Goal: Task Accomplishment & Management: Manage account settings

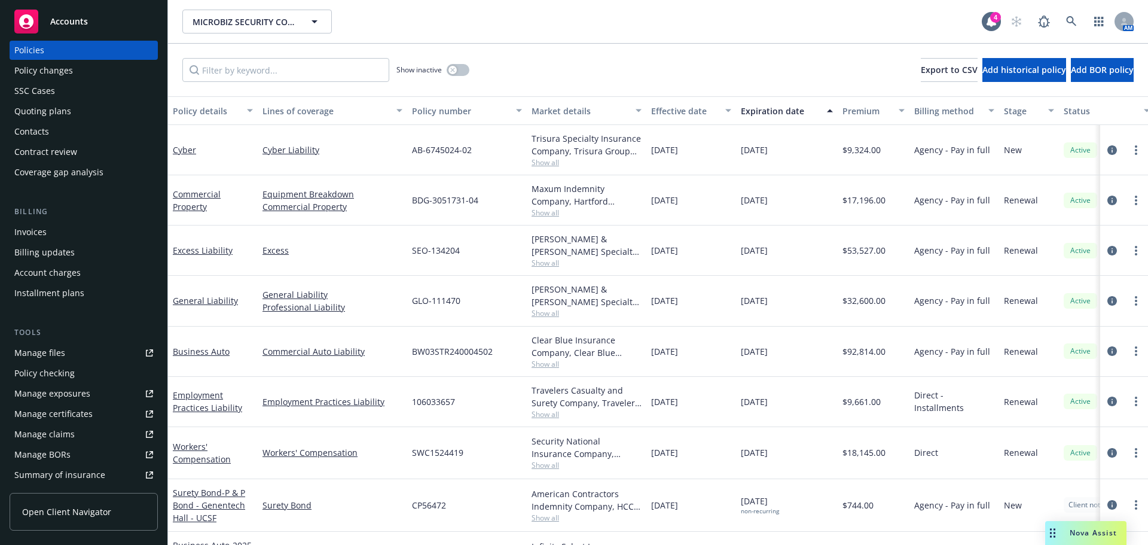
scroll to position [60, 0]
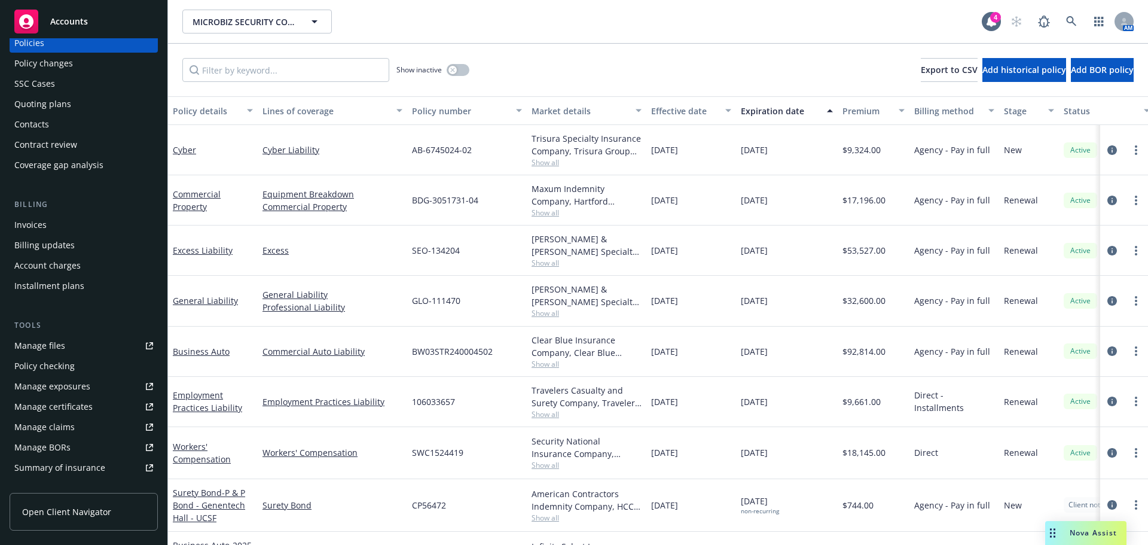
click at [73, 416] on div "Manage files Policy checking Manage exposures Manage certificates Manage claims…" at bounding box center [84, 406] width 148 height 141
click at [74, 409] on div "Manage certificates" at bounding box center [53, 406] width 78 height 19
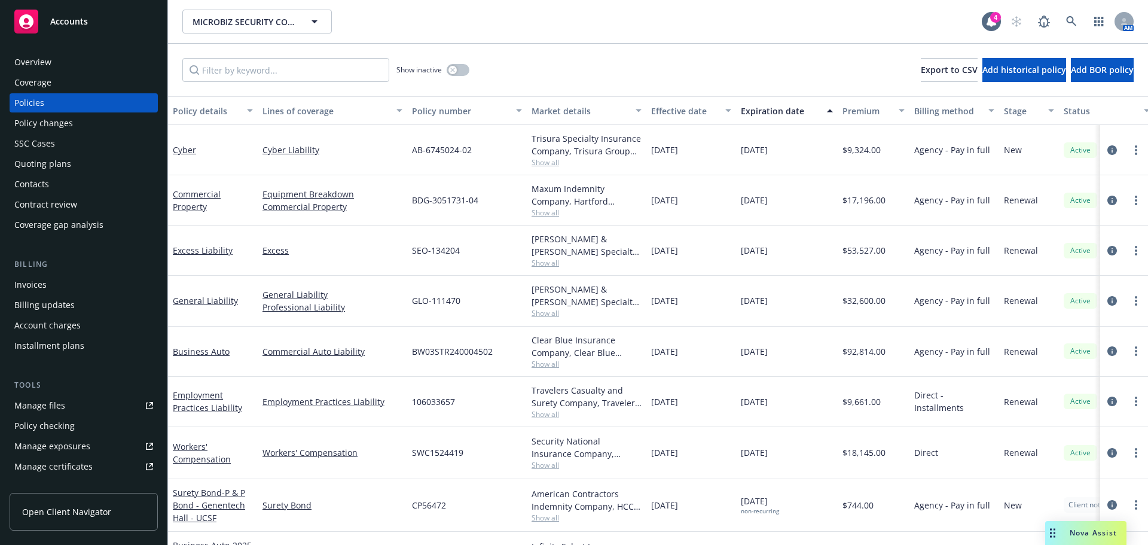
click at [74, 61] on div "Overview" at bounding box center [83, 62] width 139 height 19
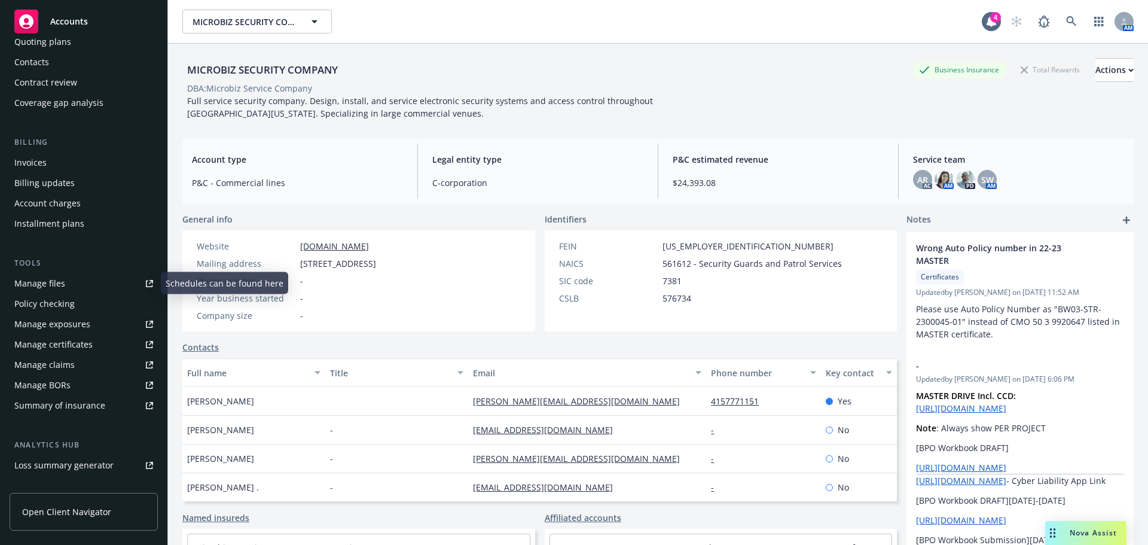
scroll to position [179, 0]
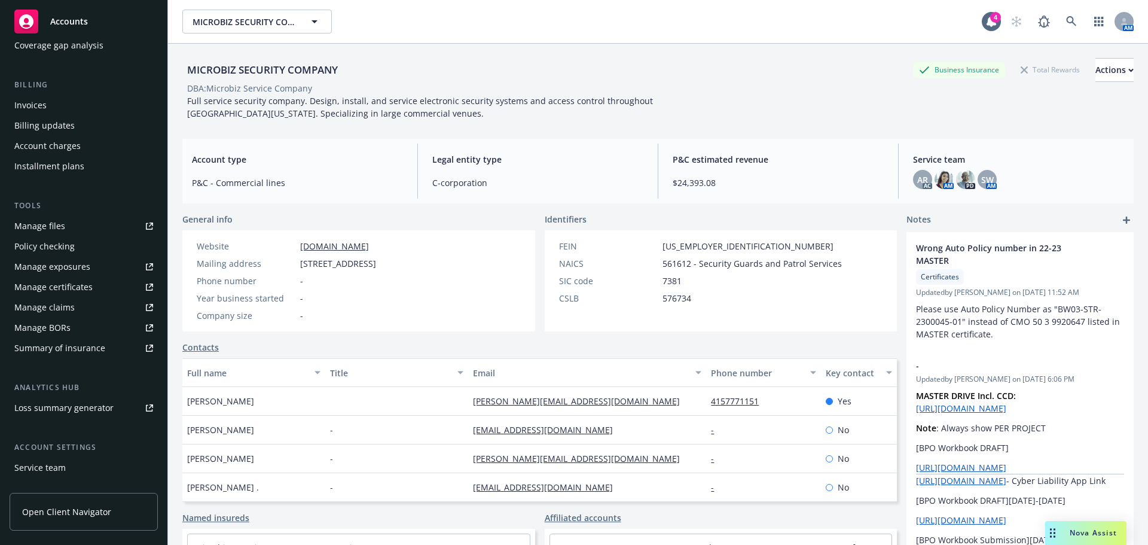
click at [45, 470] on div "Service team" at bounding box center [39, 467] width 51 height 19
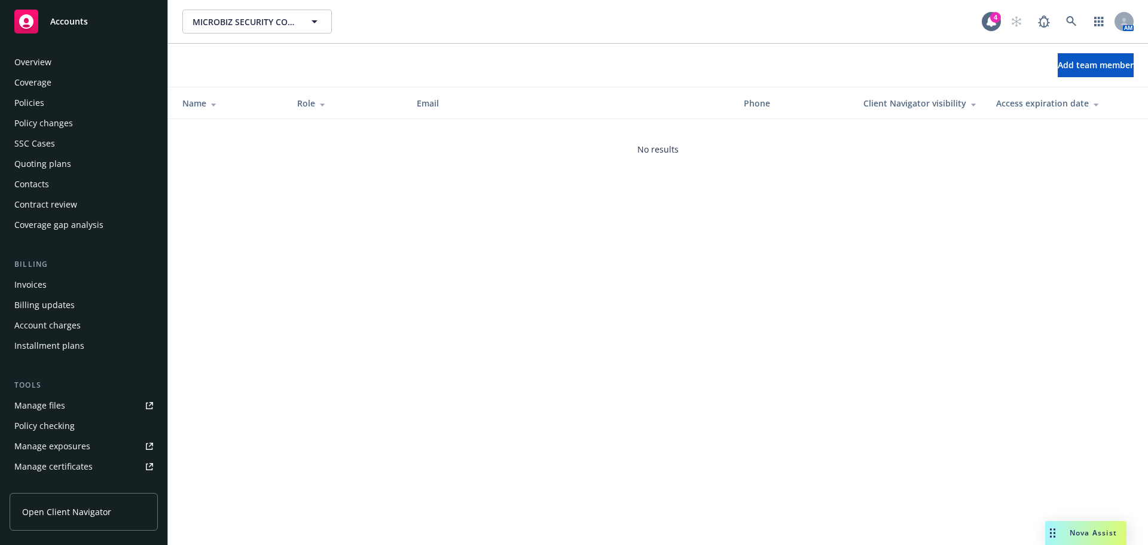
scroll to position [255, 0]
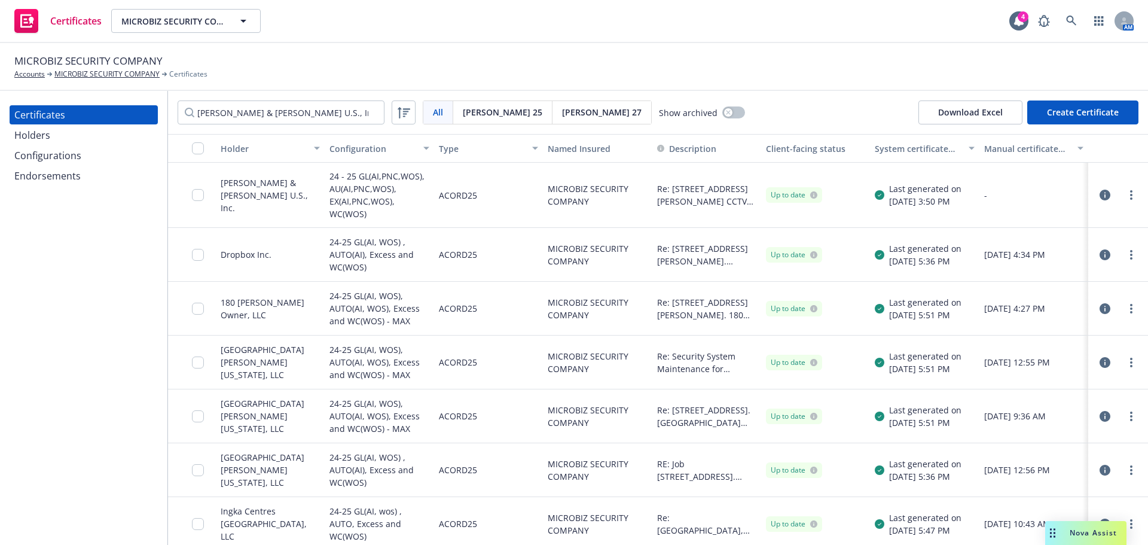
type input "Cushman & Wakefield U.S., Inc."
click at [1086, 118] on button "Create Certificate" at bounding box center [1082, 112] width 111 height 24
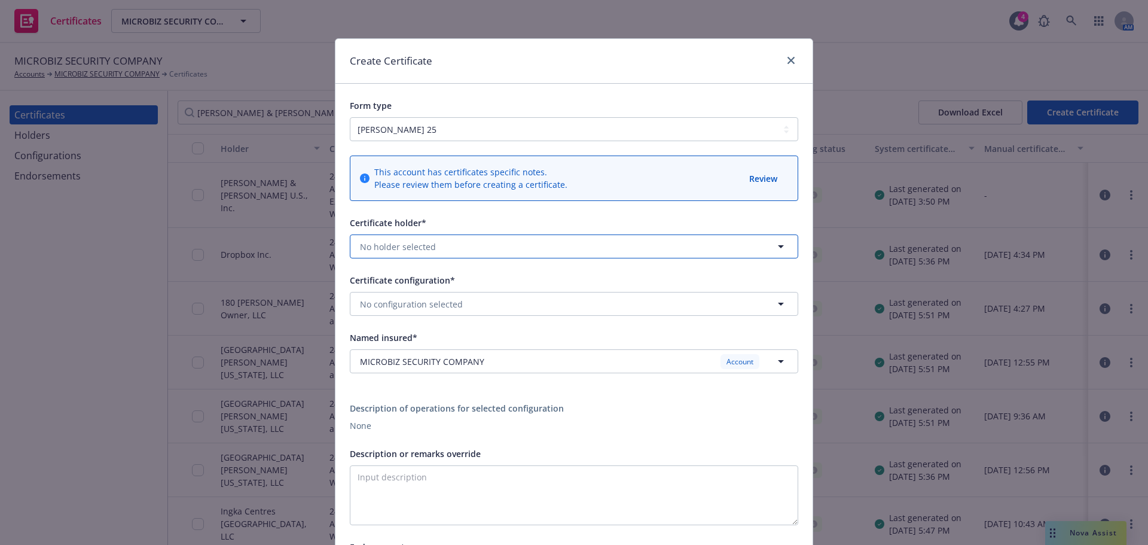
click at [451, 255] on button "No holder selected" at bounding box center [574, 246] width 448 height 24
type input "cush"
click at [485, 252] on button "No holder selected" at bounding box center [574, 246] width 448 height 24
type input "c"
type input "1"
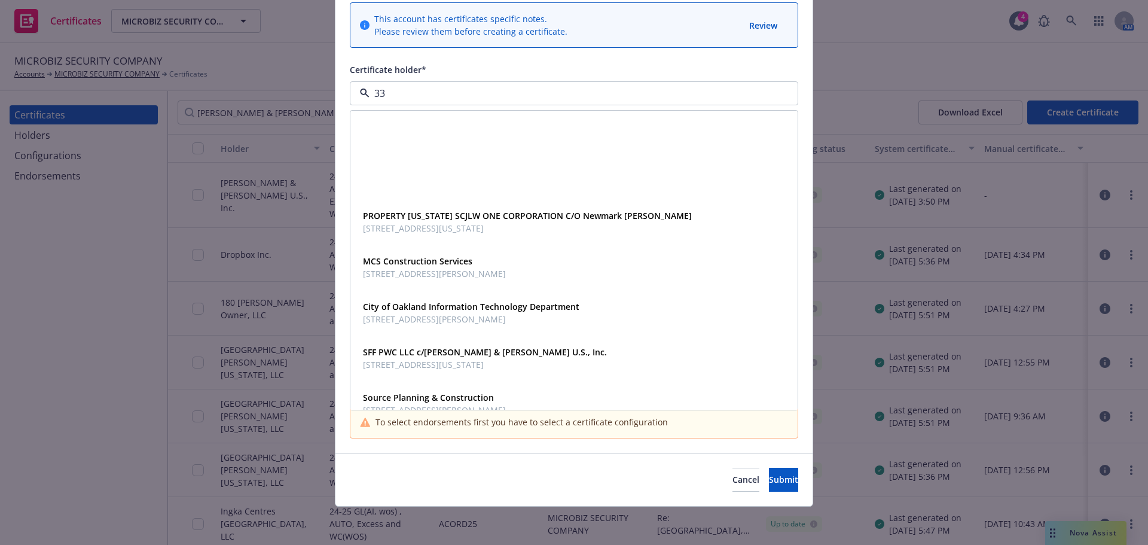
scroll to position [1136, 0]
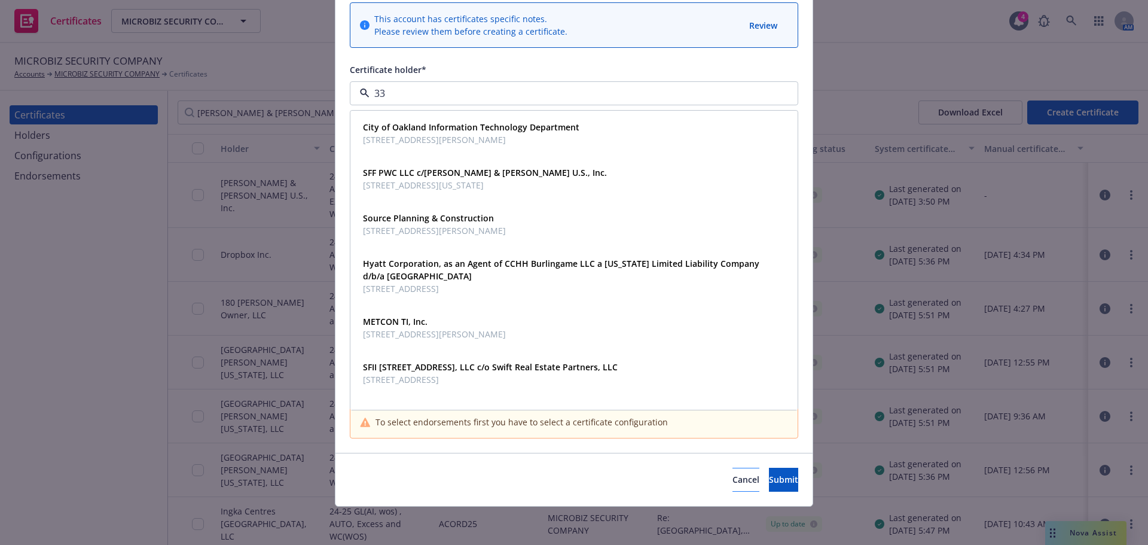
type input "33"
click at [732, 480] on button "Cancel" at bounding box center [745, 480] width 27 height 24
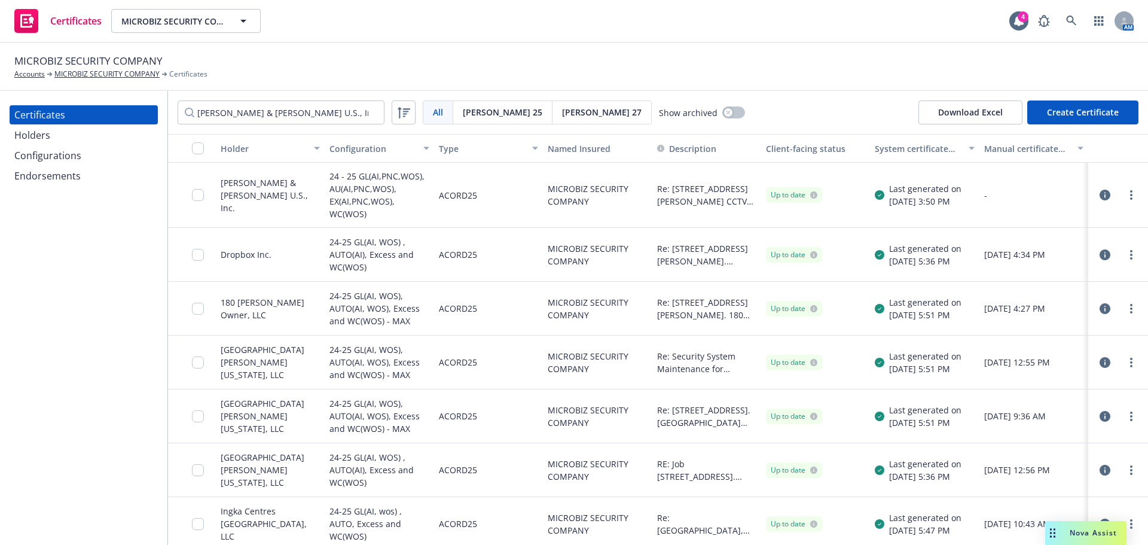
click at [56, 141] on div "Holders" at bounding box center [83, 135] width 139 height 19
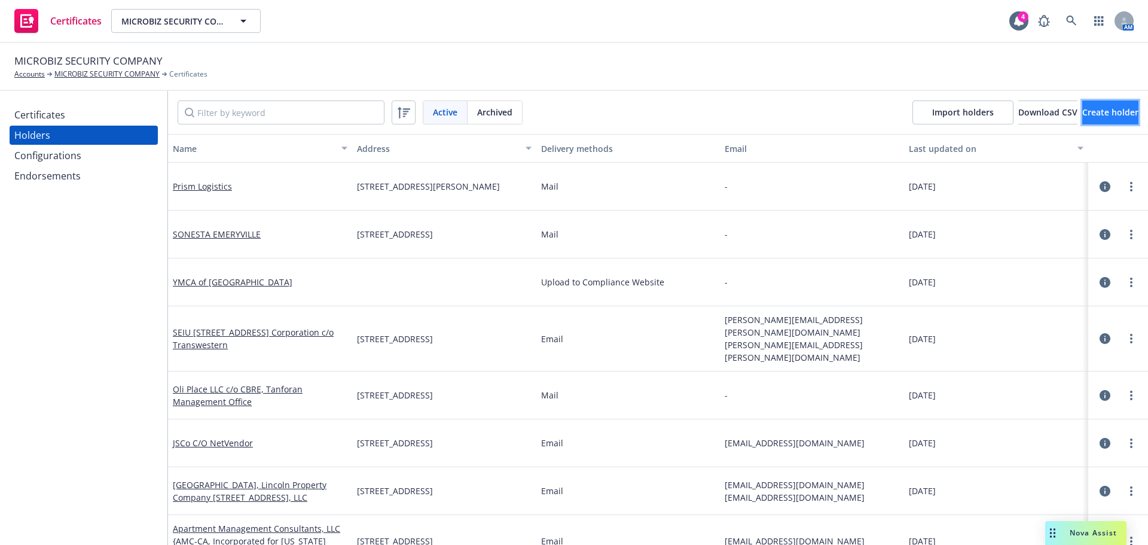
click at [1082, 117] on span "Create holder" at bounding box center [1110, 111] width 56 height 11
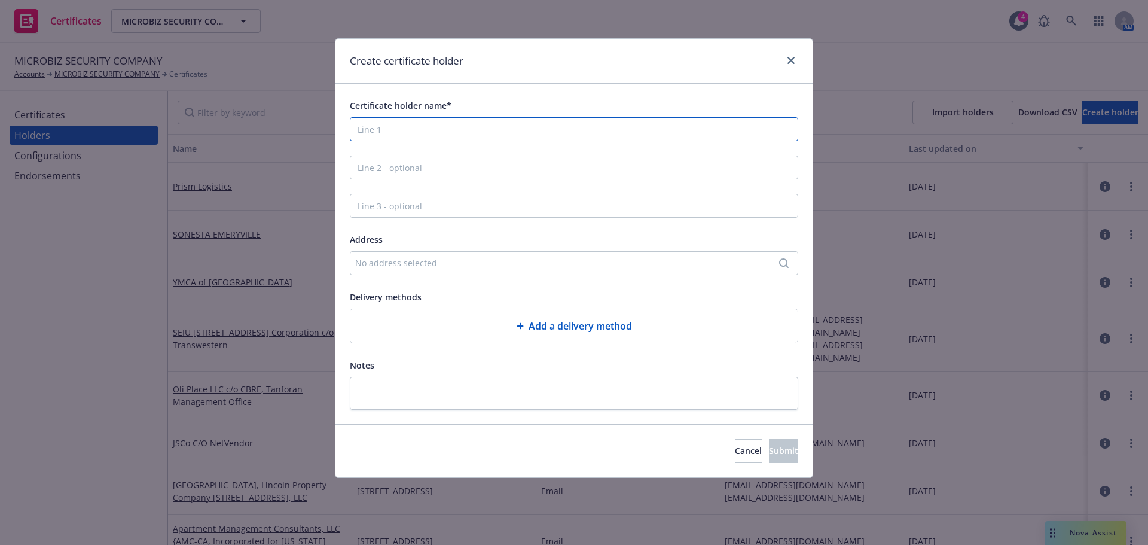
click at [514, 135] on input "Certificate holder name*" at bounding box center [574, 129] width 448 height 24
paste input "Cushman & Wakefield U.S., Inc."
type input "Cushman & Wakefield U.S., Inc."
click at [514, 322] on div "Add a delivery method" at bounding box center [574, 326] width 428 height 14
select select "EMAIL"
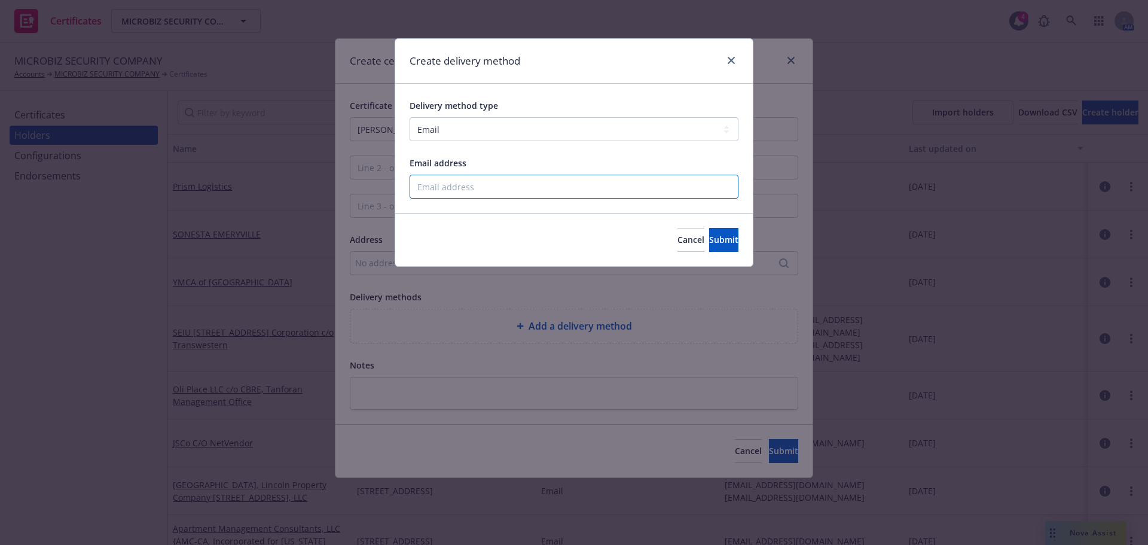
click at [506, 185] on input "Email address" at bounding box center [574, 187] width 329 height 24
paste input "mailto:cwpmnewmontgomery@cushwake.com"
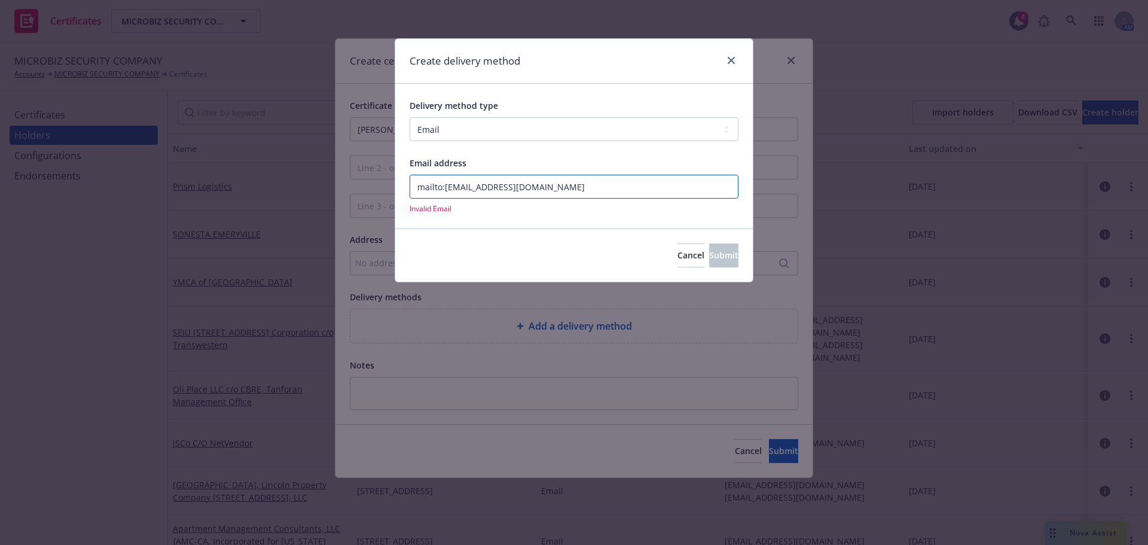
drag, startPoint x: 444, startPoint y: 185, endPoint x: 382, endPoint y: 187, distance: 61.6
click at [382, 187] on div "Create delivery method Delivery method type Select delivery method type Email M…" at bounding box center [574, 272] width 1148 height 545
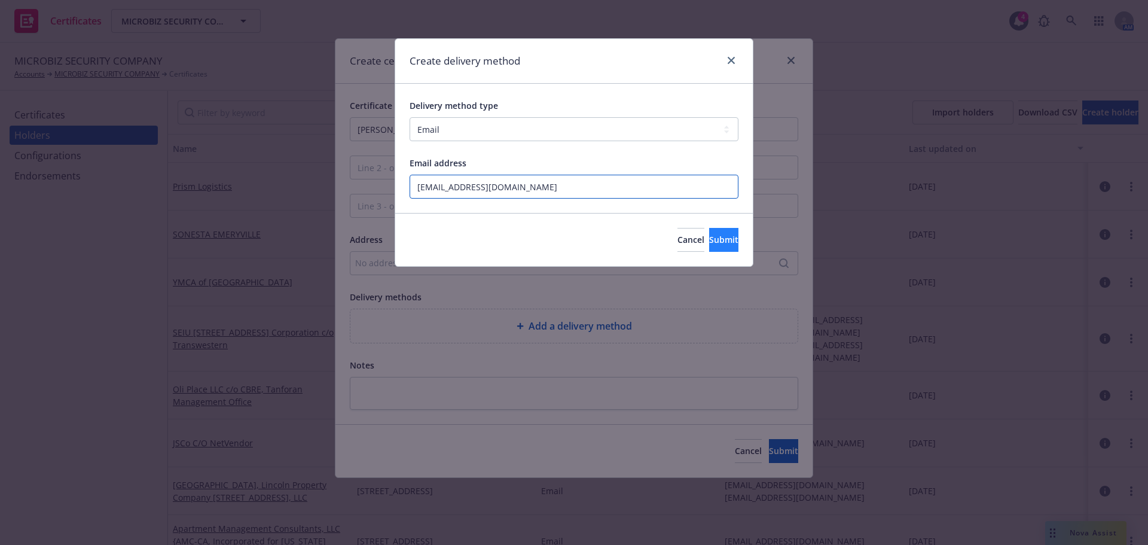
type input "cwpmnewmontgomery@cushwake.com"
click at [709, 239] on span "Submit" at bounding box center [723, 239] width 29 height 11
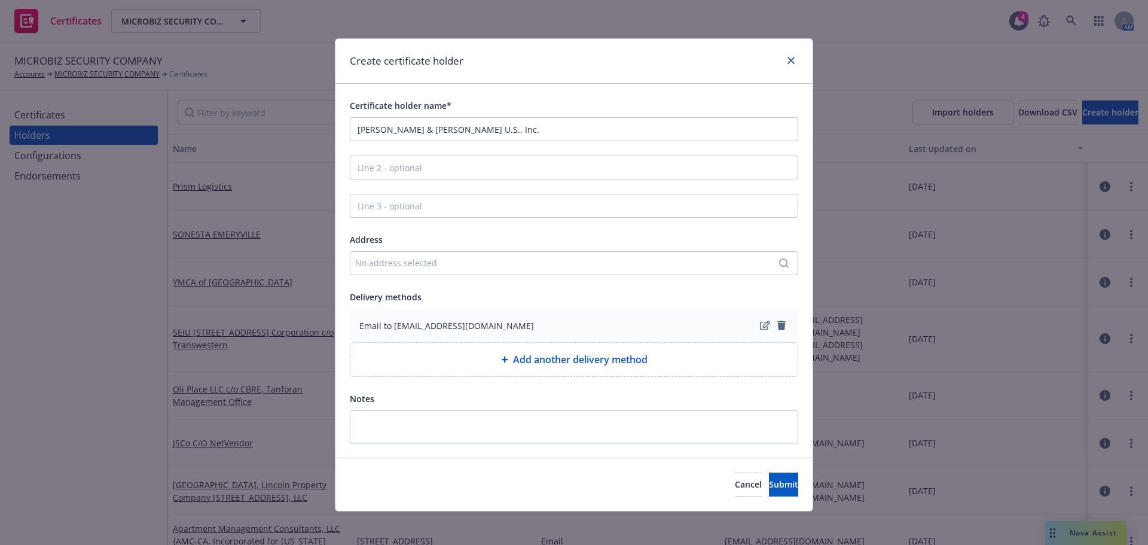
click at [409, 257] on div "No address selected" at bounding box center [568, 263] width 426 height 13
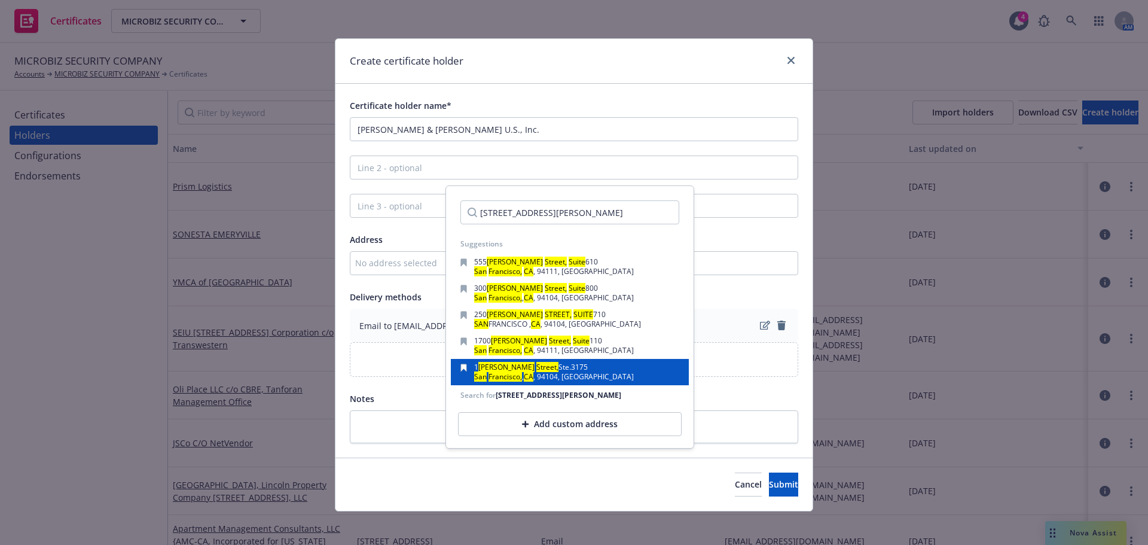
scroll to position [0, 72]
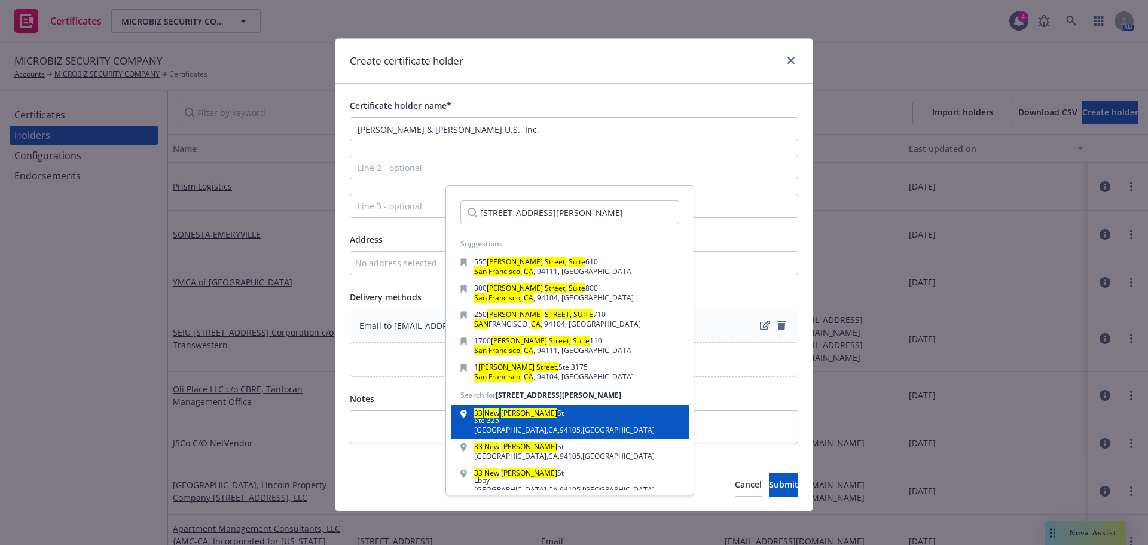
type input "33 New Montgomery Street, Suite 325, San Francisco, CA 94105"
click at [561, 424] on div "Ste 325" at bounding box center [564, 420] width 181 height 7
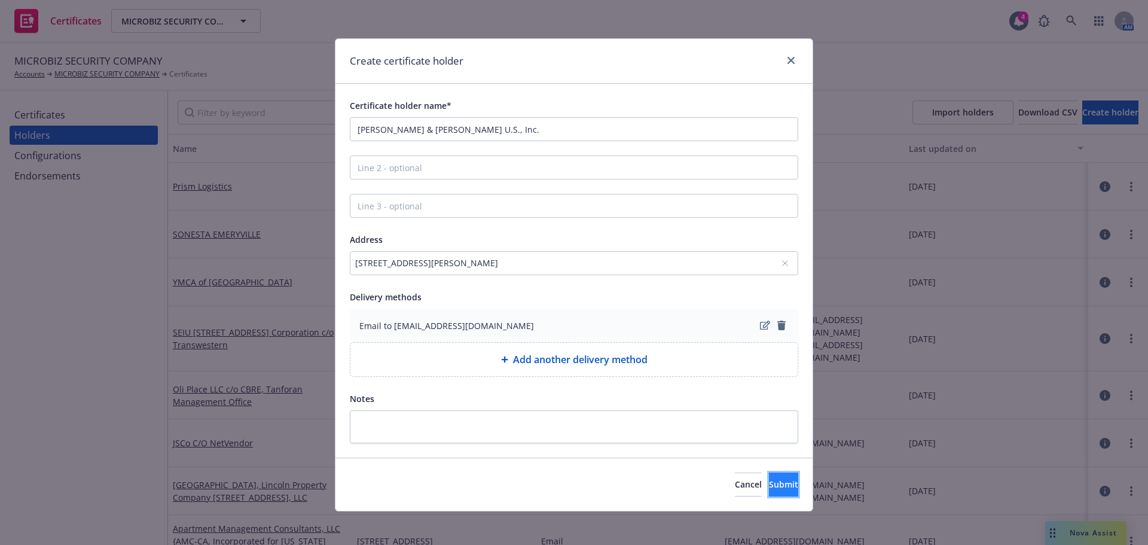
click at [771, 479] on span "Submit" at bounding box center [783, 483] width 29 height 11
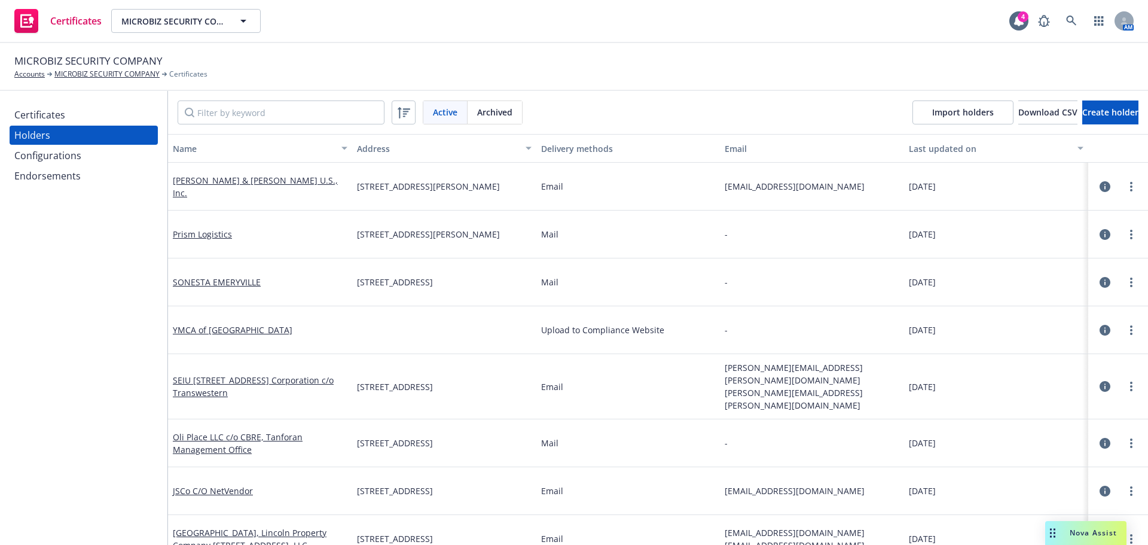
click at [68, 120] on div "Certificates" at bounding box center [83, 114] width 139 height 19
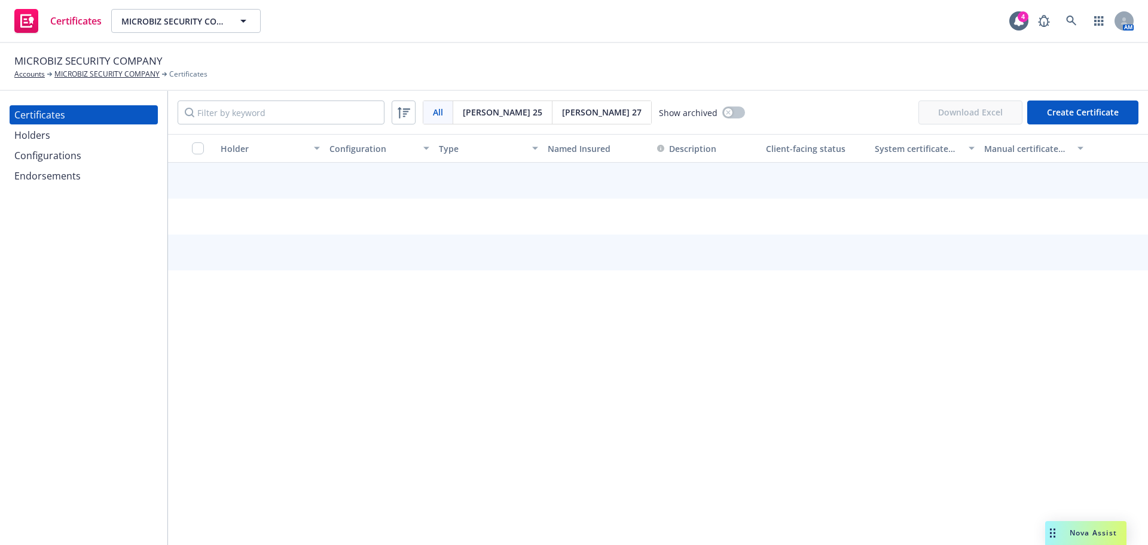
click at [1083, 114] on button "Create Certificate" at bounding box center [1082, 112] width 111 height 24
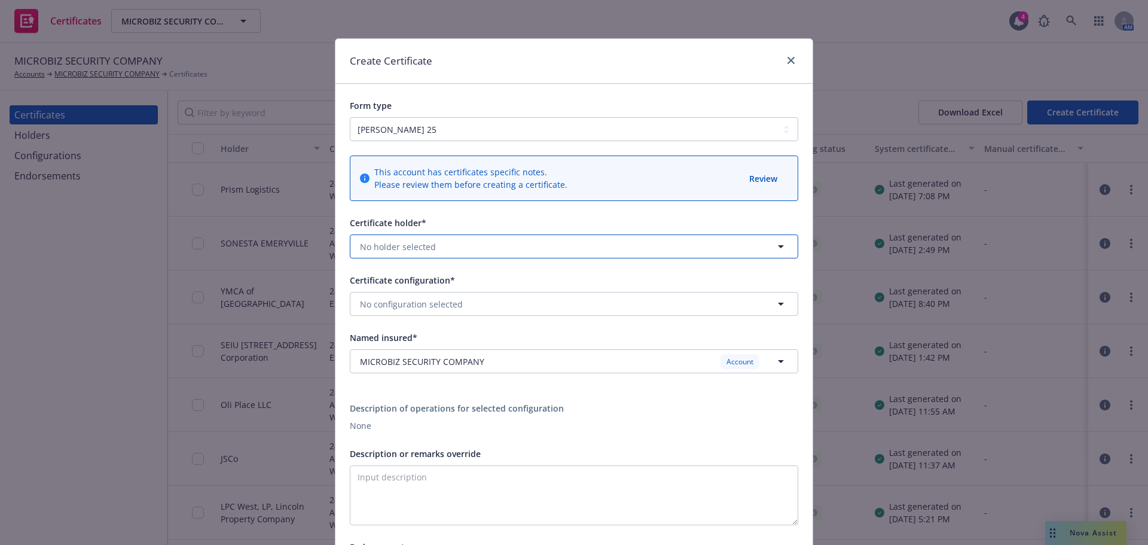
click at [501, 253] on button "No holder selected" at bounding box center [574, 246] width 448 height 24
type input "33 new"
click at [511, 335] on span "33 New Montgomery St Ste 325 San Francisco, CA 94105" at bounding box center [454, 338] width 183 height 13
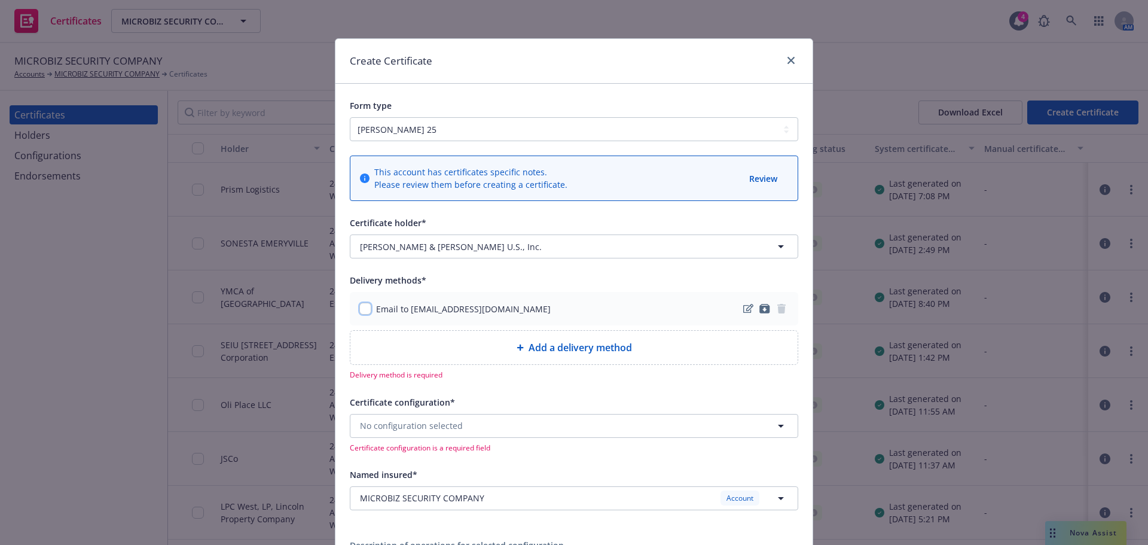
click at [365, 310] on input "checkbox" at bounding box center [365, 309] width 12 height 12
checkbox input "true"
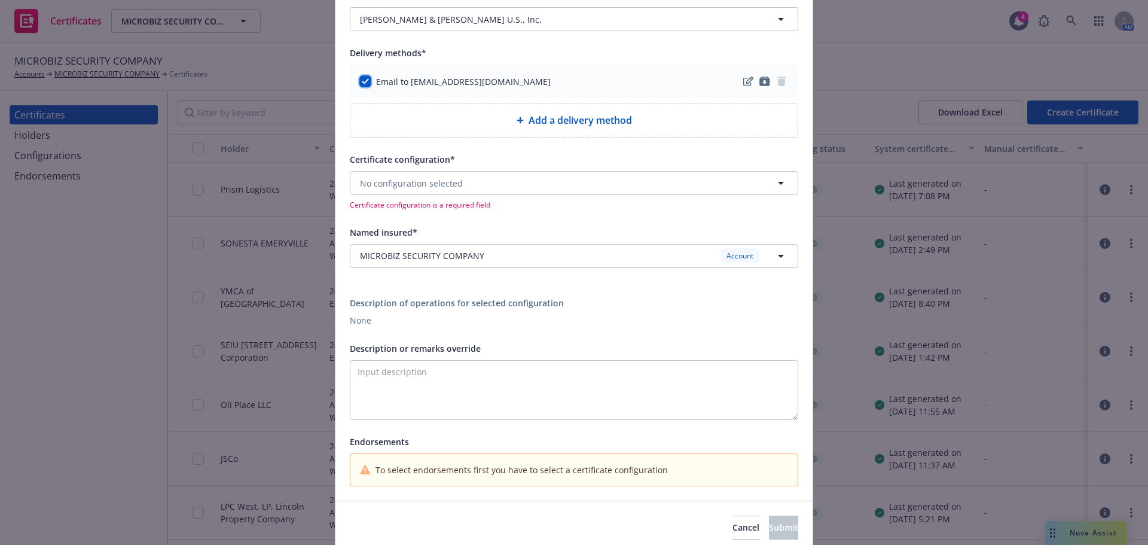
scroll to position [239, 0]
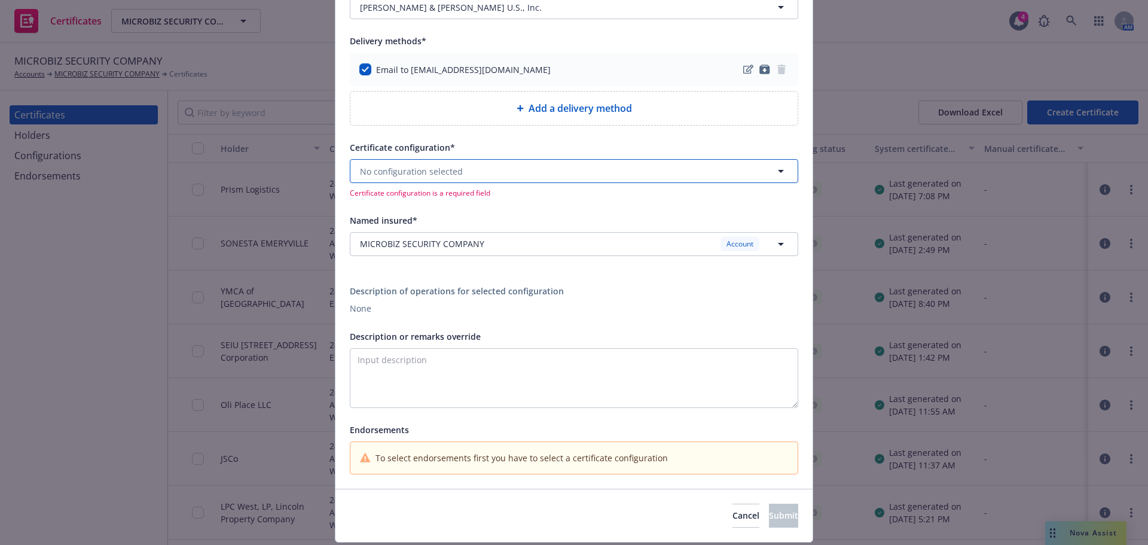
click at [484, 173] on button "No configuration selected" at bounding box center [574, 171] width 448 height 24
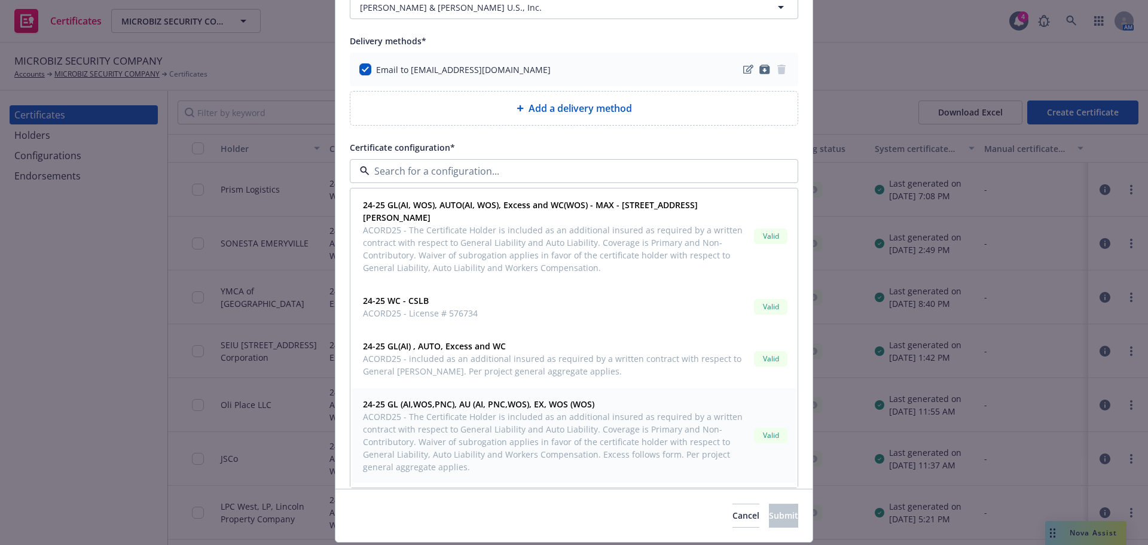
click at [488, 431] on span "ACORD25 - The Certificate Holder is included as an additional insured as requir…" at bounding box center [556, 441] width 386 height 63
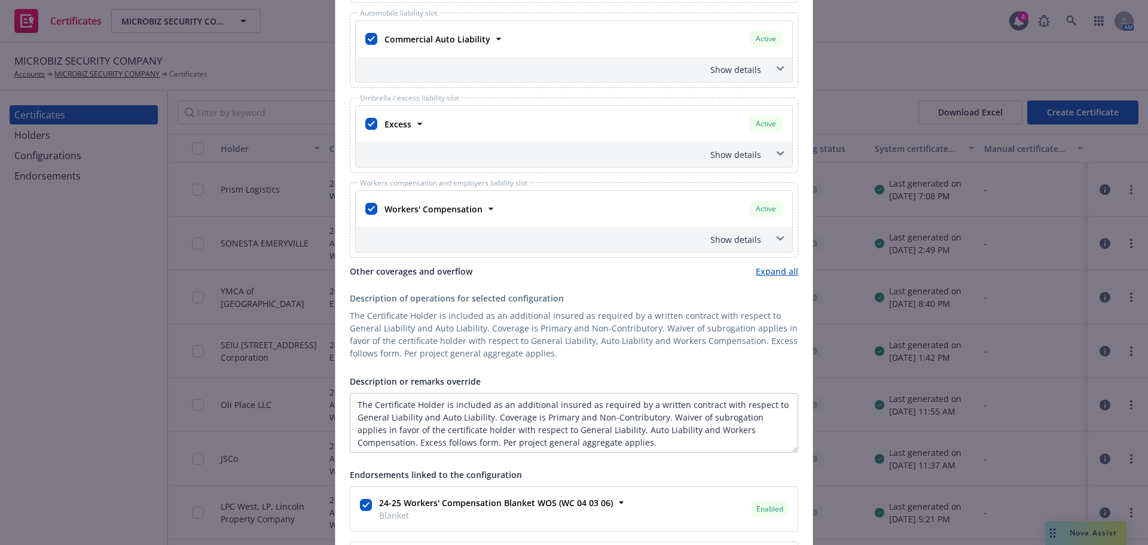
scroll to position [598, 0]
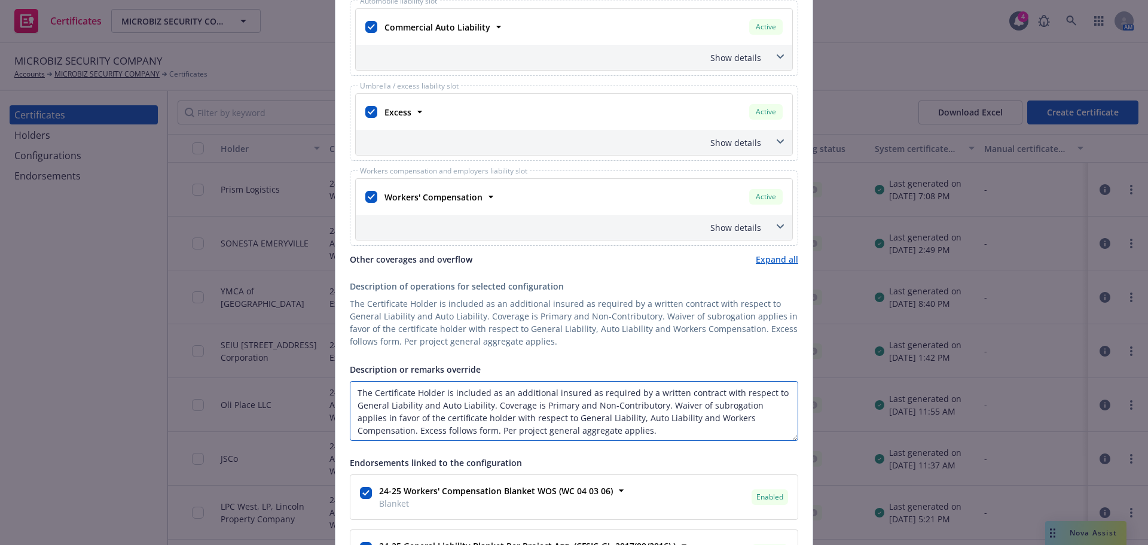
click at [448, 393] on textarea "The Certificate Holder is included as an additional insured as required by a wr…" at bounding box center [574, 411] width 448 height 60
drag, startPoint x: 447, startPoint y: 392, endPoint x: 341, endPoint y: 389, distance: 105.3
click at [341, 389] on div "This account has certificates specific notes. Please review them before creatin…" at bounding box center [573, 372] width 477 height 1659
paste textarea "Cushman & Wakefield U.S., Inc., BPI-RCI 33 NM Owner, LLC, Ridge Capital Partner…"
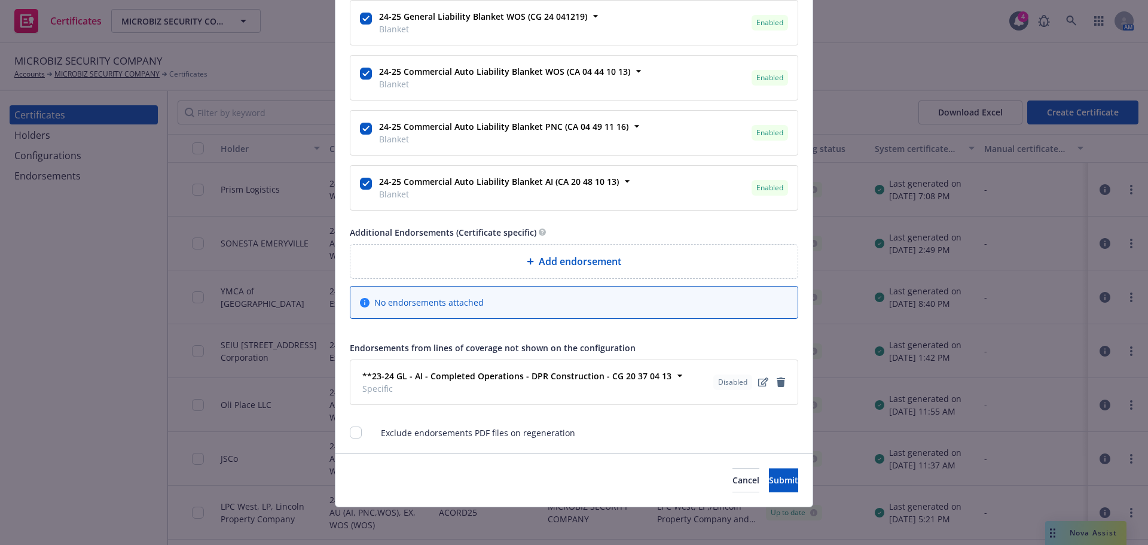
scroll to position [1348, 0]
type textarea "Cushman & Wakefield U.S., Inc., BPI-RCI 33 NM Owner, LLC, Ridge Capital Partner…"
click at [777, 382] on icon "remove" at bounding box center [781, 382] width 8 height 10
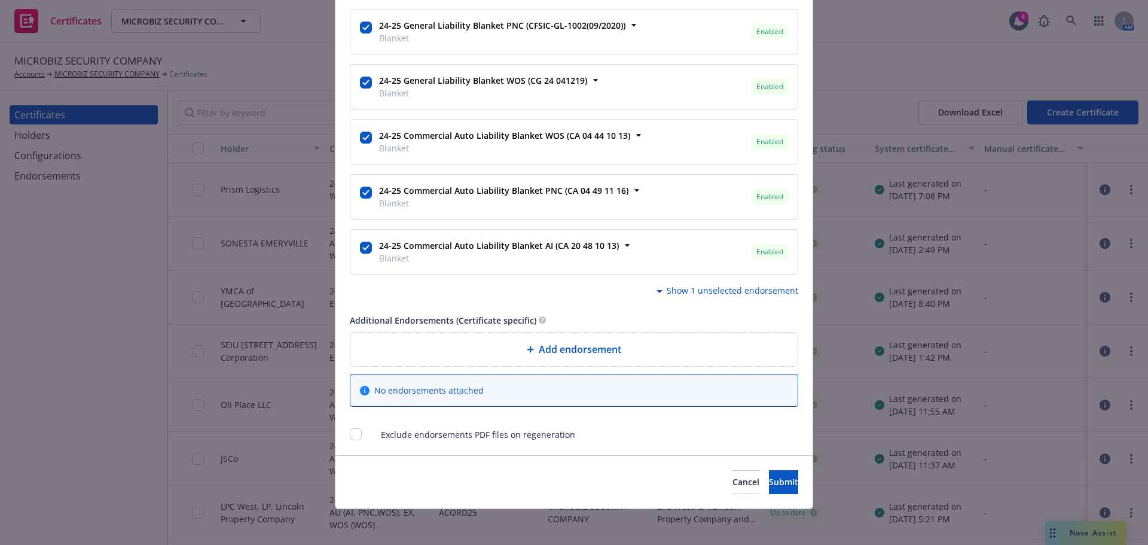
scroll to position [1286, 0]
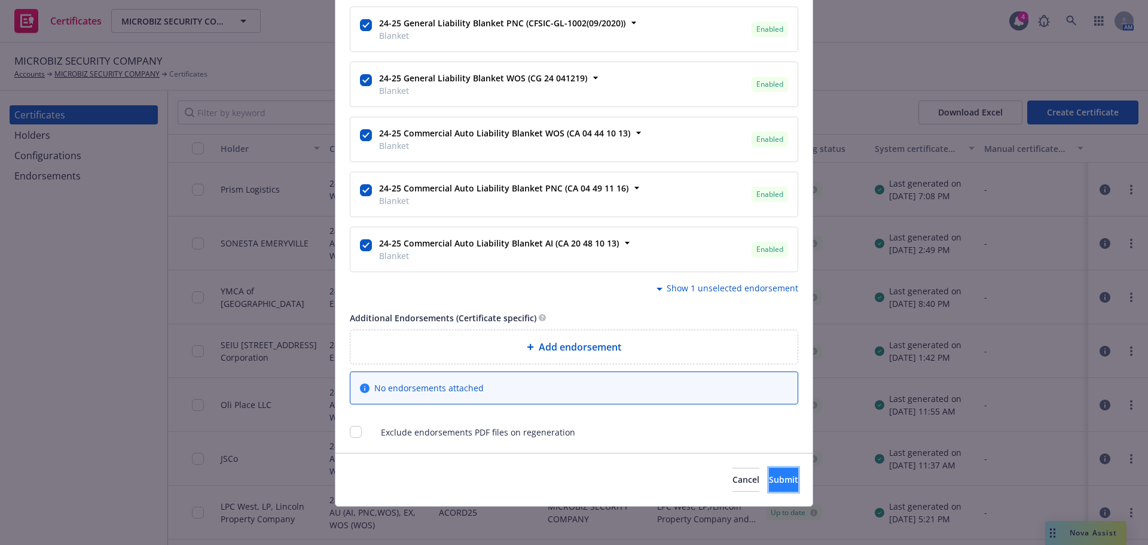
click at [769, 478] on span "Submit" at bounding box center [783, 479] width 29 height 11
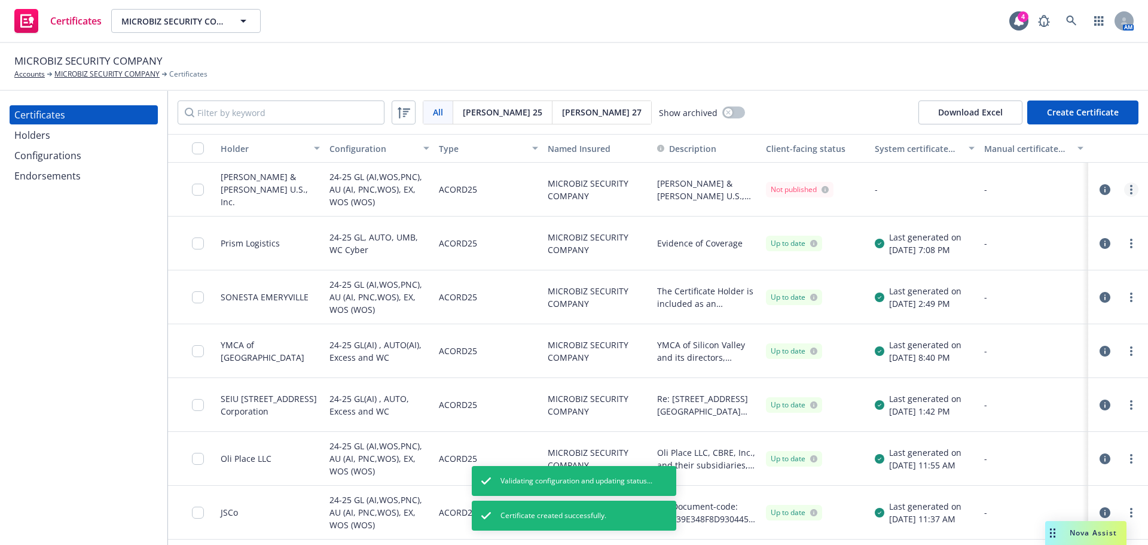
click at [1130, 191] on icon "more" at bounding box center [1131, 190] width 2 height 10
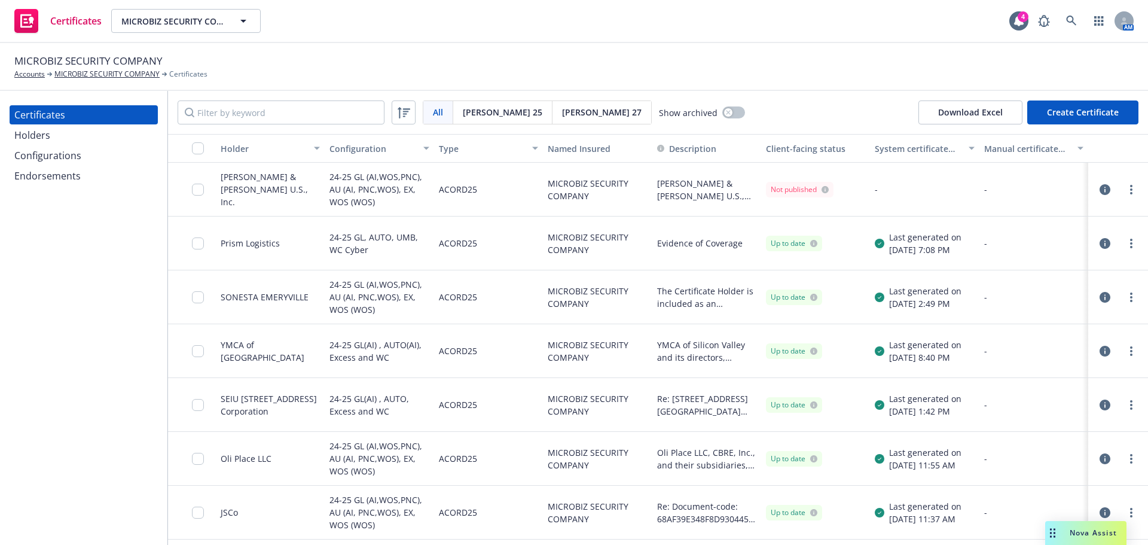
click at [871, 91] on div "All All Acord 25 Acord 27 Show archived Download Excel Create Certificate" at bounding box center [658, 112] width 980 height 43
click at [1124, 191] on link "more" at bounding box center [1131, 189] width 14 height 14
click at [1039, 258] on link "Regenerate" at bounding box center [1033, 262] width 191 height 24
click at [1124, 192] on link "more" at bounding box center [1131, 189] width 14 height 14
click at [894, 70] on div "Download an Excel file with all the results (531 certificates)" at bounding box center [972, 83] width 176 height 35
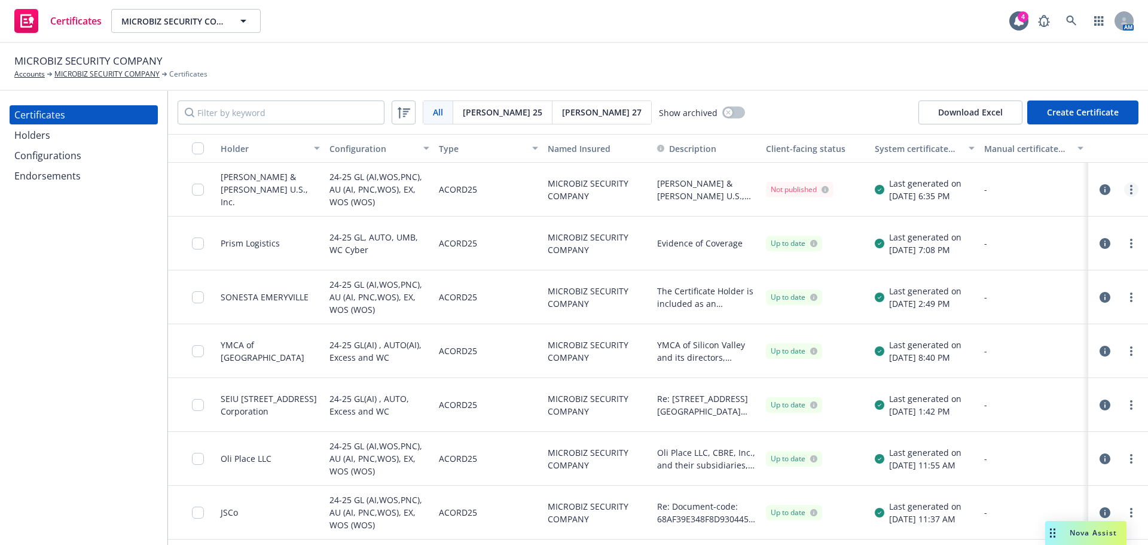
click at [1128, 187] on link "more" at bounding box center [1131, 189] width 14 height 14
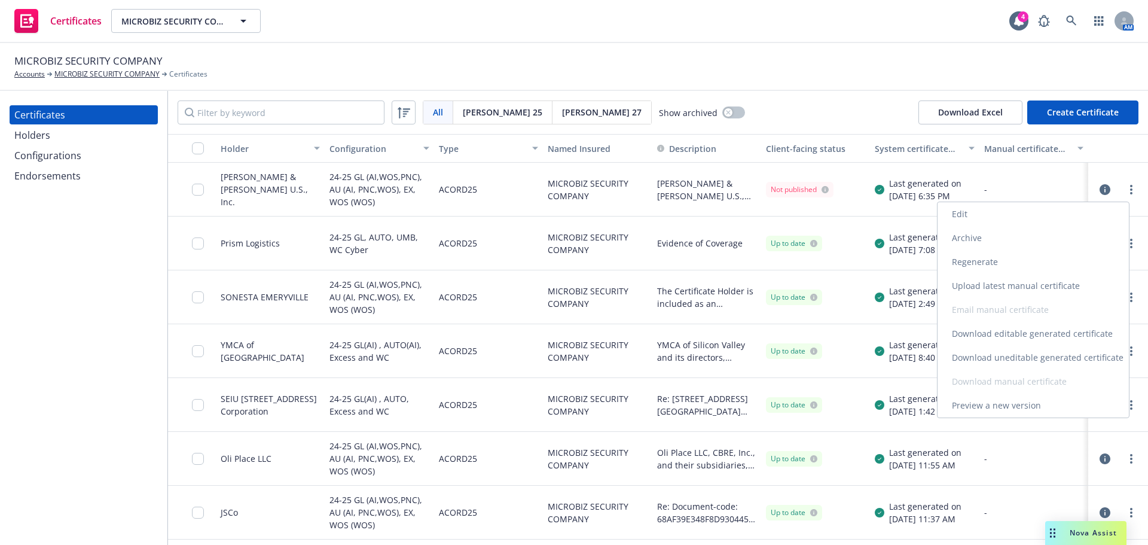
click at [1070, 364] on link "Download uneditable generated certificate" at bounding box center [1033, 358] width 191 height 24
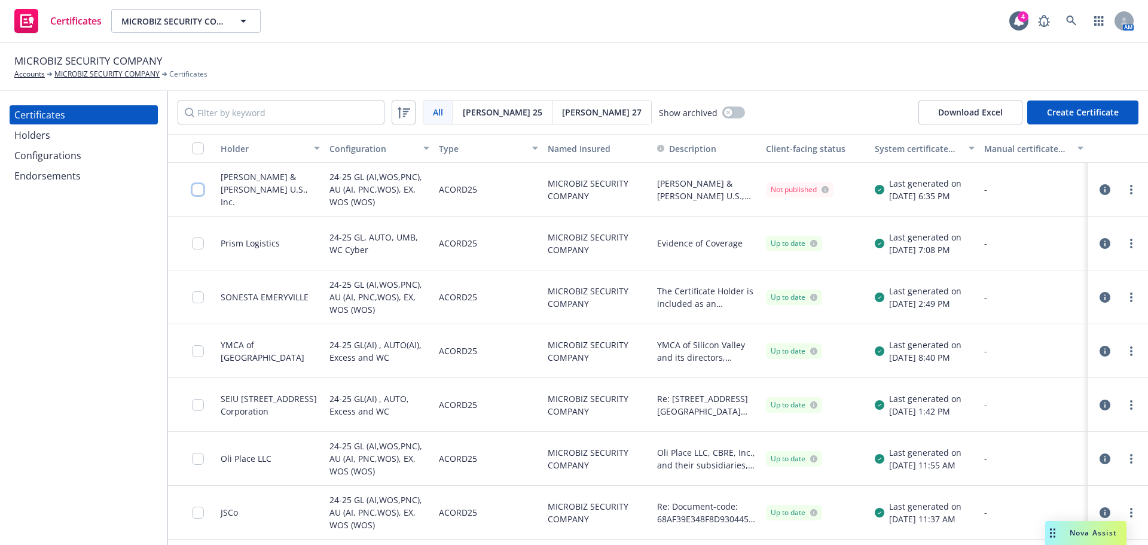
click at [202, 188] on input "checkbox" at bounding box center [198, 190] width 12 height 12
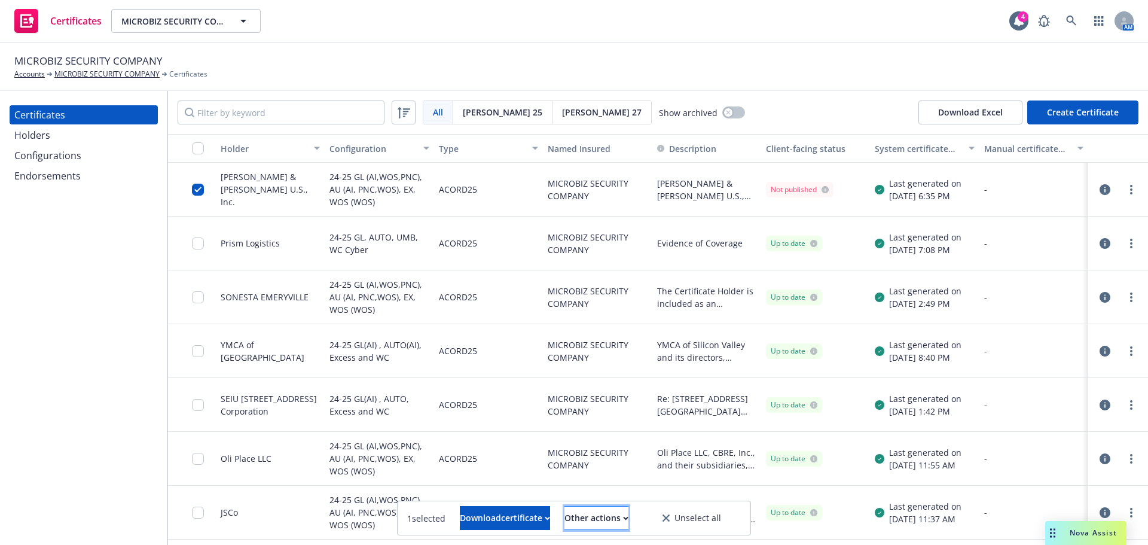
click at [628, 512] on div "Other actions" at bounding box center [596, 517] width 64 height 23
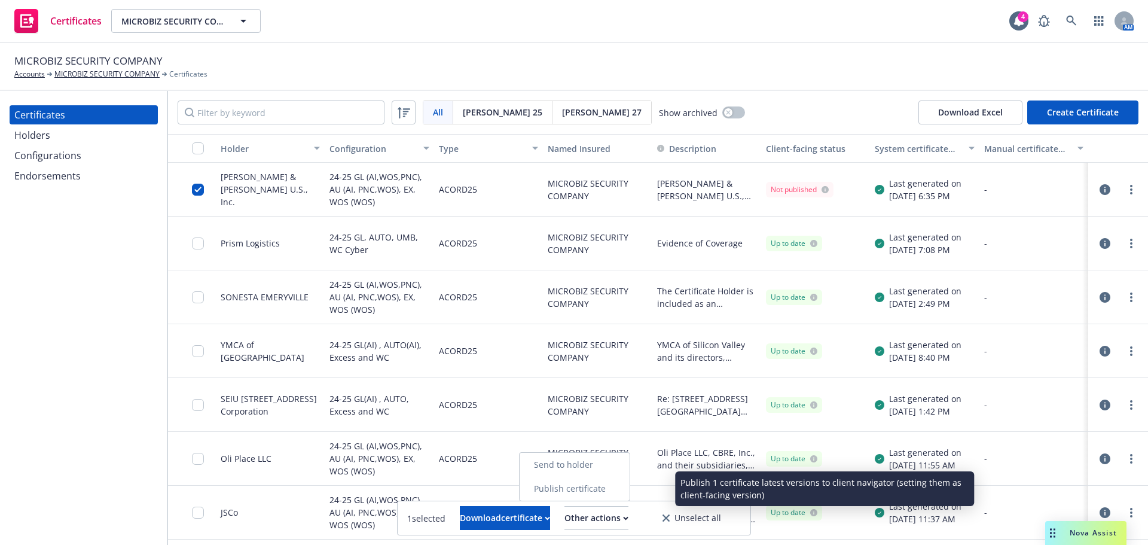
click at [630, 496] on link "Publish certificate" at bounding box center [575, 489] width 110 height 24
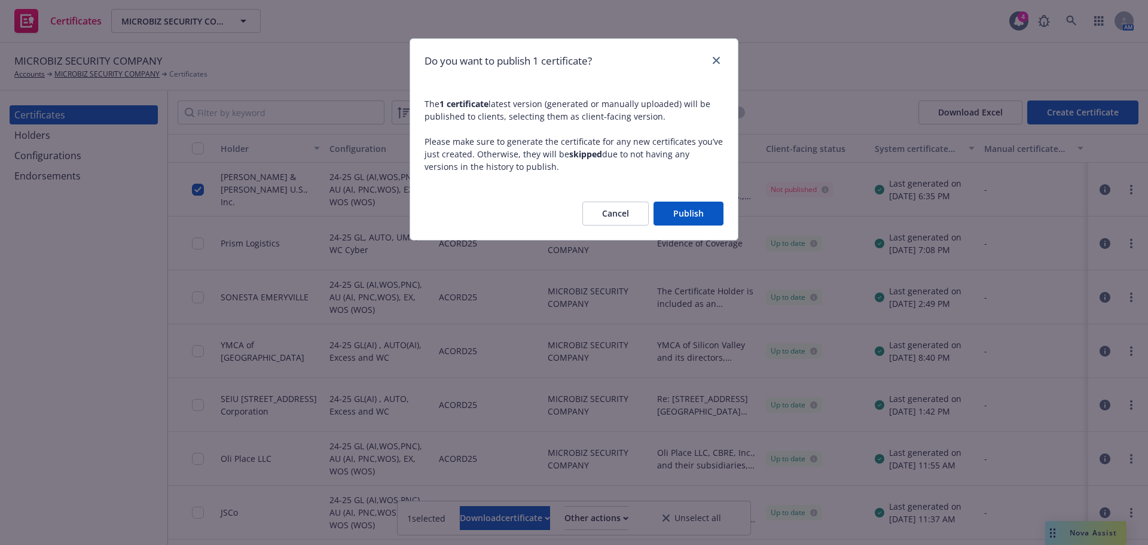
drag, startPoint x: 719, startPoint y: 225, endPoint x: 707, endPoint y: 214, distance: 16.1
click at [715, 221] on button "Publish" at bounding box center [689, 214] width 70 height 24
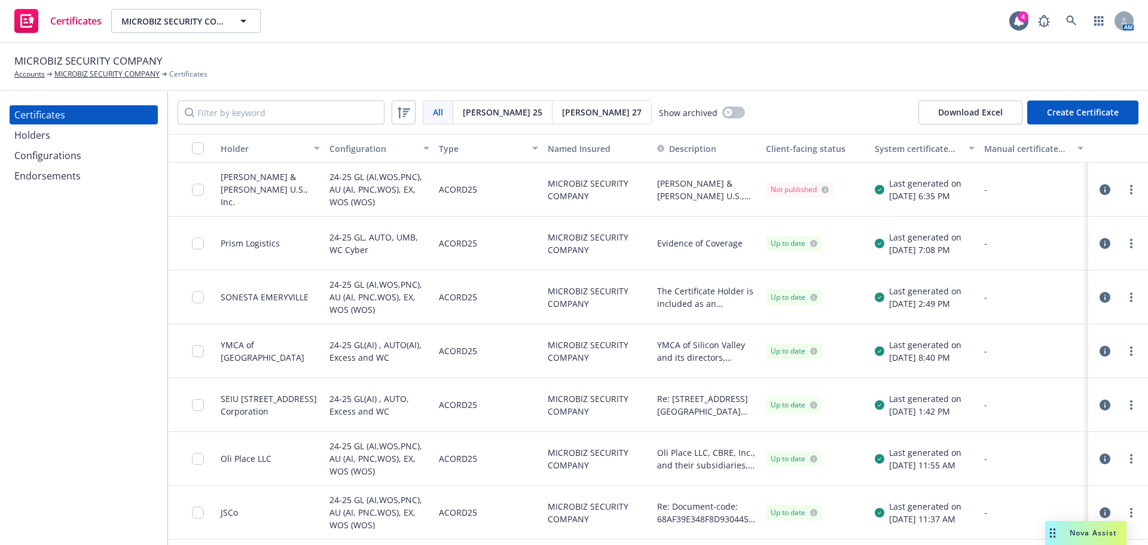
click at [738, 109] on div "All All Acord 25 Acord 27 Show archived Download Excel Create Certificate" at bounding box center [658, 112] width 980 height 43
click at [63, 172] on div "Endorsements" at bounding box center [47, 175] width 66 height 19
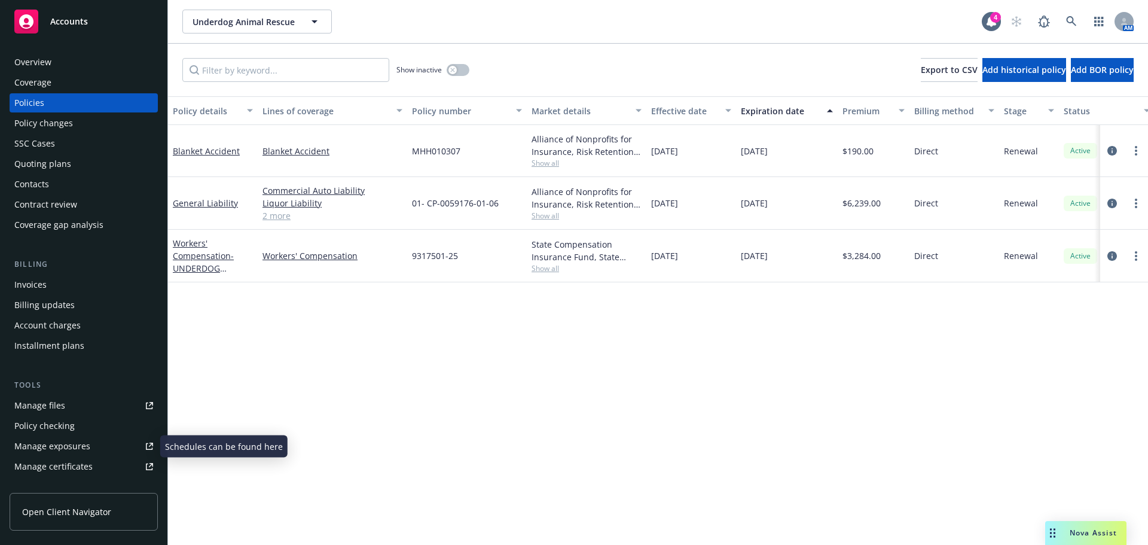
click at [62, 465] on div "Manage certificates" at bounding box center [53, 466] width 78 height 19
click at [54, 69] on div "Overview" at bounding box center [83, 62] width 139 height 19
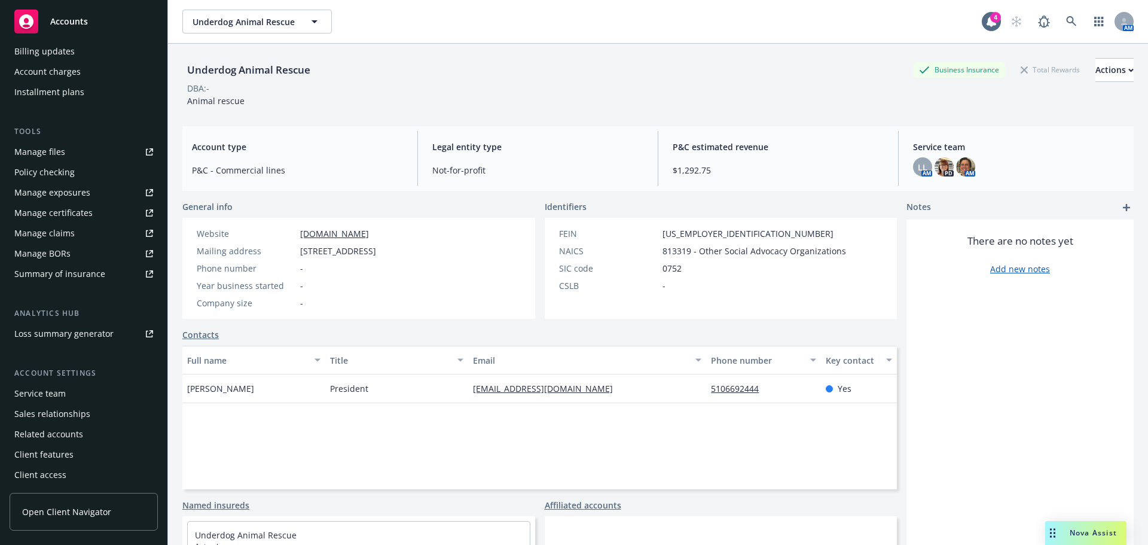
scroll to position [255, 0]
click at [69, 398] on div "Service team" at bounding box center [83, 392] width 139 height 19
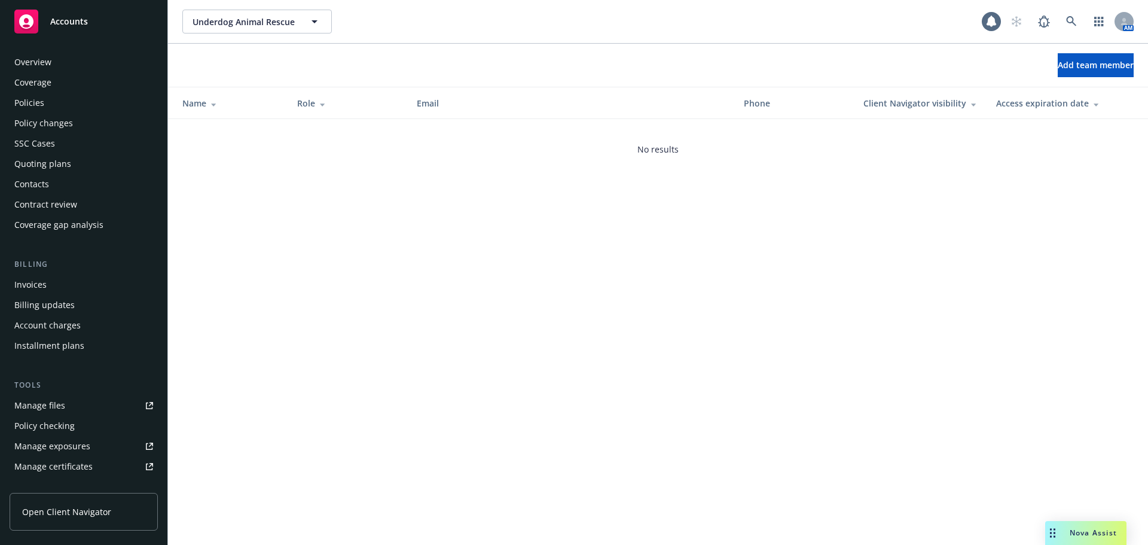
scroll to position [255, 0]
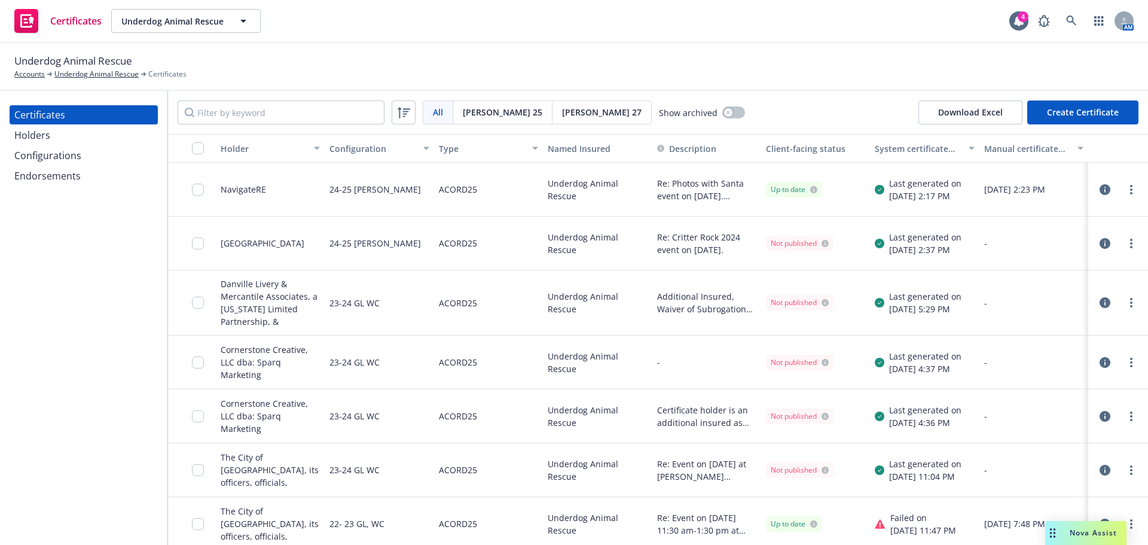
click at [51, 149] on div "Configurations" at bounding box center [47, 155] width 67 height 19
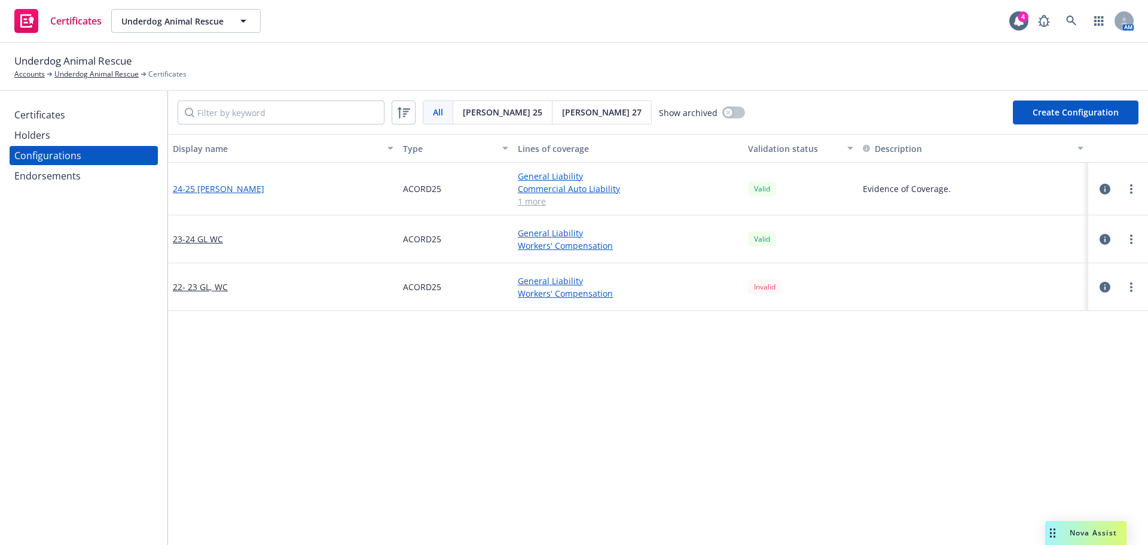
click at [210, 190] on link "24-25 [PERSON_NAME]" at bounding box center [218, 188] width 91 height 13
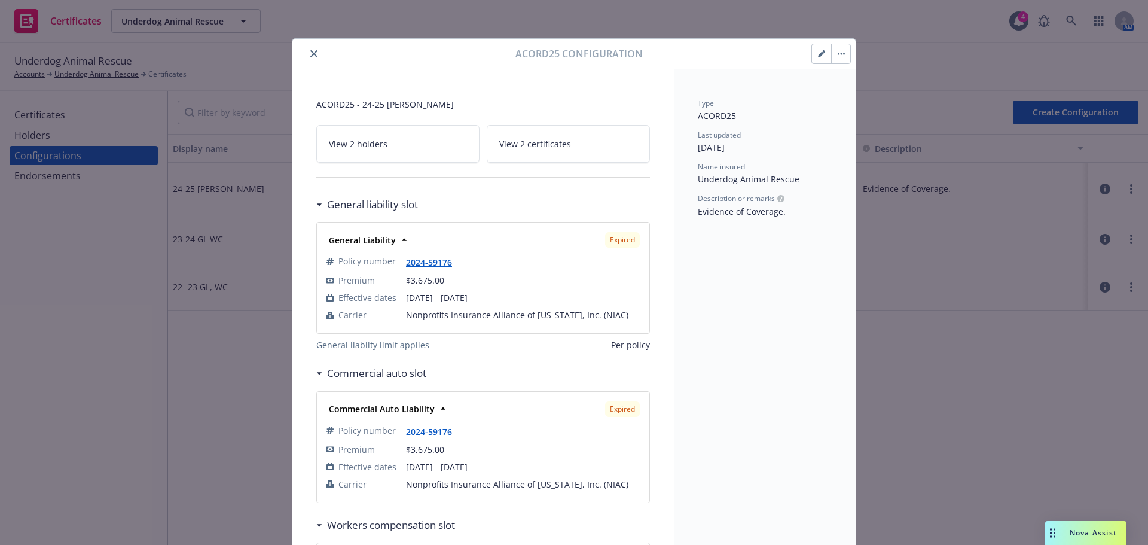
click at [820, 53] on icon "button" at bounding box center [821, 53] width 7 height 7
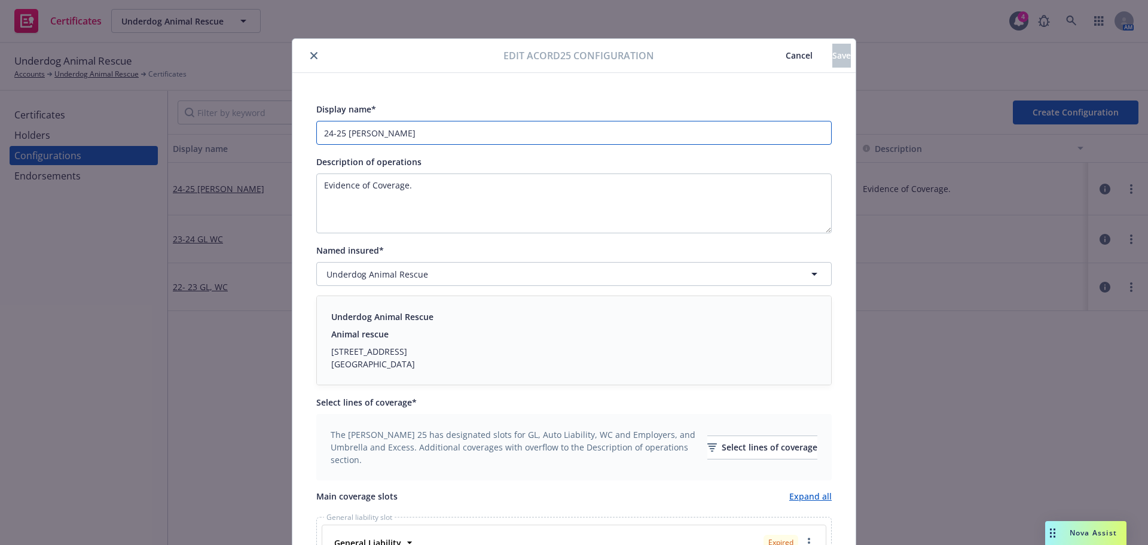
click at [355, 135] on input "24-25 GLAU,WC" at bounding box center [573, 133] width 515 height 24
drag, startPoint x: 342, startPoint y: 134, endPoint x: 300, endPoint y: 126, distance: 42.6
click at [301, 132] on div "Display name* 24-25 GL, AU,WC Description of operations Evidence of Coverage. N…" at bounding box center [573, 524] width 563 height 903
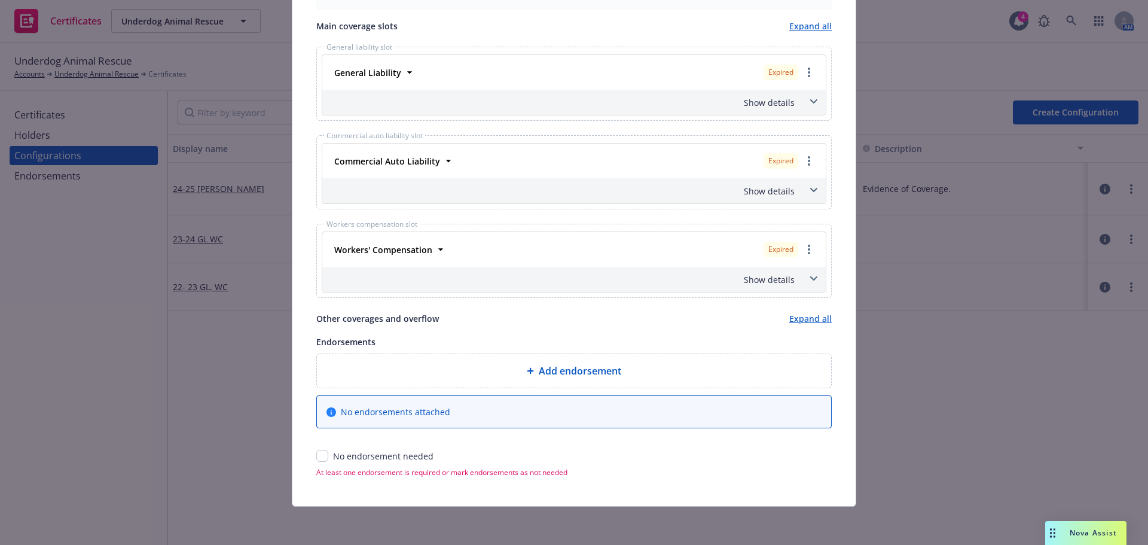
type input "25-26 GL, AU,WC"
click at [319, 451] on input "checkbox" at bounding box center [322, 456] width 12 height 12
checkbox input "true"
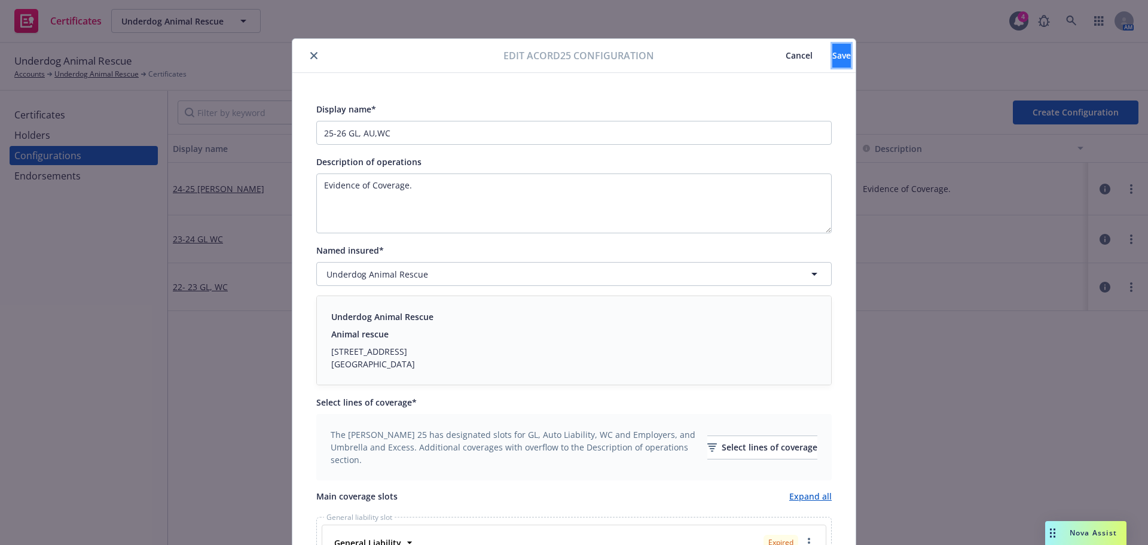
click at [832, 47] on button "Save" at bounding box center [841, 56] width 19 height 24
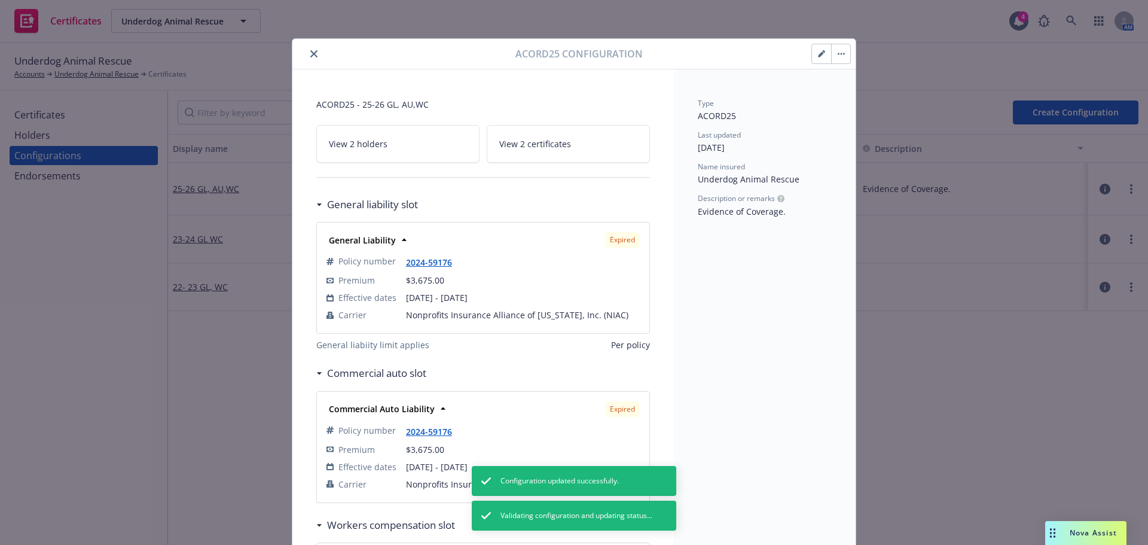
click at [834, 57] on button "button" at bounding box center [840, 53] width 19 height 19
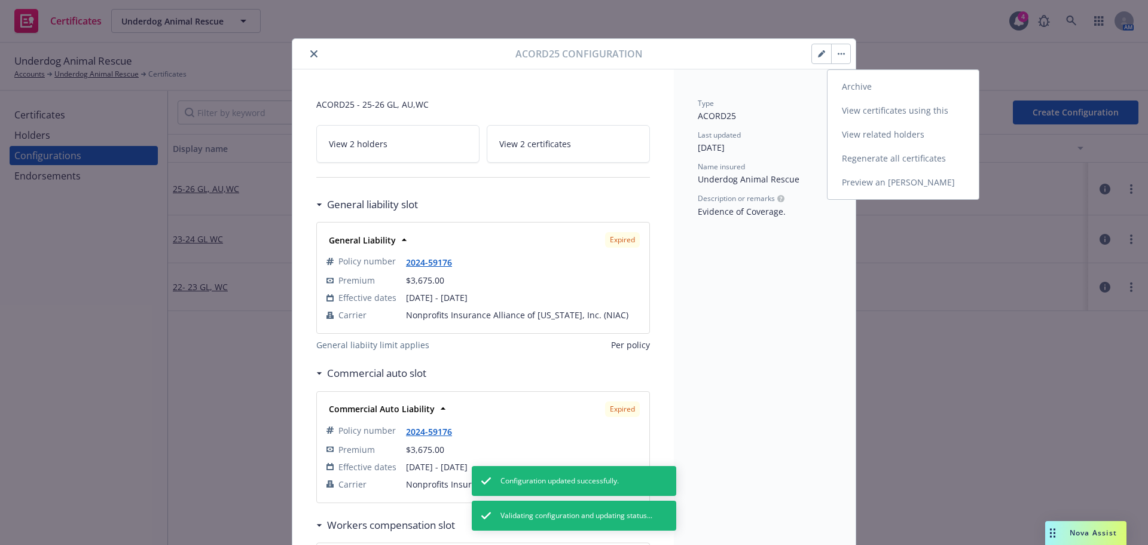
click at [889, 182] on link "Preview an ACORD" at bounding box center [903, 182] width 151 height 24
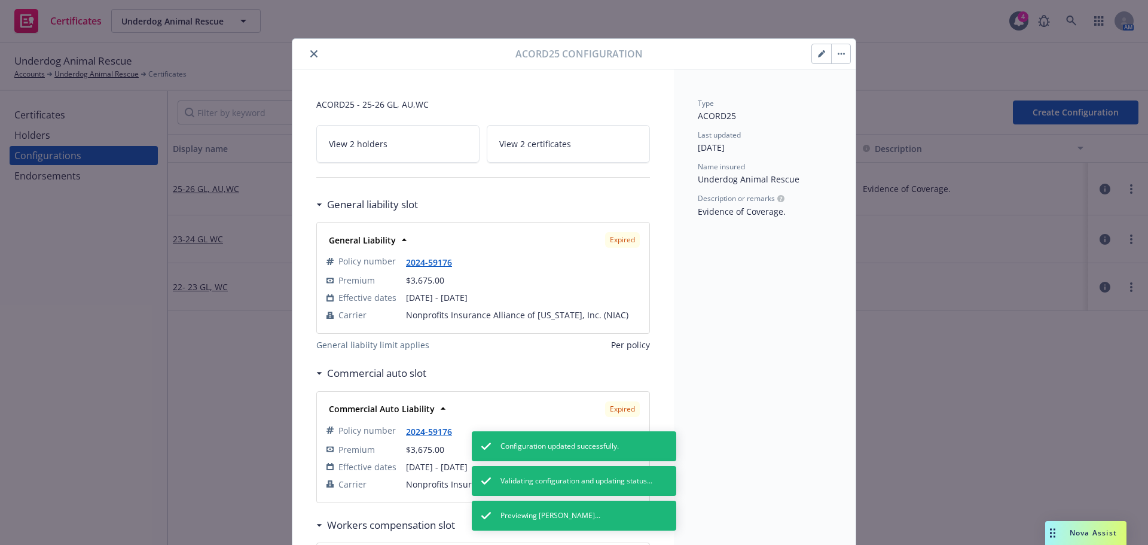
click at [837, 48] on button "button" at bounding box center [840, 53] width 19 height 19
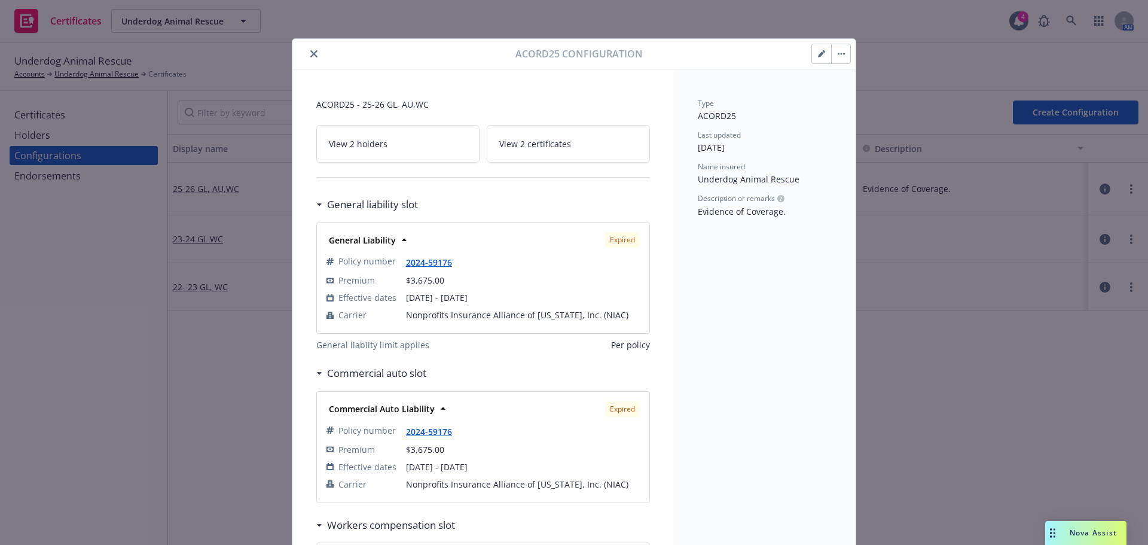
click at [820, 56] on icon "button" at bounding box center [821, 53] width 7 height 7
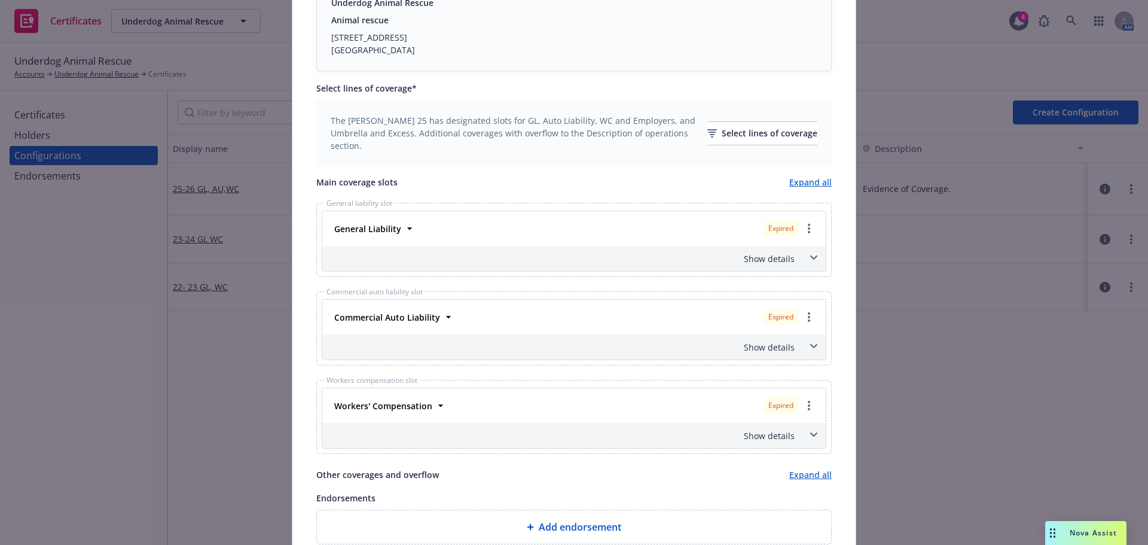
scroll to position [359, 0]
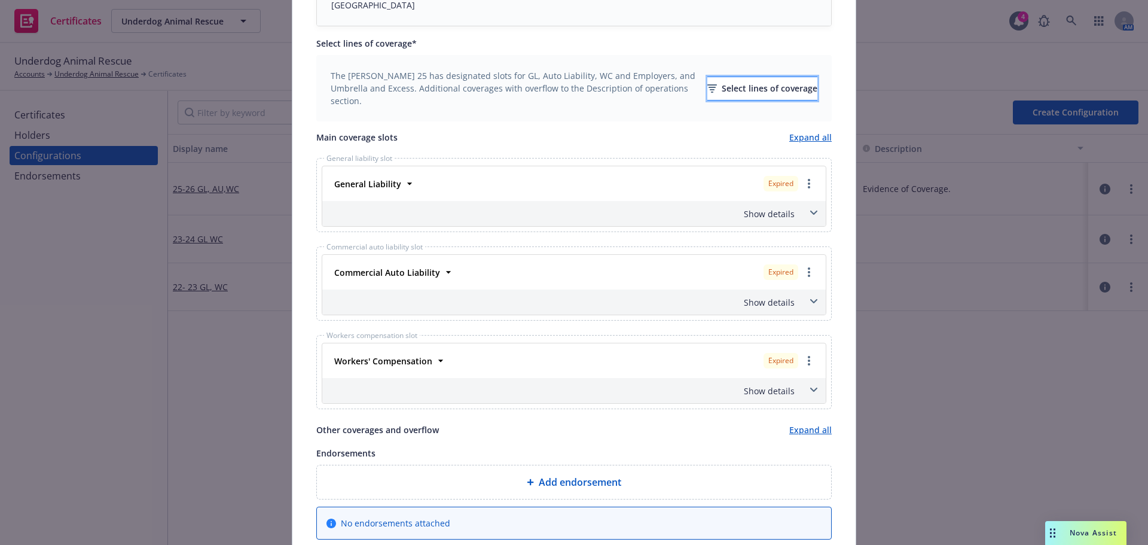
click at [744, 86] on div "Select lines of coverage" at bounding box center [762, 88] width 110 height 23
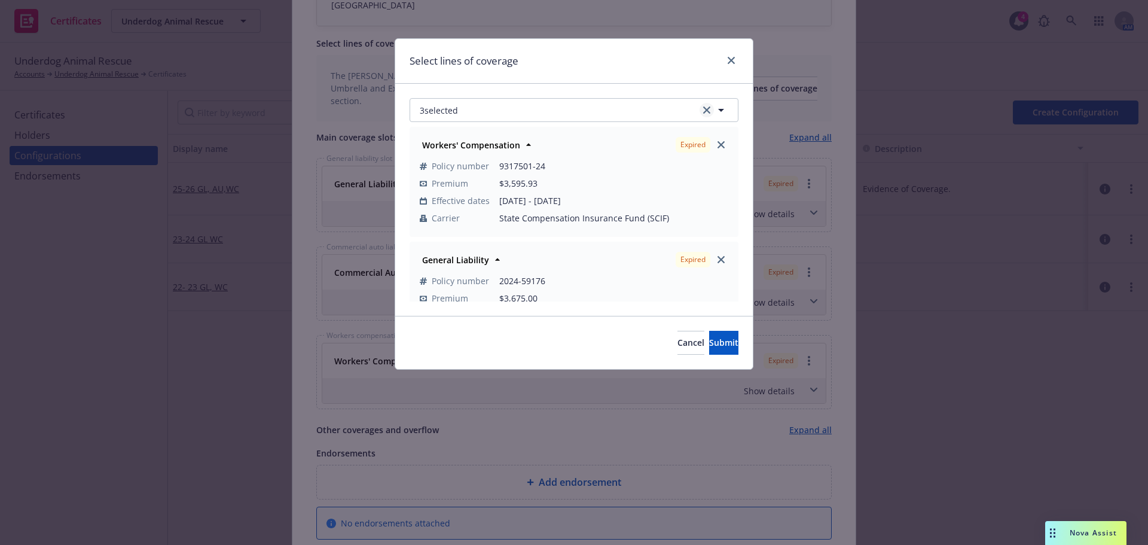
click at [708, 109] on icon "clear selection" at bounding box center [706, 109] width 7 height 7
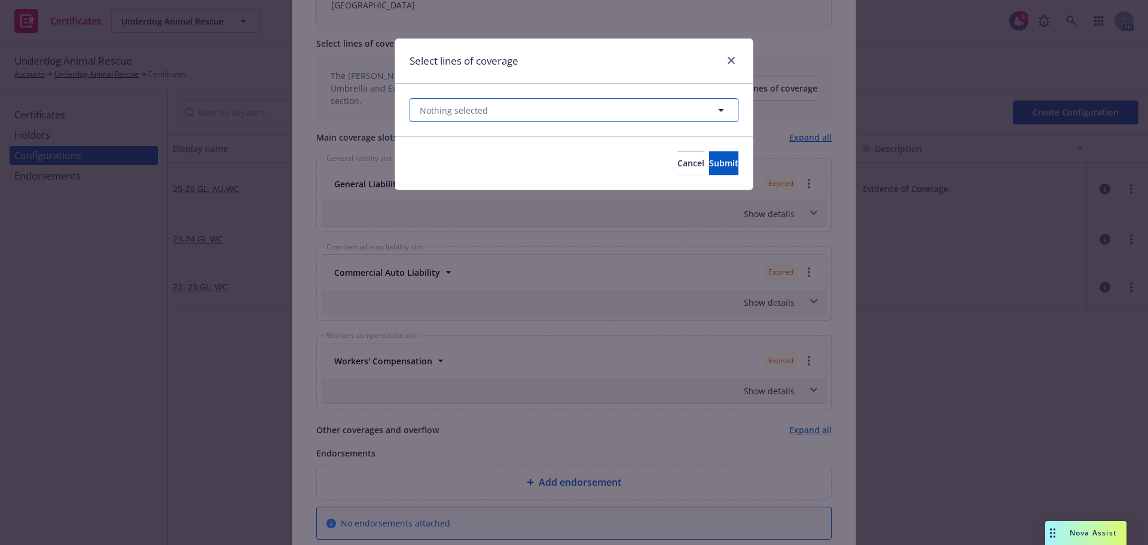
click at [597, 112] on button "Nothing selected" at bounding box center [574, 110] width 329 height 24
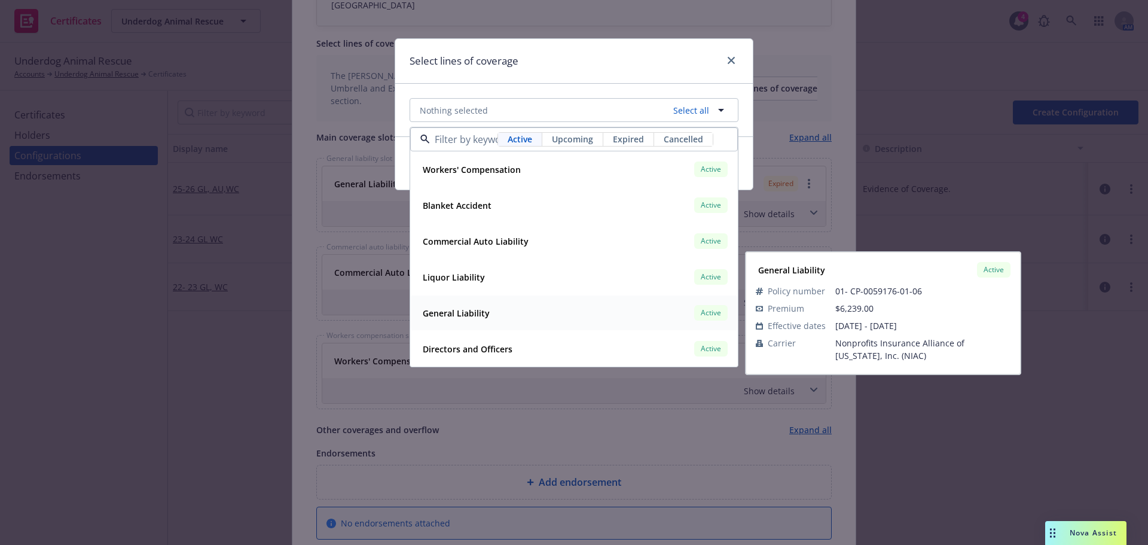
click at [508, 307] on div "General Liability Active" at bounding box center [574, 313] width 312 height 20
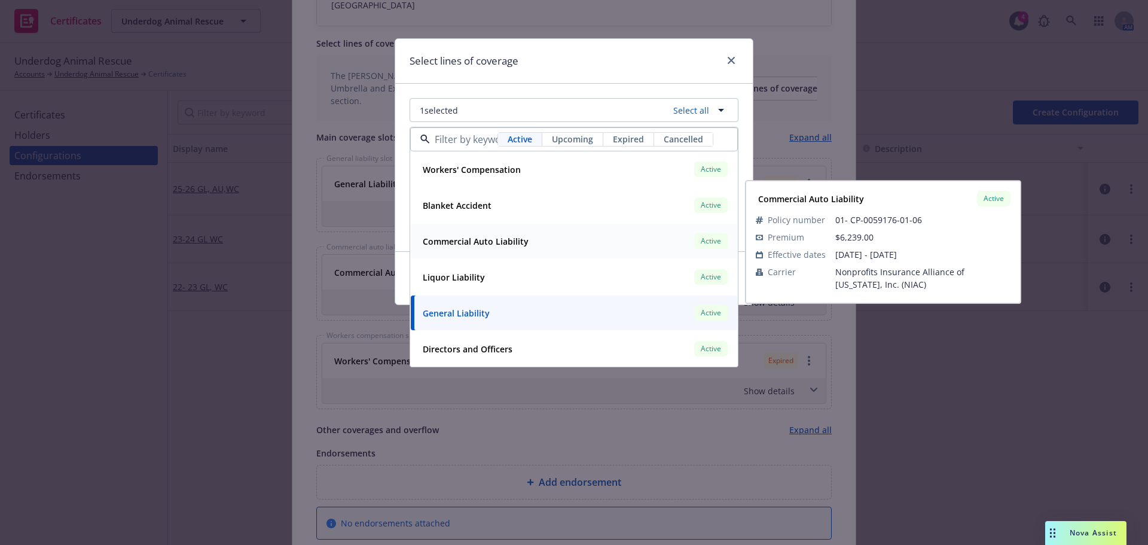
click at [505, 240] on strong "Commercial Auto Liability" at bounding box center [476, 241] width 106 height 11
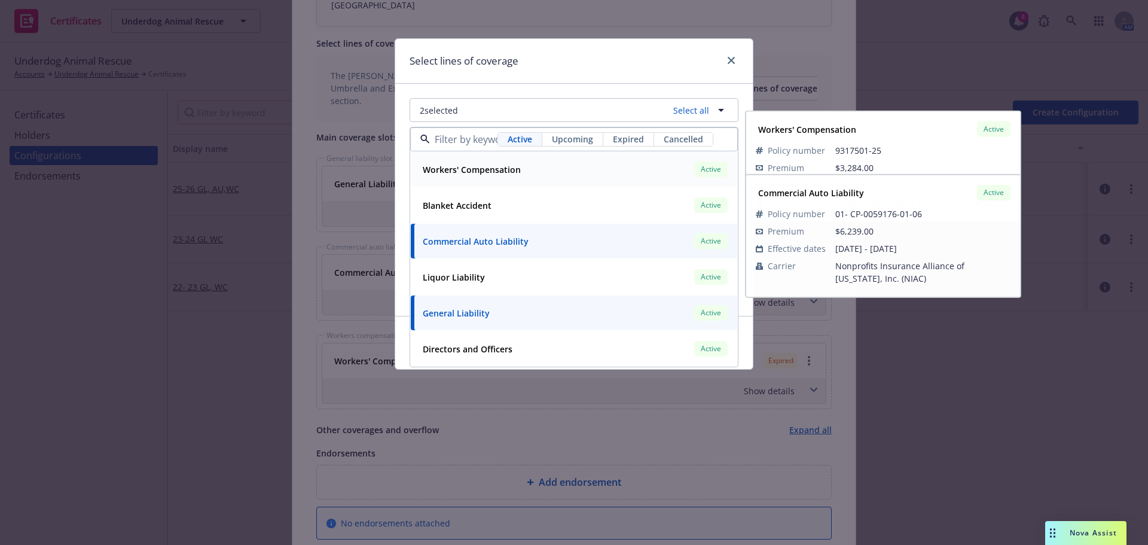
click at [492, 178] on div "Workers' Compensation" at bounding box center [470, 169] width 105 height 17
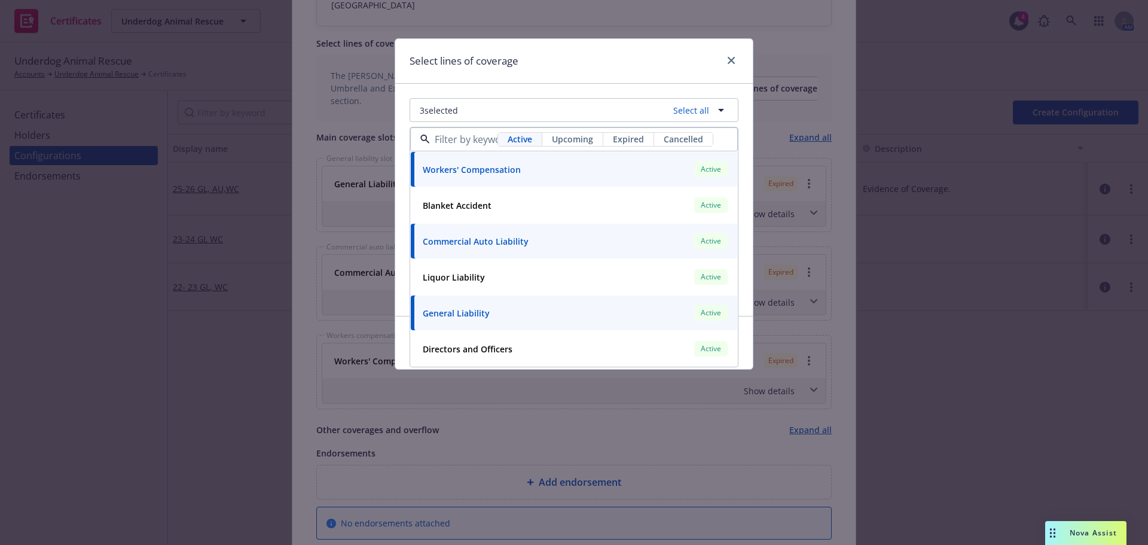
click at [555, 53] on div "Select lines of coverage" at bounding box center [574, 61] width 358 height 45
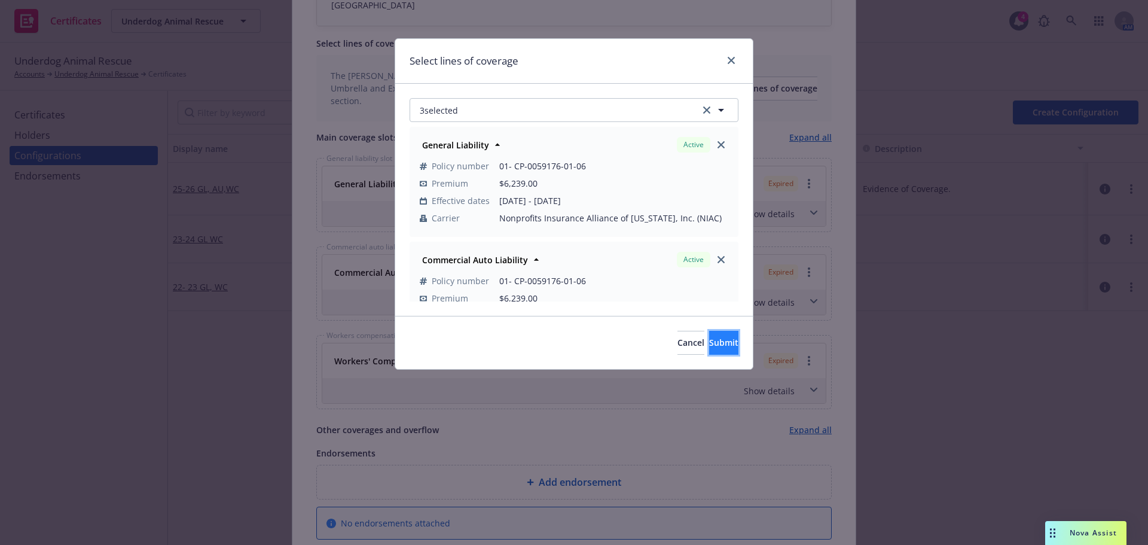
click at [709, 342] on button "Submit" at bounding box center [723, 343] width 29 height 24
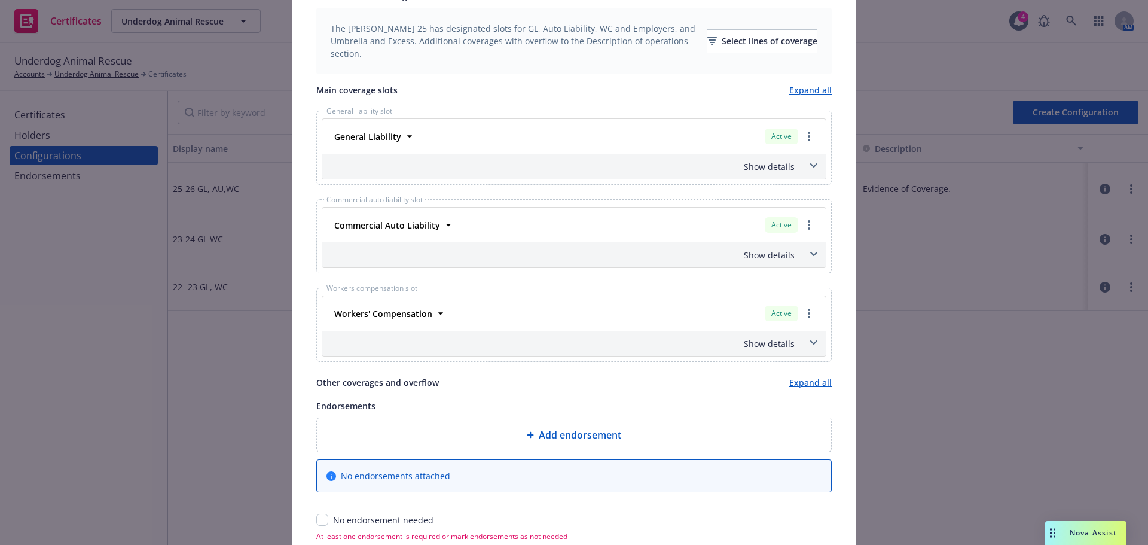
scroll to position [470, 0]
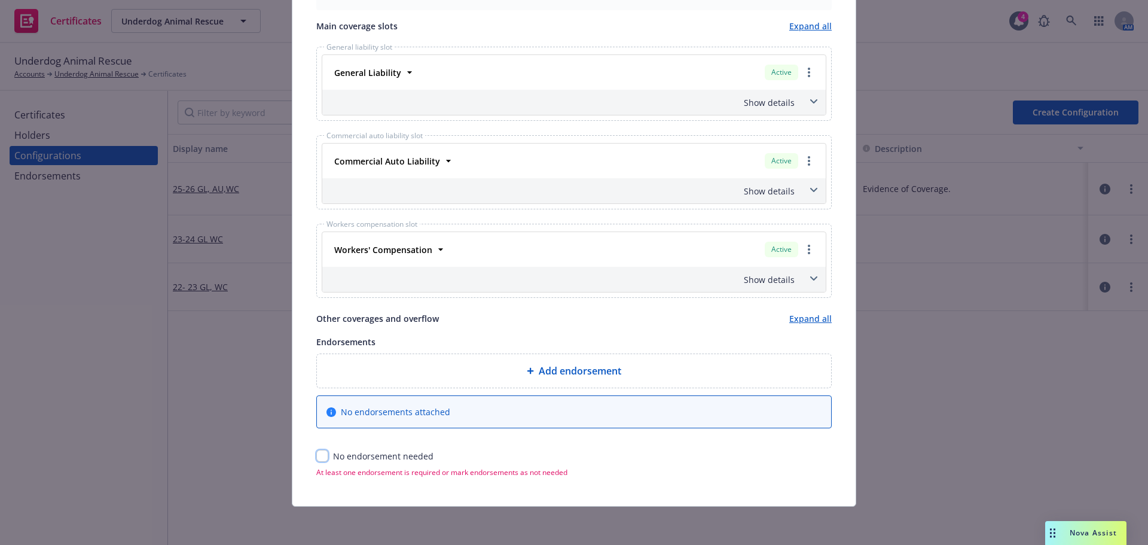
click at [322, 459] on input "checkbox" at bounding box center [322, 456] width 12 height 12
checkbox input "true"
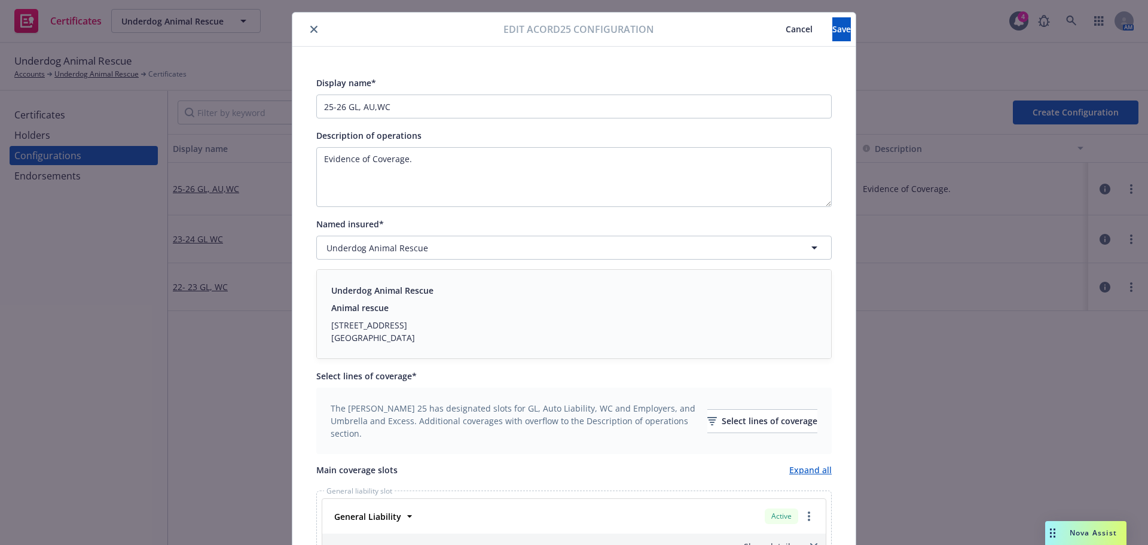
scroll to position [0, 0]
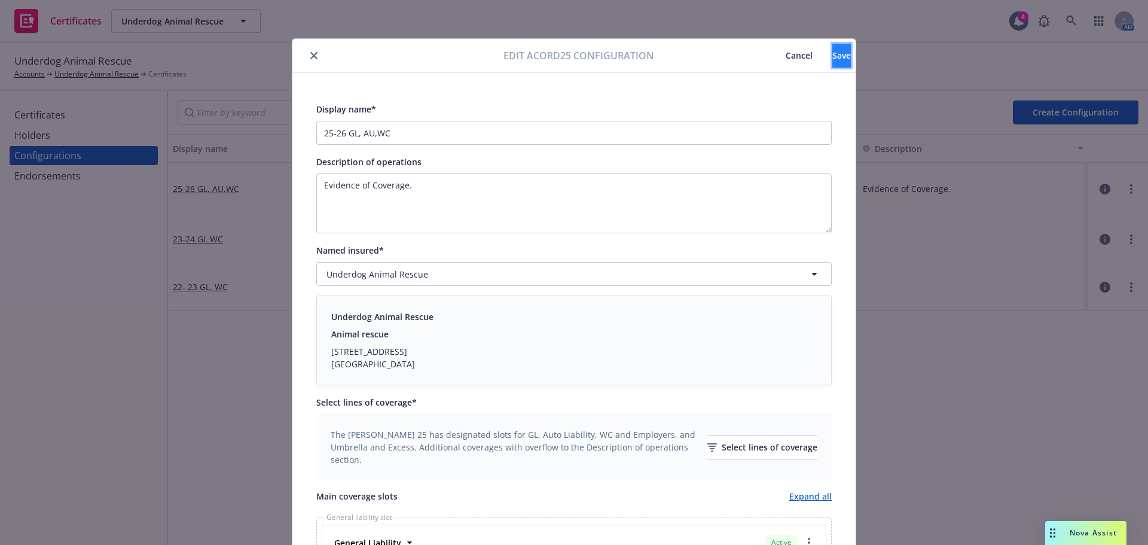
click at [832, 60] on span "Save" at bounding box center [841, 55] width 19 height 11
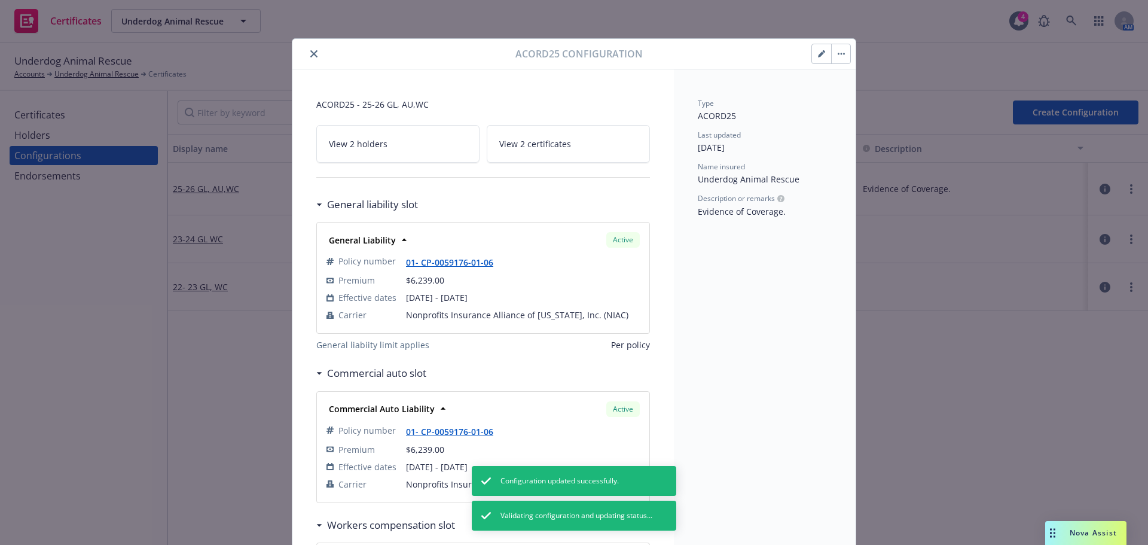
click at [310, 56] on icon "close" at bounding box center [313, 53] width 7 height 7
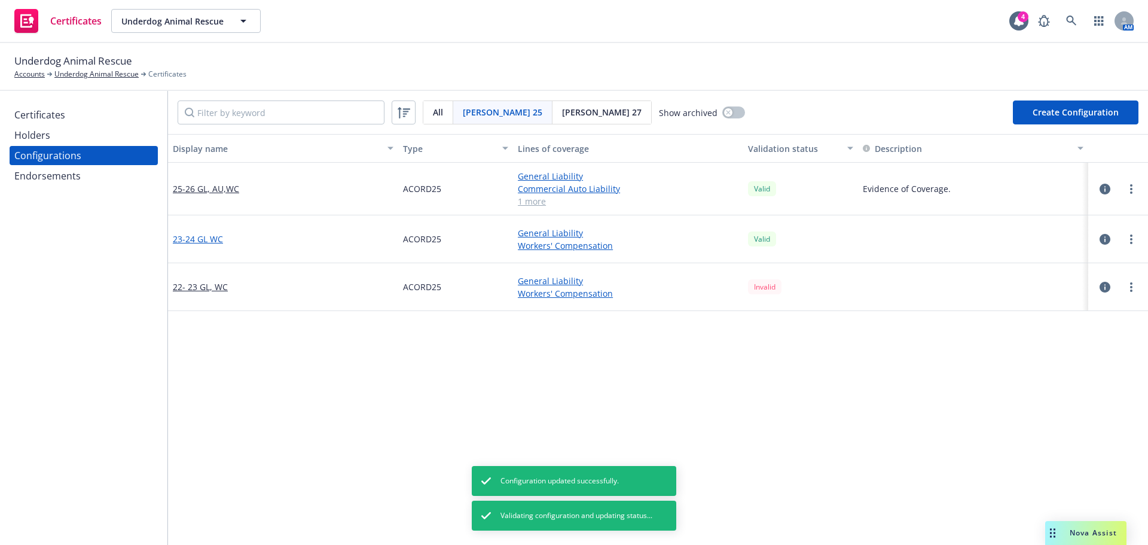
click at [215, 240] on link "23-24 GL WC" at bounding box center [198, 239] width 50 height 13
click at [202, 287] on link "22- 23 GL, WC" at bounding box center [200, 286] width 55 height 13
click at [68, 115] on div "Certificates" at bounding box center [83, 114] width 139 height 19
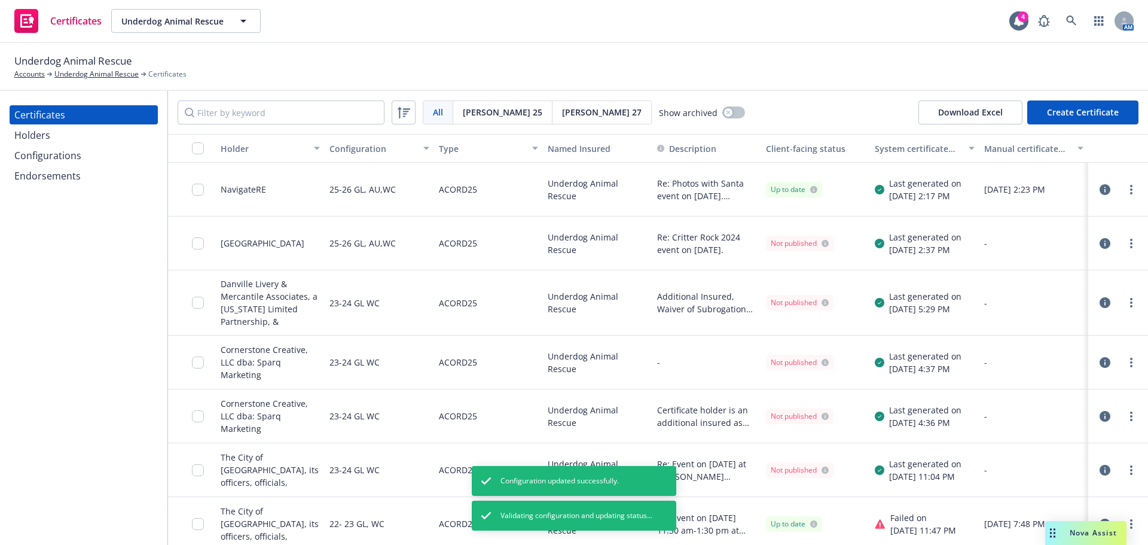
click at [57, 136] on div "Holders" at bounding box center [83, 135] width 139 height 19
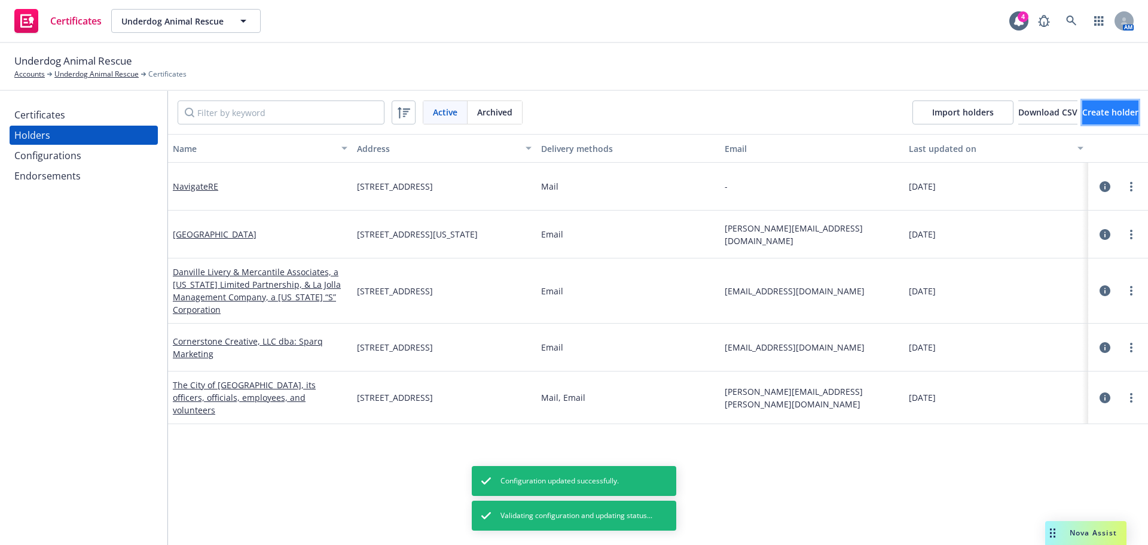
click at [1082, 112] on span "Create holder" at bounding box center [1110, 111] width 56 height 11
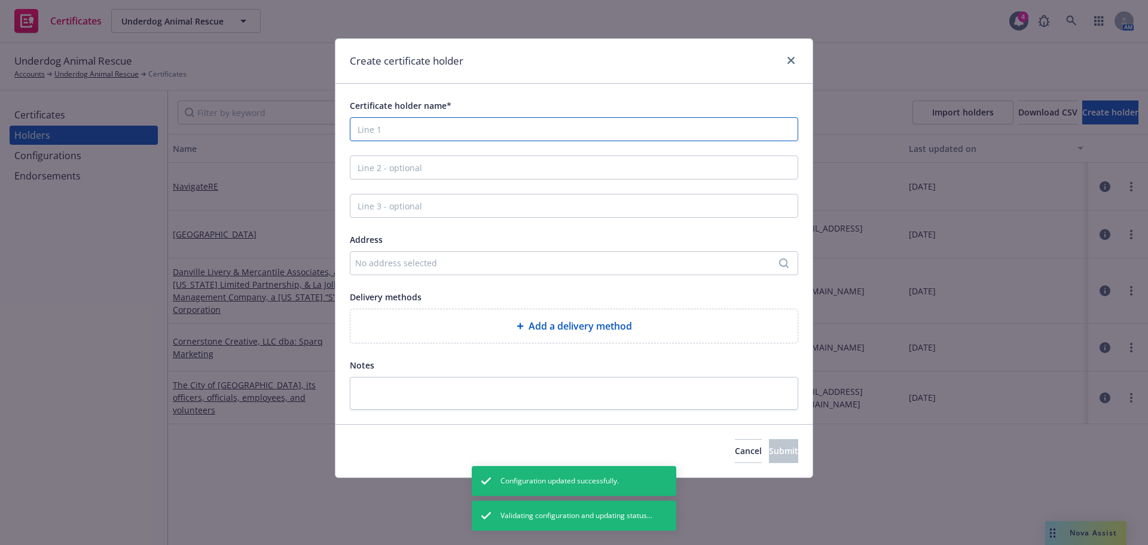
click at [449, 130] on input "Certificate holder name*" at bounding box center [574, 129] width 448 height 24
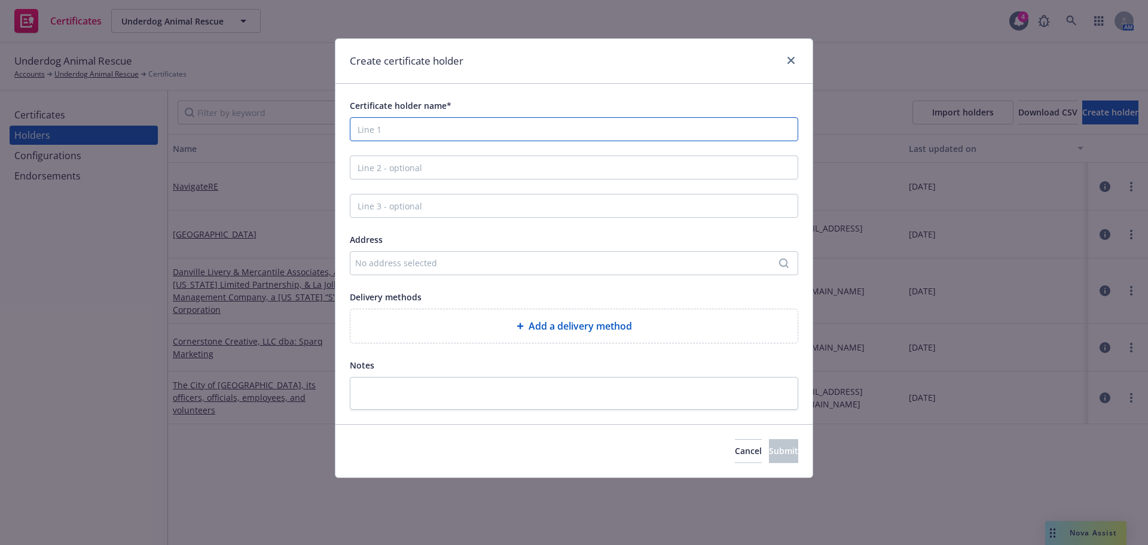
paste input "Rusty Halo Foundation 649 Main Street, #102, PWB 117 Martinez, CA 94553"
drag, startPoint x: 663, startPoint y: 131, endPoint x: 448, endPoint y: 132, distance: 214.7
click at [448, 132] on input "Rusty Halo Foundation 649 Main Street, #102, PWB 117 Martinez, CA 94553" at bounding box center [574, 129] width 448 height 24
type input "Rusty Halo Foundation"
click at [513, 258] on div "No address selected" at bounding box center [568, 263] width 426 height 13
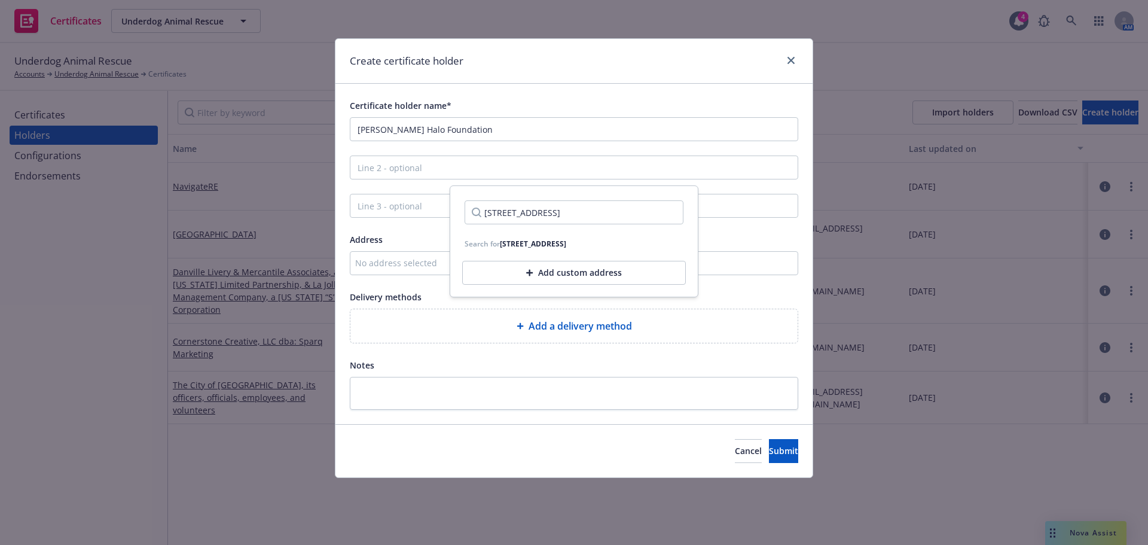
scroll to position [0, 30]
type input "649 Main Street, #102, PWB 117 Martinez, CA 94553"
click at [560, 277] on div "Add custom address" at bounding box center [574, 273] width 224 height 24
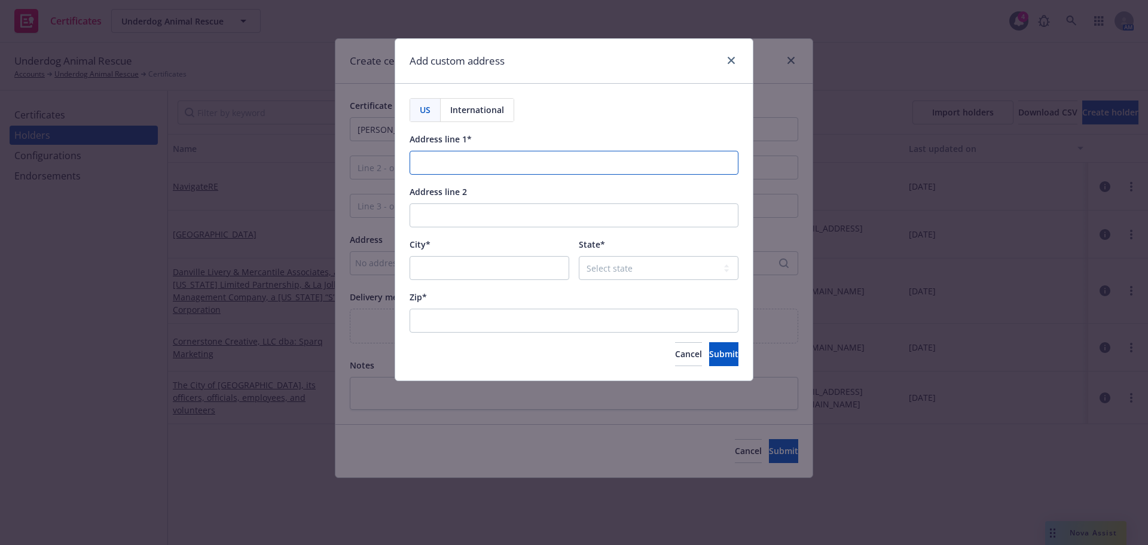
click at [496, 166] on input "Address line 1*" at bounding box center [574, 163] width 329 height 24
click at [501, 160] on input "Address line 1*" at bounding box center [574, 163] width 329 height 24
paste input "649 Main Street, #102, PWB 117 Martinez, CA 94553"
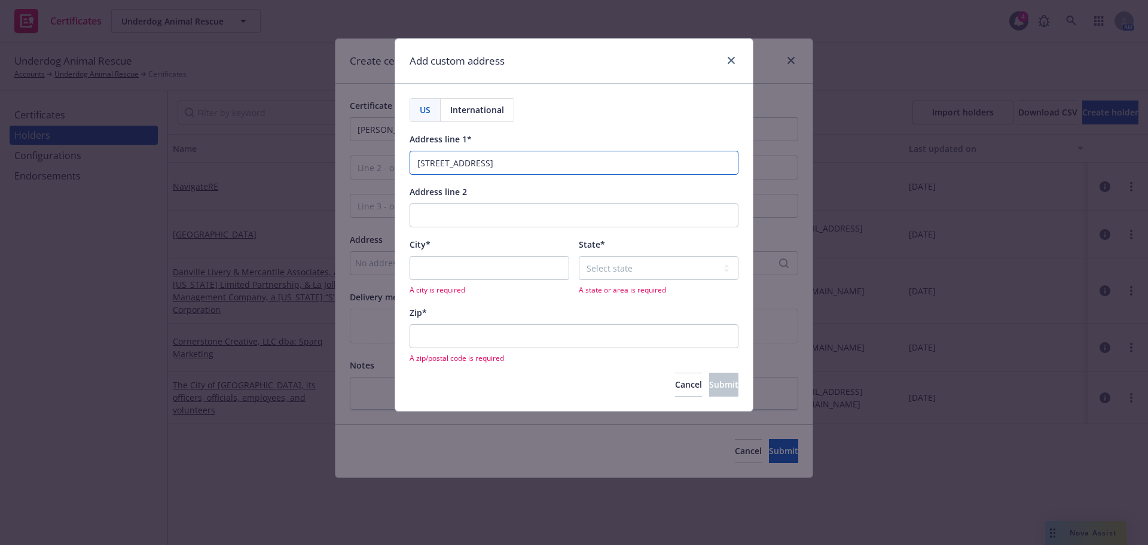
click at [551, 162] on input "649 Main Street, #102, PWB 117 Martinez, CA 94553" at bounding box center [574, 163] width 329 height 24
type input "649 Main Street, #102, PWB 117 , CA 94553"
type input "Martinez"
drag, startPoint x: 600, startPoint y: 163, endPoint x: 540, endPoint y: 168, distance: 60.6
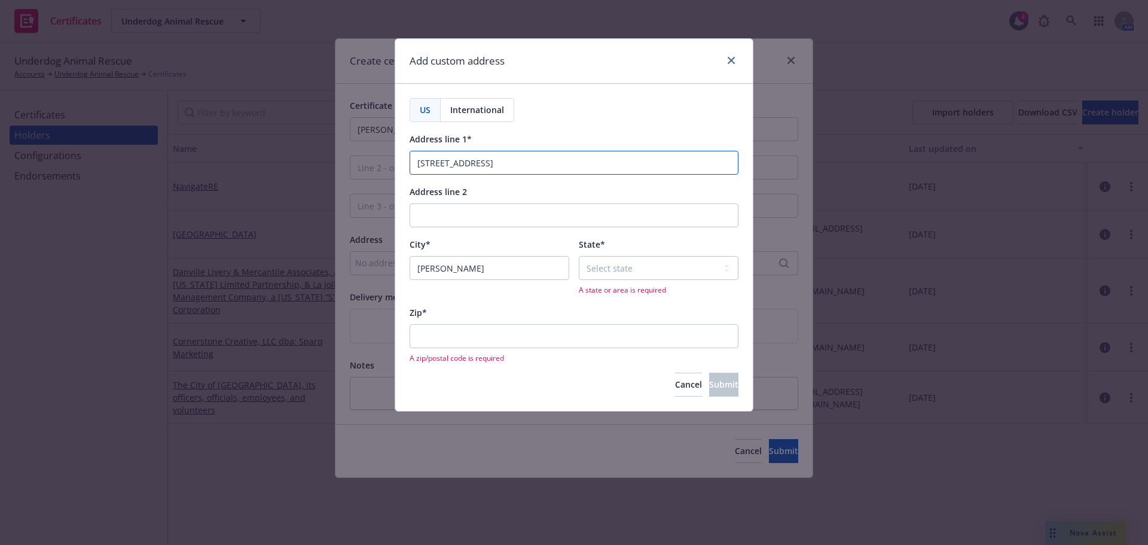
click at [540, 168] on input "649 Main Street, #102, PWB 117 , CA 94553" at bounding box center [574, 163] width 329 height 24
type input "649 Main Street, #102, PWB 117"
select select "CA"
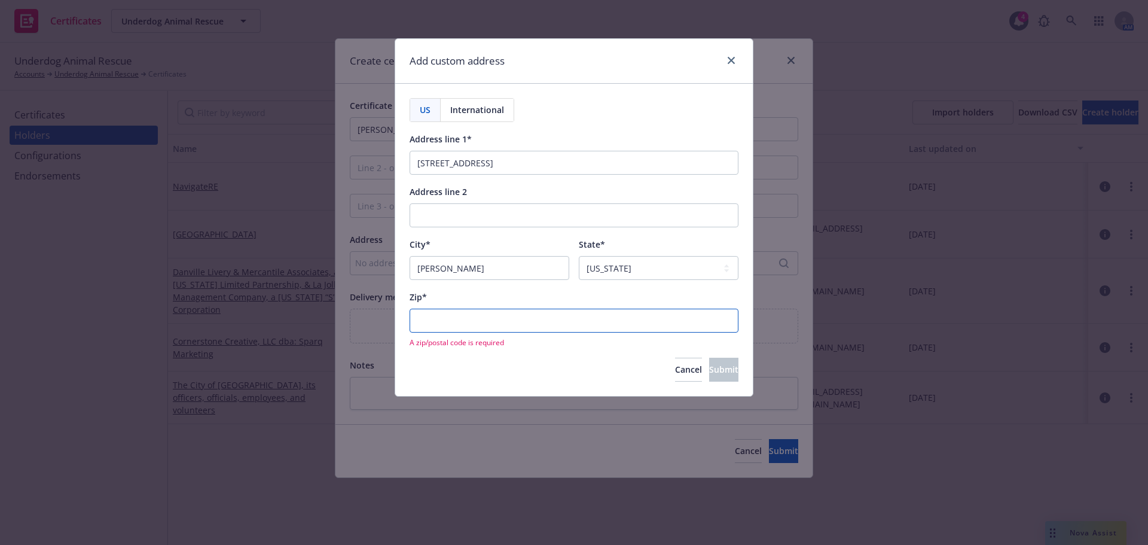
click at [610, 326] on input "Zip*" at bounding box center [574, 321] width 329 height 24
type input "4"
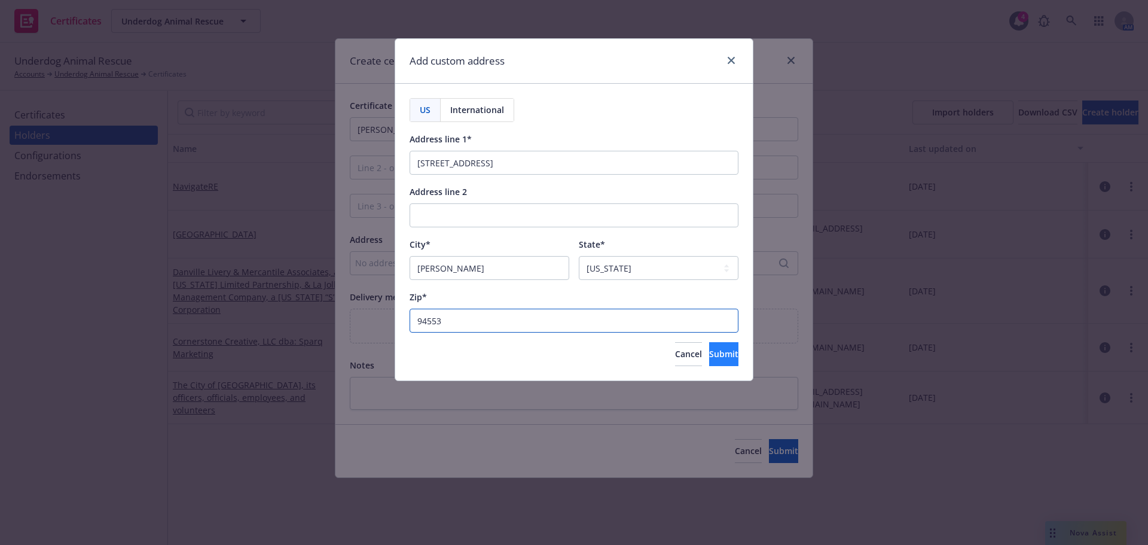
type input "94553"
click at [722, 357] on button "Submit" at bounding box center [723, 354] width 29 height 24
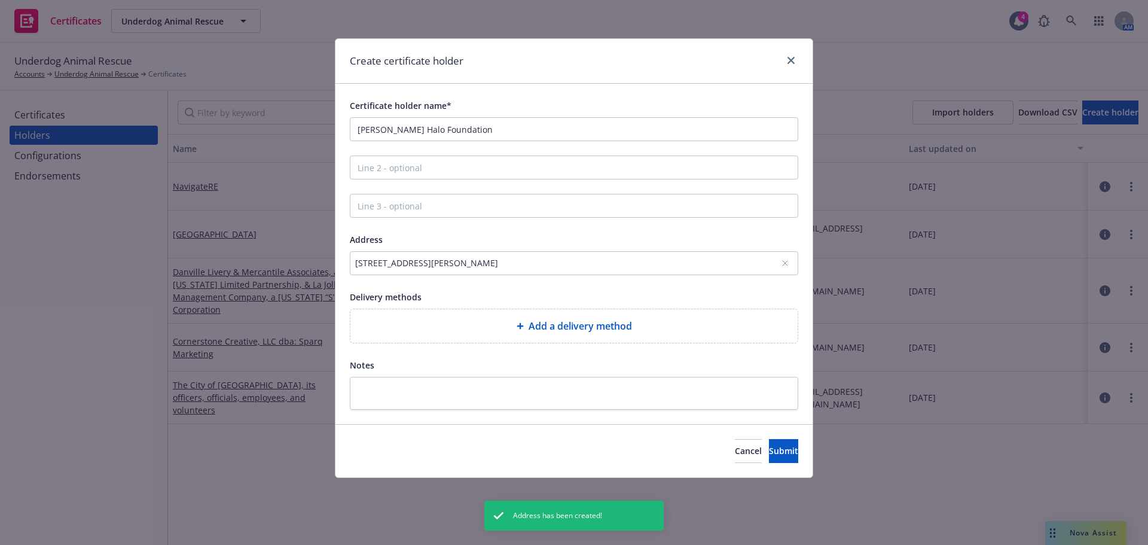
click at [660, 336] on div "Add a delivery method" at bounding box center [573, 325] width 447 height 33
select select "EMAIL"
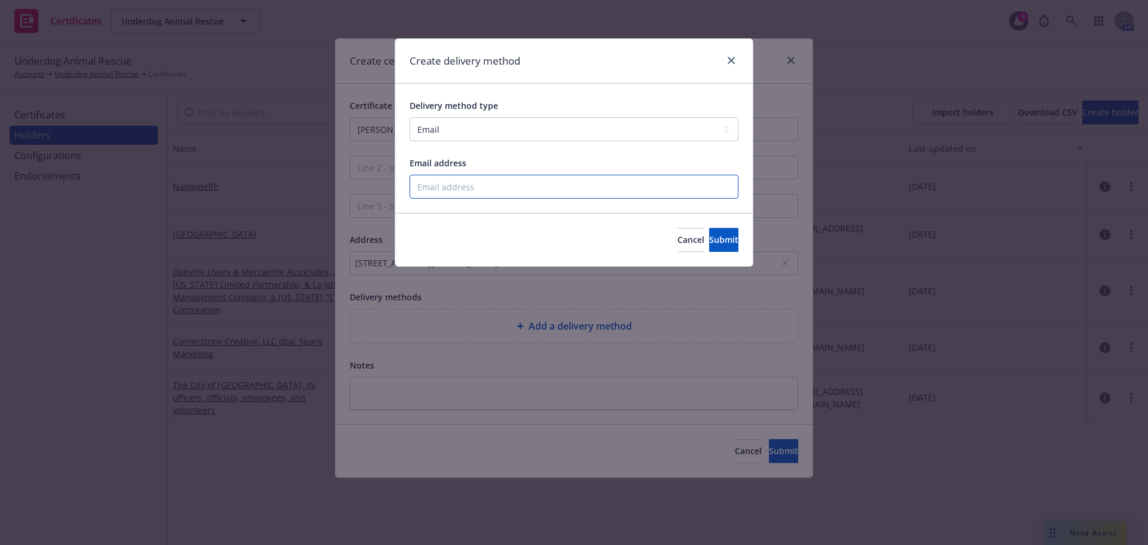
click at [565, 185] on input "Email address" at bounding box center [574, 187] width 329 height 24
paste input "mailto:info@rustyhalofoundation.org"
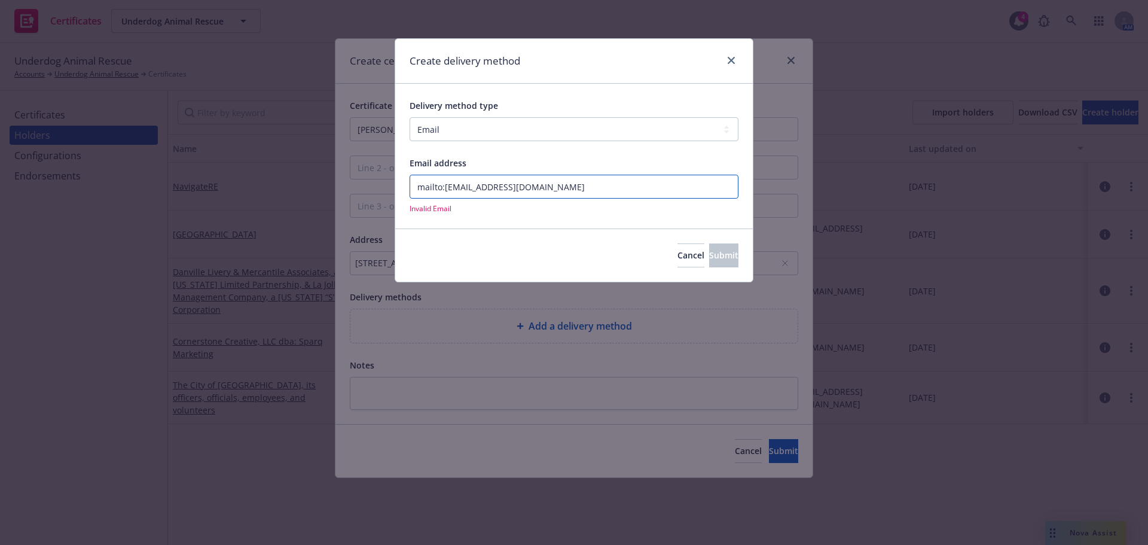
drag, startPoint x: 443, startPoint y: 190, endPoint x: 410, endPoint y: 188, distance: 33.5
click at [410, 188] on input "mailto:info@rustyhalofoundation.org" at bounding box center [574, 187] width 329 height 24
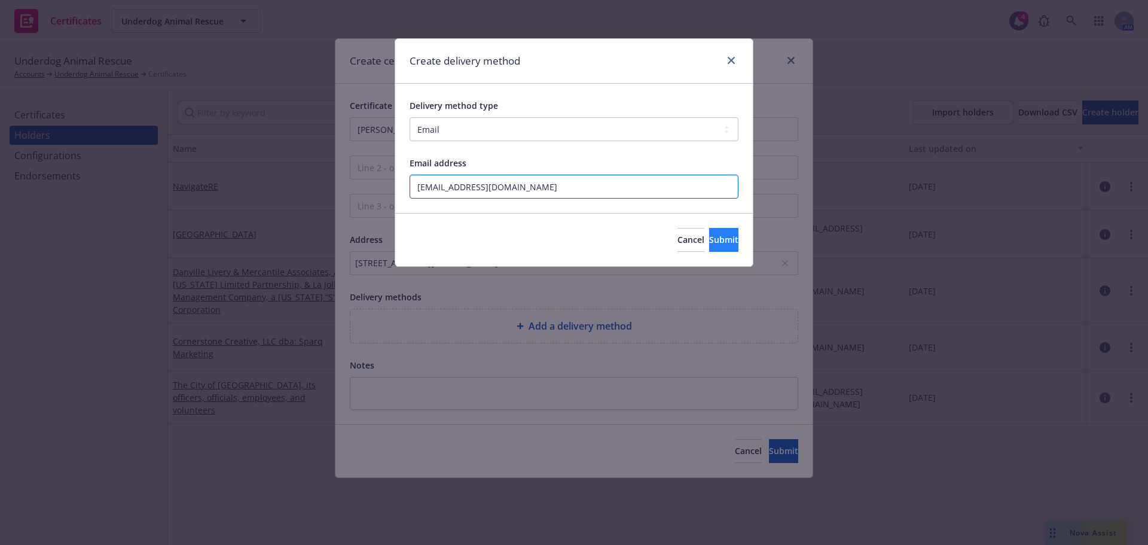
type input "info@rustyhalofoundation.org"
click at [709, 246] on button "Submit" at bounding box center [723, 240] width 29 height 24
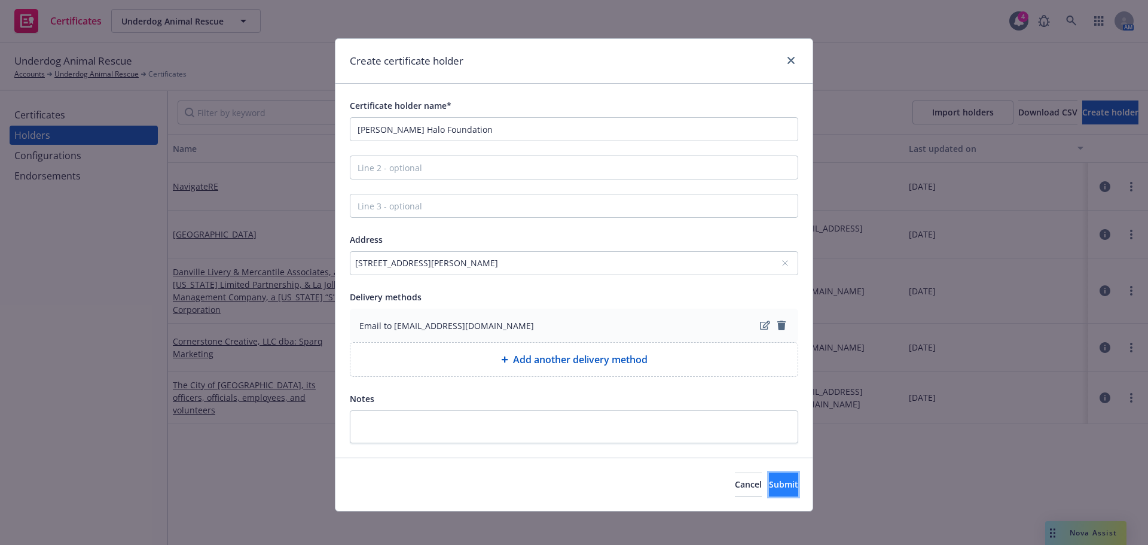
click at [769, 494] on button "Submit" at bounding box center [783, 484] width 29 height 24
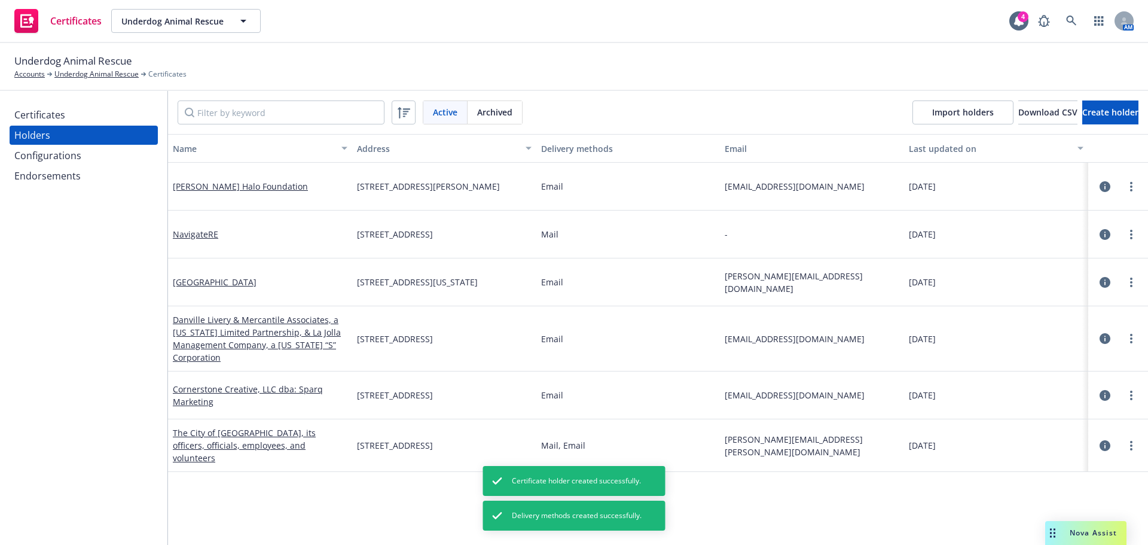
drag, startPoint x: 54, startPoint y: 115, endPoint x: 74, endPoint y: 115, distance: 19.1
click at [54, 115] on div "Certificates" at bounding box center [39, 114] width 51 height 19
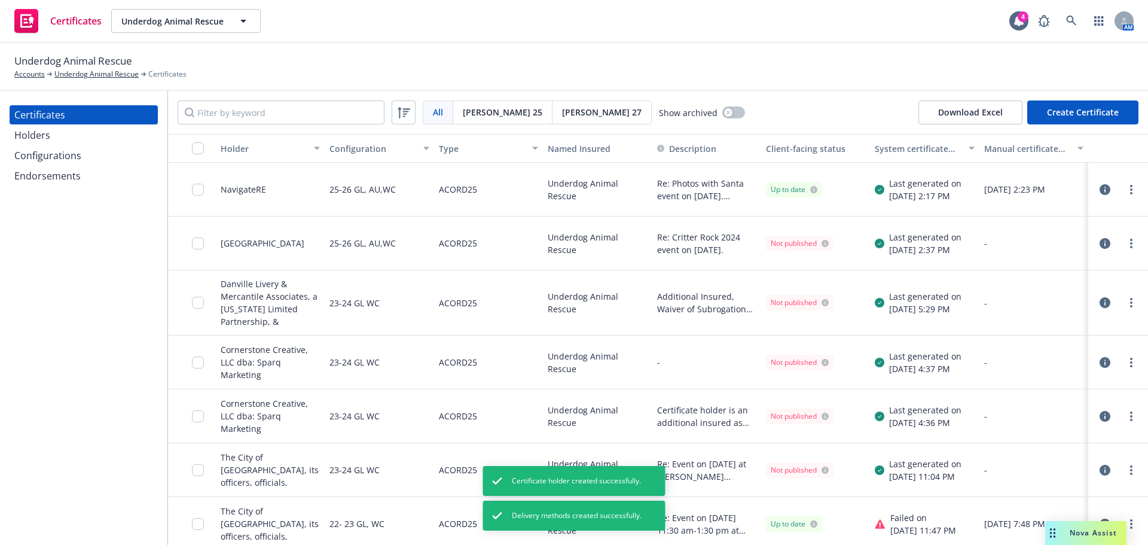
click at [1092, 115] on button "Create Certificate" at bounding box center [1082, 112] width 111 height 24
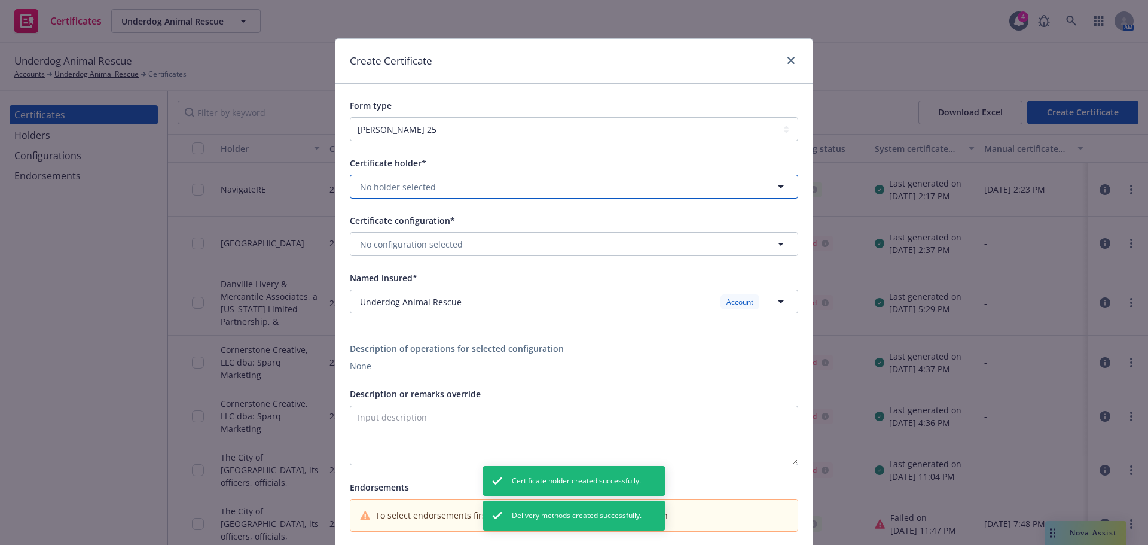
click at [448, 190] on button "No holder selected" at bounding box center [574, 187] width 448 height 24
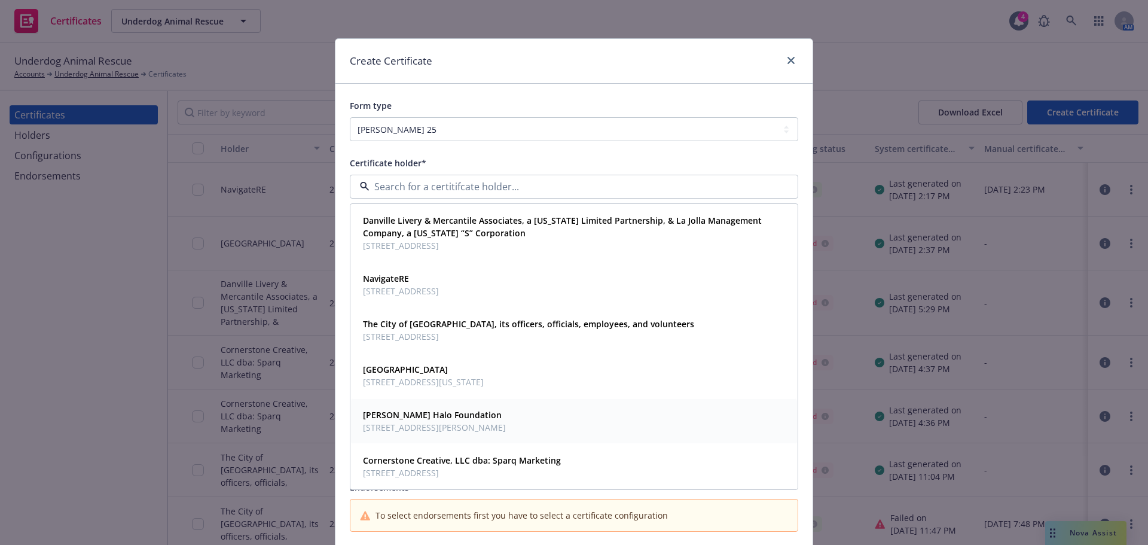
click at [483, 426] on span "649 Main Street, #102, PWB 117, Martinez, CA, 94553, USA" at bounding box center [434, 427] width 143 height 13
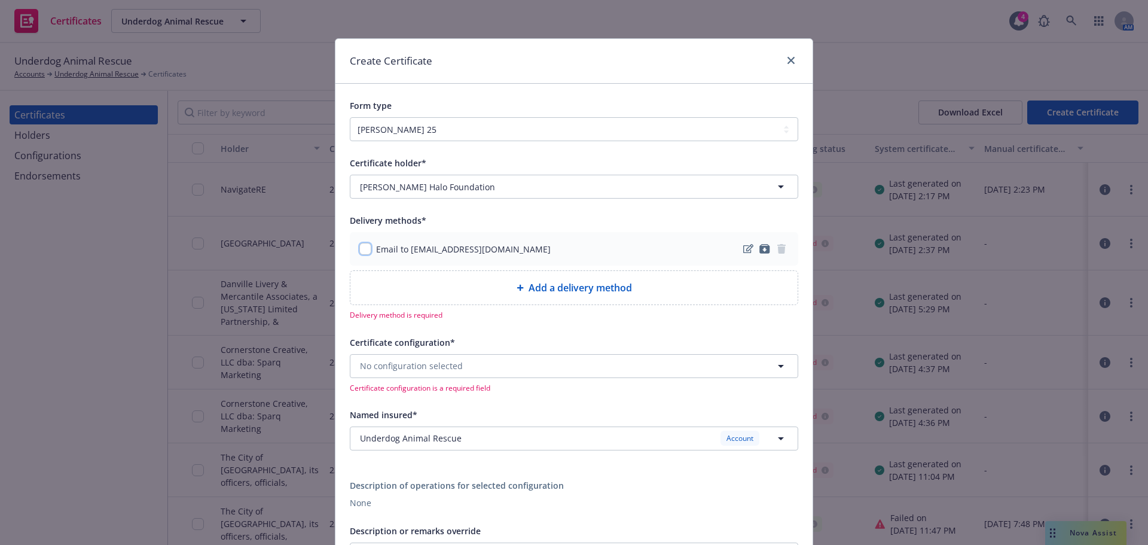
click at [359, 252] on input "checkbox" at bounding box center [365, 249] width 12 height 12
checkbox input "true"
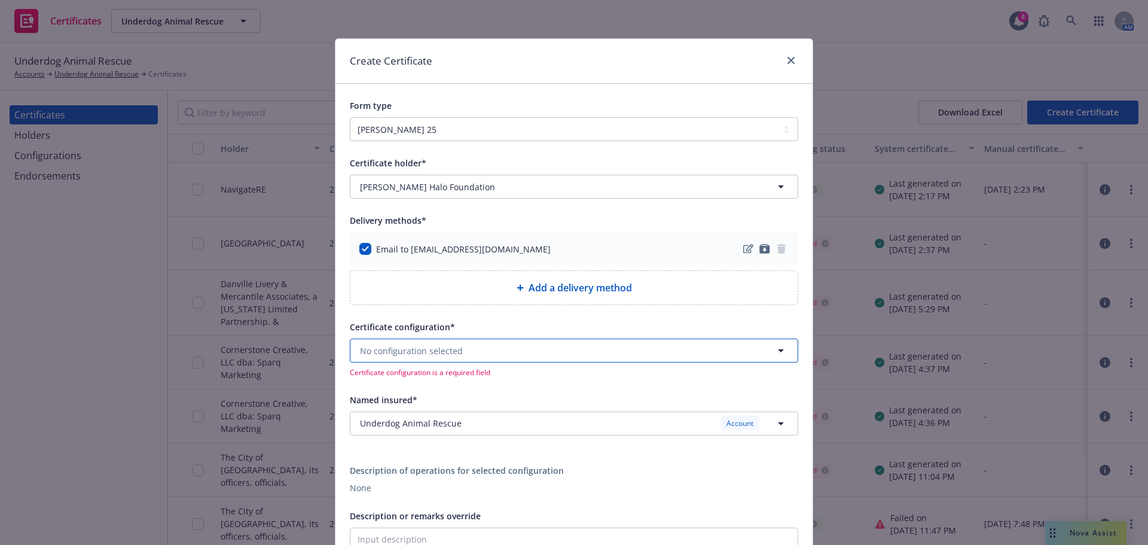
click at [489, 344] on button "No configuration selected" at bounding box center [574, 350] width 448 height 24
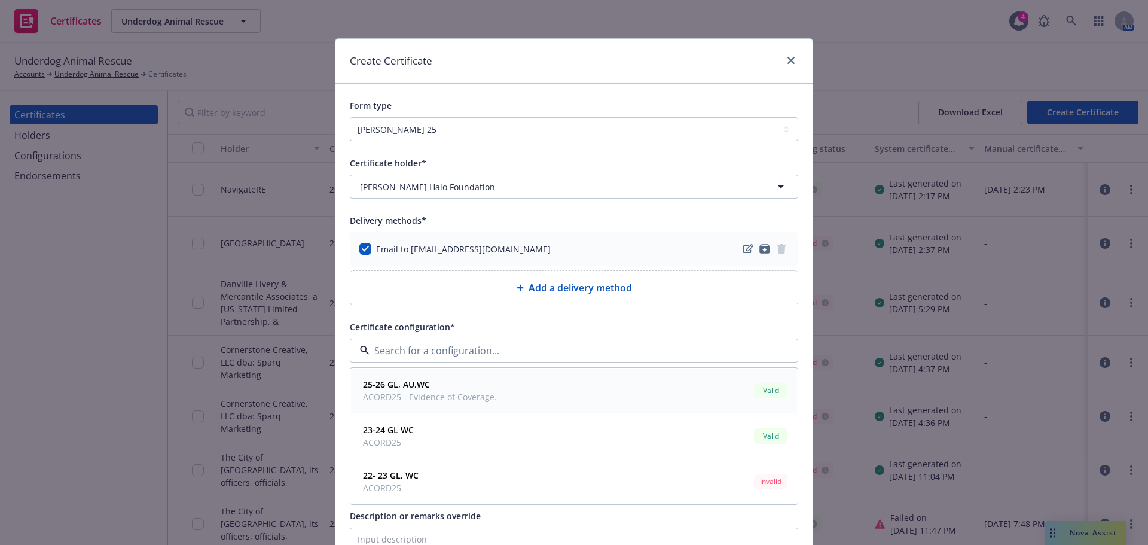
click at [486, 387] on span "25-26 GL, AU,WC" at bounding box center [430, 384] width 134 height 13
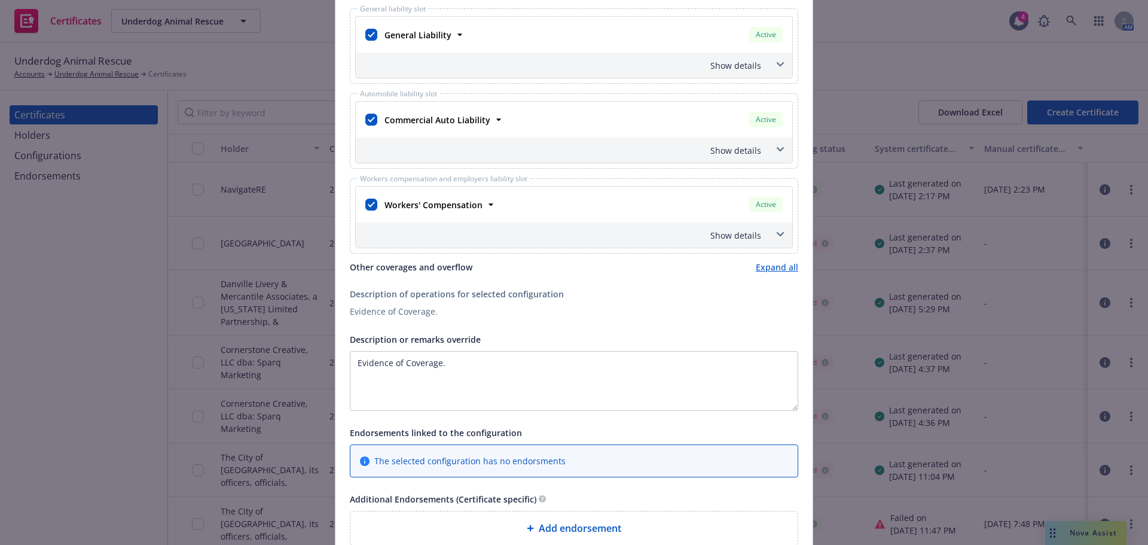
scroll to position [478, 0]
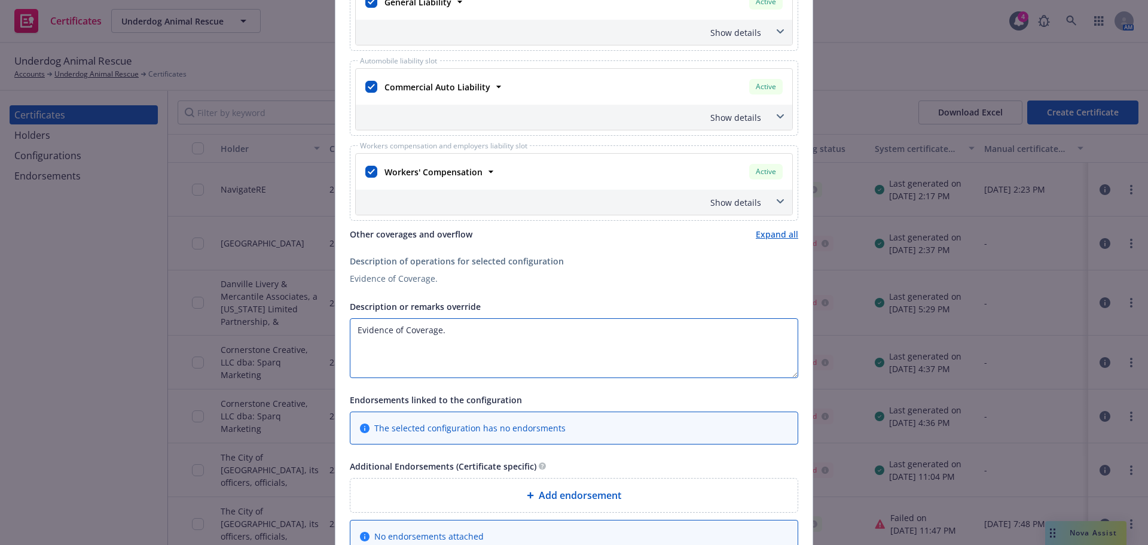
click at [474, 343] on textarea "Evidence of Coverage." at bounding box center [574, 348] width 448 height 60
paste textarea "The Certificate Holder is included as an additional insured as required by a wr…"
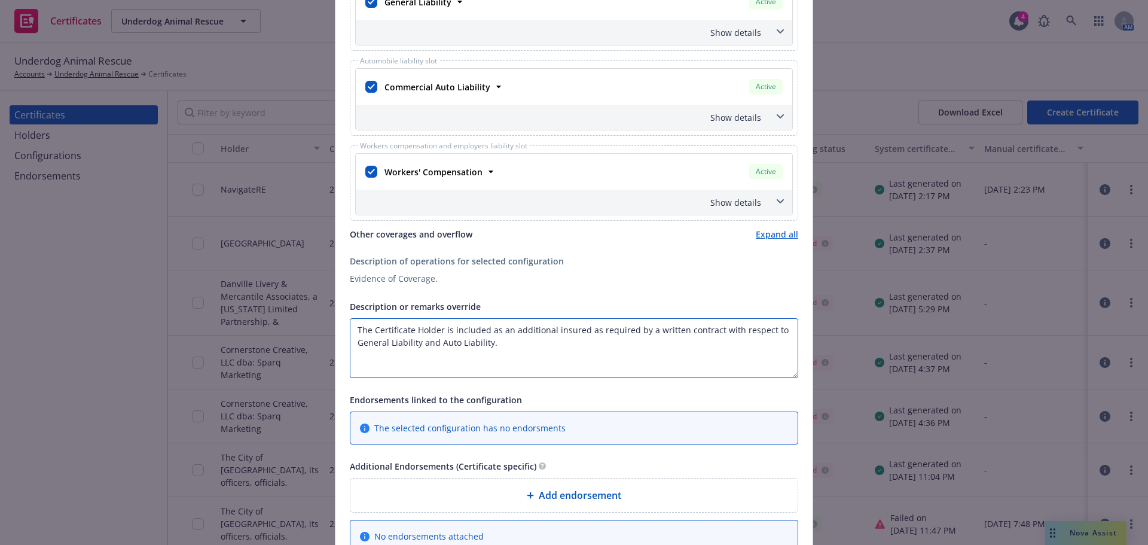
drag, startPoint x: 485, startPoint y: 342, endPoint x: 415, endPoint y: 347, distance: 70.2
click at [415, 347] on textarea "The Certificate Holder is included as an additional insured as required by a wr…" at bounding box center [574, 348] width 448 height 60
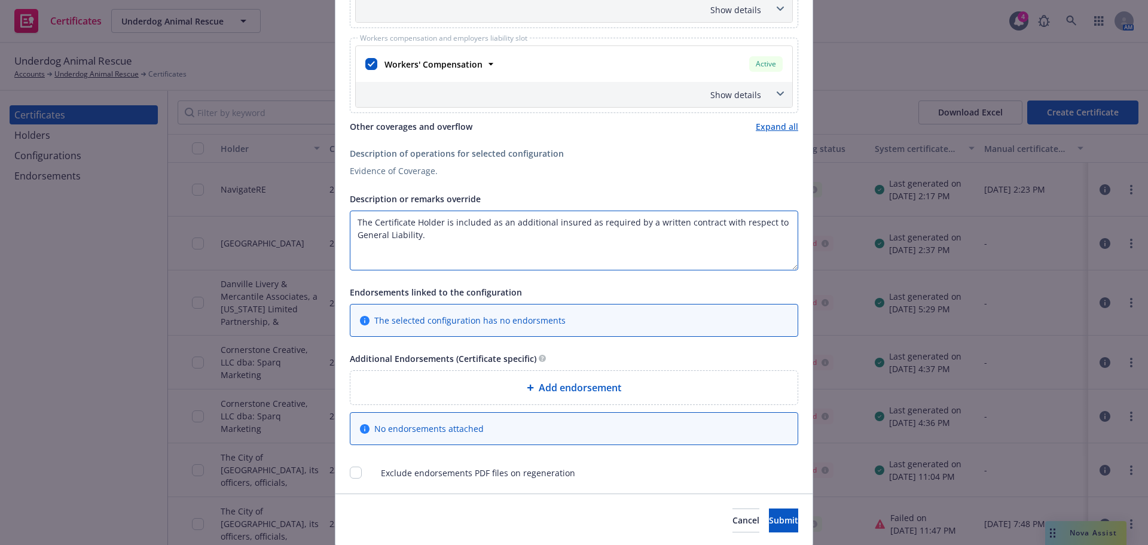
scroll to position [598, 0]
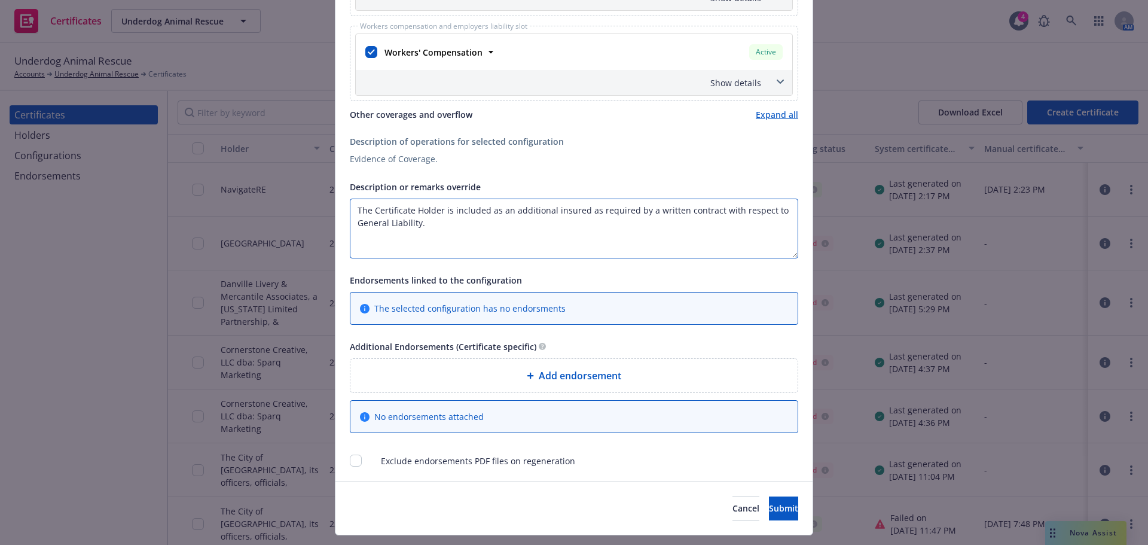
type textarea "The Certificate Holder is included as an additional insured as required by a wr…"
click at [581, 377] on span "Add endorsement" at bounding box center [580, 375] width 83 height 14
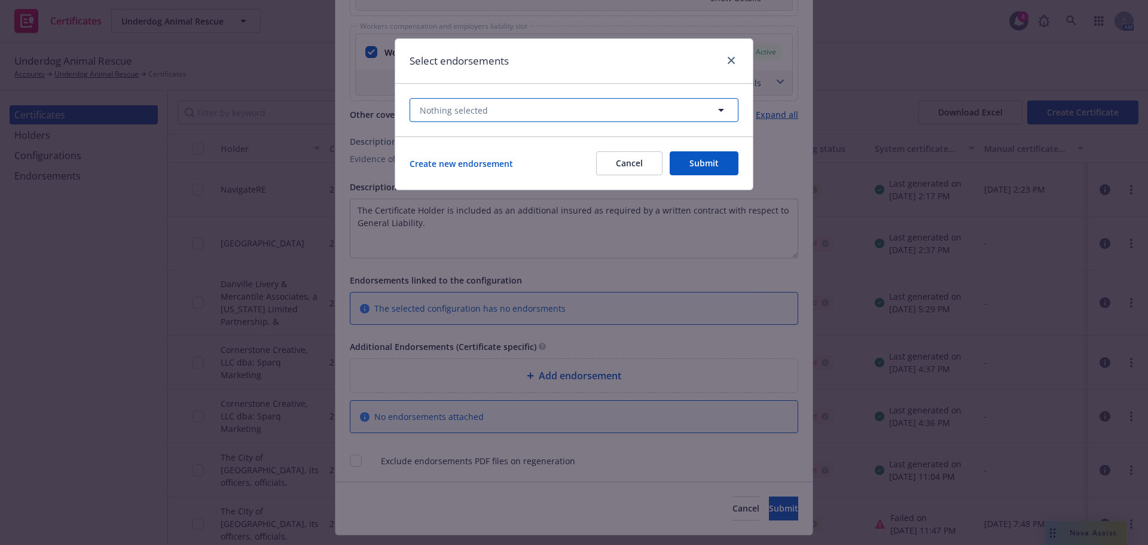
click at [496, 111] on button "Nothing selected" at bounding box center [574, 110] width 329 height 24
click at [506, 103] on button "Nothing selected Unselect all" at bounding box center [574, 110] width 329 height 24
click at [712, 164] on button "Submit" at bounding box center [704, 163] width 69 height 24
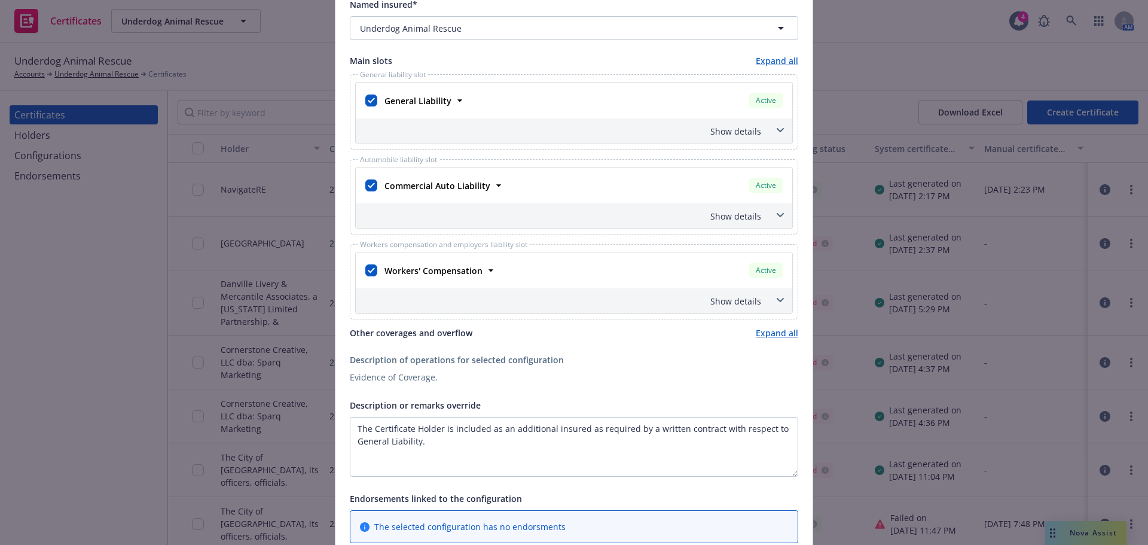
scroll to position [359, 0]
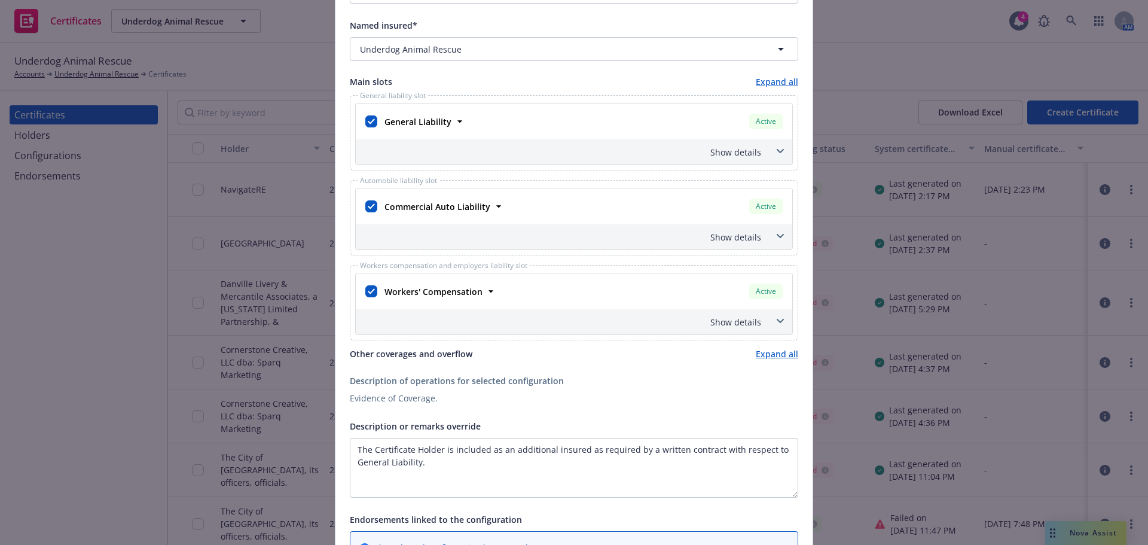
click at [763, 154] on div "Show details" at bounding box center [574, 151] width 437 height 25
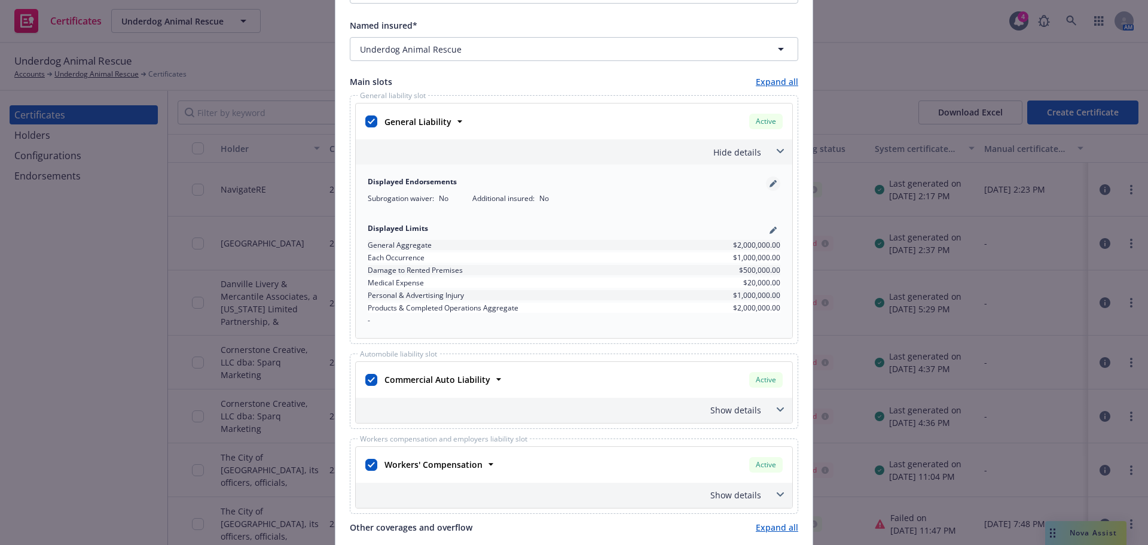
click at [770, 181] on icon "pencil" at bounding box center [773, 183] width 7 height 7
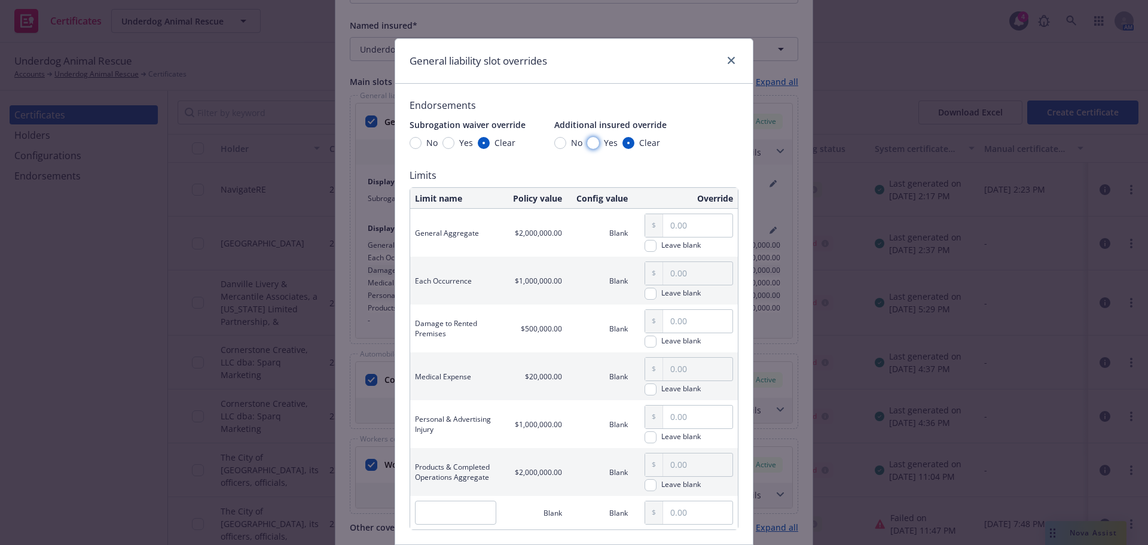
click at [589, 143] on input "Yes" at bounding box center [593, 143] width 12 height 12
radio input "true"
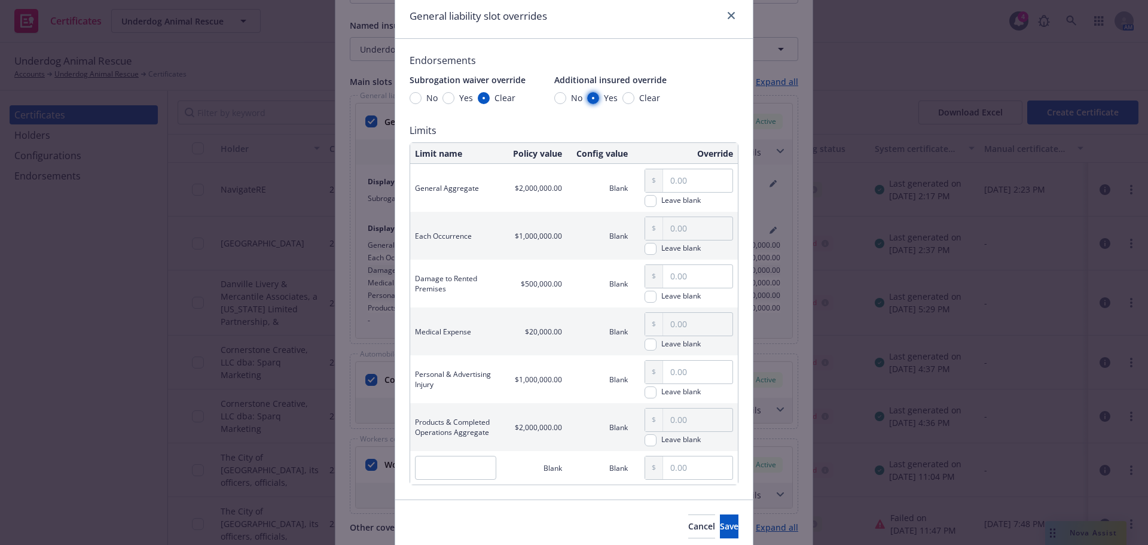
scroll to position [91, 0]
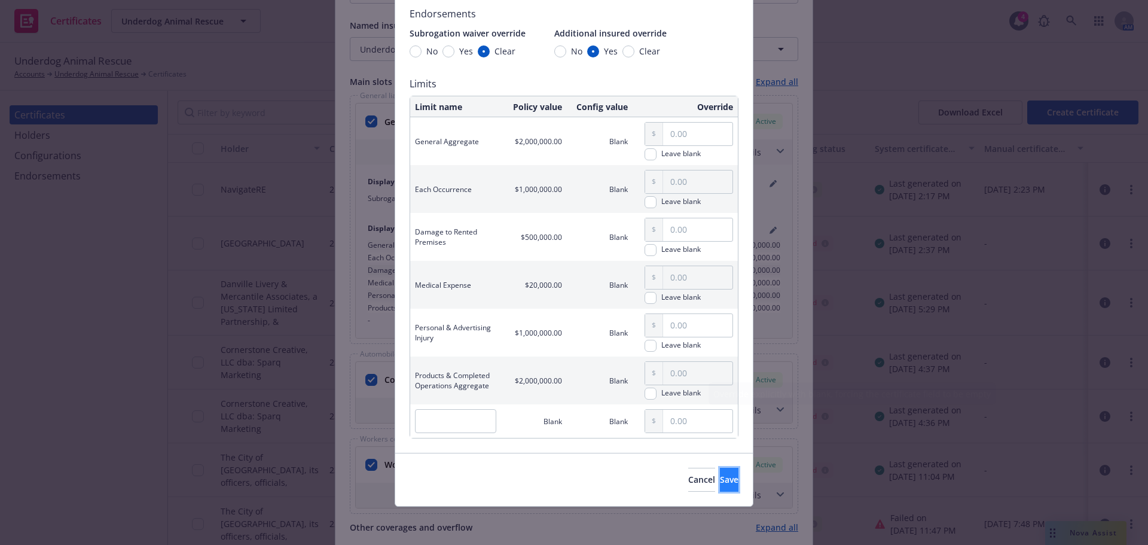
click at [720, 483] on span "Save" at bounding box center [729, 479] width 19 height 11
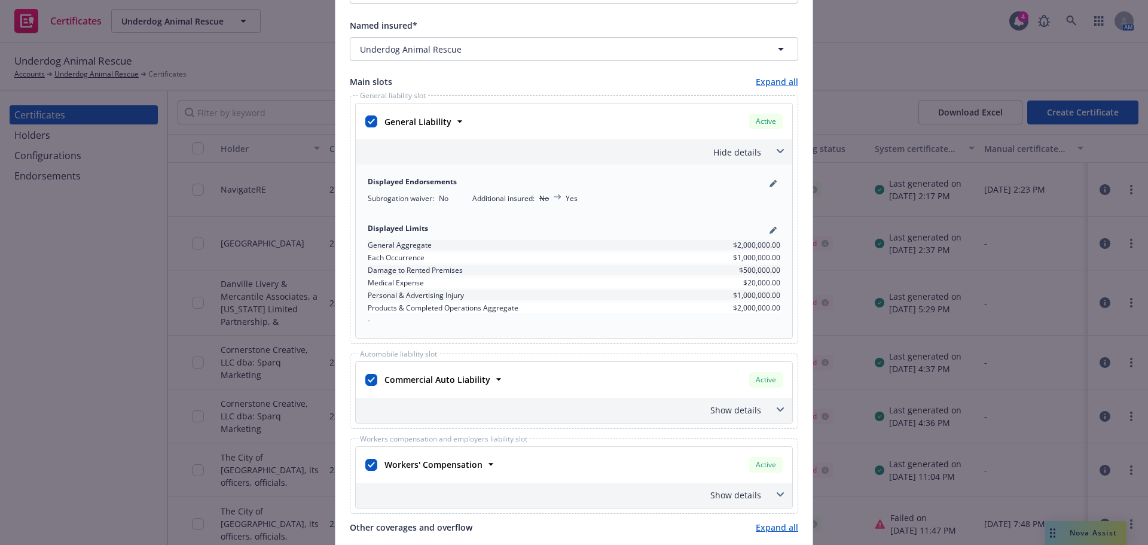
click at [737, 146] on div "Hide details" at bounding box center [559, 152] width 403 height 13
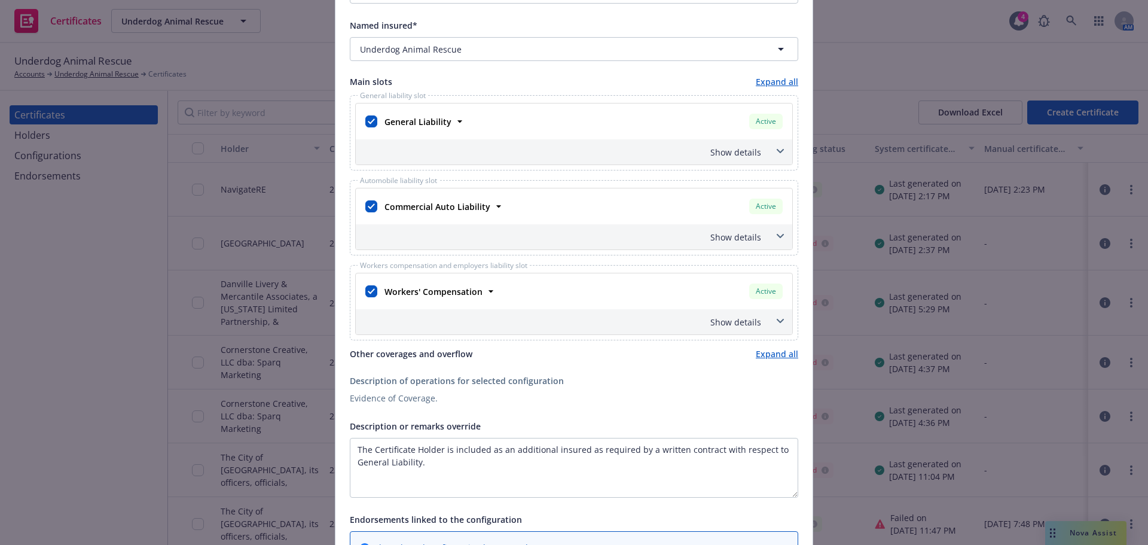
scroll to position [627, 0]
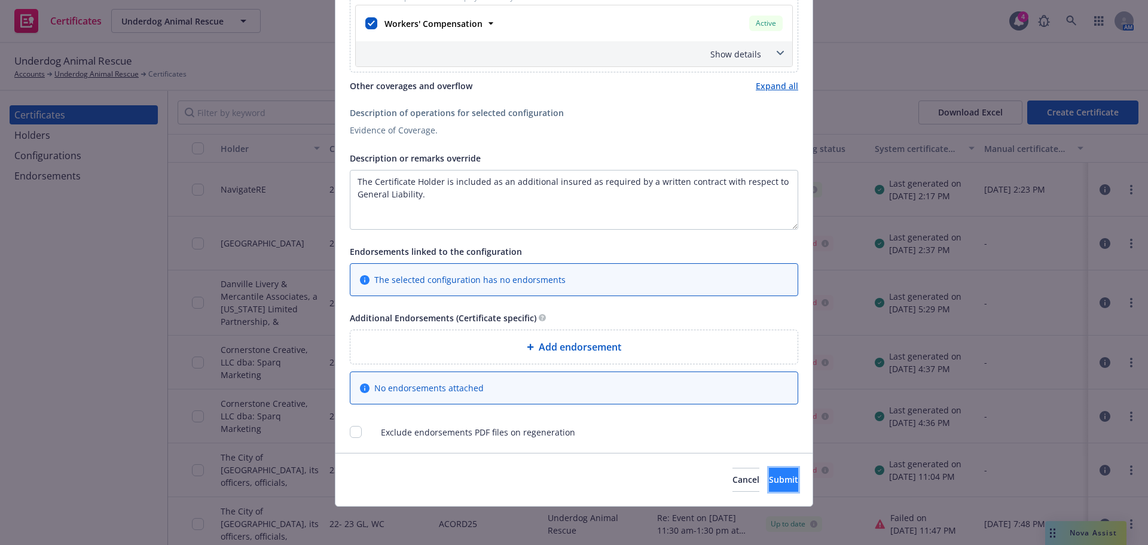
click at [769, 475] on span "Submit" at bounding box center [783, 479] width 29 height 11
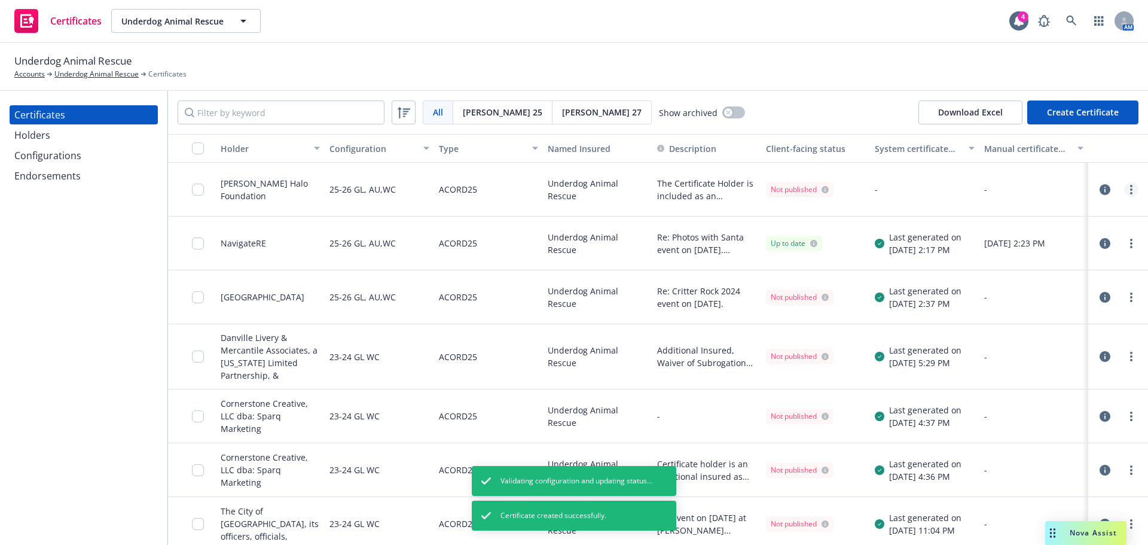
click at [1127, 191] on link "more" at bounding box center [1131, 189] width 14 height 14
click at [1076, 261] on link "Regenerate" at bounding box center [1033, 262] width 191 height 24
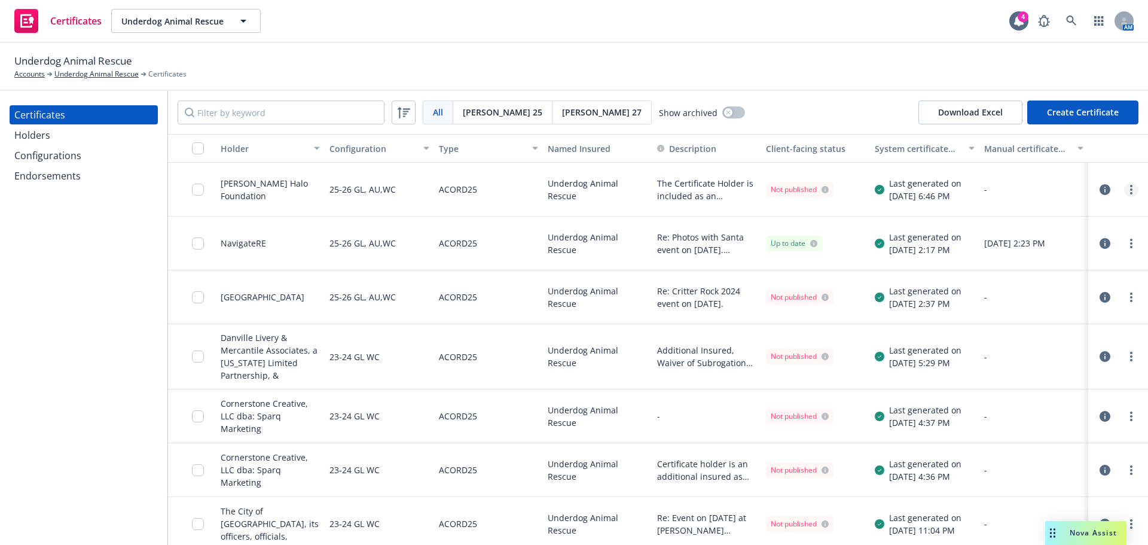
click at [1128, 187] on link "more" at bounding box center [1131, 189] width 14 height 14
click at [798, 91] on div "All All [PERSON_NAME] 25 [PERSON_NAME] 27 Show archived Download Excel Create C…" at bounding box center [658, 112] width 980 height 43
click at [1124, 189] on link "more" at bounding box center [1131, 189] width 14 height 14
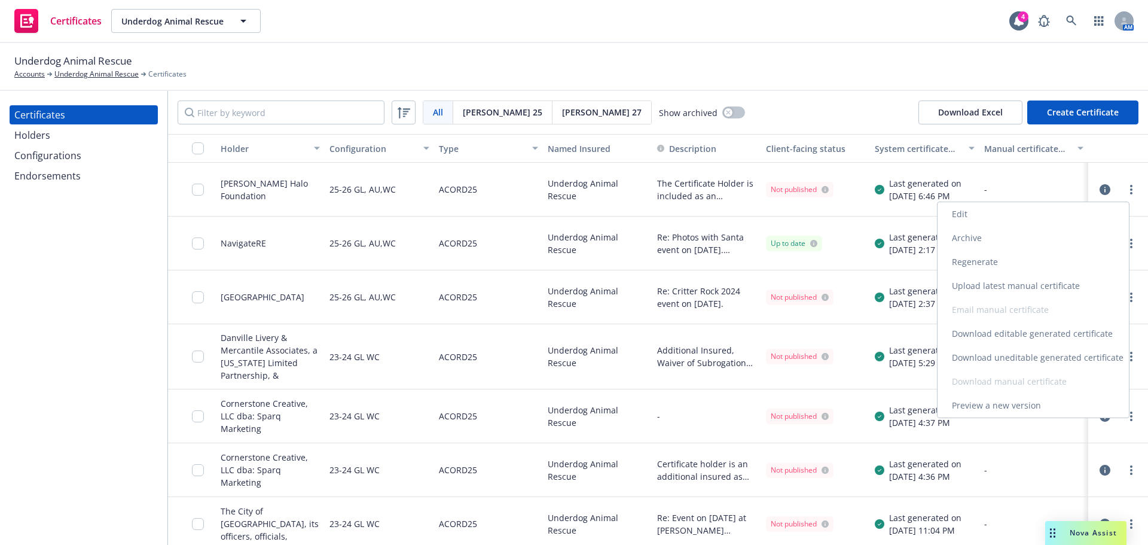
click at [1044, 362] on link "Download uneditable generated certificate" at bounding box center [1033, 358] width 191 height 24
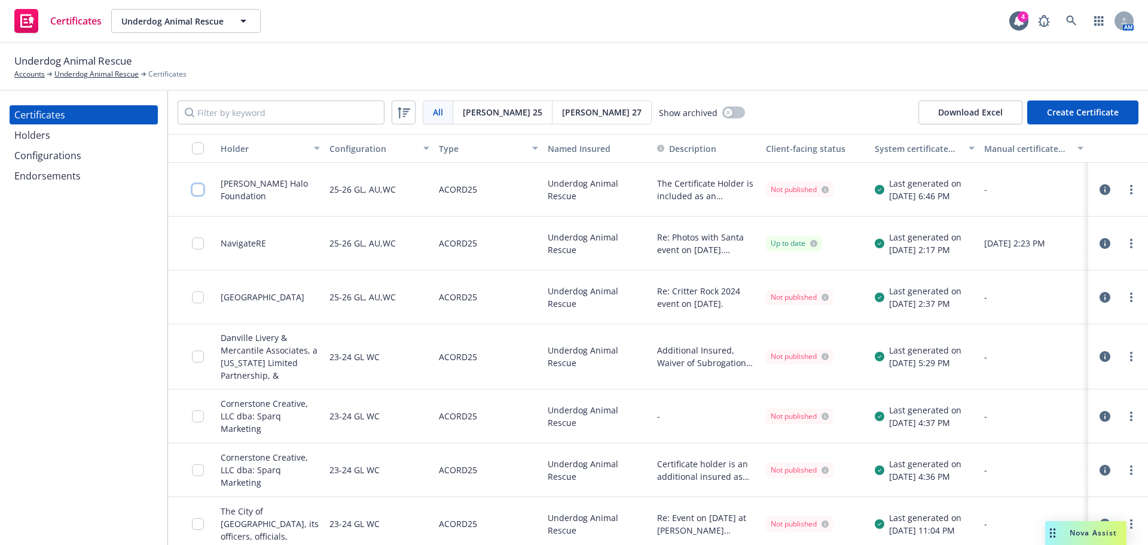
drag, startPoint x: 199, startPoint y: 190, endPoint x: 216, endPoint y: 203, distance: 21.7
click at [200, 188] on input "checkbox" at bounding box center [198, 190] width 12 height 12
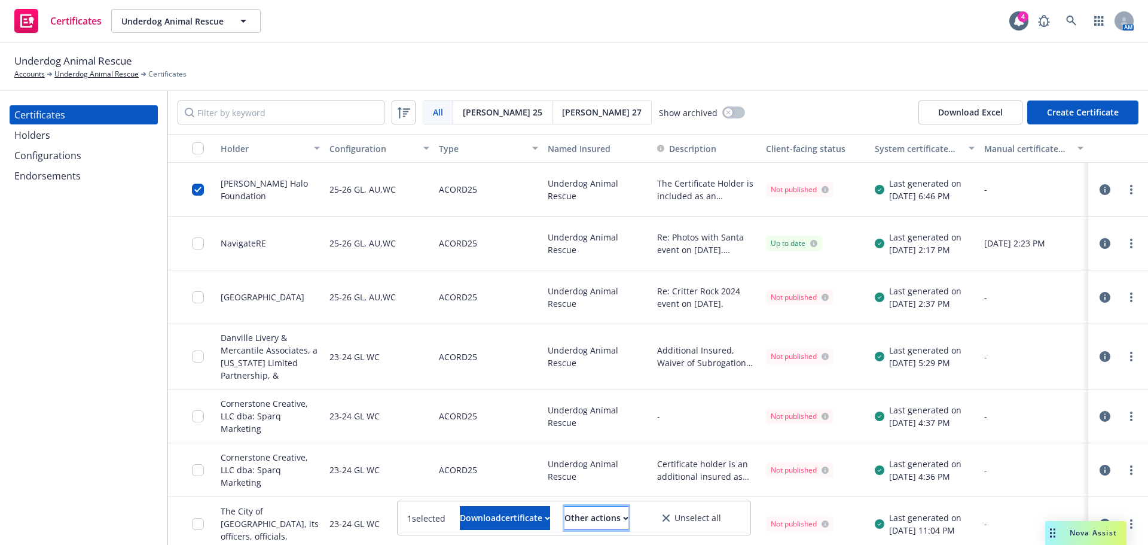
click at [628, 523] on div "Other actions" at bounding box center [596, 517] width 64 height 23
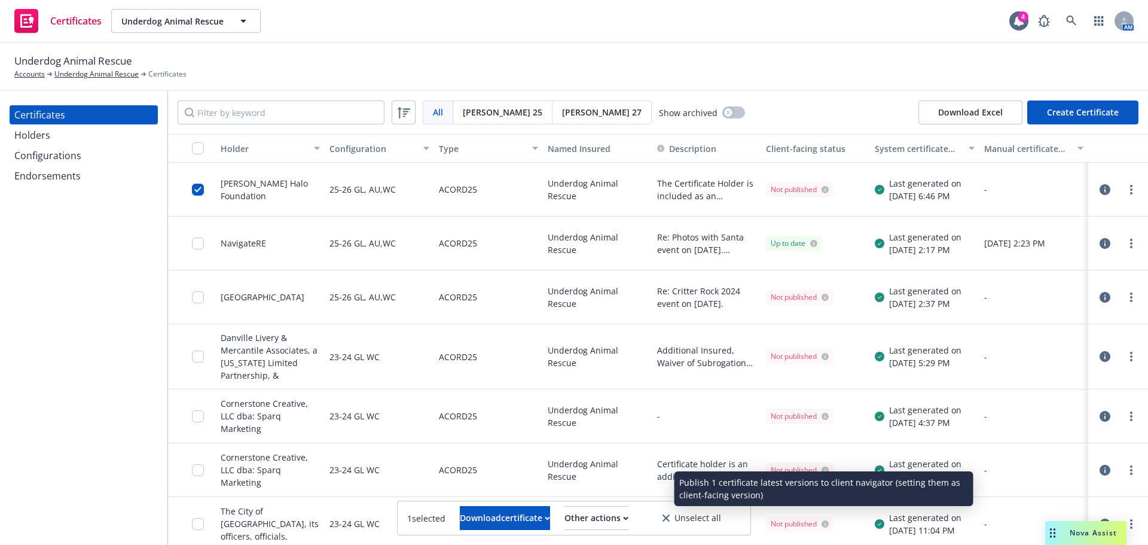
click at [628, 486] on link "Publish certificate" at bounding box center [575, 489] width 110 height 24
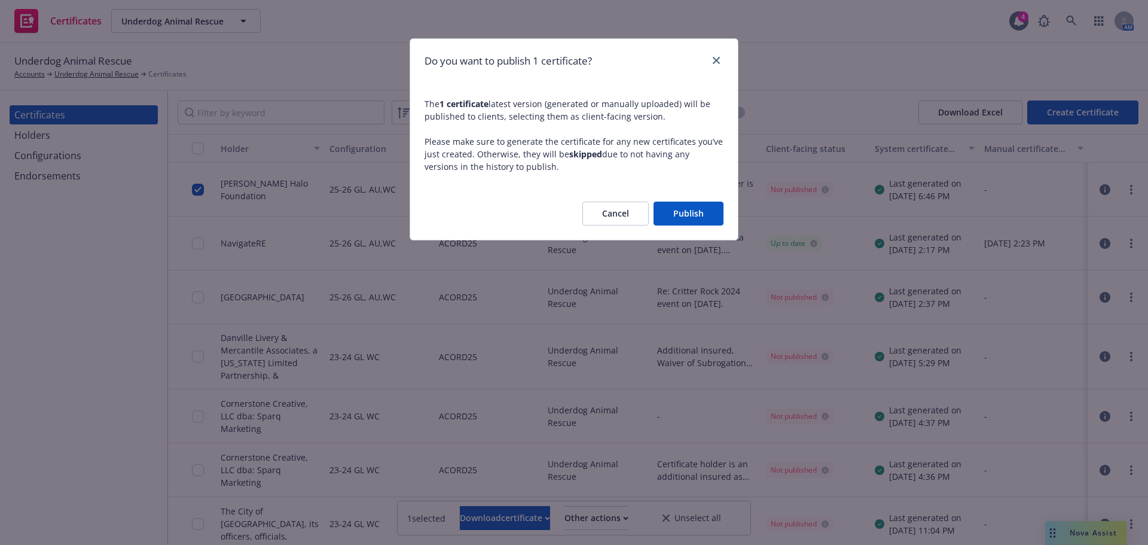
click at [685, 209] on button "Publish" at bounding box center [689, 214] width 70 height 24
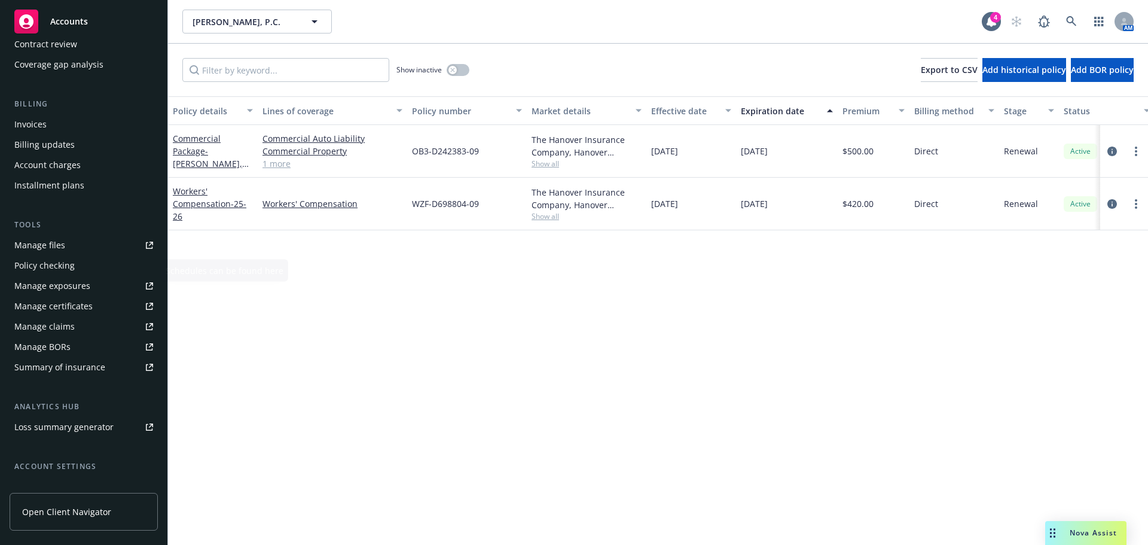
scroll to position [179, 0]
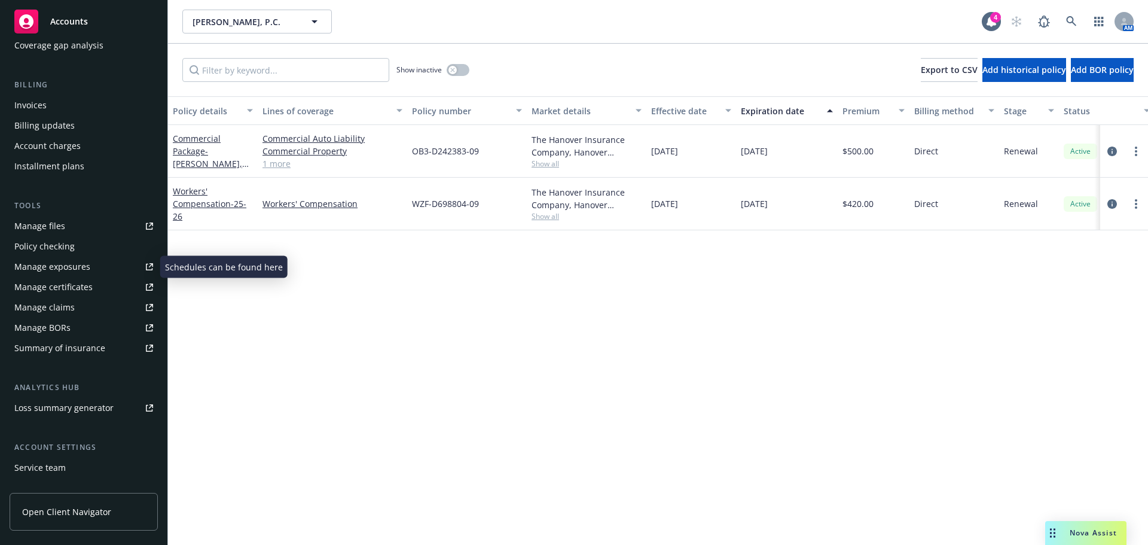
click at [70, 285] on div "Manage certificates" at bounding box center [53, 286] width 78 height 19
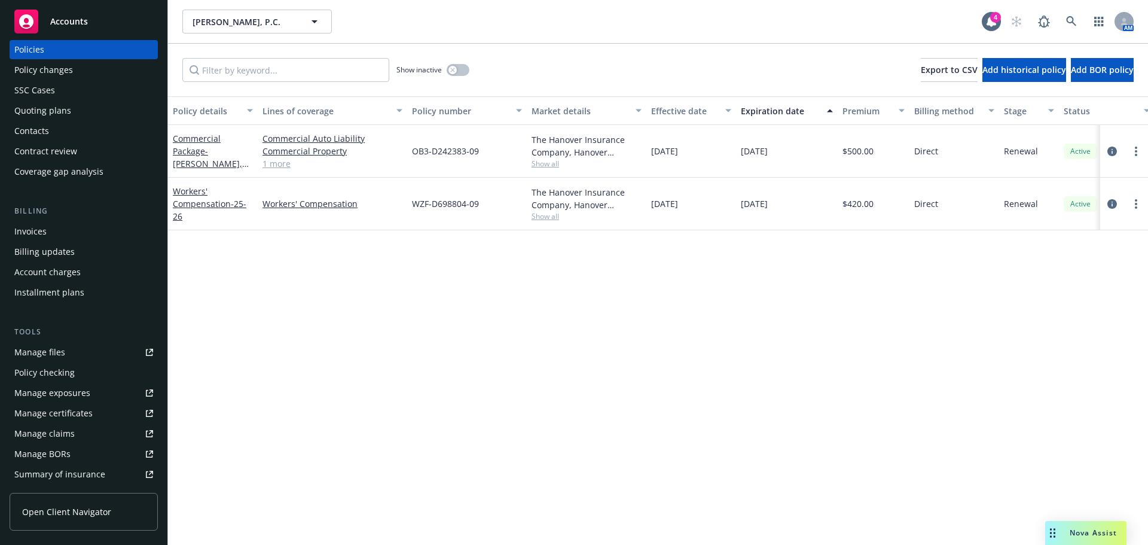
scroll to position [0, 0]
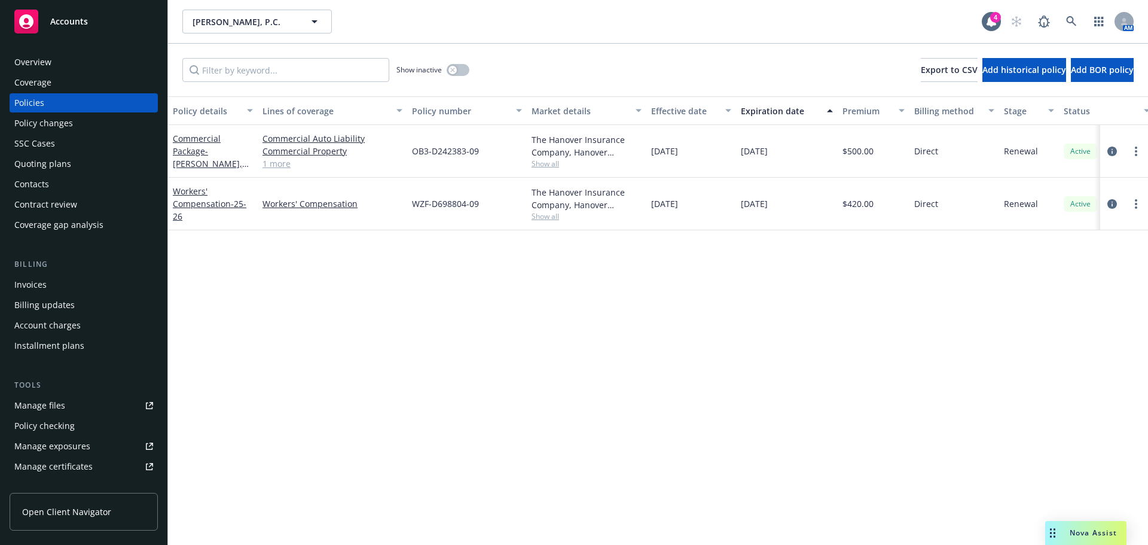
click at [49, 82] on div "Coverage" at bounding box center [32, 82] width 37 height 19
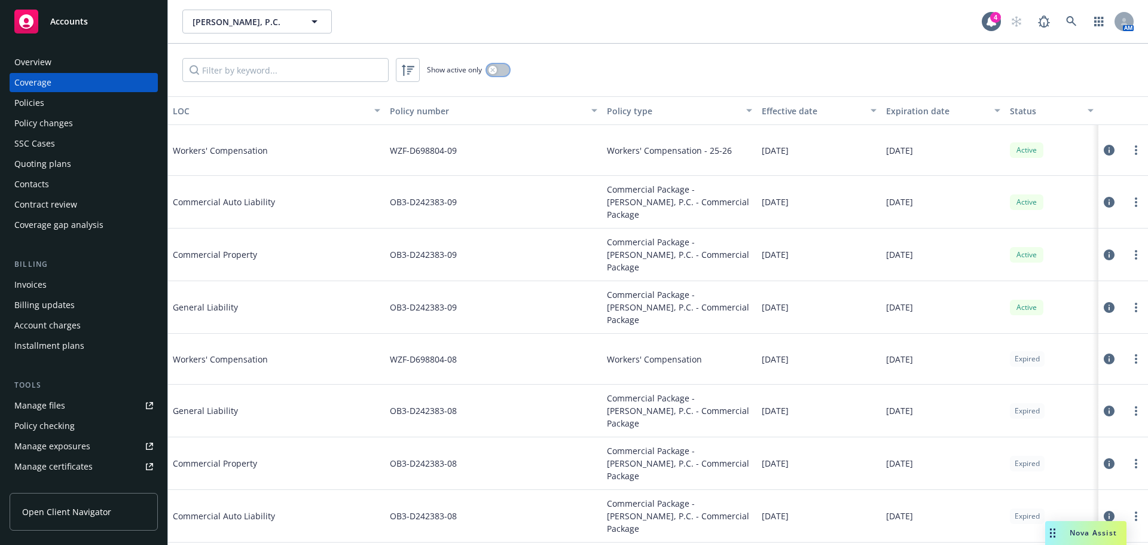
click at [509, 71] on button "button" at bounding box center [498, 70] width 23 height 12
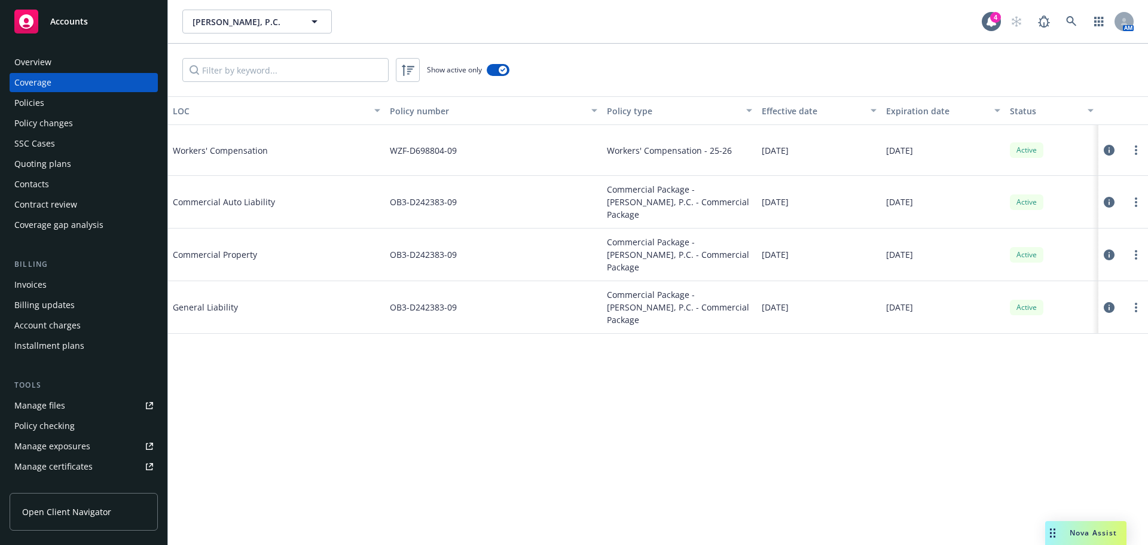
click at [1110, 254] on icon at bounding box center [1109, 254] width 11 height 11
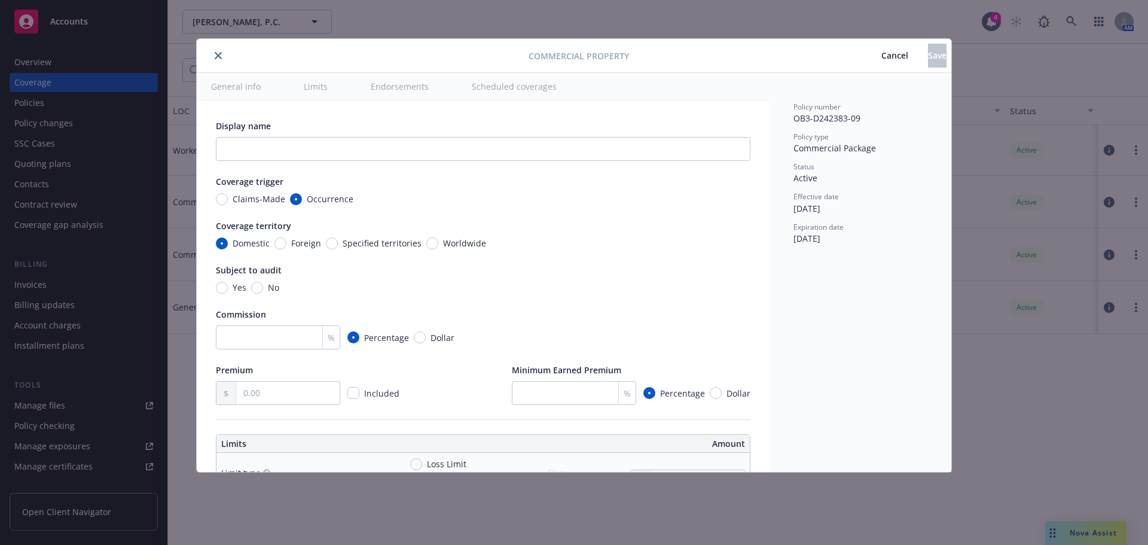
click at [367, 335] on span "Percentage" at bounding box center [386, 337] width 45 height 13
click at [359, 335] on input "Percentage" at bounding box center [353, 337] width 12 height 12
click at [881, 53] on span "Cancel" at bounding box center [894, 55] width 27 height 11
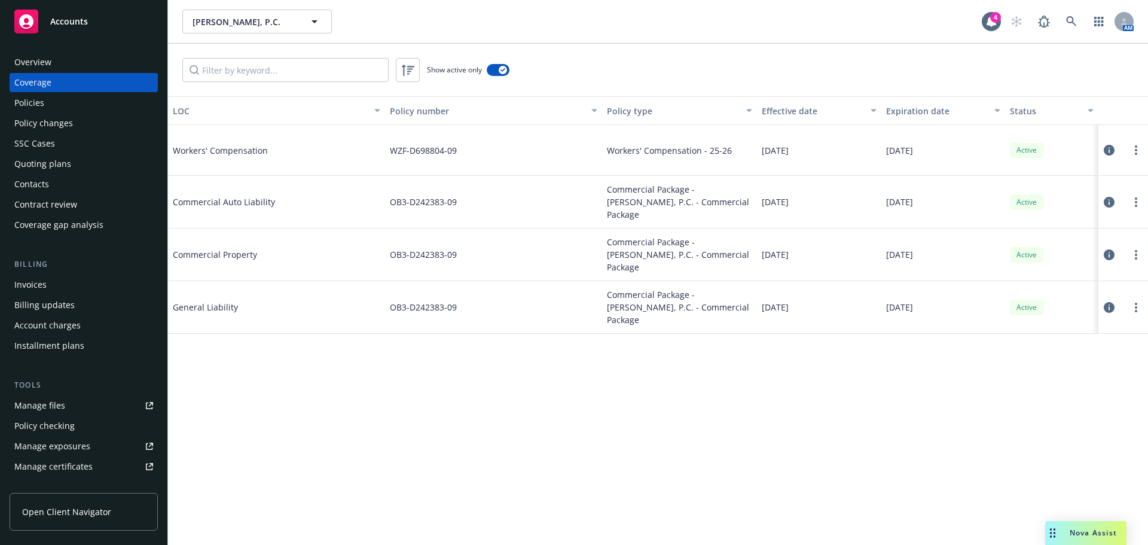
click at [1104, 254] on icon at bounding box center [1109, 254] width 11 height 11
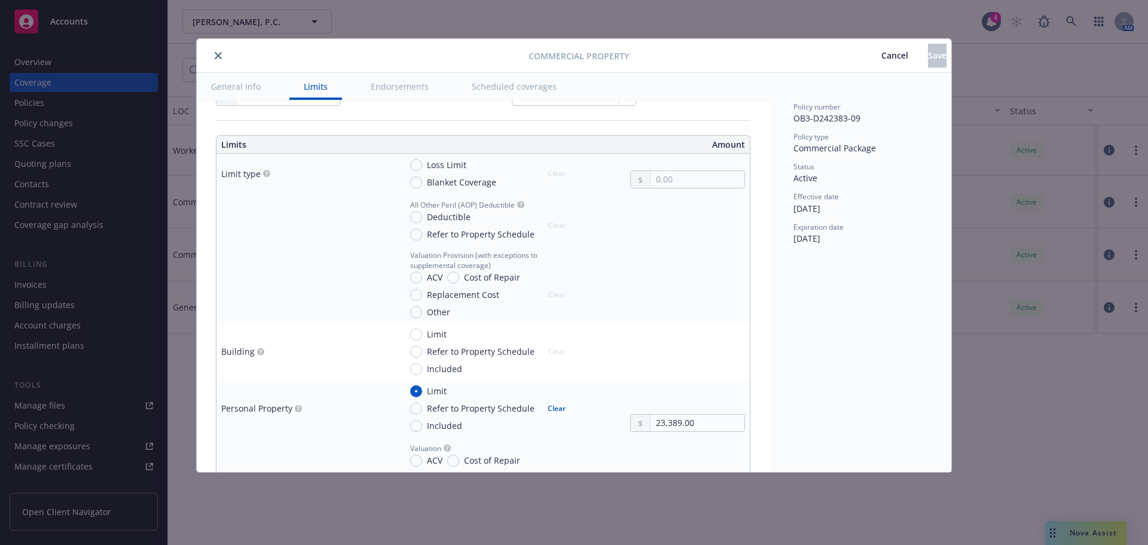
scroll to position [359, 0]
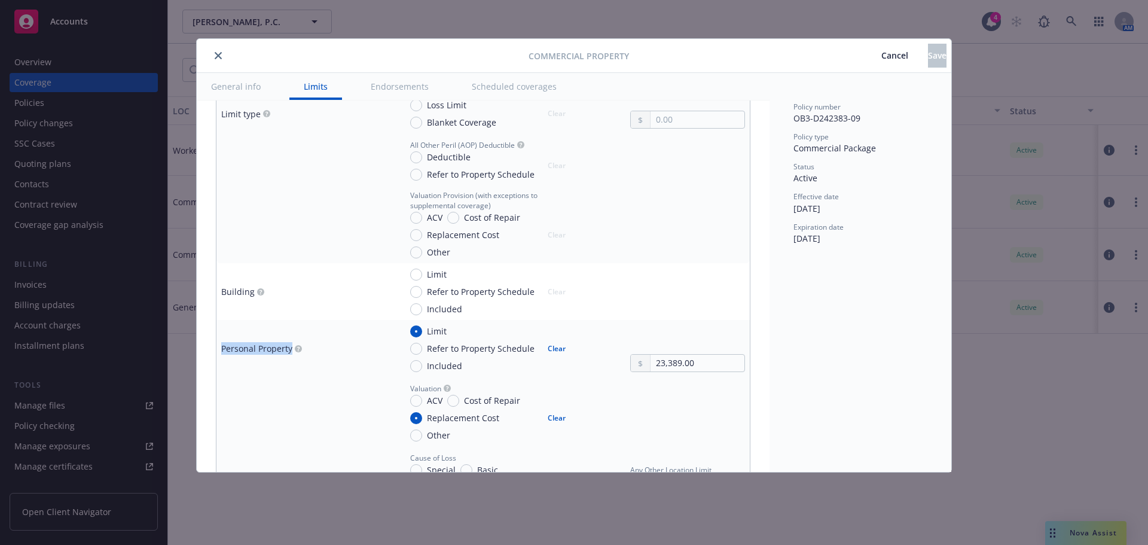
drag, startPoint x: 218, startPoint y: 352, endPoint x: 290, endPoint y: 358, distance: 72.6
click at [290, 358] on td "Personal Property" at bounding box center [305, 348] width 179 height 57
copy div "Personal Property"
drag, startPoint x: 687, startPoint y: 364, endPoint x: 655, endPoint y: 364, distance: 31.7
click at [651, 366] on input "23,389.00" at bounding box center [698, 363] width 94 height 17
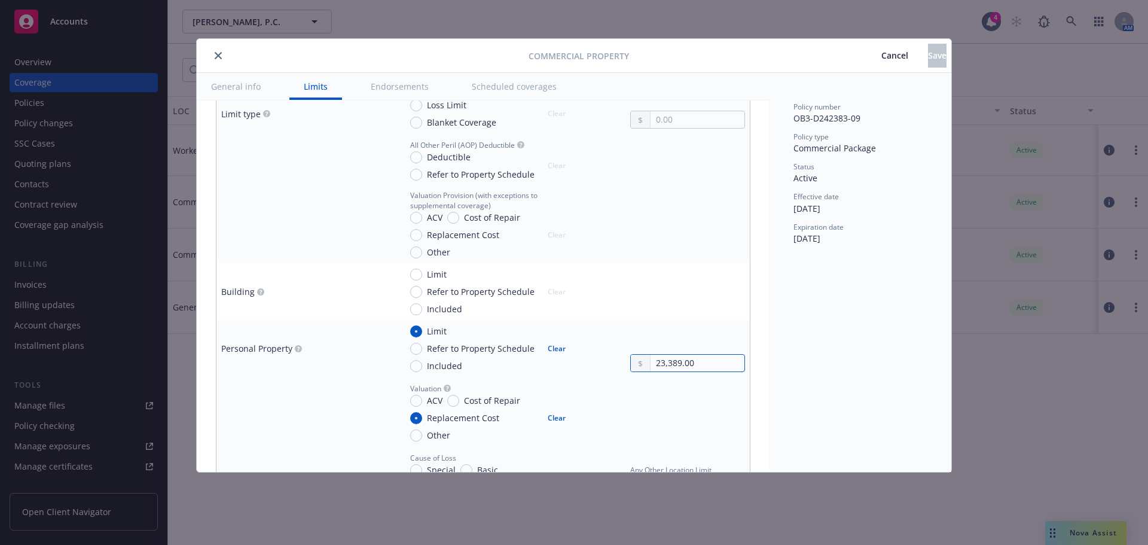
click at [669, 364] on input "23,389.00" at bounding box center [698, 363] width 94 height 17
click at [672, 364] on input "23,389.00" at bounding box center [698, 363] width 94 height 17
click at [670, 361] on input "23,389.00" at bounding box center [698, 363] width 94 height 17
drag, startPoint x: 673, startPoint y: 363, endPoint x: 646, endPoint y: 363, distance: 26.3
click at [651, 363] on input "23,389.00" at bounding box center [698, 363] width 94 height 17
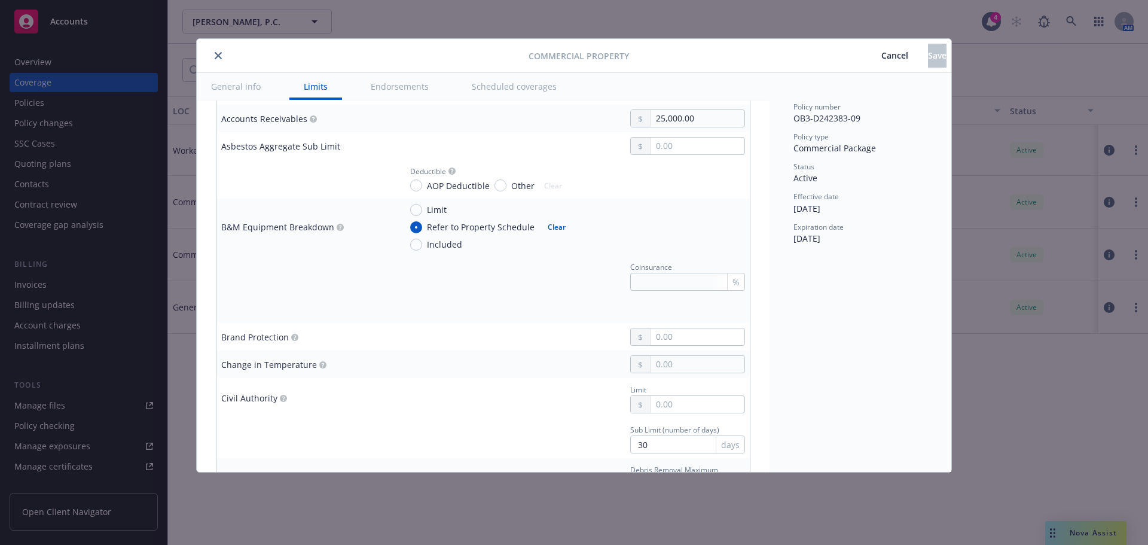
scroll to position [1196, 0]
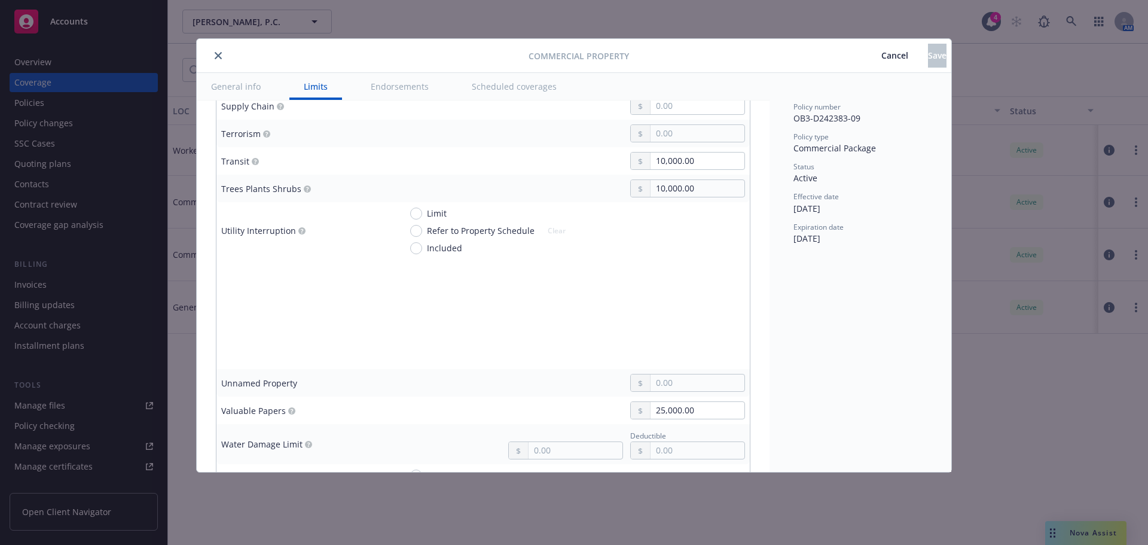
type textarea "x"
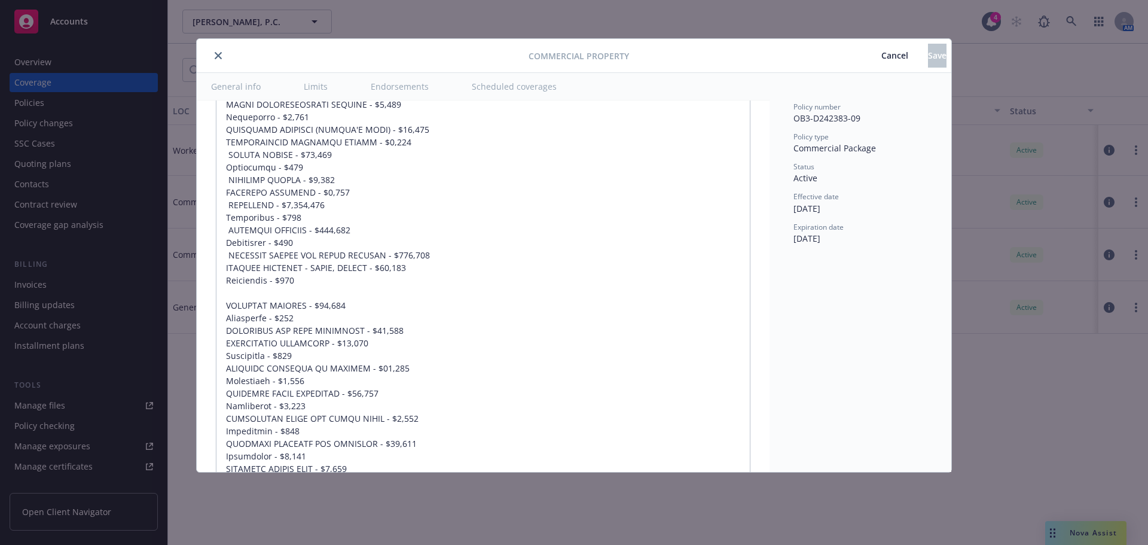
scroll to position [4485, 0]
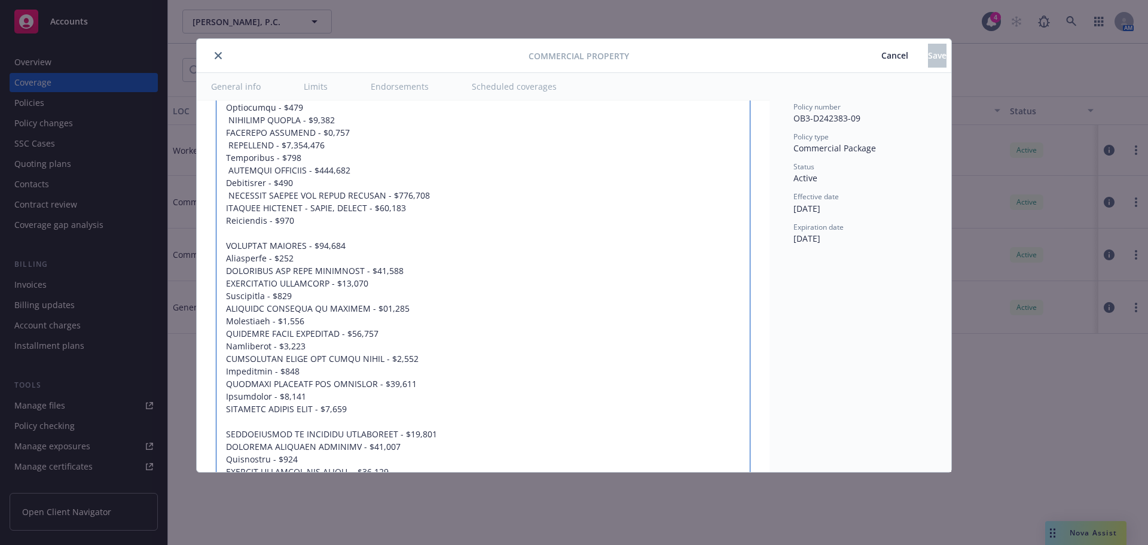
drag, startPoint x: 304, startPoint y: 395, endPoint x: 274, endPoint y: 395, distance: 29.9
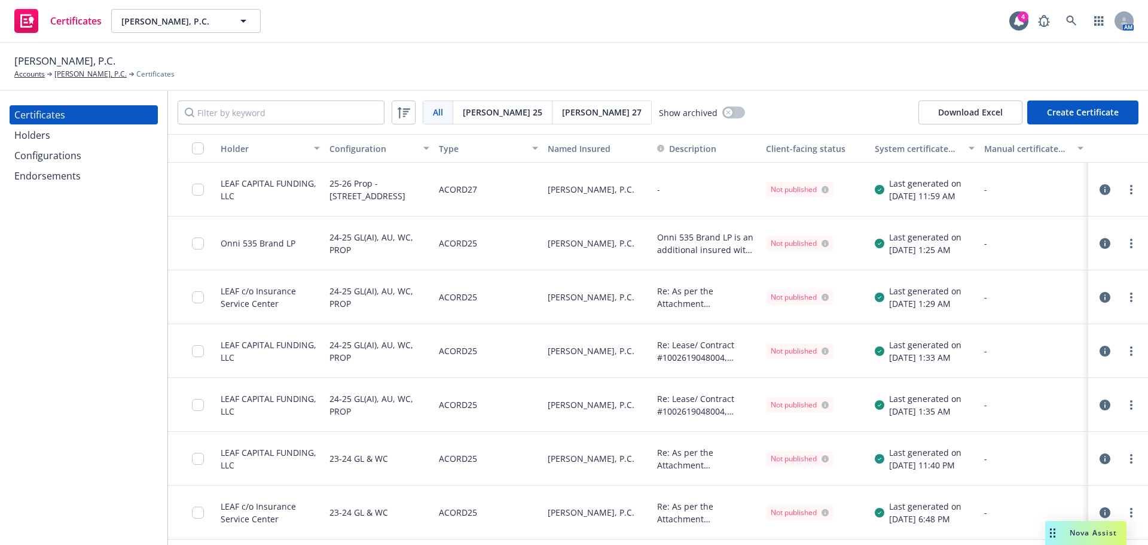
click at [84, 153] on div "Configurations" at bounding box center [83, 155] width 139 height 19
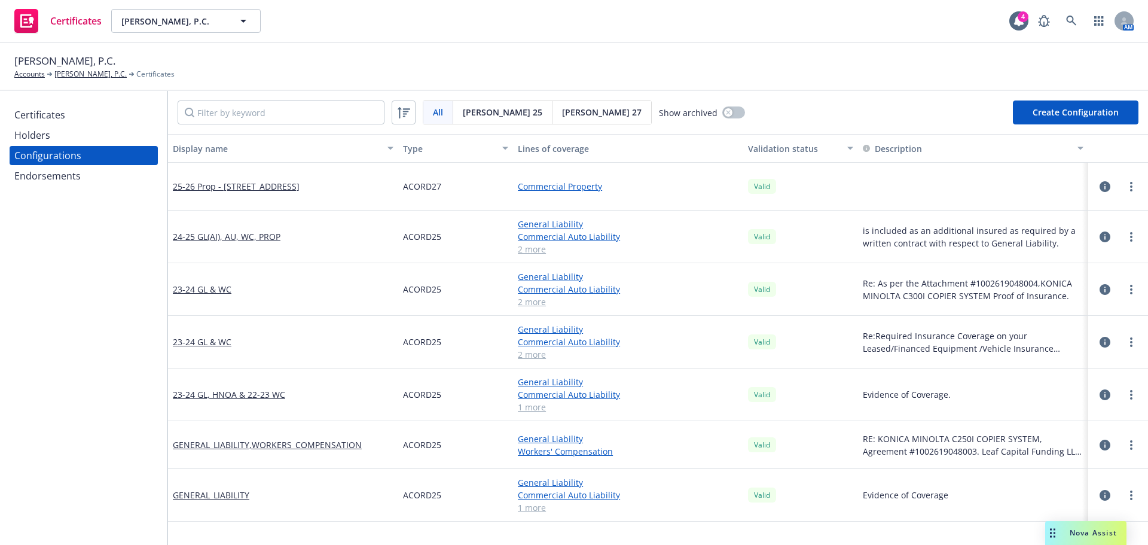
click at [495, 110] on span "[PERSON_NAME] 25" at bounding box center [503, 112] width 80 height 13
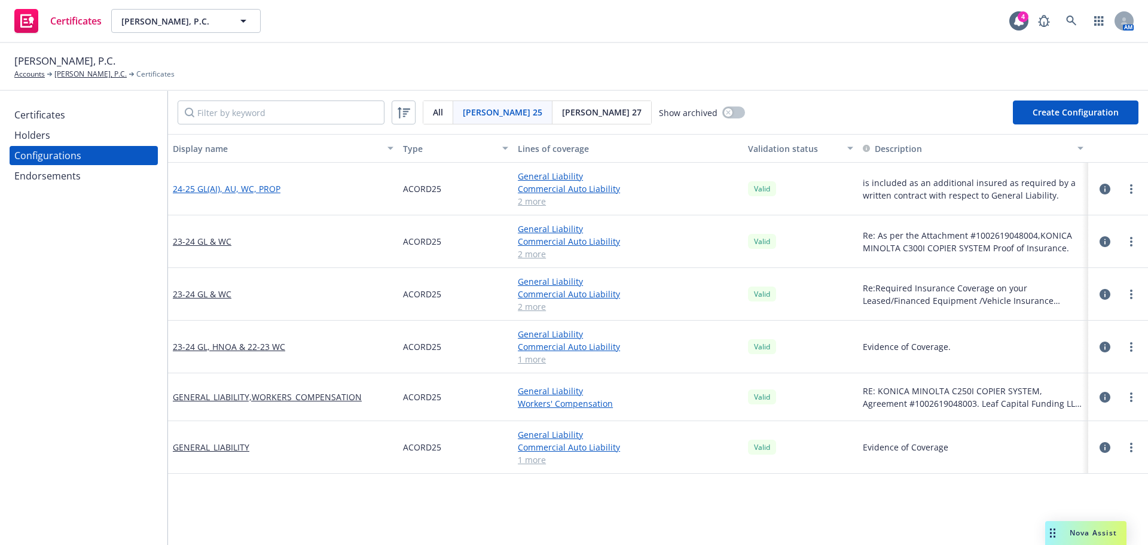
click at [237, 191] on link "24-25 GL(AI), AU, WC, PROP" at bounding box center [227, 188] width 108 height 13
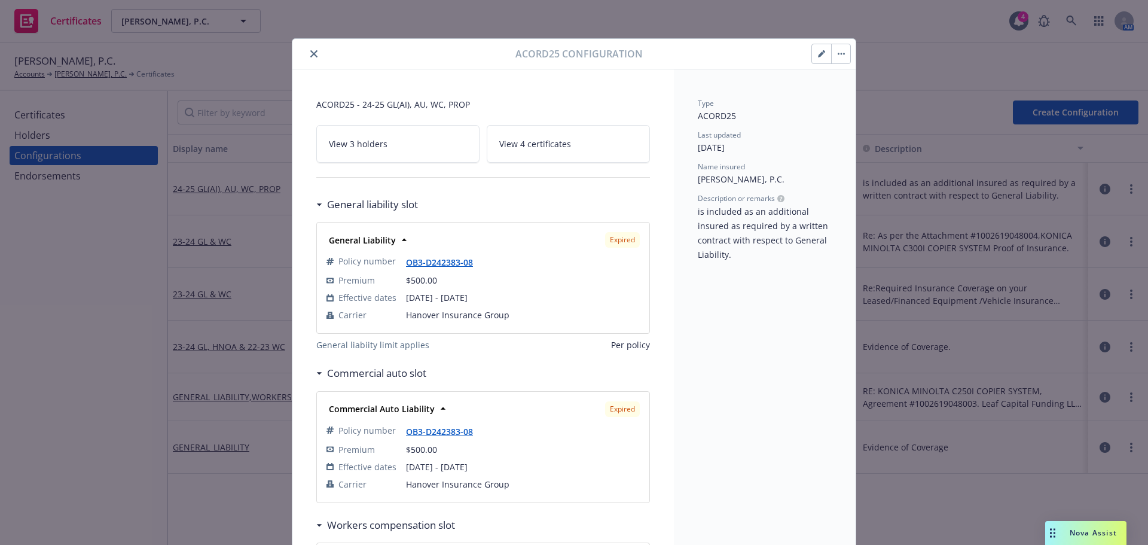
click at [845, 53] on button "button" at bounding box center [840, 53] width 19 height 19
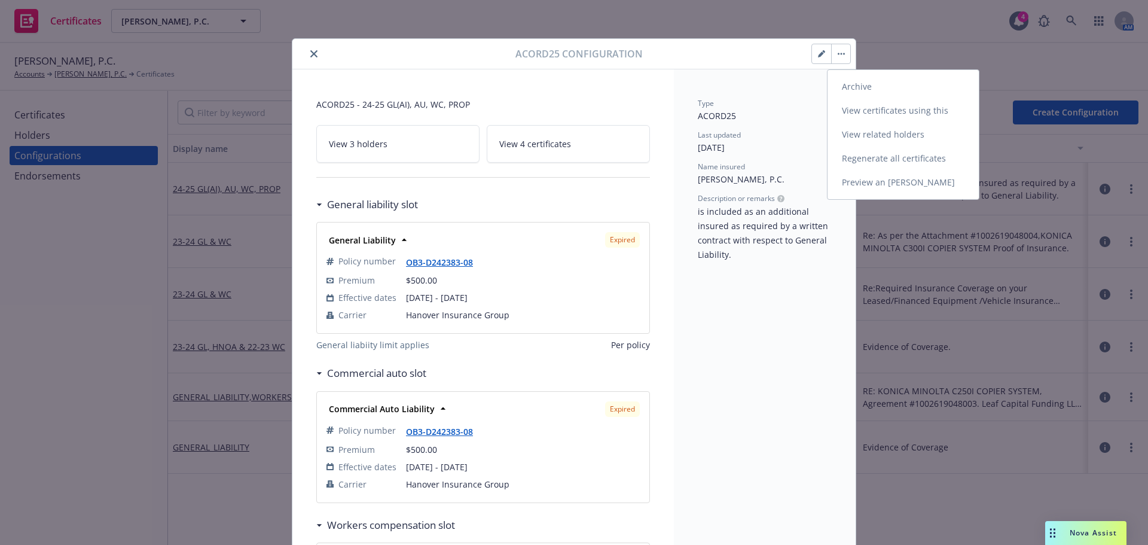
click at [893, 176] on link "Preview an ACORD" at bounding box center [903, 182] width 151 height 24
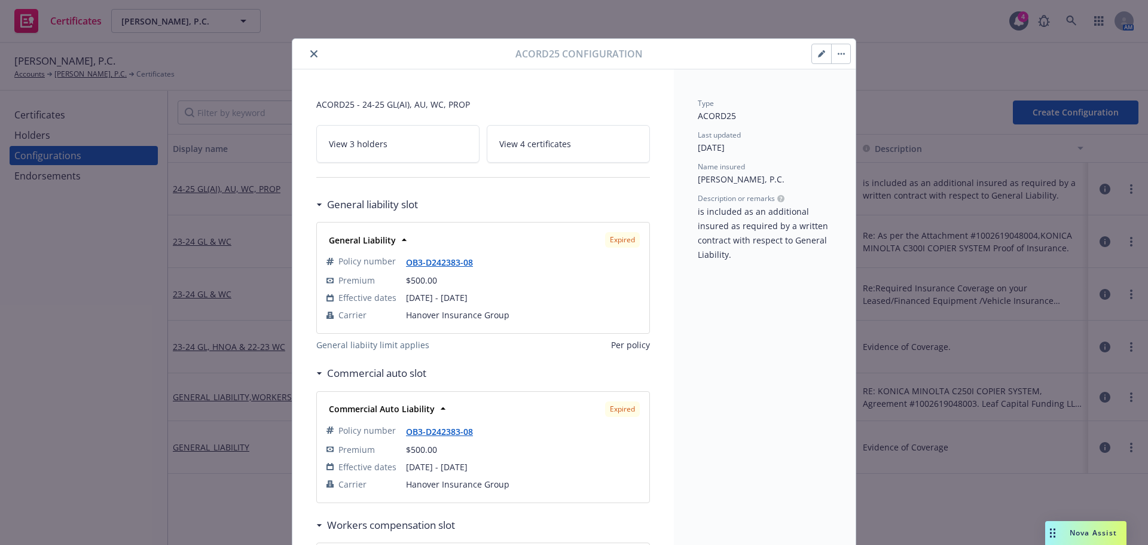
click at [818, 52] on icon "button" at bounding box center [821, 54] width 6 height 6
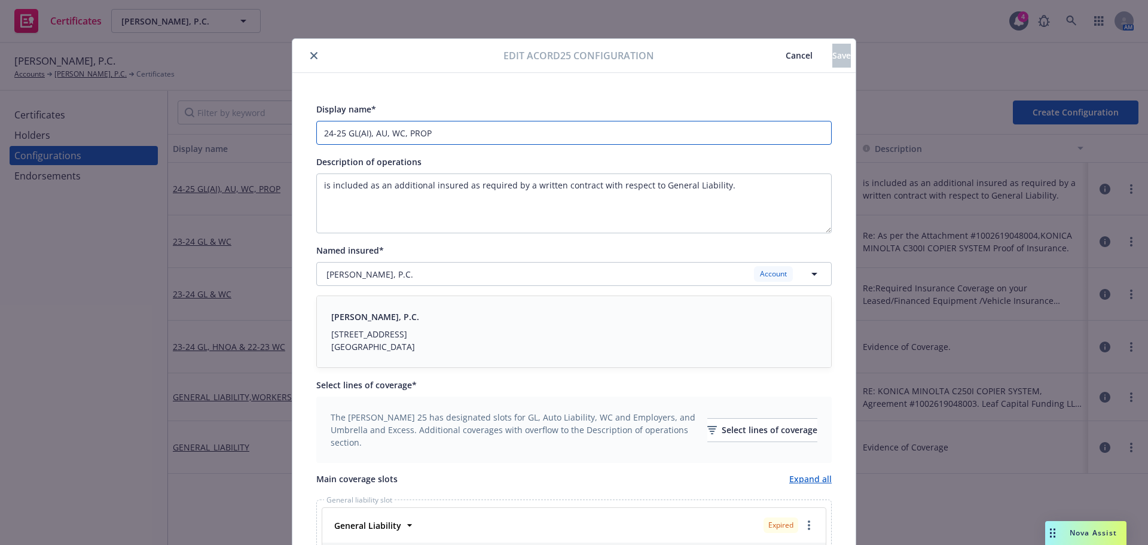
drag, startPoint x: 340, startPoint y: 135, endPoint x: 291, endPoint y: 135, distance: 49.6
type input "25-26 GL(AI), AU, WC, PROP"
click at [786, 53] on span "Cancel" at bounding box center [799, 55] width 27 height 11
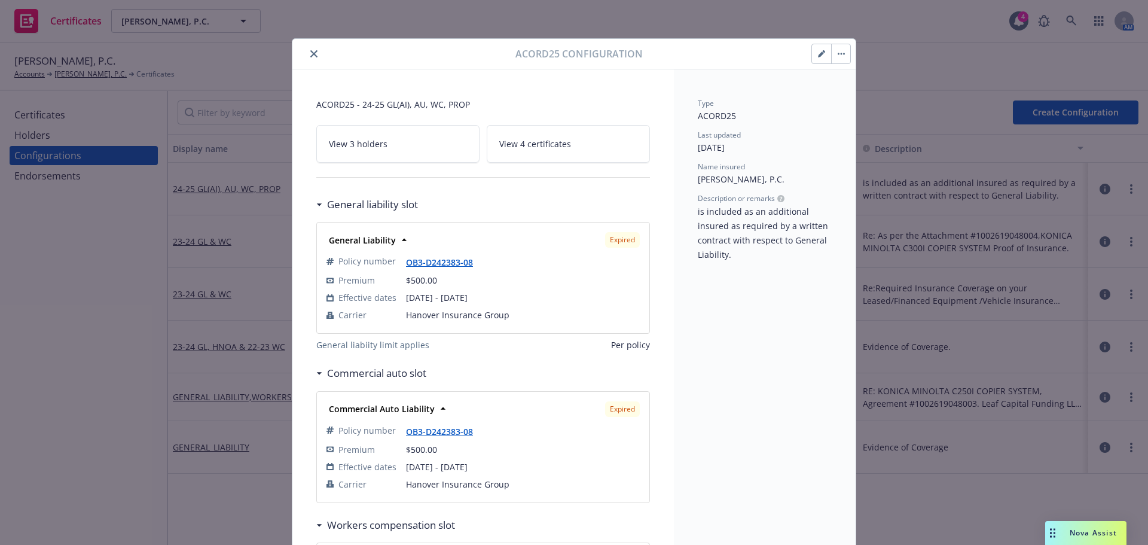
click at [546, 142] on span "View 4 certificates" at bounding box center [535, 144] width 72 height 13
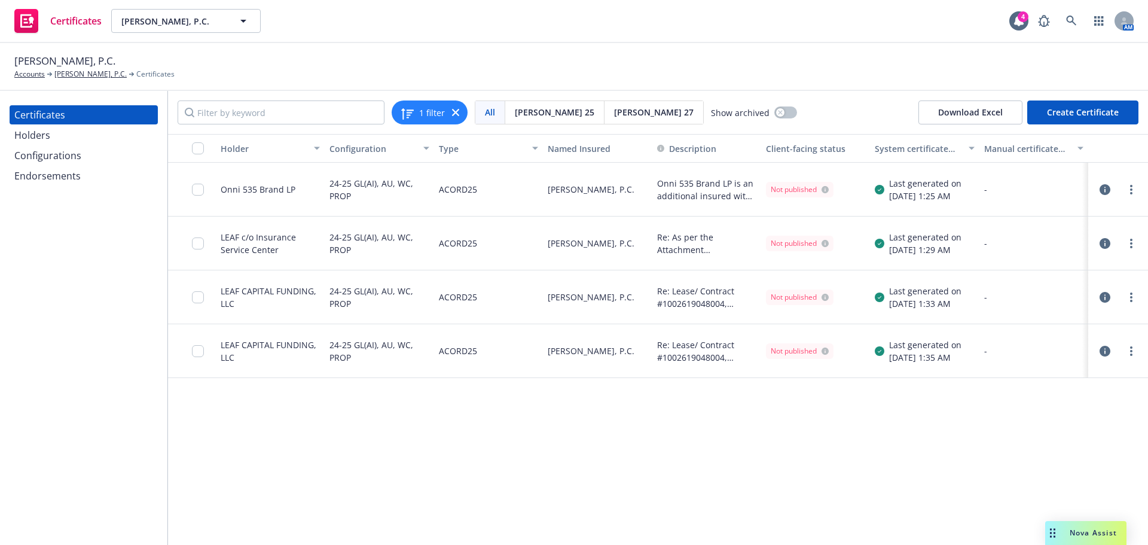
click at [1104, 191] on icon "button" at bounding box center [1105, 189] width 11 height 11
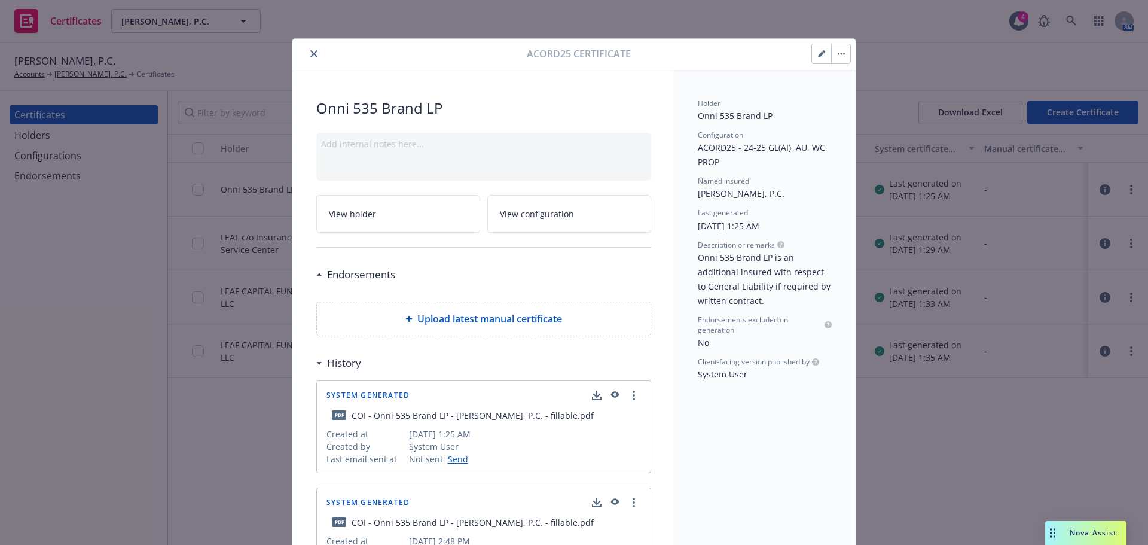
click at [818, 56] on icon "button" at bounding box center [821, 53] width 7 height 7
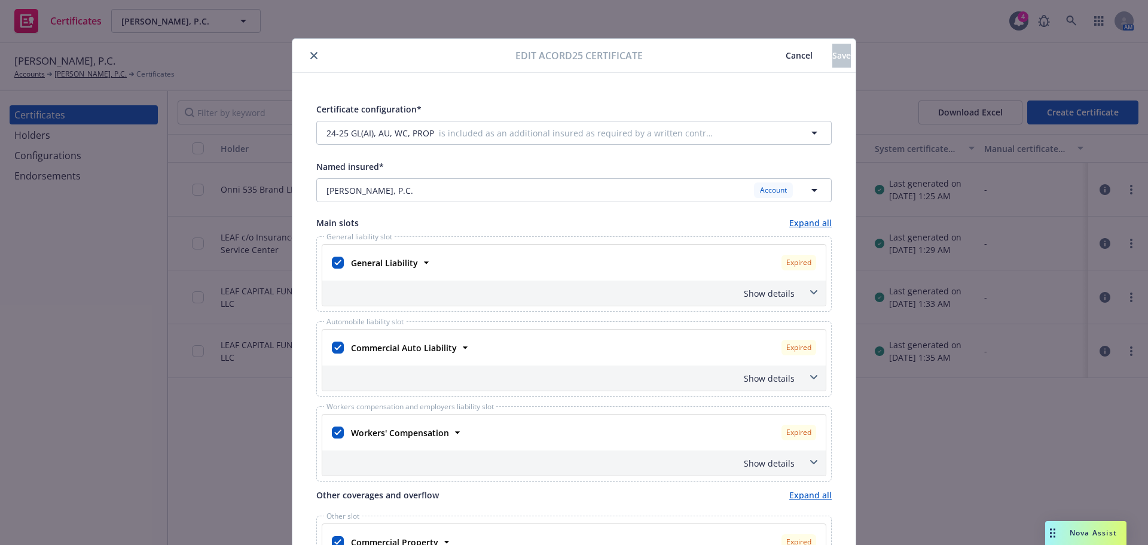
click at [664, 300] on div "Show details" at bounding box center [573, 292] width 503 height 25
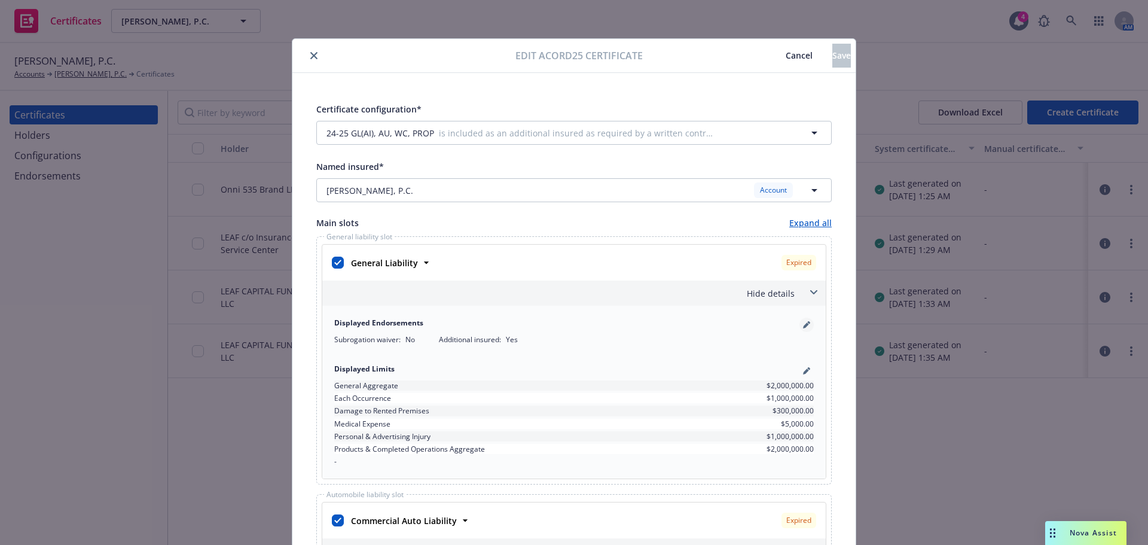
click at [803, 326] on icon "pencil" at bounding box center [806, 324] width 7 height 7
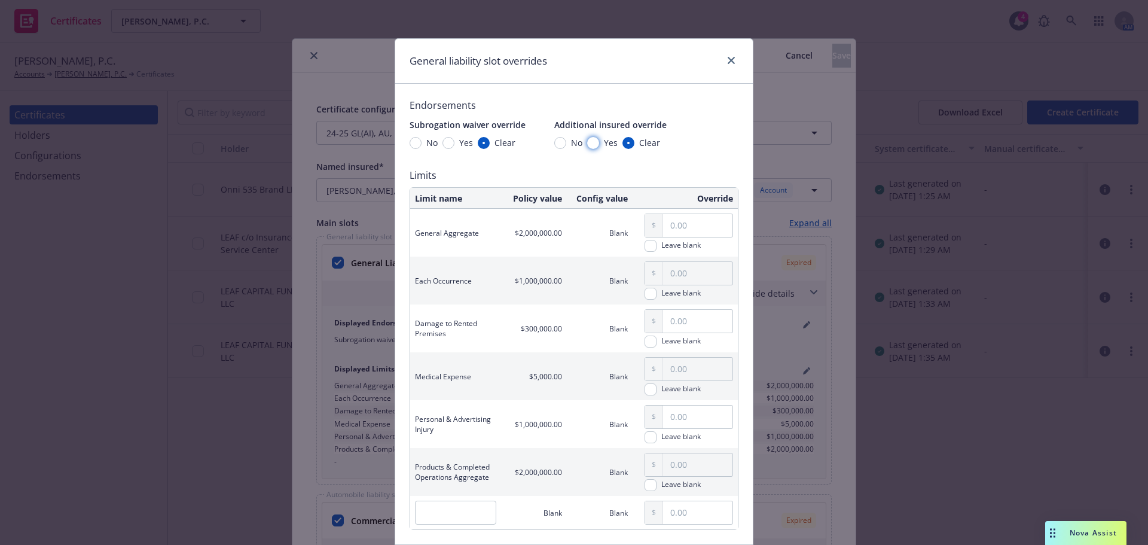
click at [591, 142] on input "Yes" at bounding box center [593, 143] width 12 height 12
radio input "true"
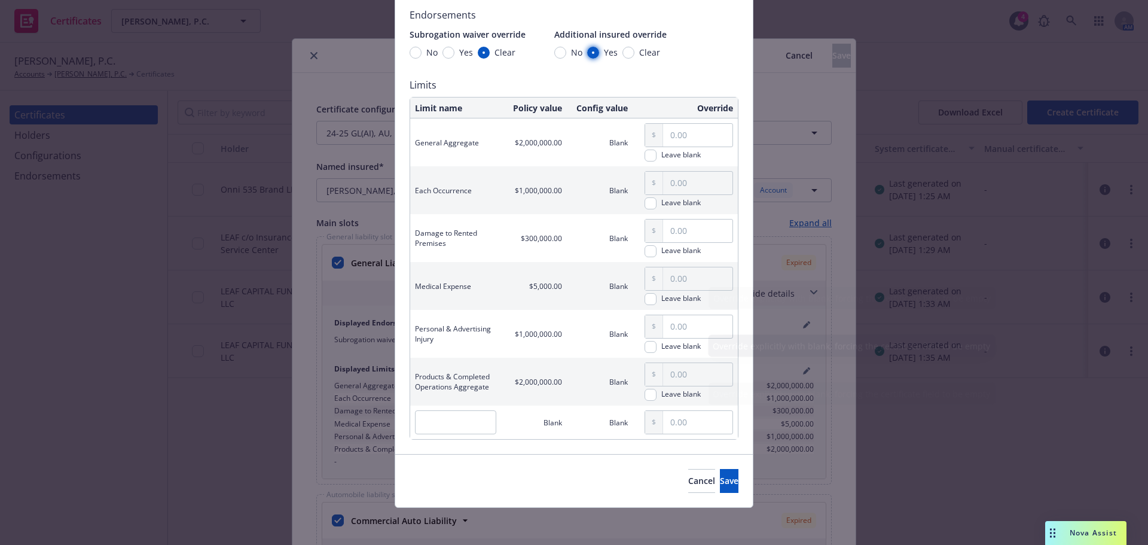
scroll to position [91, 0]
click at [720, 483] on button "Save" at bounding box center [729, 480] width 19 height 24
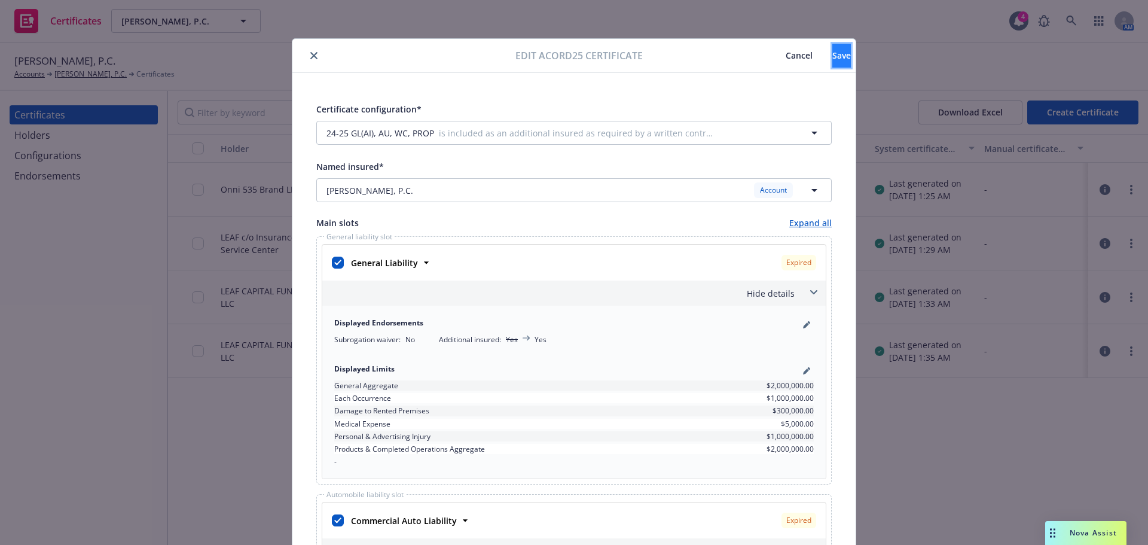
click at [832, 47] on button "Save" at bounding box center [841, 56] width 19 height 24
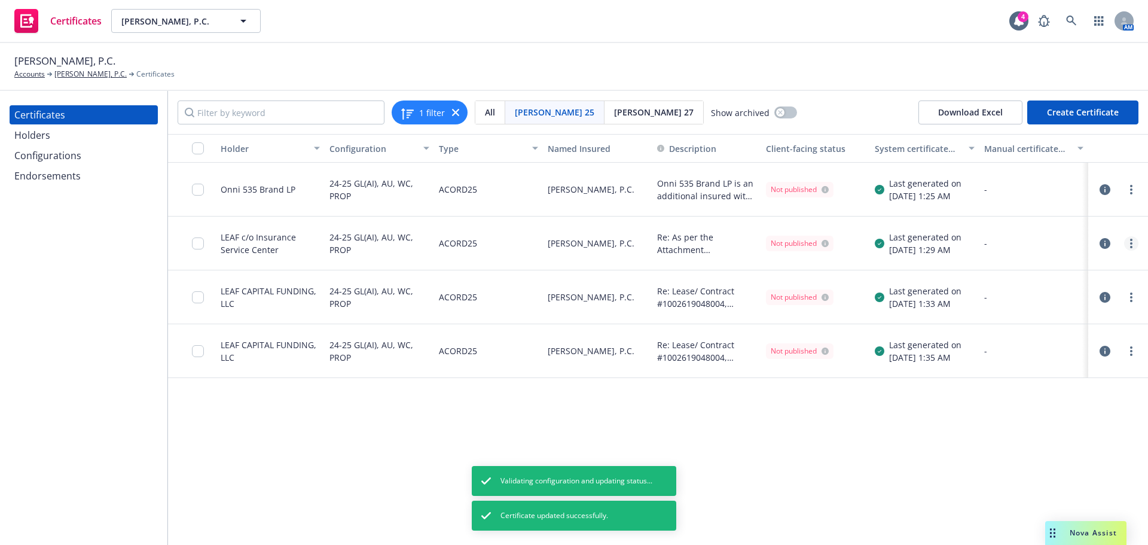
click at [1130, 243] on icon "more" at bounding box center [1131, 244] width 2 height 10
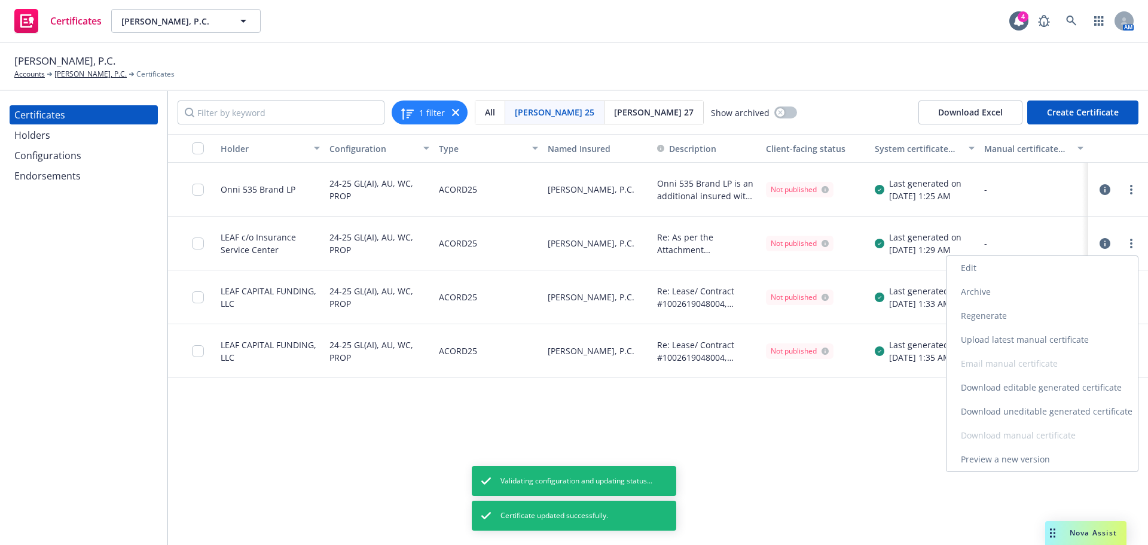
drag, startPoint x: 1046, startPoint y: 268, endPoint x: 1040, endPoint y: 269, distance: 6.6
click at [1046, 268] on link "Edit" at bounding box center [1042, 268] width 191 height 24
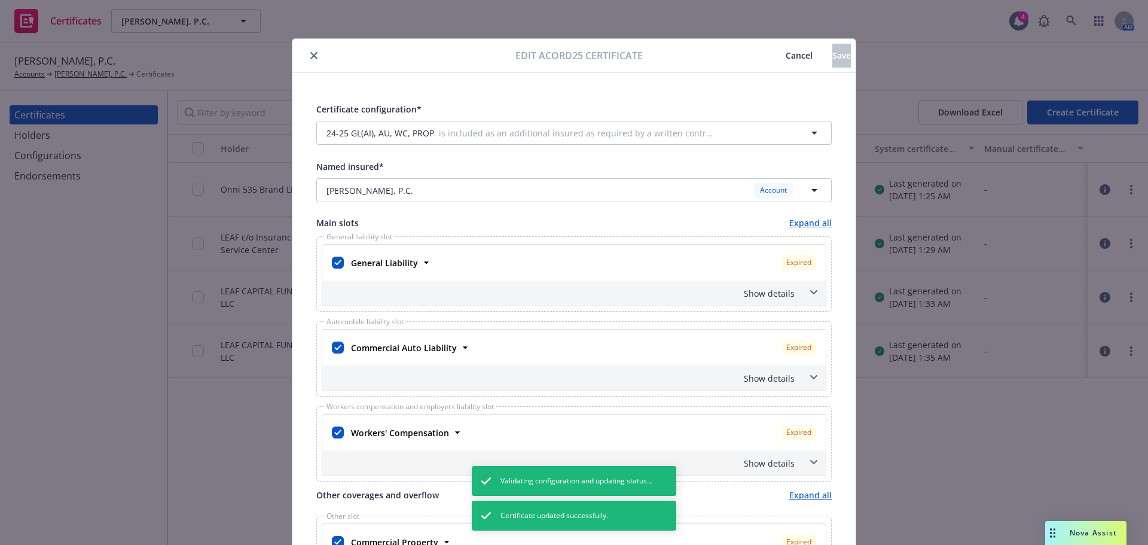
click at [795, 299] on div "Show details" at bounding box center [573, 292] width 503 height 25
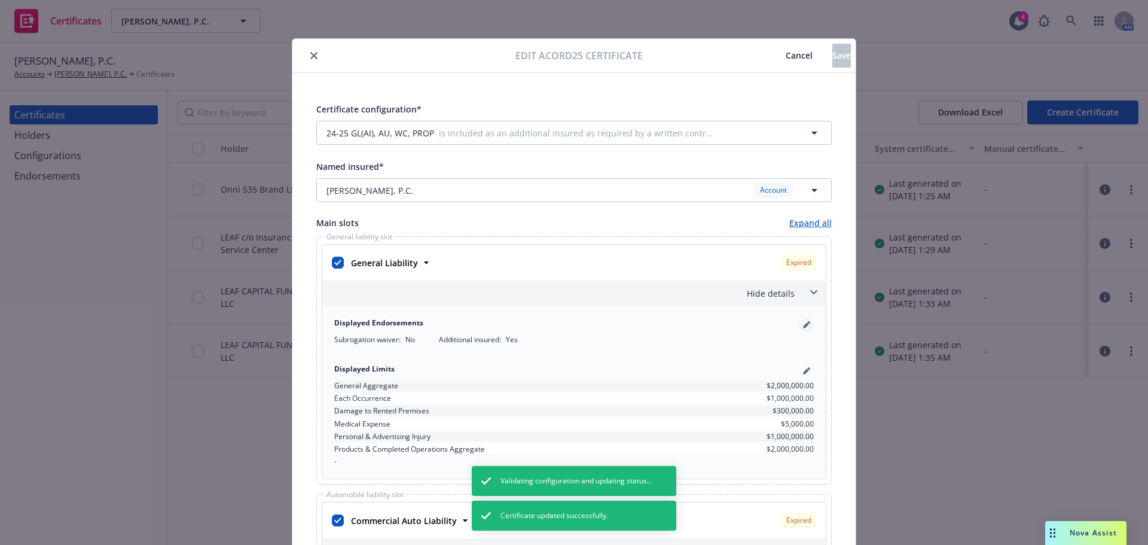
click at [799, 326] on link "pencil" at bounding box center [806, 325] width 14 height 14
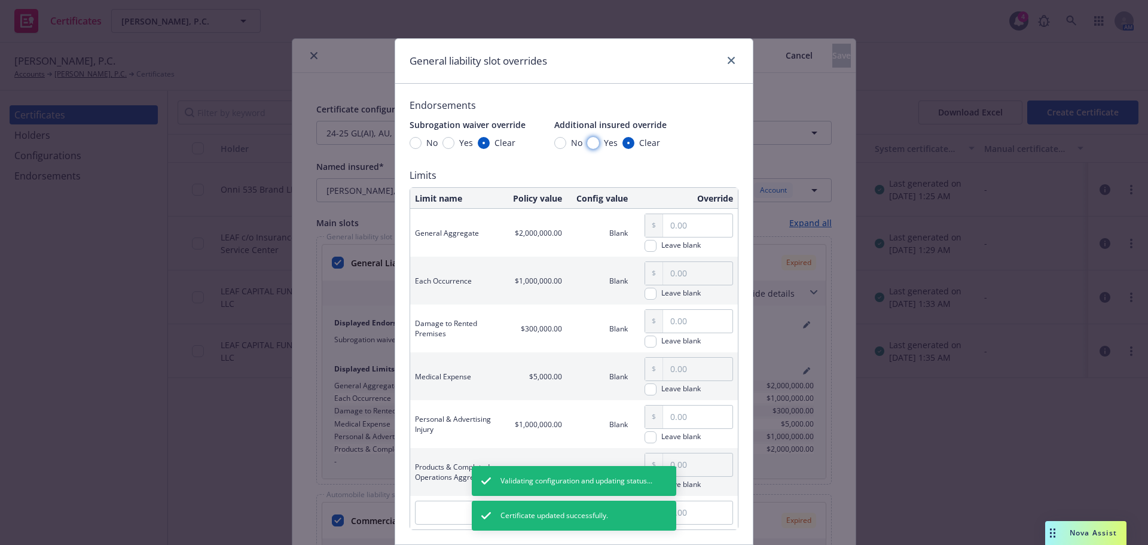
click at [587, 142] on input "Yes" at bounding box center [593, 143] width 12 height 12
radio input "true"
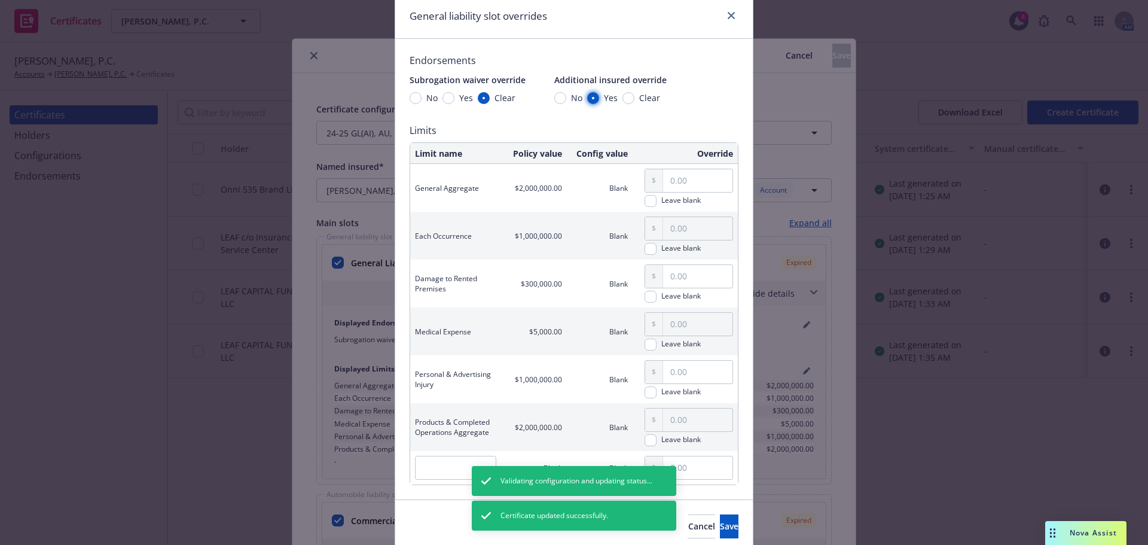
scroll to position [91, 0]
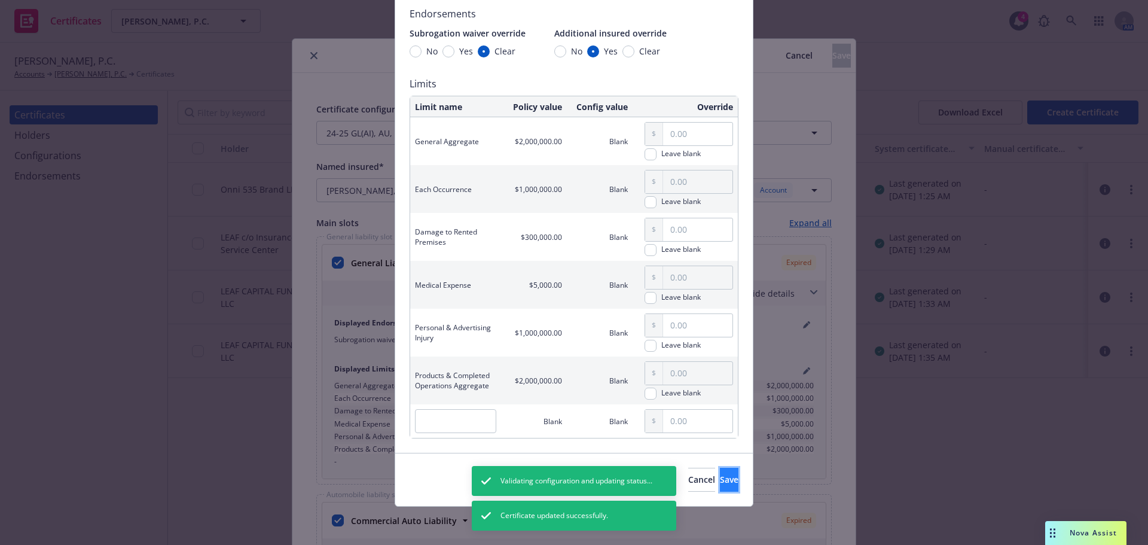
click at [720, 476] on span "Save" at bounding box center [729, 479] width 19 height 11
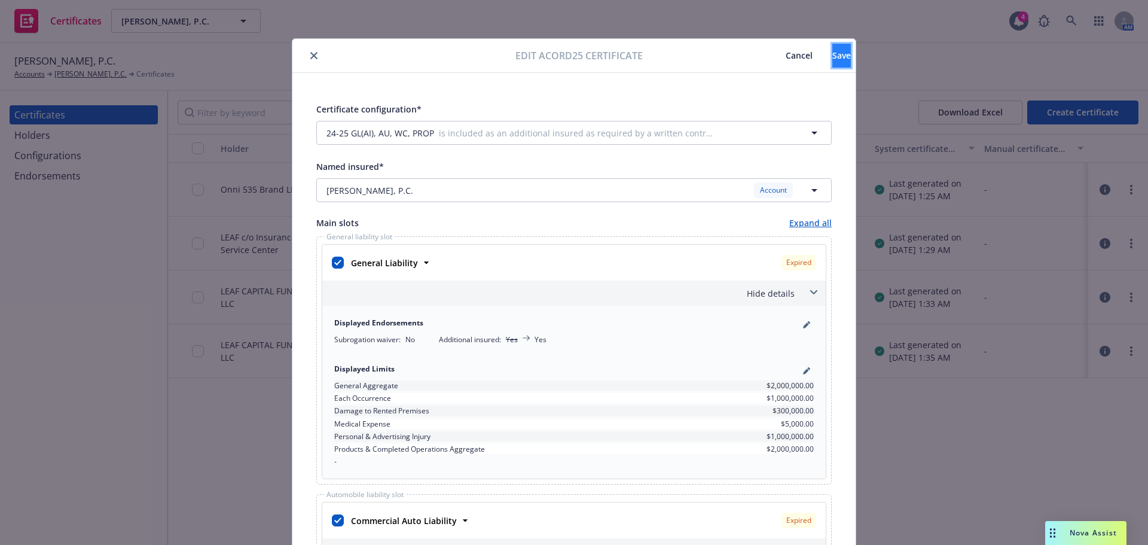
click at [832, 60] on button "Save" at bounding box center [841, 56] width 19 height 24
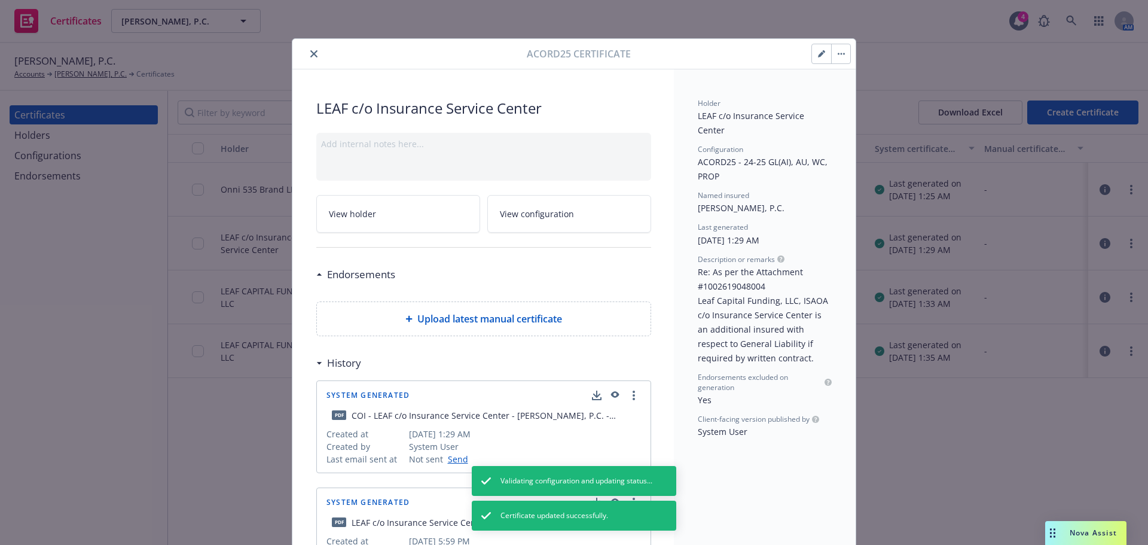
click at [1132, 299] on div "Acord25 certificate LEAF c/o Insurance Service Center Add internal notes here..…" at bounding box center [574, 272] width 1148 height 545
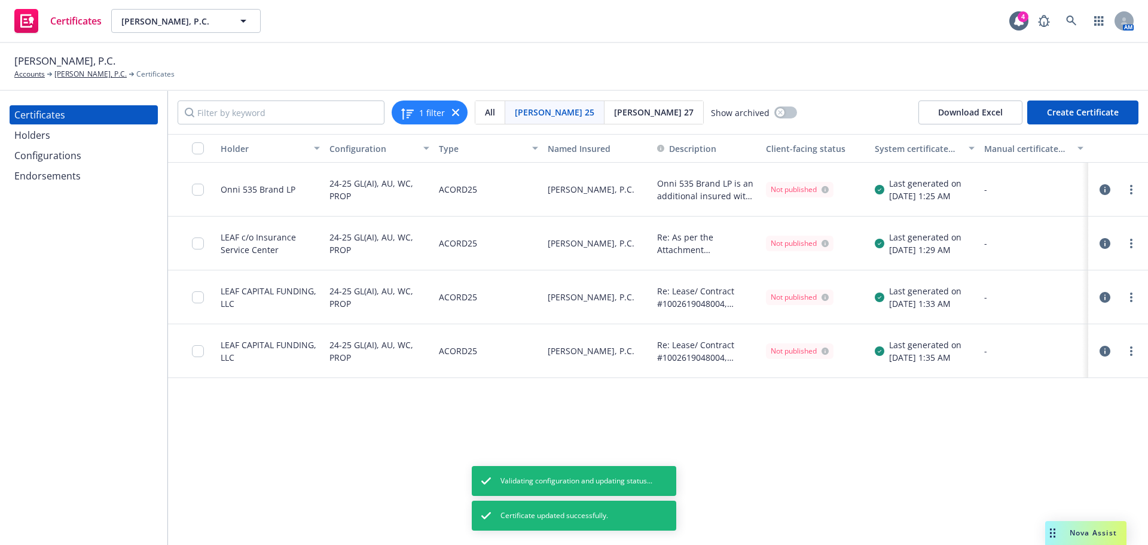
click at [1132, 299] on icon "more" at bounding box center [1131, 297] width 2 height 10
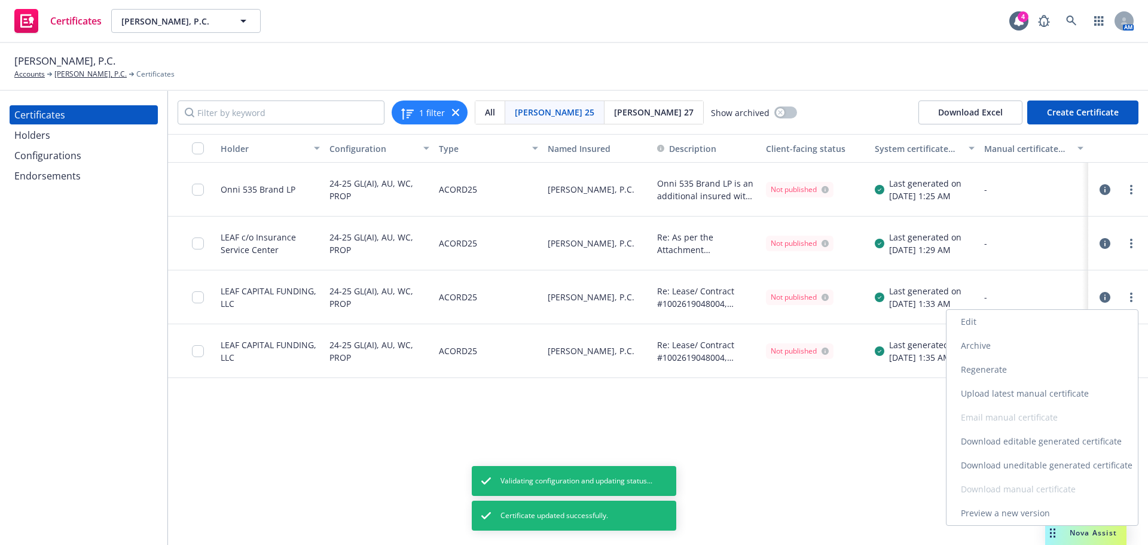
click at [1068, 328] on link "Edit" at bounding box center [1042, 322] width 191 height 24
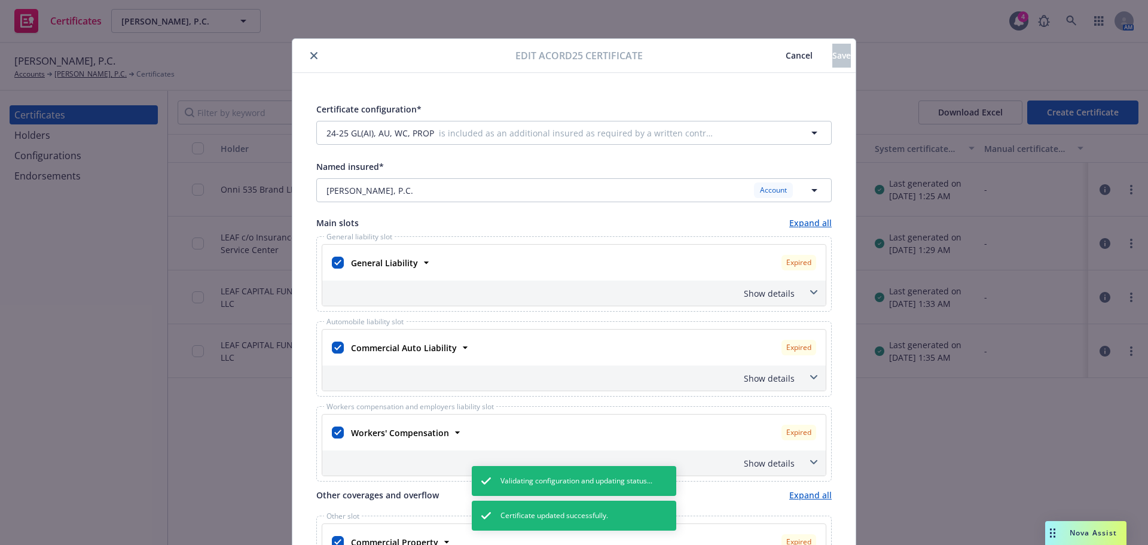
drag, startPoint x: 785, startPoint y: 301, endPoint x: 769, endPoint y: 298, distance: 16.3
click at [785, 300] on div "Show details" at bounding box center [573, 292] width 503 height 25
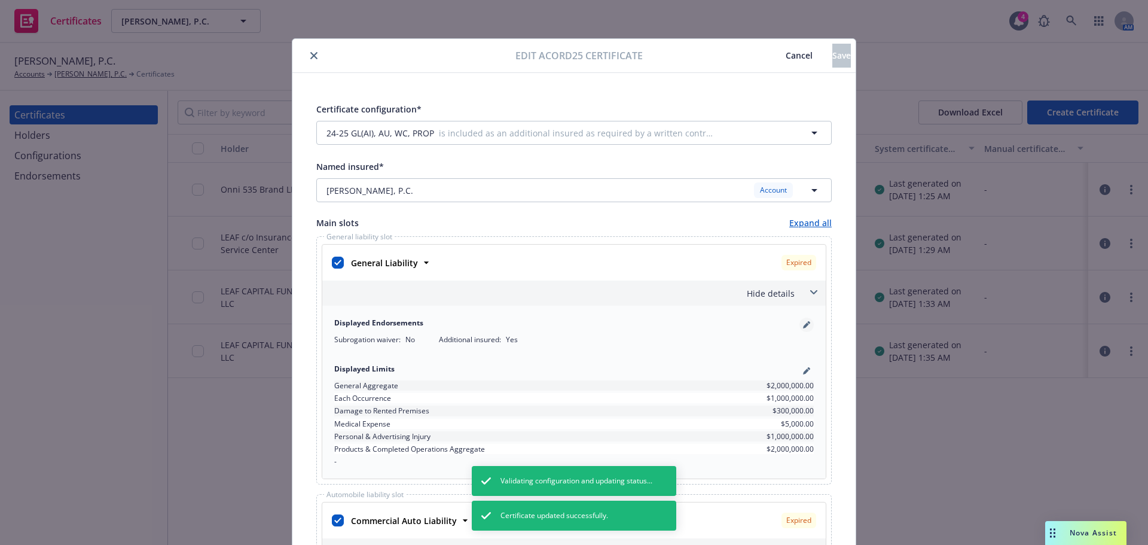
click at [802, 331] on link "pencil" at bounding box center [806, 325] width 14 height 14
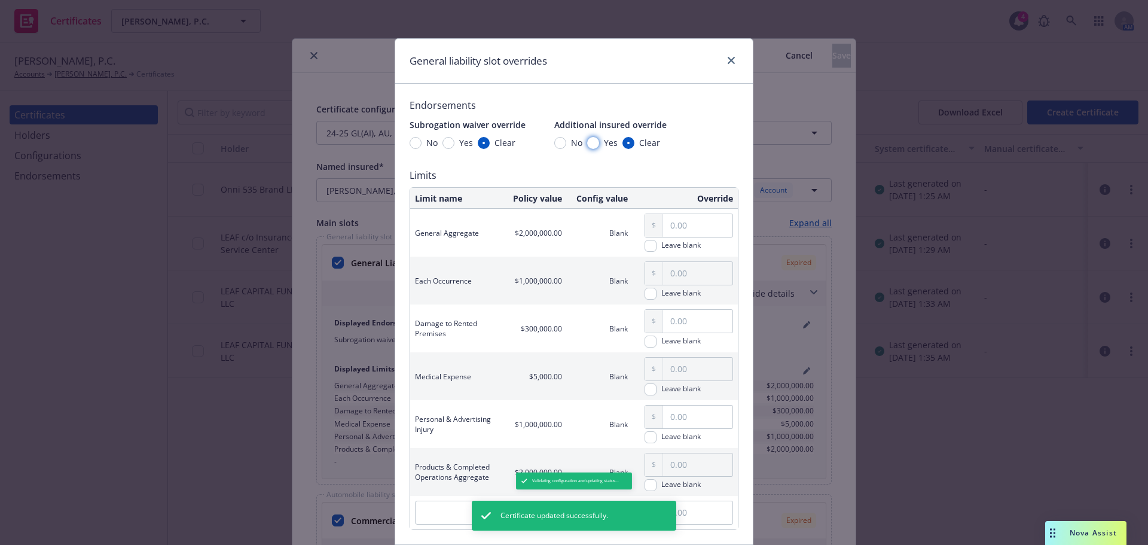
click at [590, 138] on input "Yes" at bounding box center [593, 143] width 12 height 12
radio input "true"
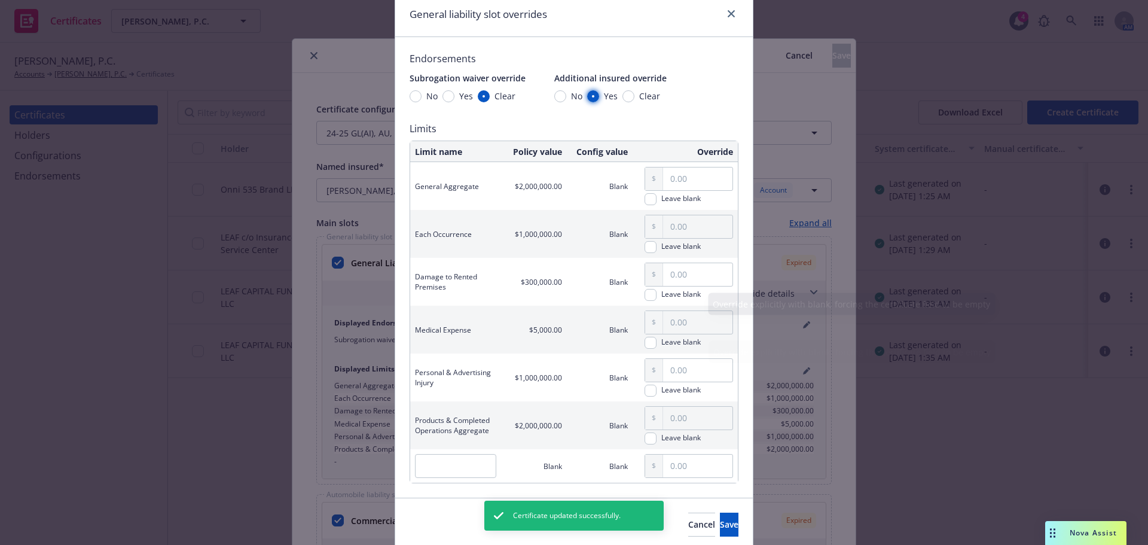
scroll to position [91, 0]
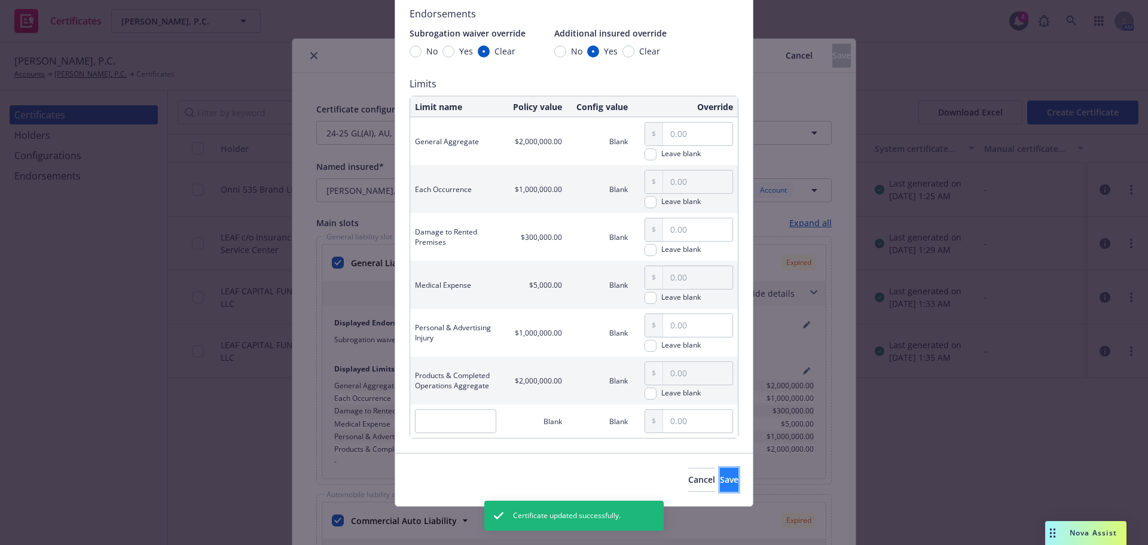
click at [721, 489] on button "Save" at bounding box center [729, 480] width 19 height 24
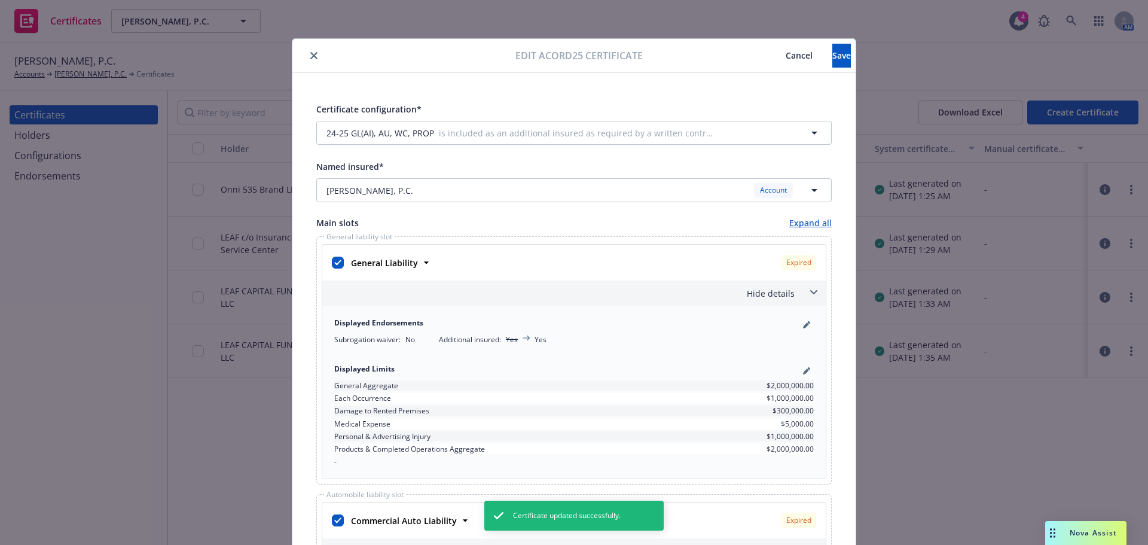
click at [796, 281] on div "Hide details" at bounding box center [573, 292] width 503 height 25
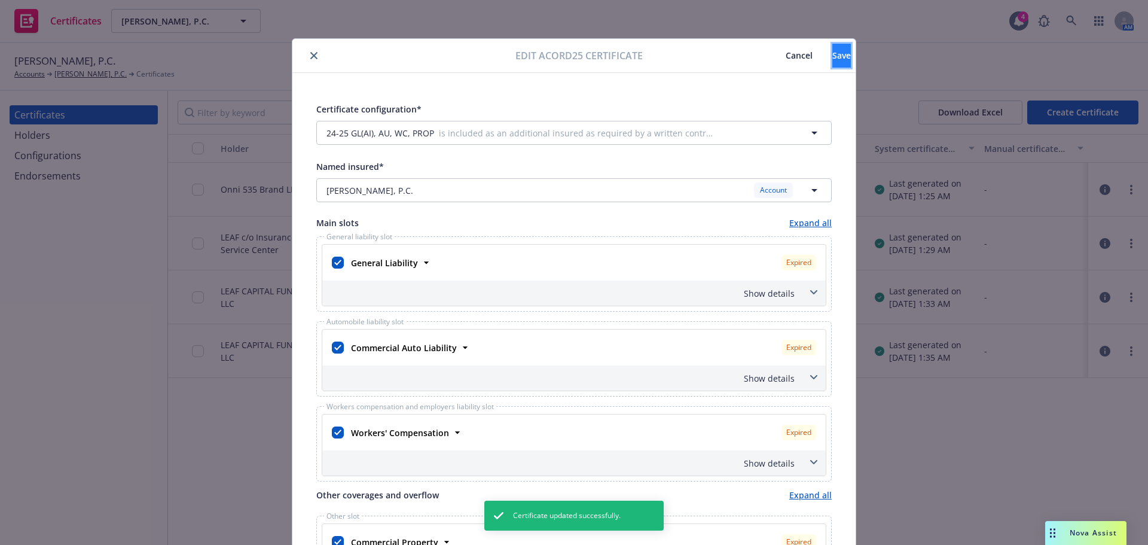
click at [832, 57] on button "Save" at bounding box center [841, 56] width 19 height 24
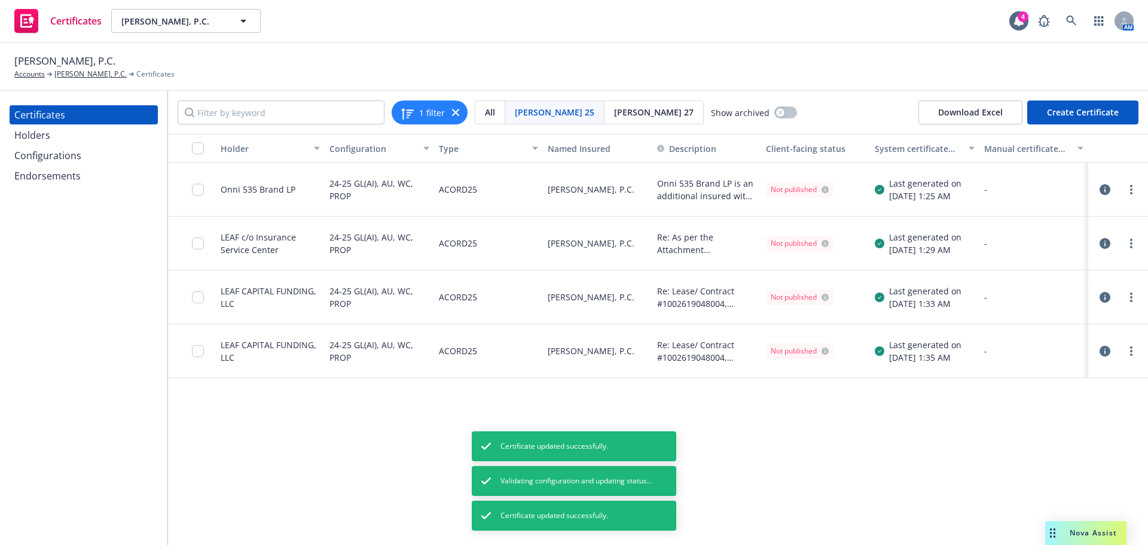
click at [1130, 353] on link "more" at bounding box center [1131, 351] width 14 height 14
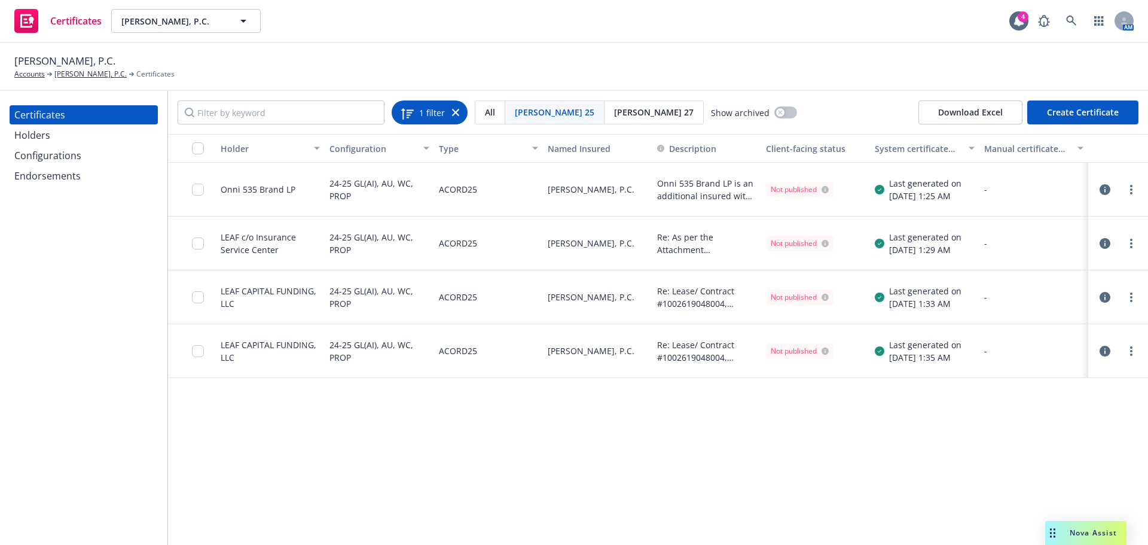
click at [455, 112] on icon at bounding box center [455, 112] width 7 height 7
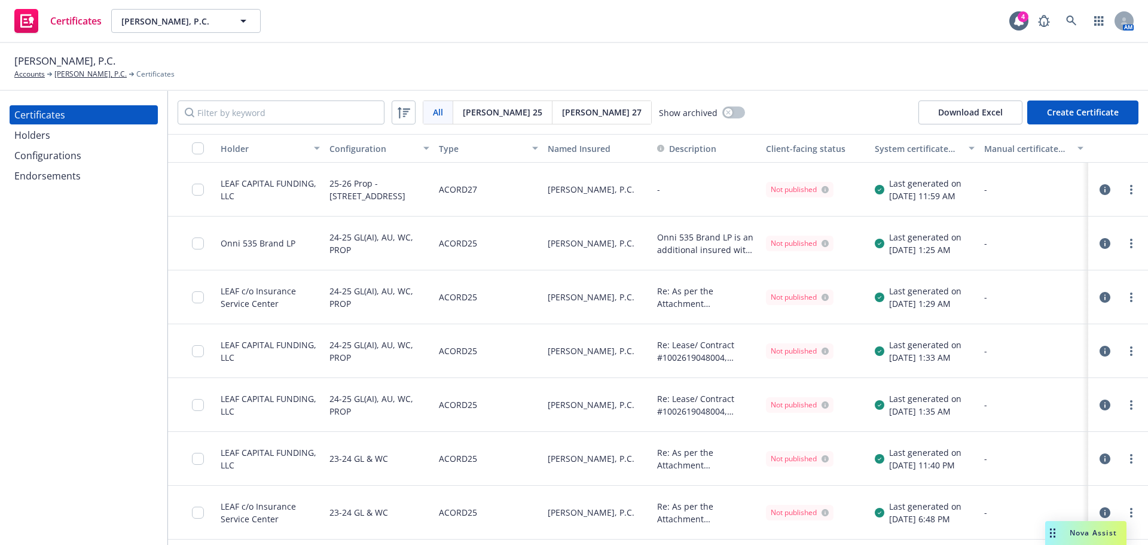
click at [83, 147] on div "Configurations" at bounding box center [83, 155] width 139 height 19
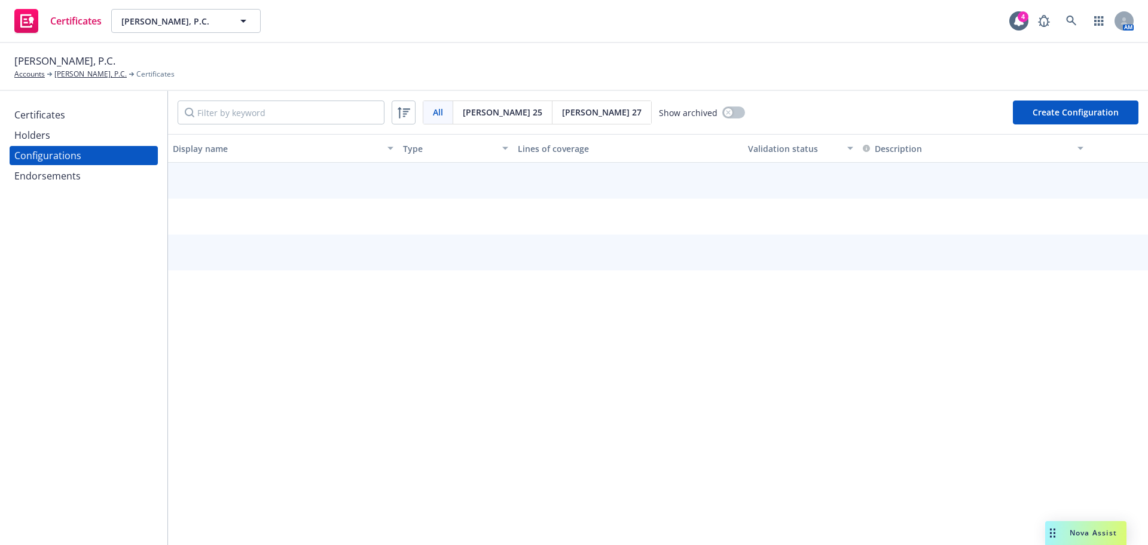
click at [76, 137] on div "Holders" at bounding box center [83, 135] width 139 height 19
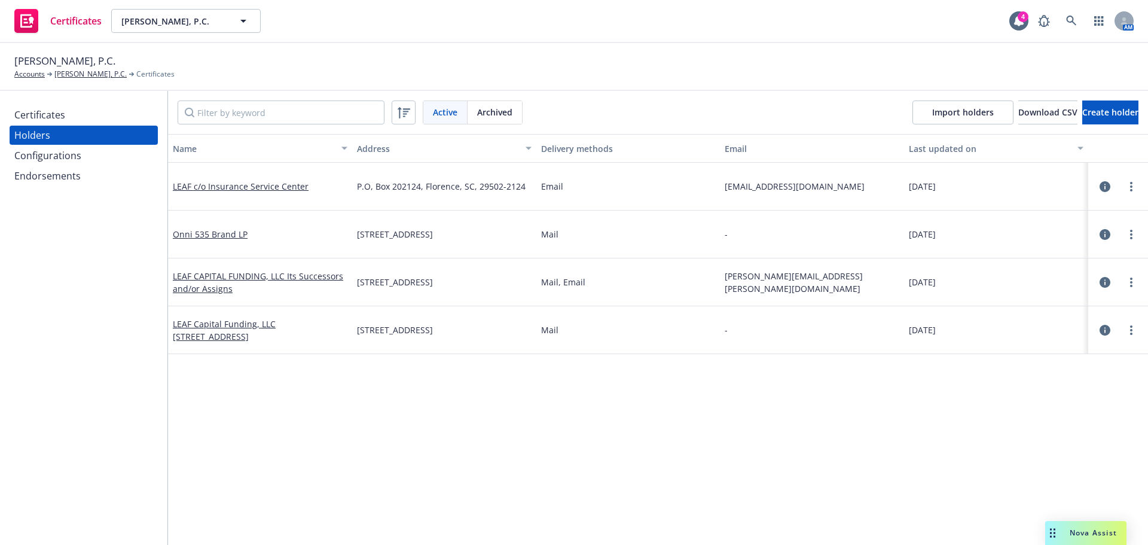
click at [63, 158] on div "Configurations" at bounding box center [47, 155] width 67 height 19
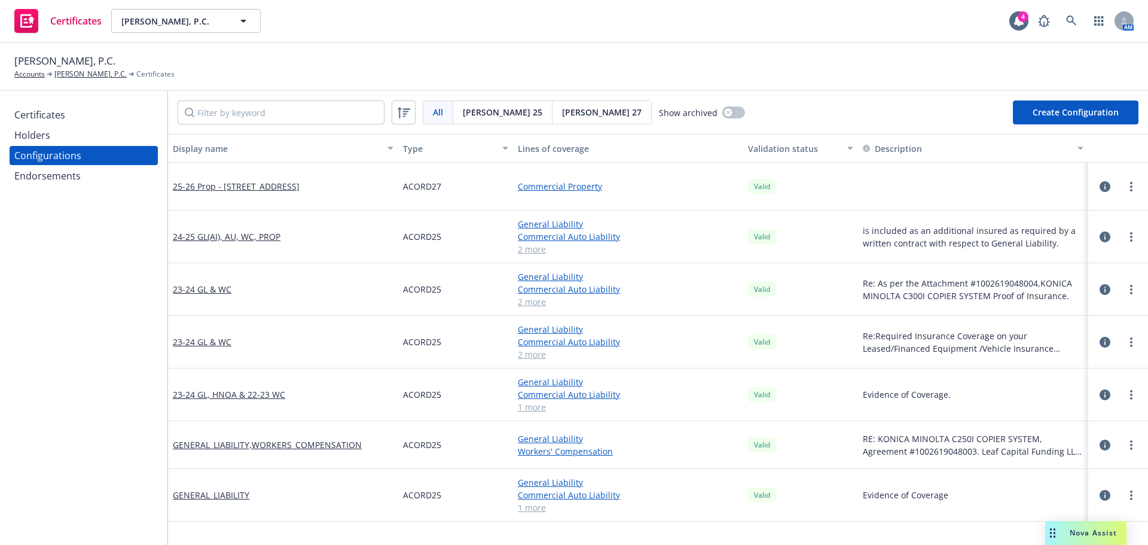
click at [496, 111] on span "[PERSON_NAME] 25" at bounding box center [503, 112] width 80 height 13
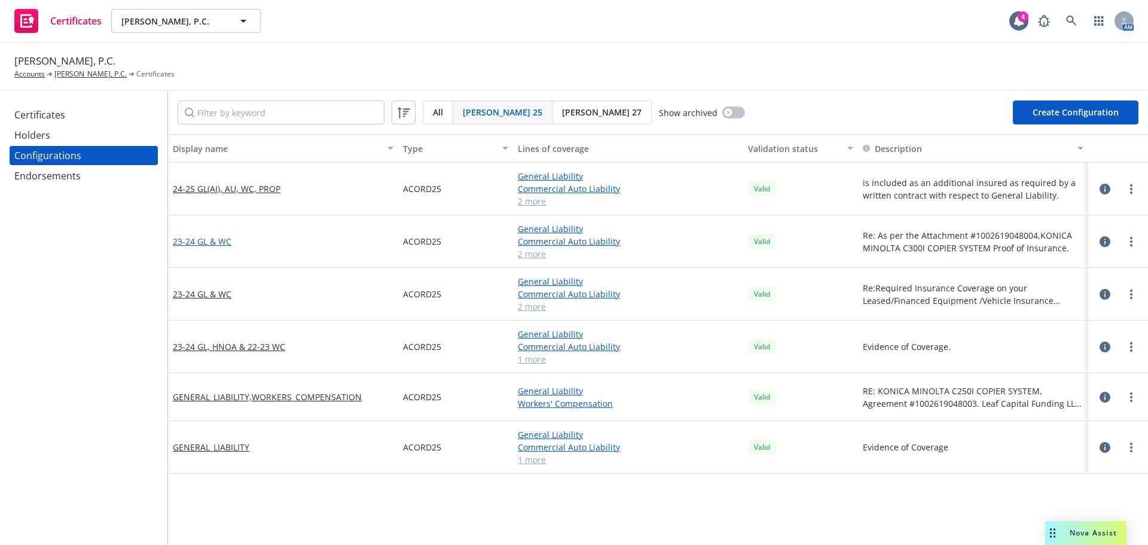
click at [215, 246] on link "23-24 GL & WC" at bounding box center [202, 241] width 59 height 13
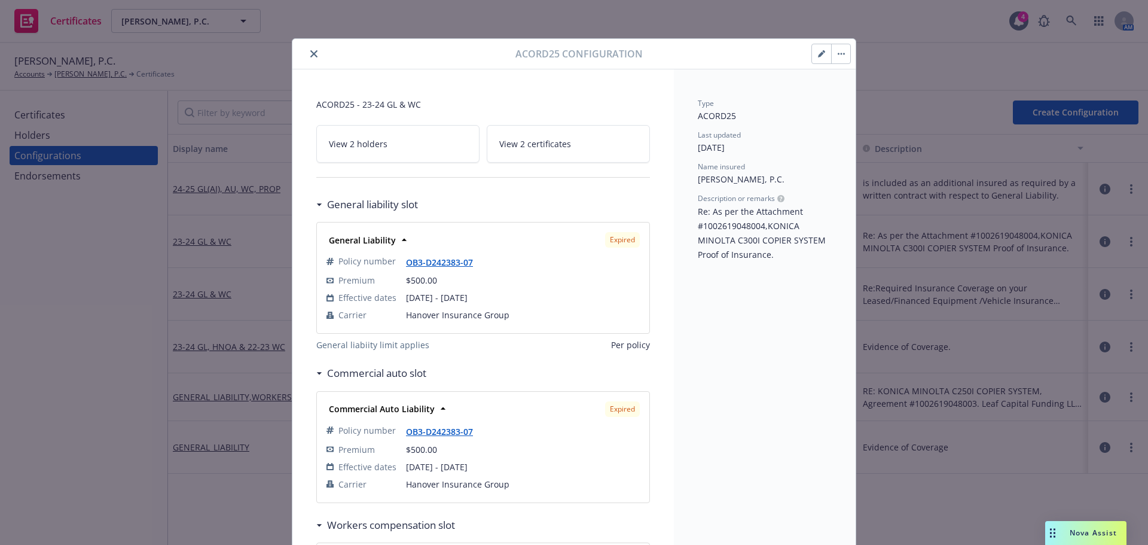
click at [574, 151] on link "View 2 certificates" at bounding box center [568, 144] width 163 height 38
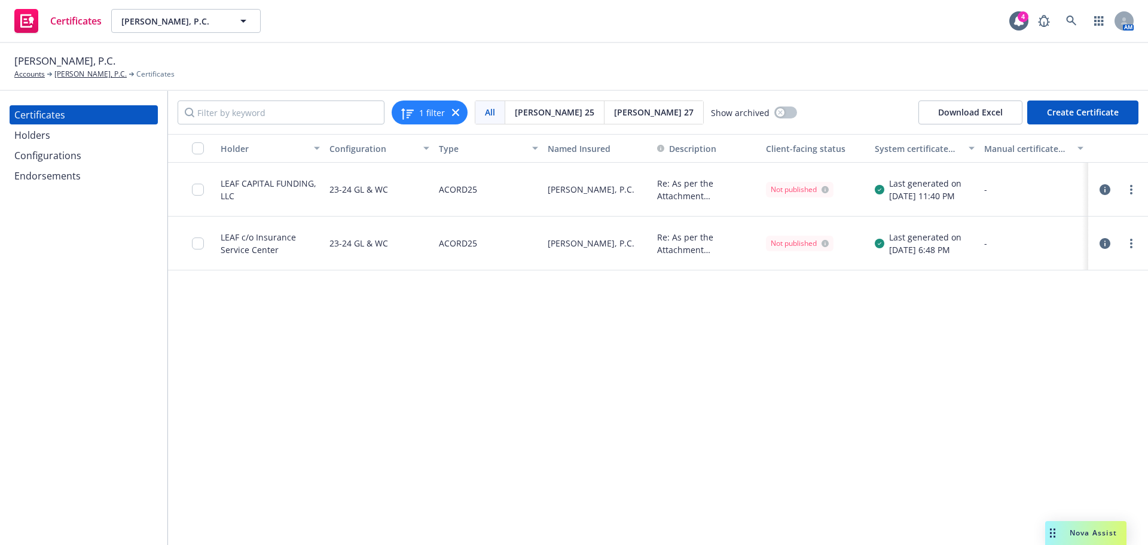
click at [1107, 191] on icon "button" at bounding box center [1105, 189] width 11 height 11
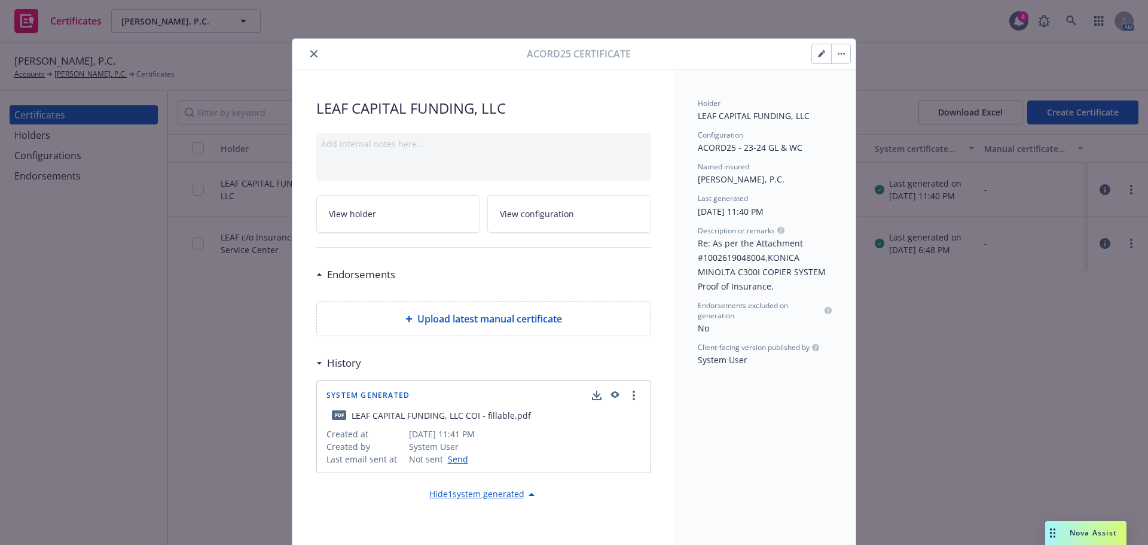
click at [838, 59] on button "button" at bounding box center [840, 53] width 19 height 19
click at [818, 55] on icon "button" at bounding box center [821, 54] width 6 height 6
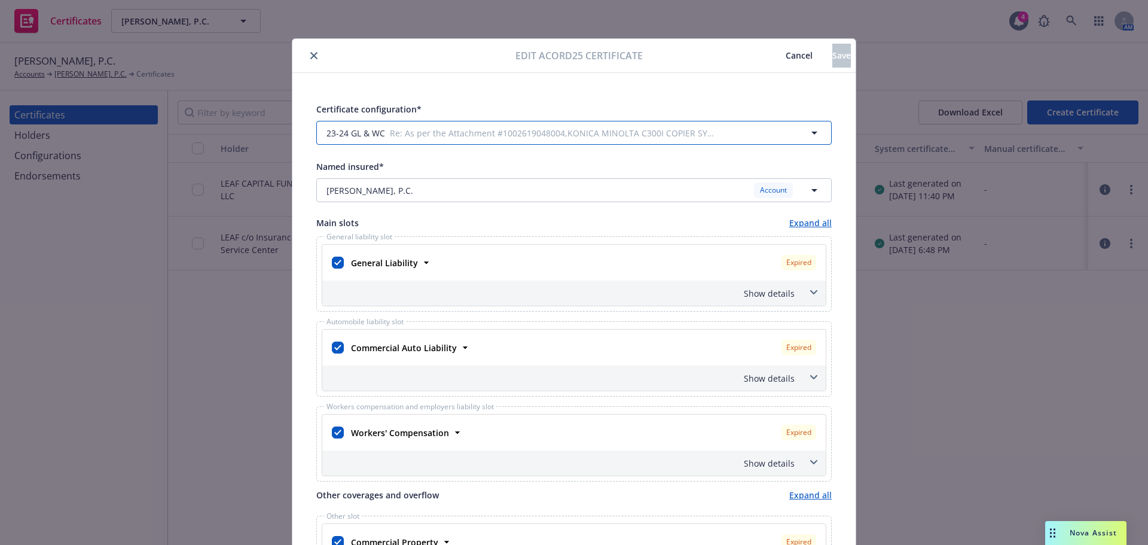
click at [466, 126] on button "23-24 GL & WC Re: As per the Attachment #1002619048004,KONICA MINOLTA C300I COP…" at bounding box center [573, 133] width 515 height 24
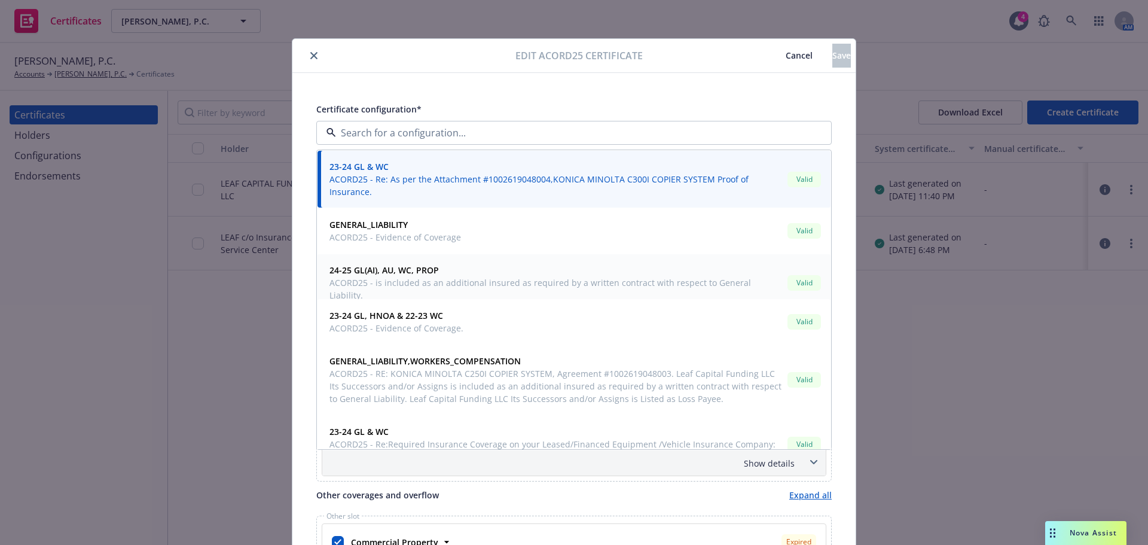
click at [448, 278] on span "ACORD25 - is included as an additional insured as required by a written contrac…" at bounding box center [555, 288] width 453 height 25
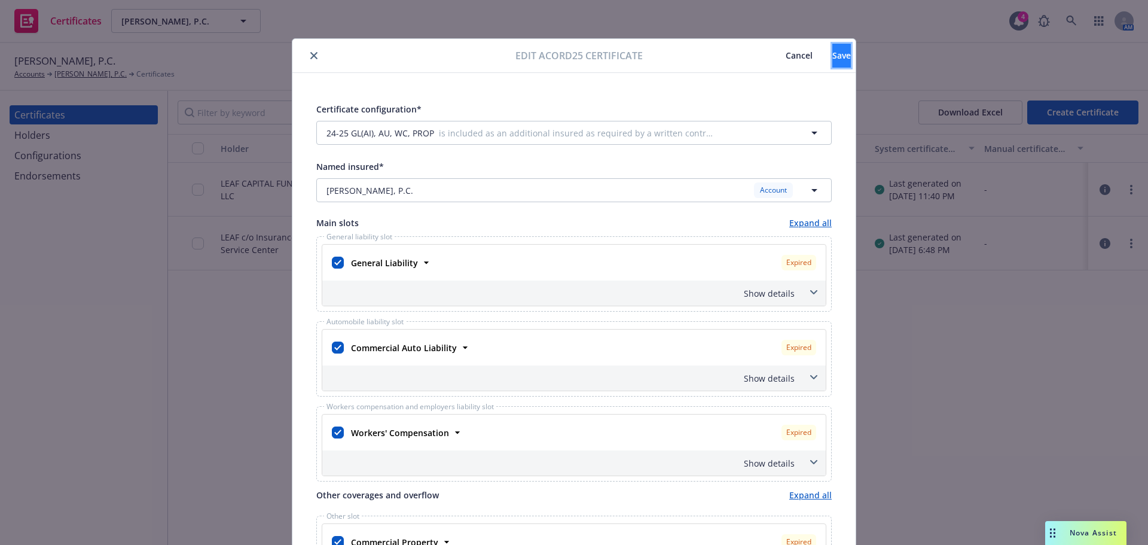
click at [832, 53] on span "Save" at bounding box center [841, 55] width 19 height 11
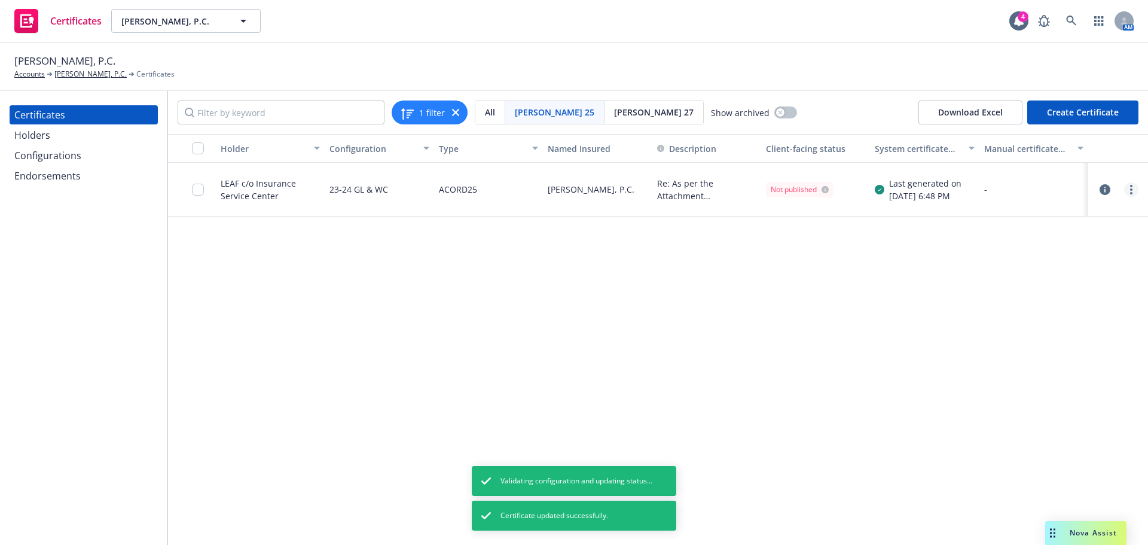
click at [1127, 193] on link "more" at bounding box center [1131, 189] width 14 height 14
click at [1057, 207] on link "Edit" at bounding box center [1042, 214] width 191 height 24
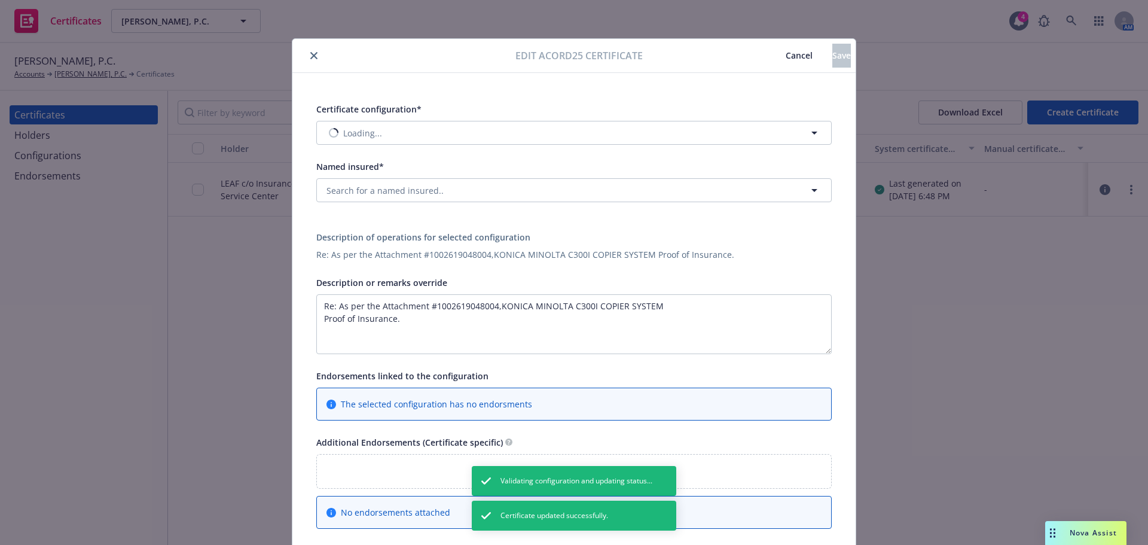
type input "[object Object]"
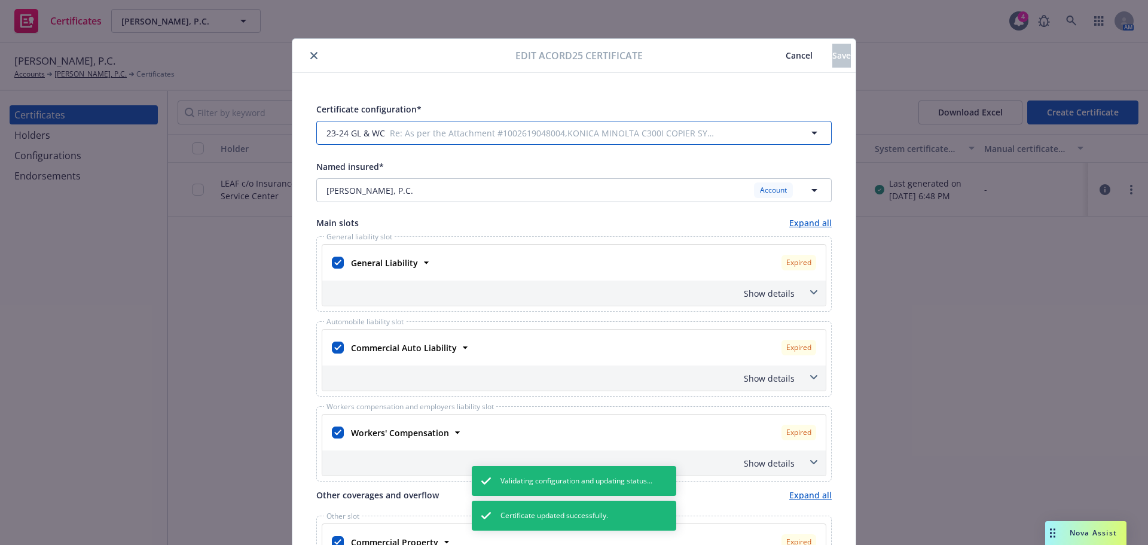
click at [506, 129] on span "Re: As per the Attachment #1002619048004,KONICA MINOLTA C300I COPIER SYSTEM Pro…" at bounding box center [552, 133] width 325 height 13
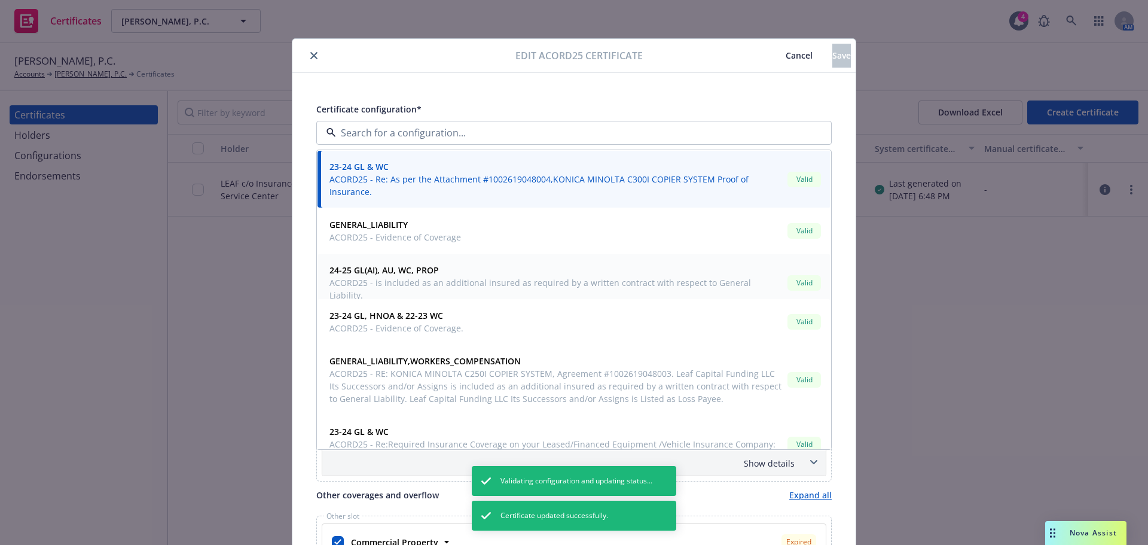
click at [483, 279] on span "ACORD25 - is included as an additional insured as required by a written contrac…" at bounding box center [555, 288] width 453 height 25
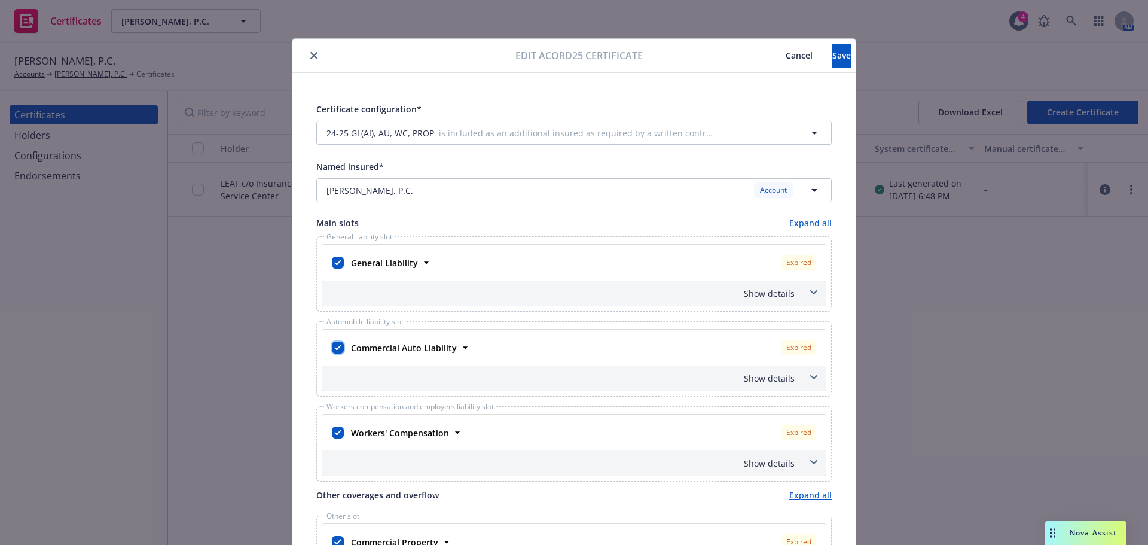
click at [332, 349] on input "checkbox" at bounding box center [338, 347] width 12 height 12
checkbox input "false"
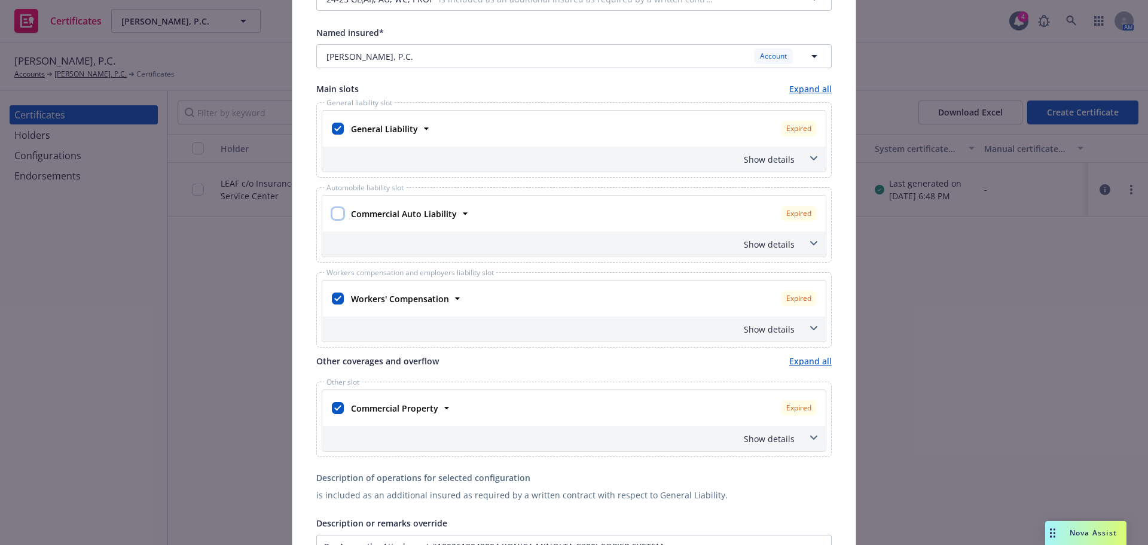
scroll to position [179, 0]
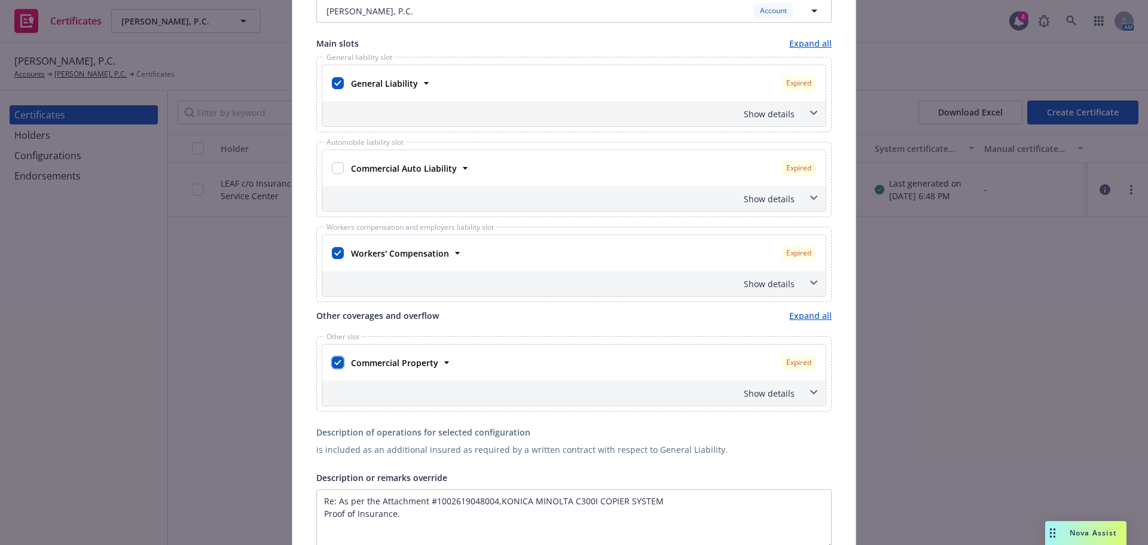
click at [335, 361] on input "checkbox" at bounding box center [338, 362] width 12 height 12
checkbox input "false"
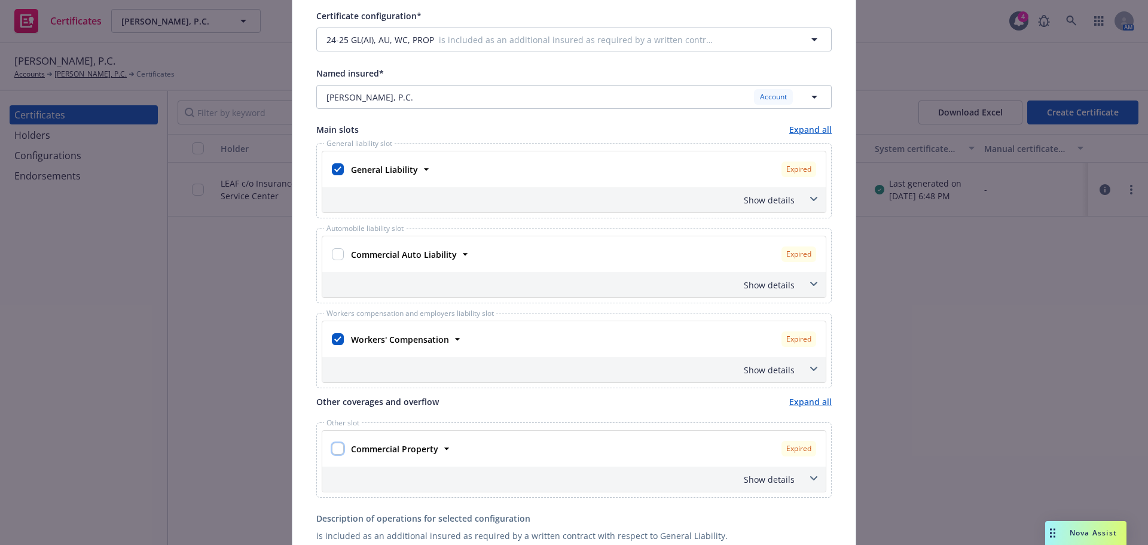
scroll to position [0, 0]
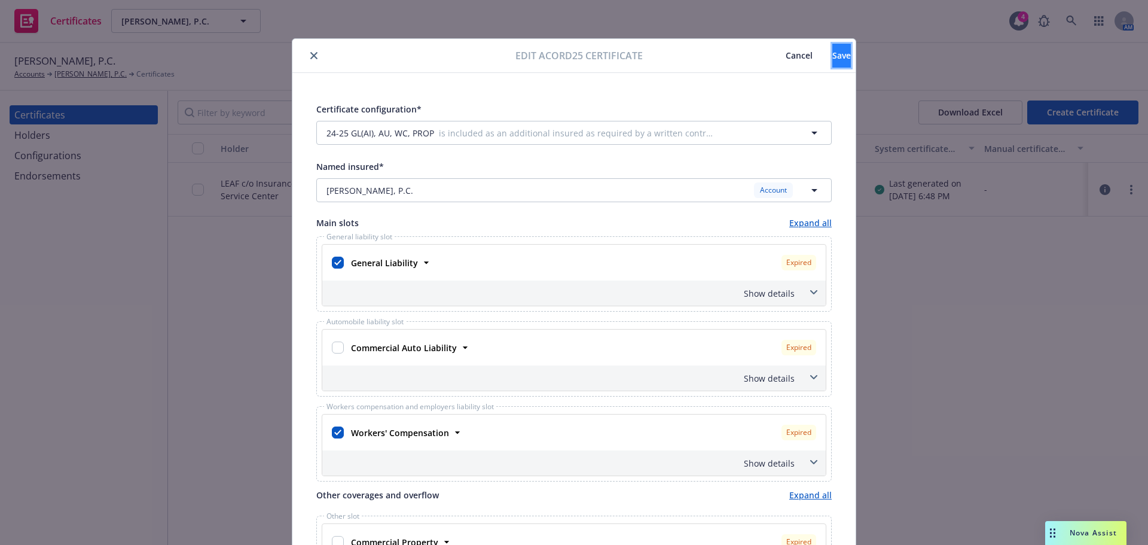
click at [832, 59] on span "Save" at bounding box center [841, 55] width 19 height 11
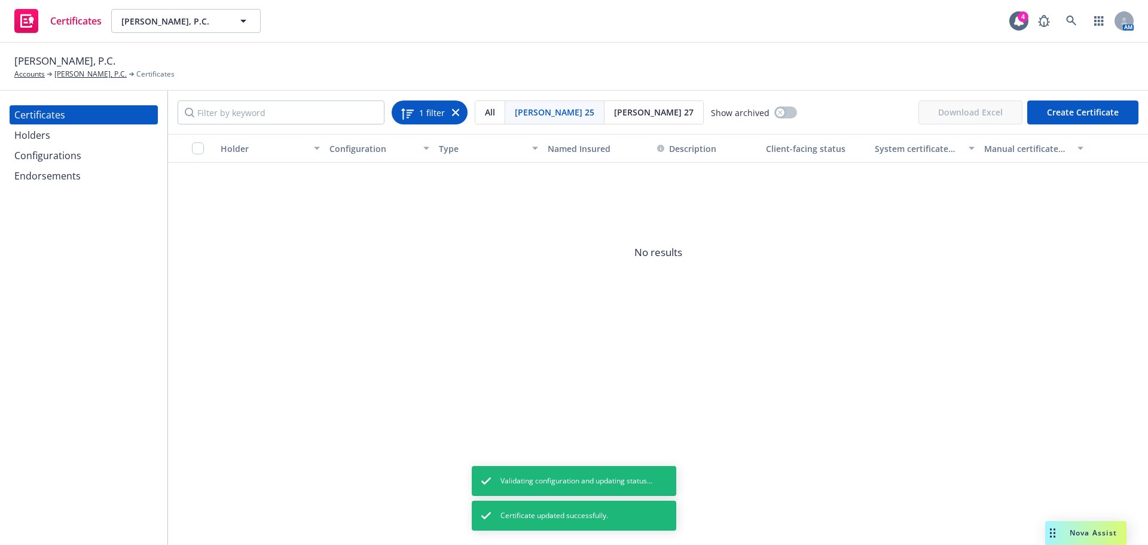
click at [453, 110] on icon at bounding box center [455, 112] width 7 height 7
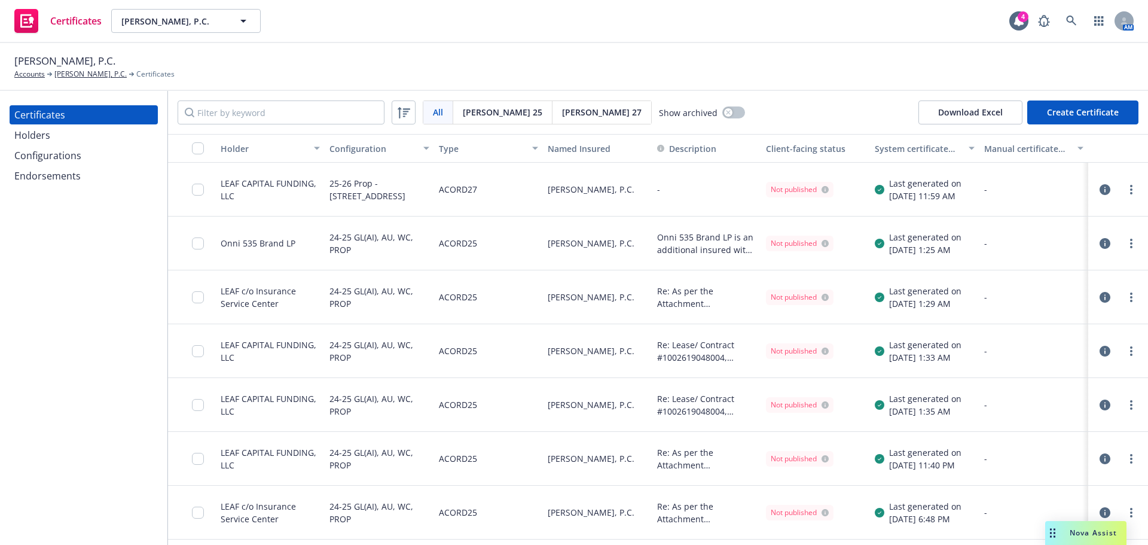
click at [1100, 459] on icon "button" at bounding box center [1105, 458] width 11 height 11
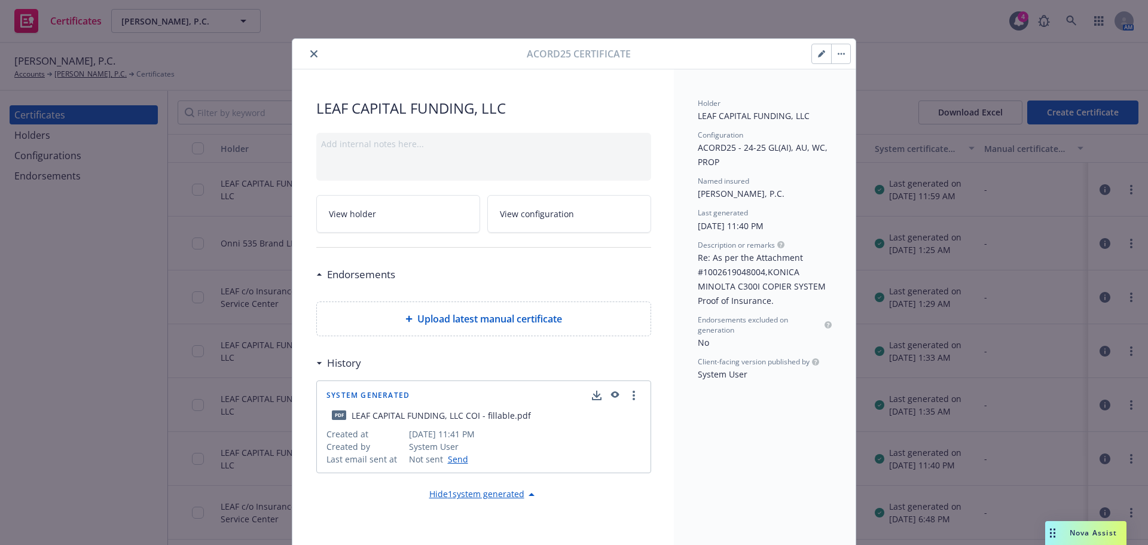
click at [814, 64] on div "Acord25 certificate" at bounding box center [573, 54] width 563 height 30
click at [818, 56] on icon "button" at bounding box center [821, 54] width 6 height 6
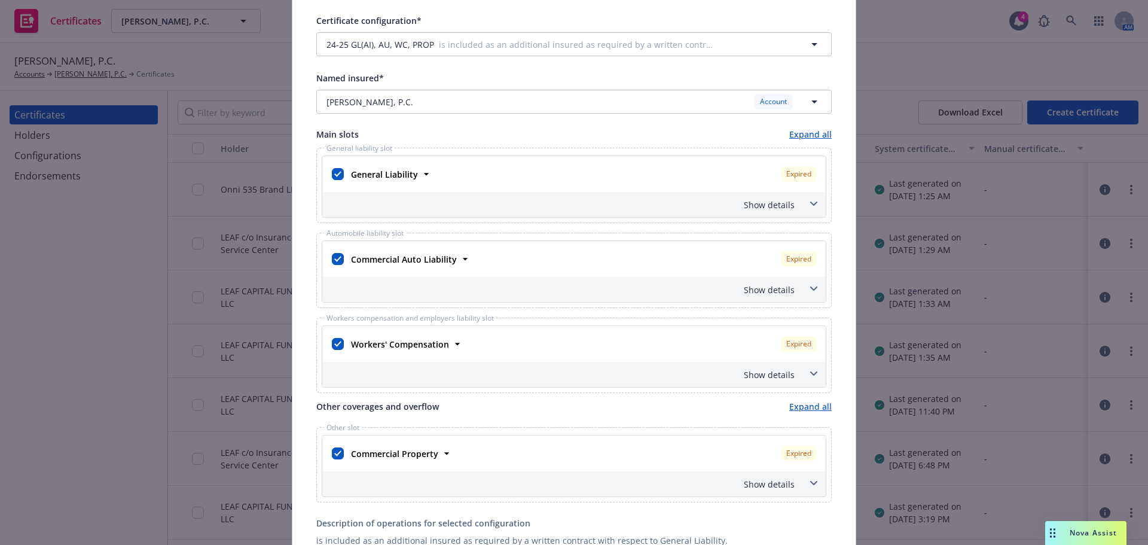
scroll to position [120, 0]
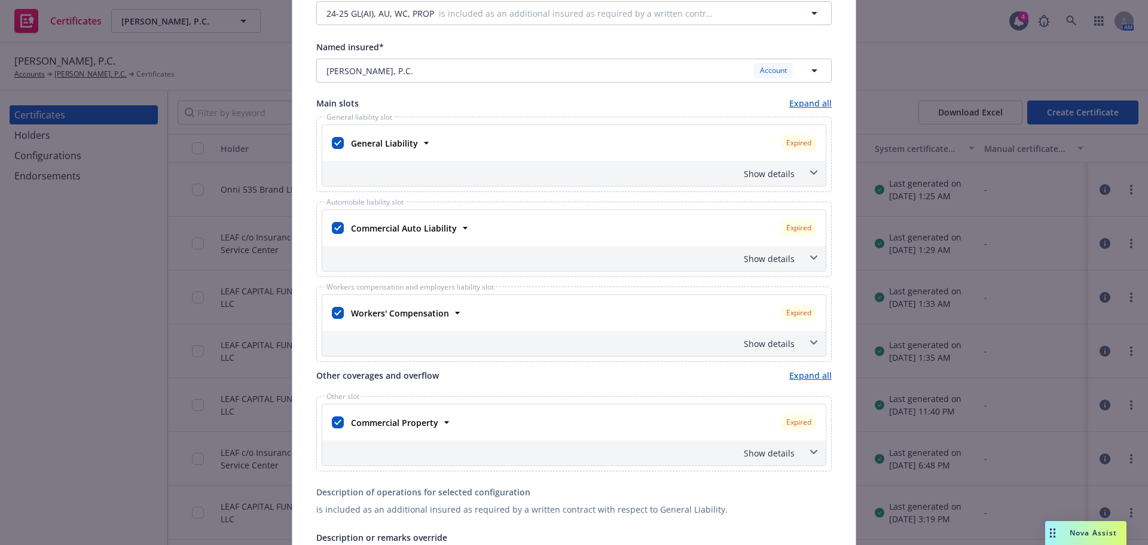
drag, startPoint x: 336, startPoint y: 237, endPoint x: 334, endPoint y: 230, distance: 7.0
click at [335, 235] on div at bounding box center [337, 228] width 17 height 22
click at [334, 230] on input "checkbox" at bounding box center [338, 228] width 12 height 12
checkbox input "false"
click at [333, 424] on input "checkbox" at bounding box center [338, 422] width 12 height 12
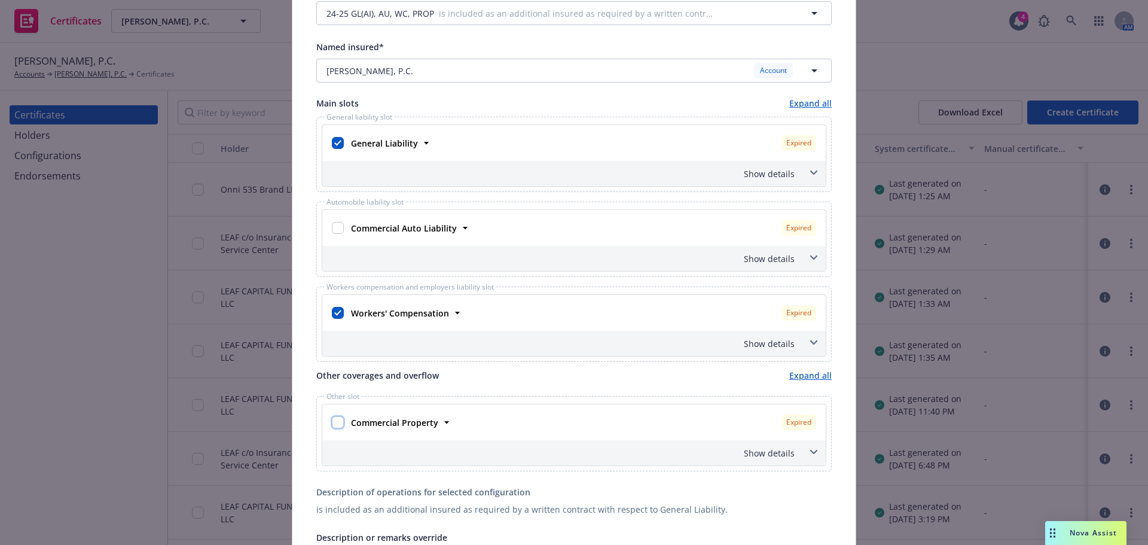
checkbox input "false"
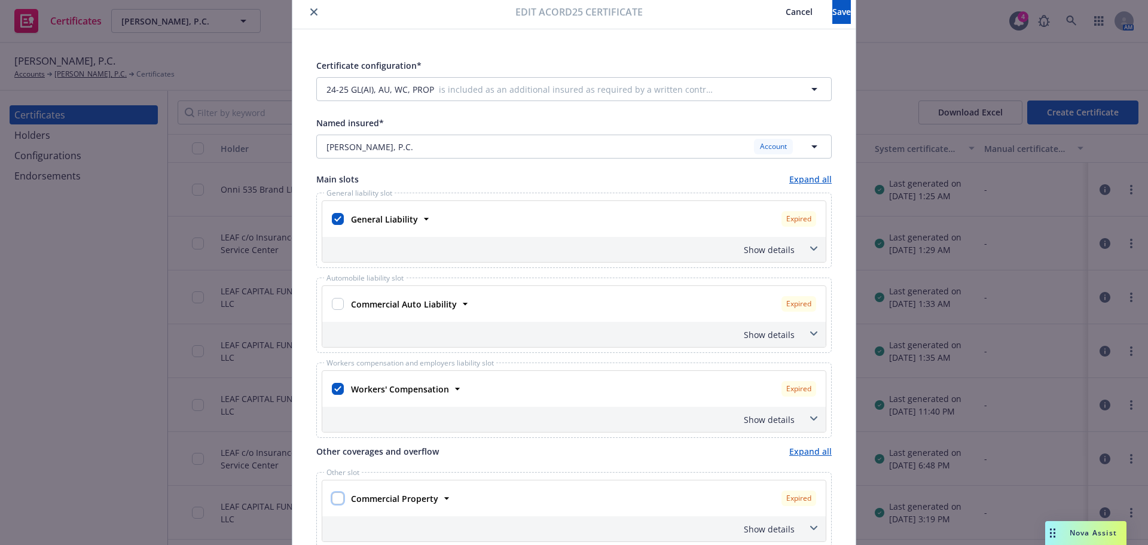
scroll to position [0, 0]
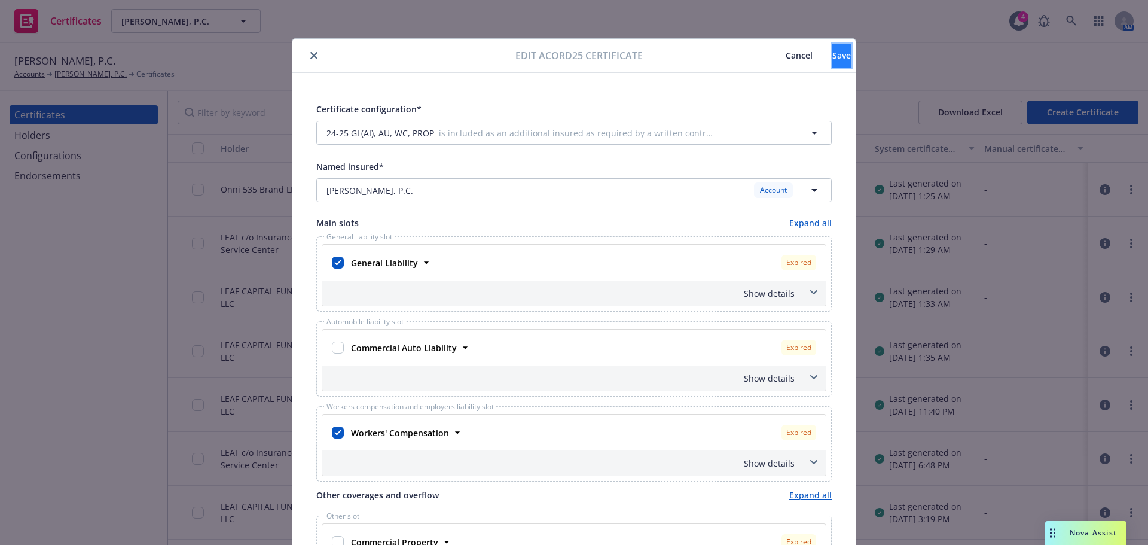
click at [832, 48] on button "Save" at bounding box center [841, 56] width 19 height 24
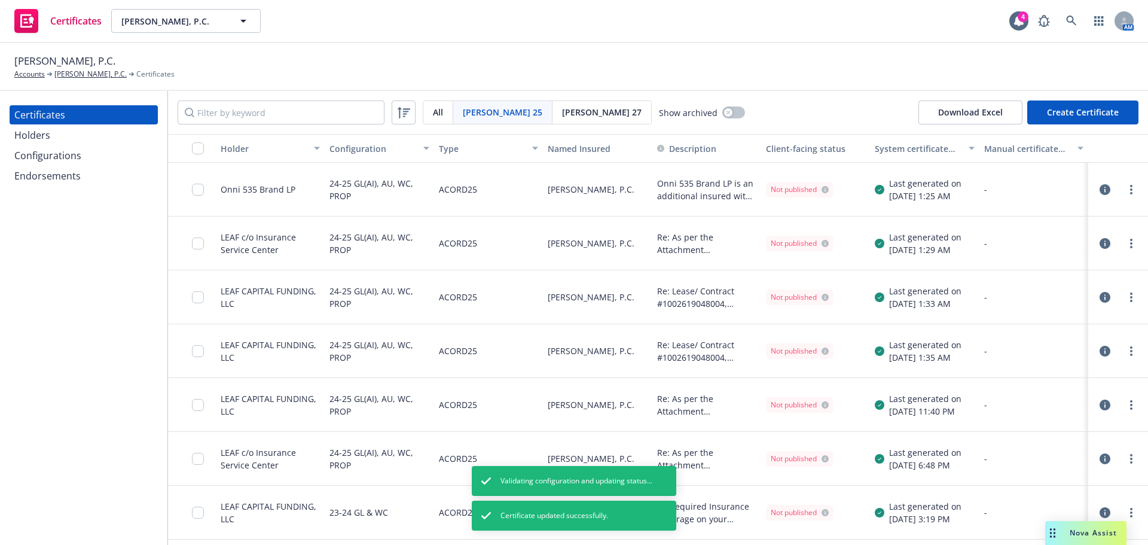
click at [72, 160] on div "Configurations" at bounding box center [47, 155] width 67 height 19
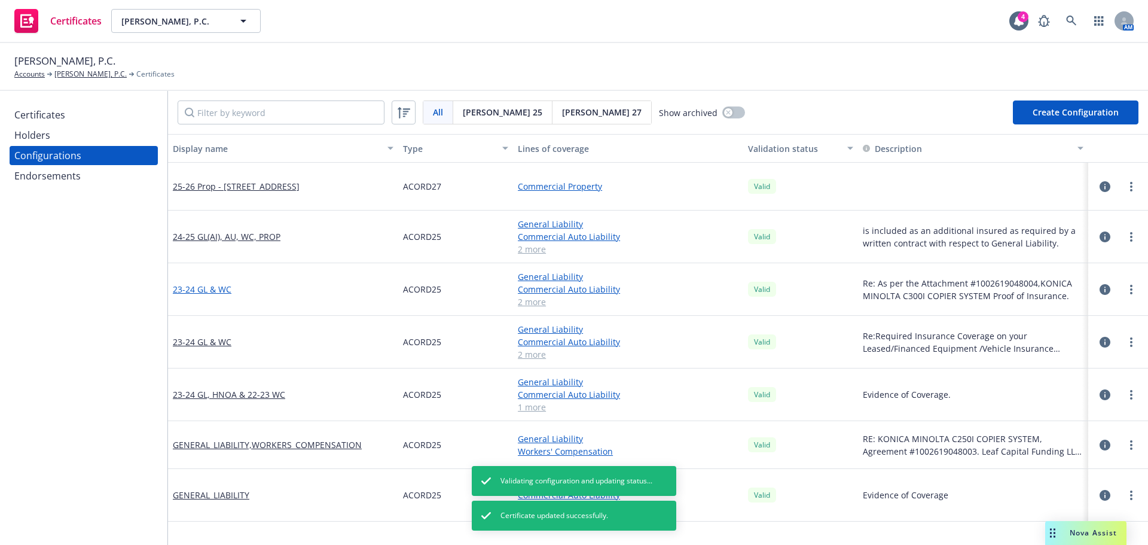
click at [212, 287] on link "23-24 GL & WC" at bounding box center [202, 289] width 59 height 13
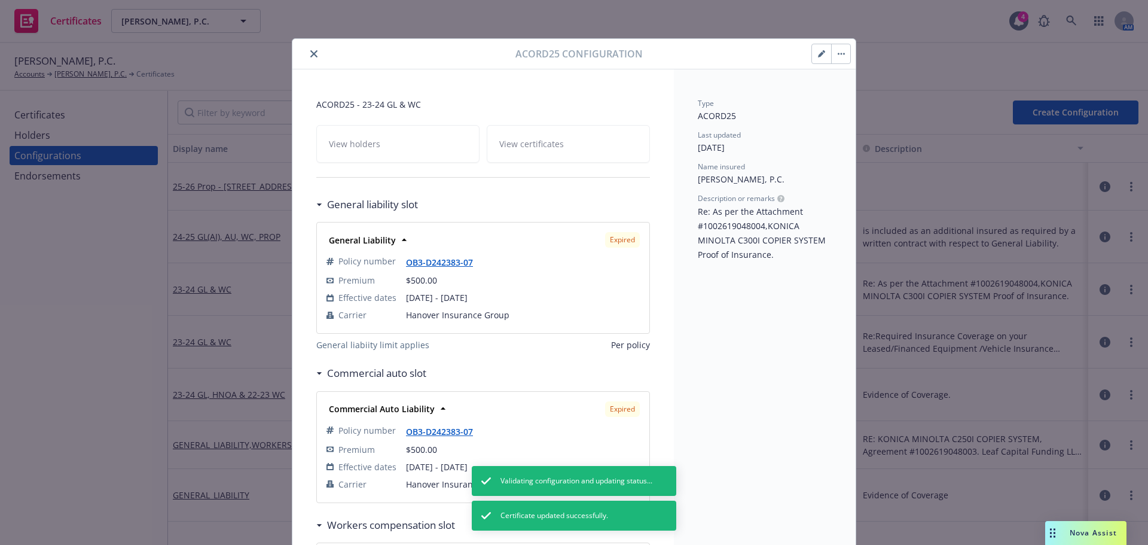
click at [837, 63] on button "button" at bounding box center [840, 53] width 19 height 19
click at [862, 97] on link "Archive" at bounding box center [903, 87] width 151 height 24
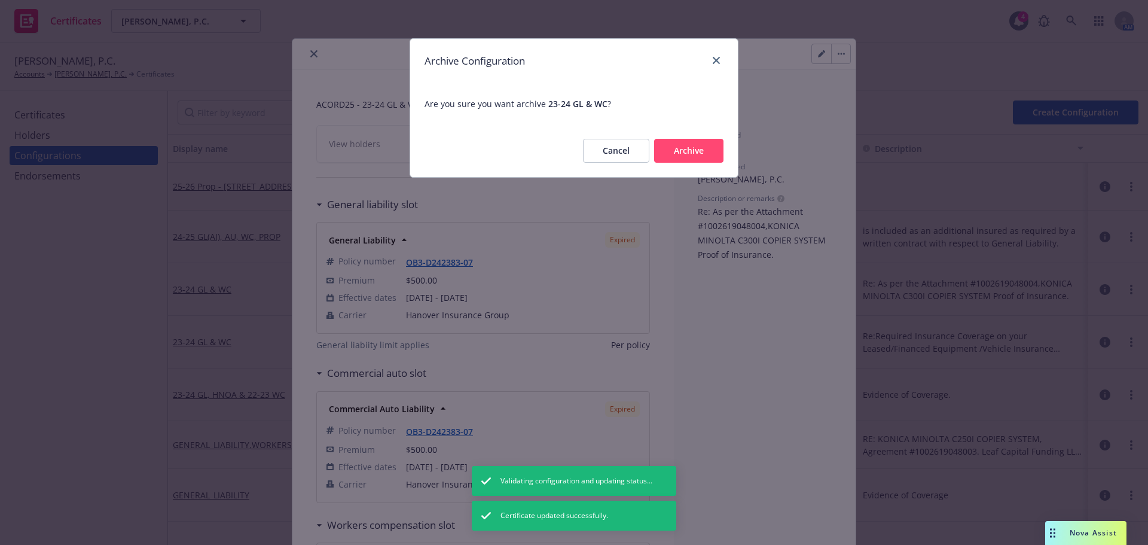
click at [688, 132] on div "Cancel Archive" at bounding box center [574, 150] width 328 height 53
click at [686, 150] on button "Archive" at bounding box center [688, 151] width 69 height 24
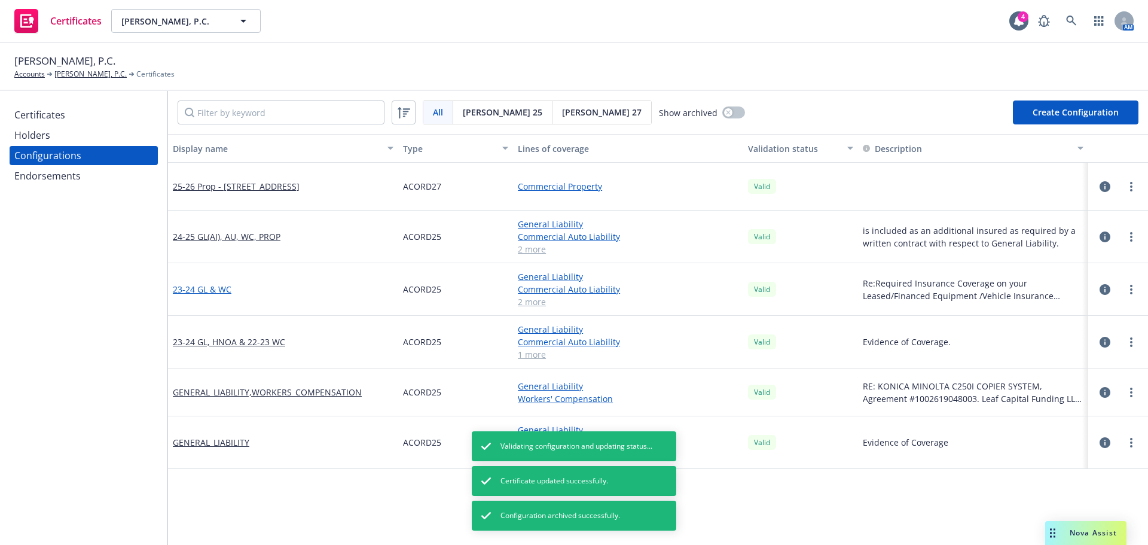
click at [211, 290] on link "23-24 GL & WC" at bounding box center [202, 289] width 59 height 13
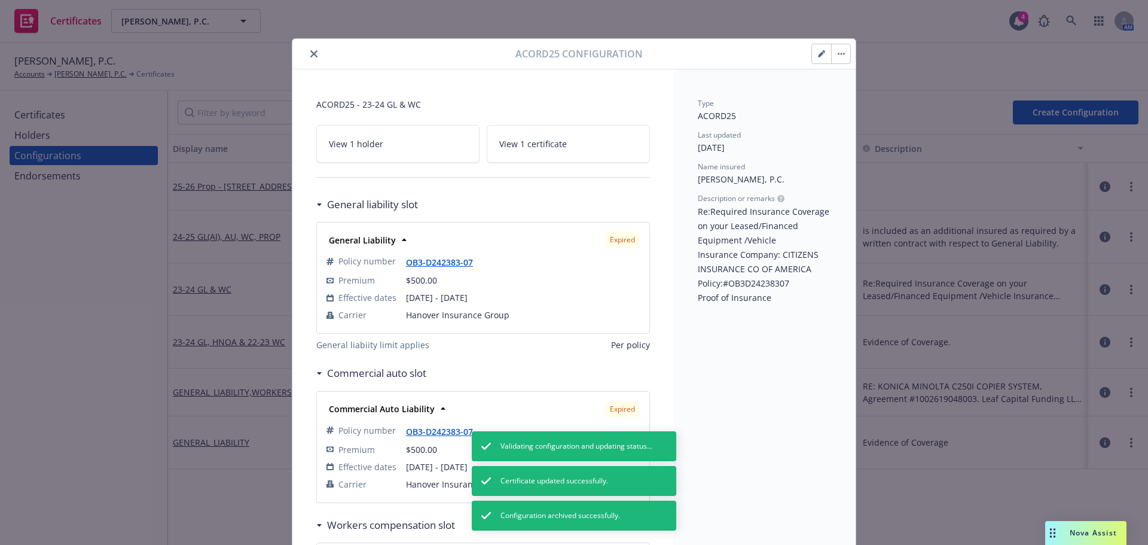
click at [532, 145] on span "View 1 certificate" at bounding box center [533, 144] width 68 height 13
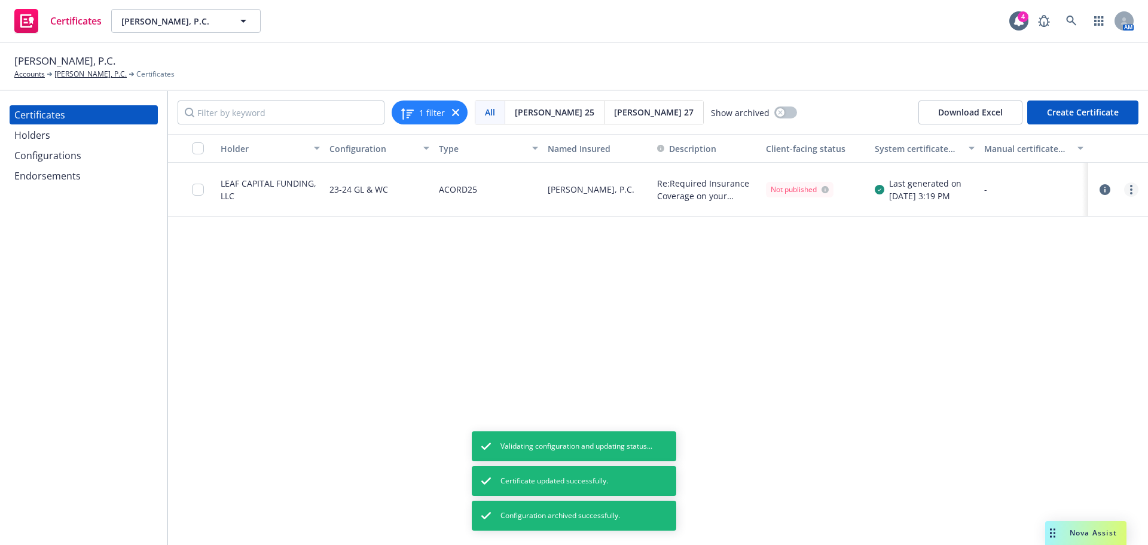
click at [1136, 190] on link "more" at bounding box center [1131, 189] width 14 height 14
click at [1066, 218] on link "Edit" at bounding box center [1042, 214] width 191 height 24
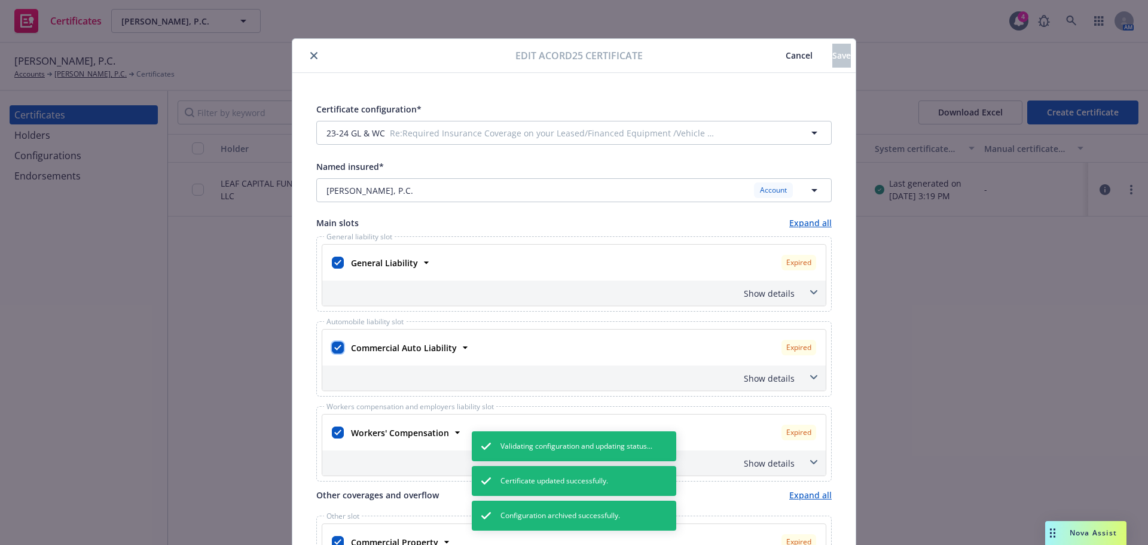
click at [336, 344] on input "checkbox" at bounding box center [338, 347] width 12 height 12
checkbox input "false"
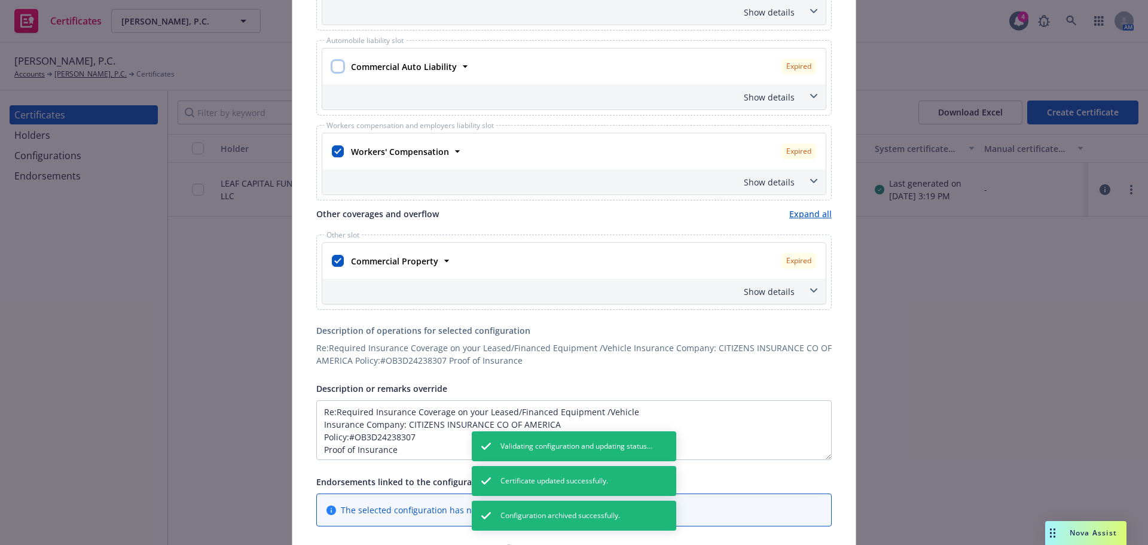
scroll to position [299, 0]
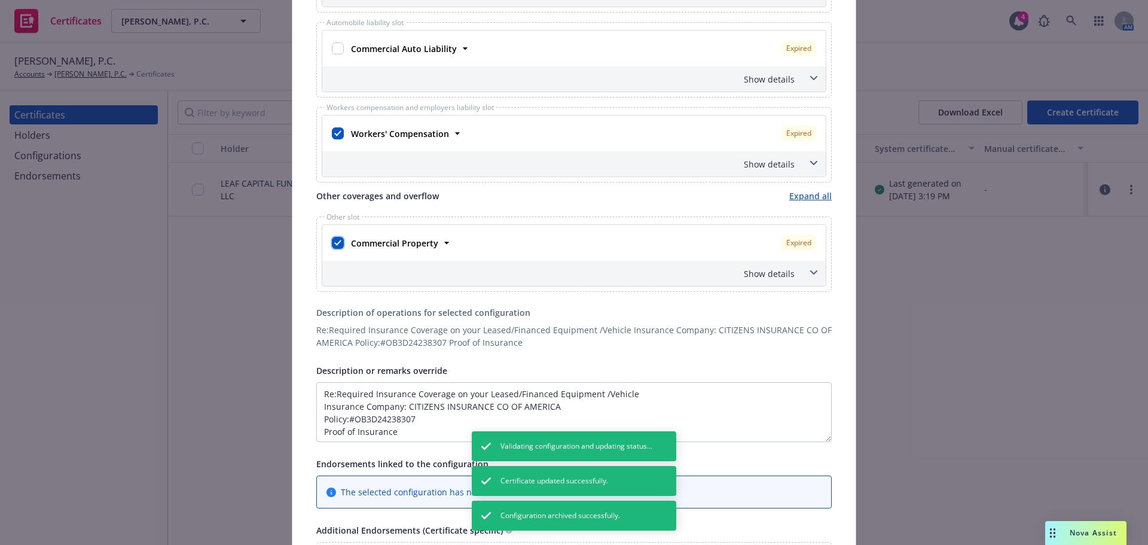
click at [337, 241] on input "checkbox" at bounding box center [338, 243] width 12 height 12
checkbox input "false"
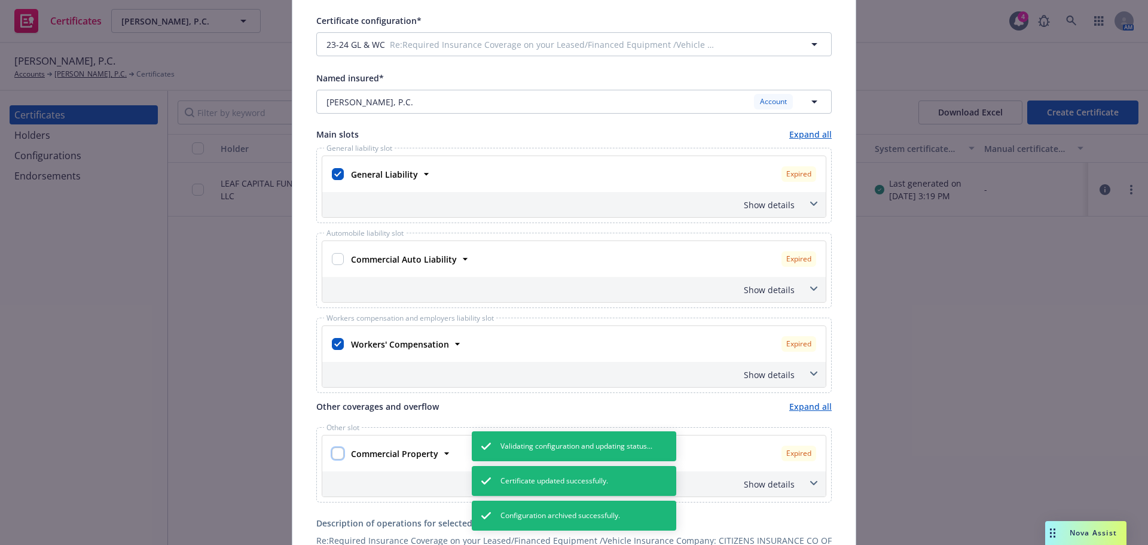
scroll to position [0, 0]
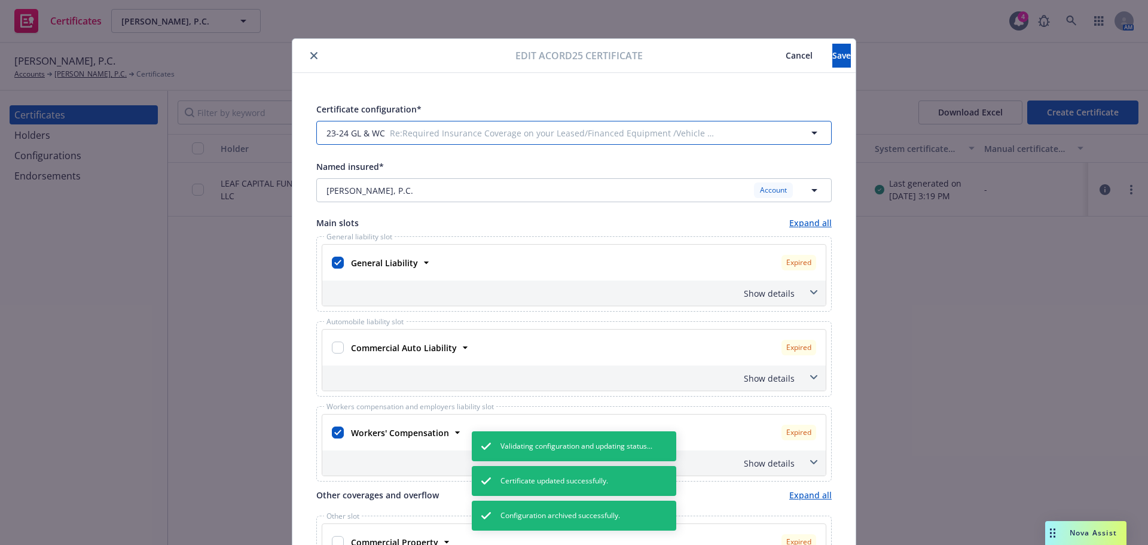
click at [721, 132] on button "23-24 GL & WC Re:Required Insurance Coverage on your Leased/Financed Equipment …" at bounding box center [573, 133] width 515 height 24
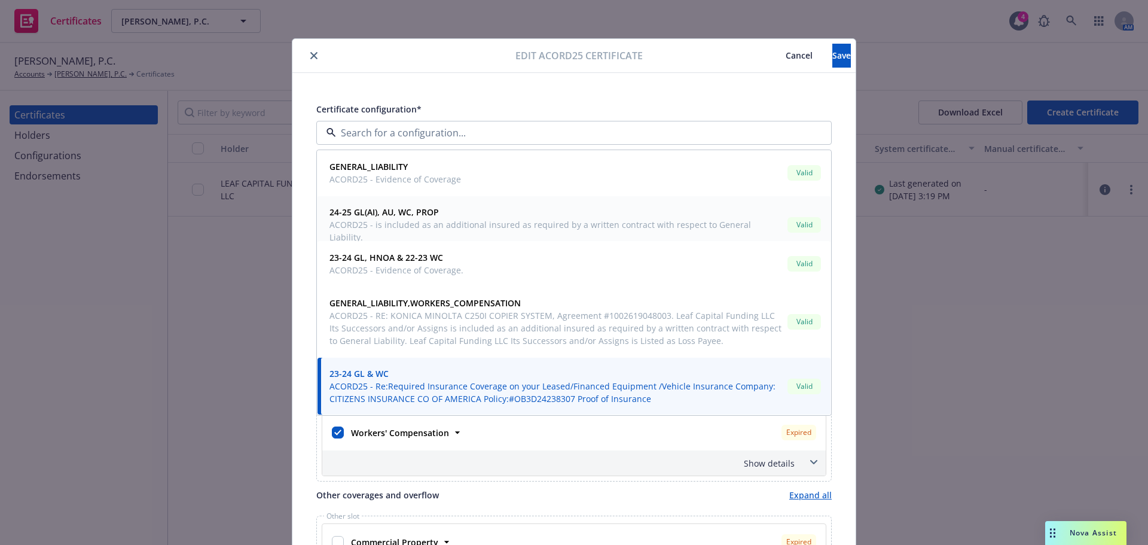
click at [575, 221] on span "ACORD25 - is included as an additional insured as required by a written contrac…" at bounding box center [555, 230] width 453 height 25
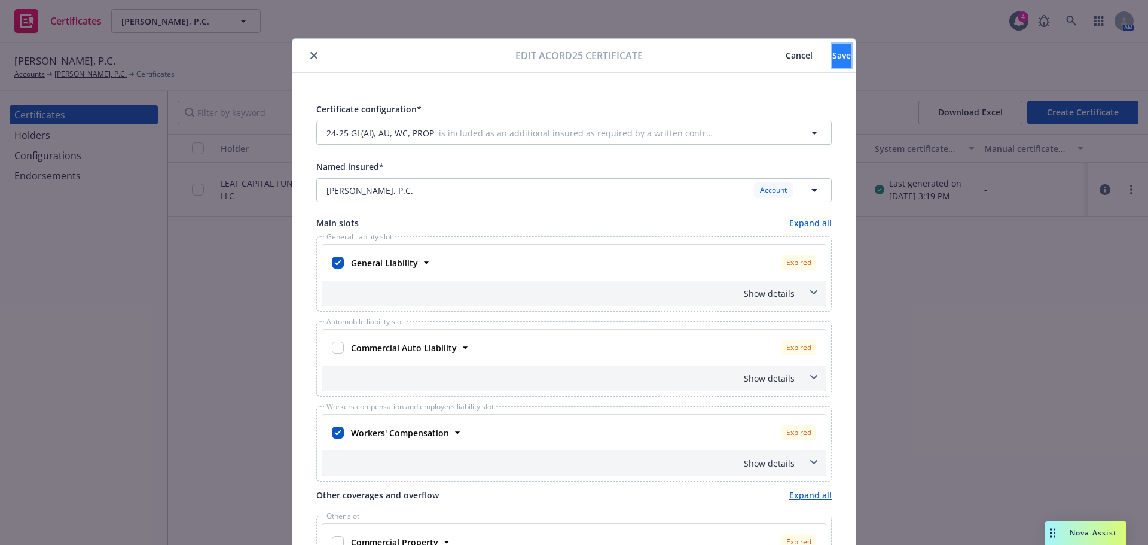
click at [832, 65] on button "Save" at bounding box center [841, 56] width 19 height 24
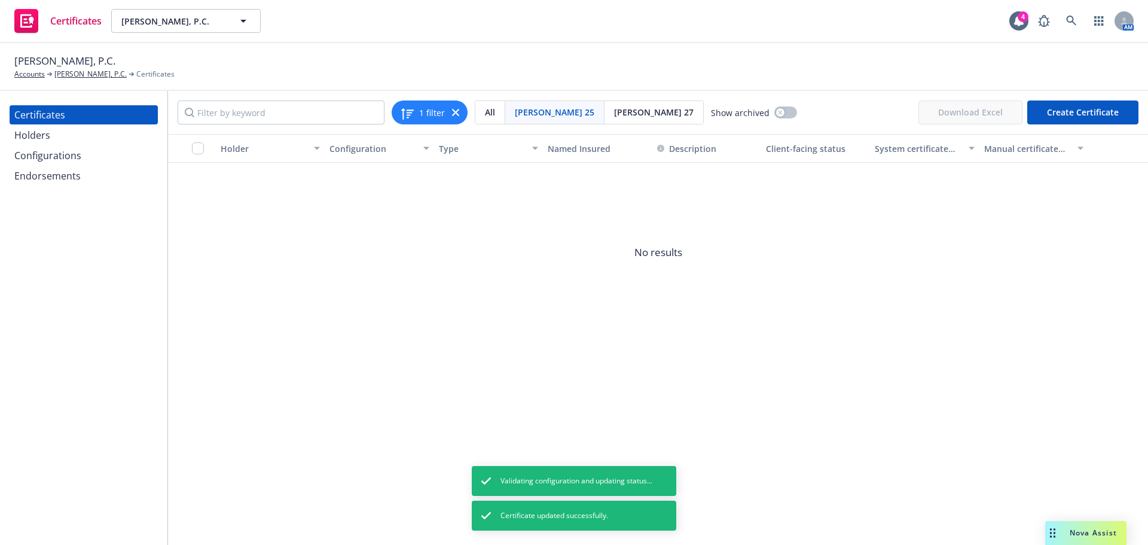
click at [62, 158] on div "Configurations" at bounding box center [47, 155] width 67 height 19
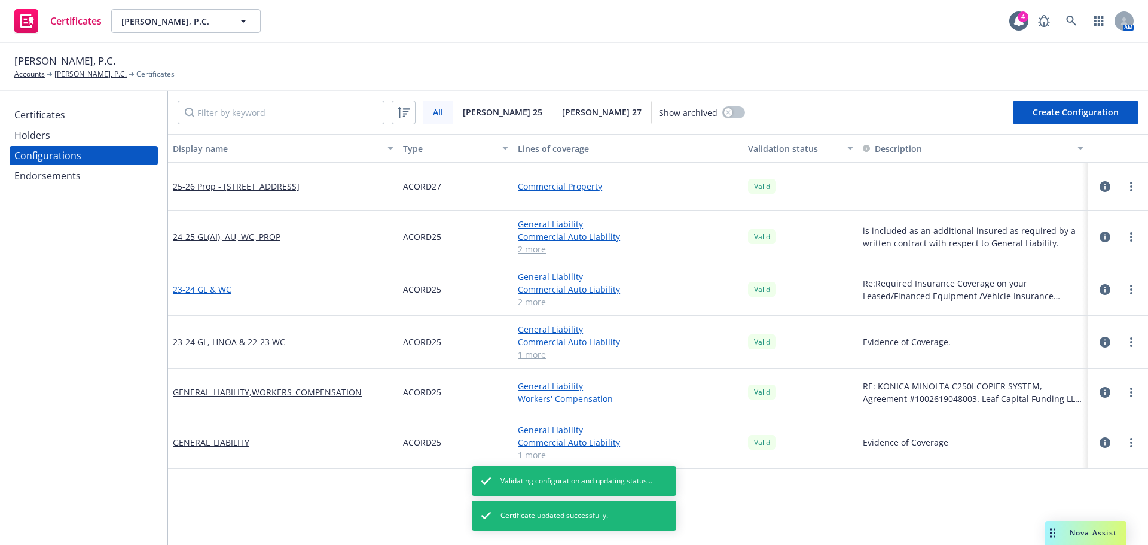
click at [203, 283] on link "23-24 GL & WC" at bounding box center [202, 289] width 59 height 13
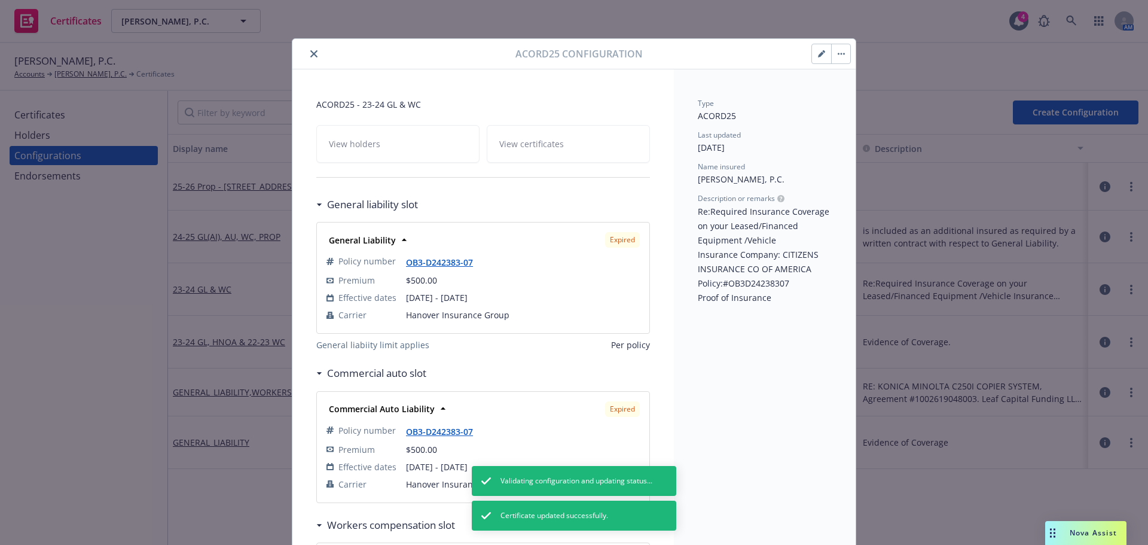
click at [836, 55] on button "button" at bounding box center [840, 53] width 19 height 19
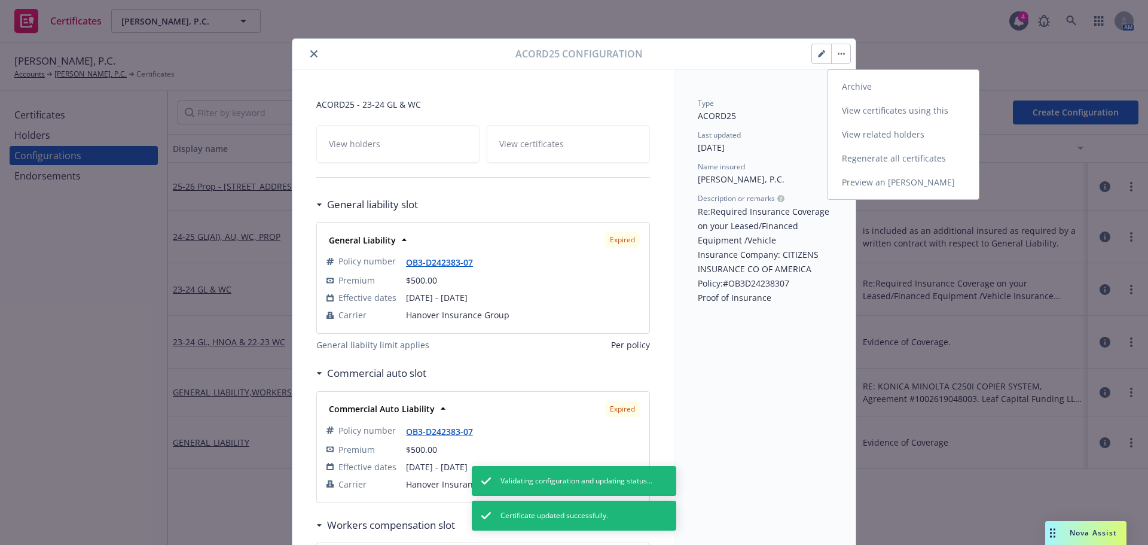
click at [842, 78] on link "Archive" at bounding box center [903, 87] width 151 height 24
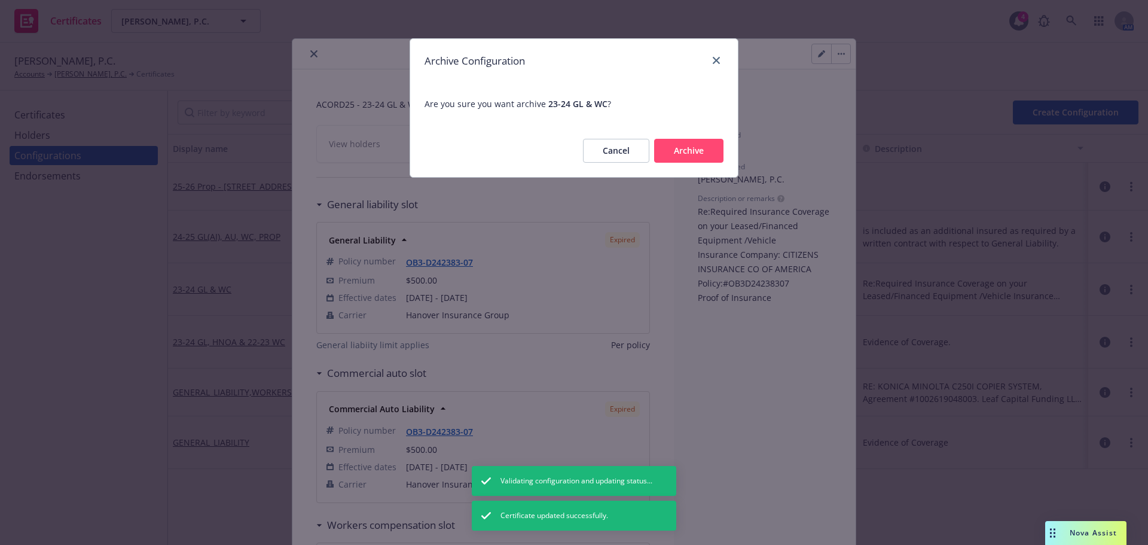
click at [701, 159] on button "Archive" at bounding box center [688, 151] width 69 height 24
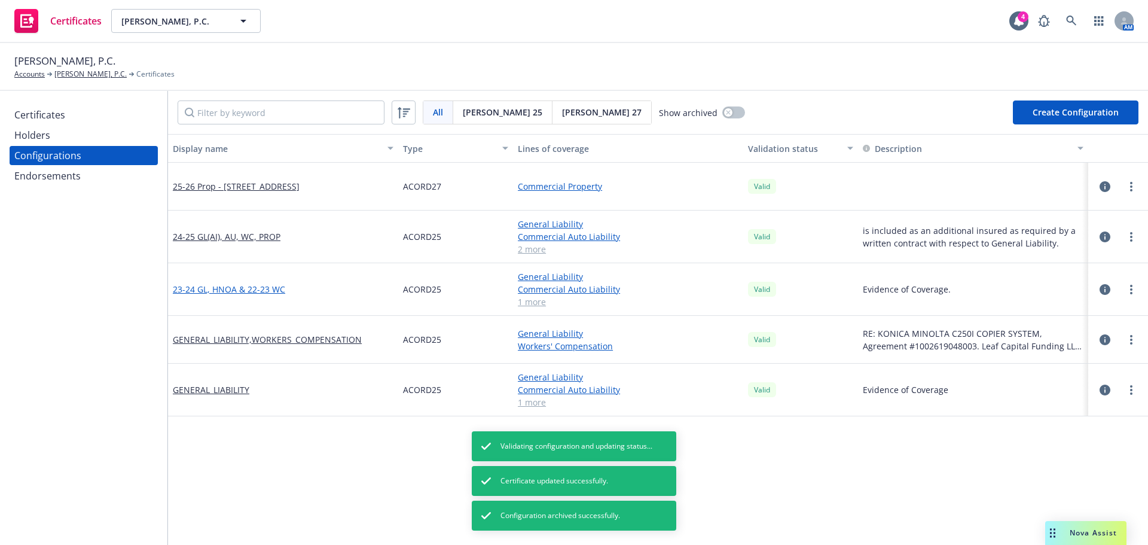
click at [216, 286] on link "23-24 GL, HNOA & 22-23 WC" at bounding box center [229, 289] width 112 height 13
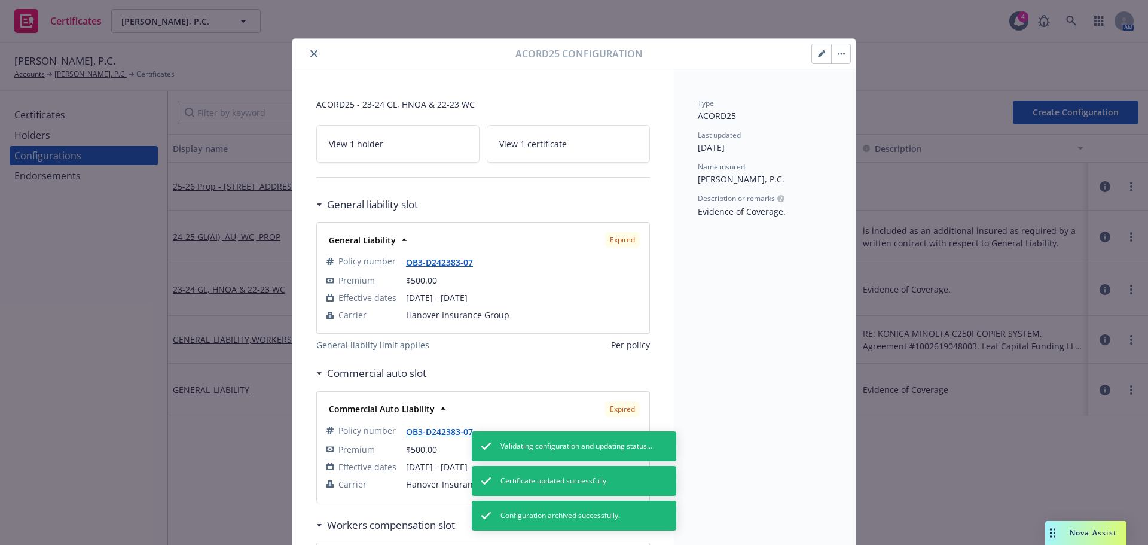
click at [572, 139] on link "View 1 certificate" at bounding box center [568, 144] width 163 height 38
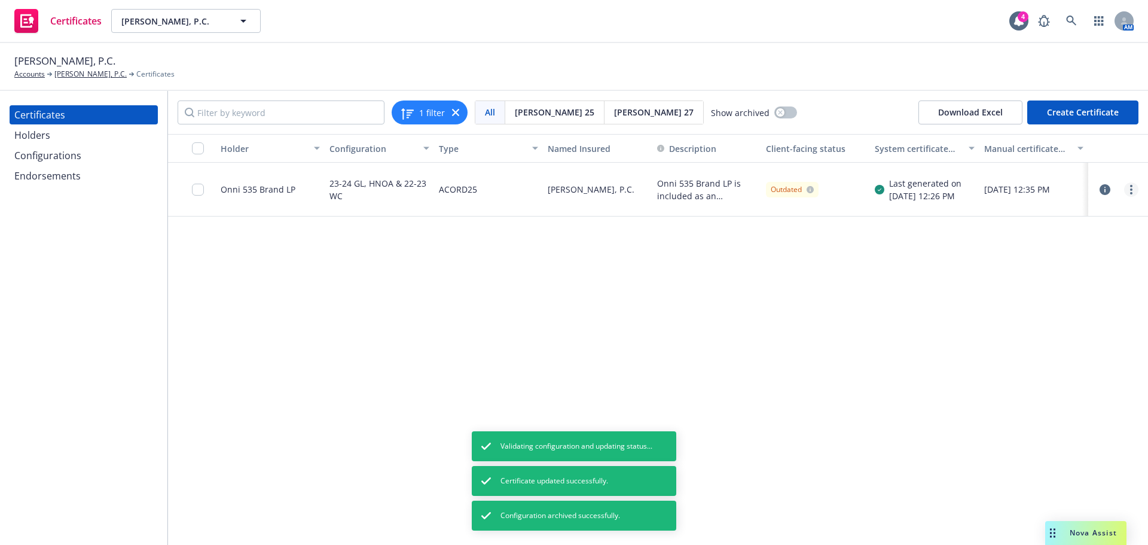
click at [1130, 189] on link "more" at bounding box center [1131, 189] width 14 height 14
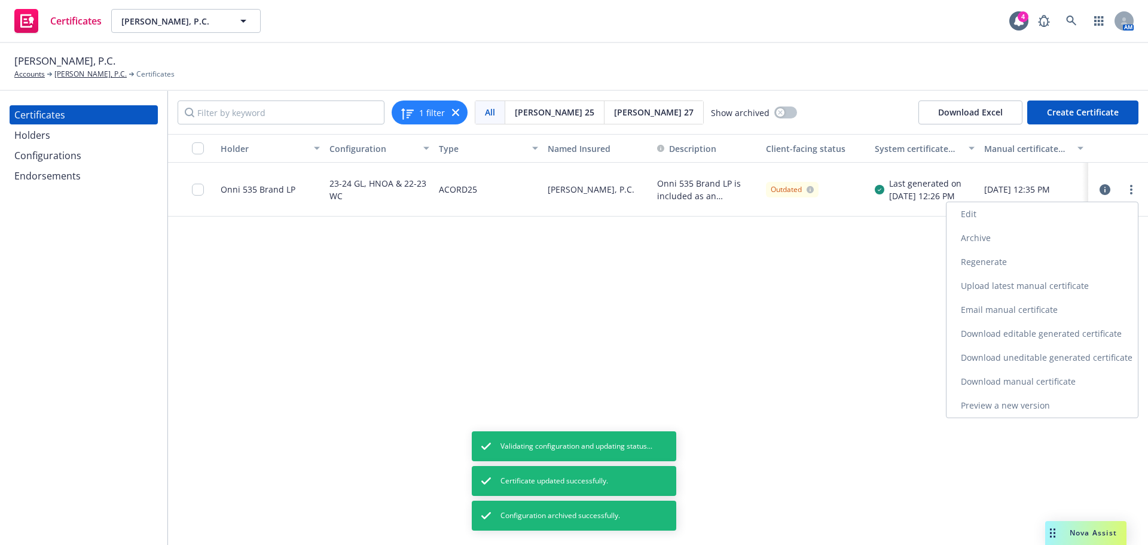
click at [1022, 219] on link "Edit" at bounding box center [1042, 214] width 191 height 24
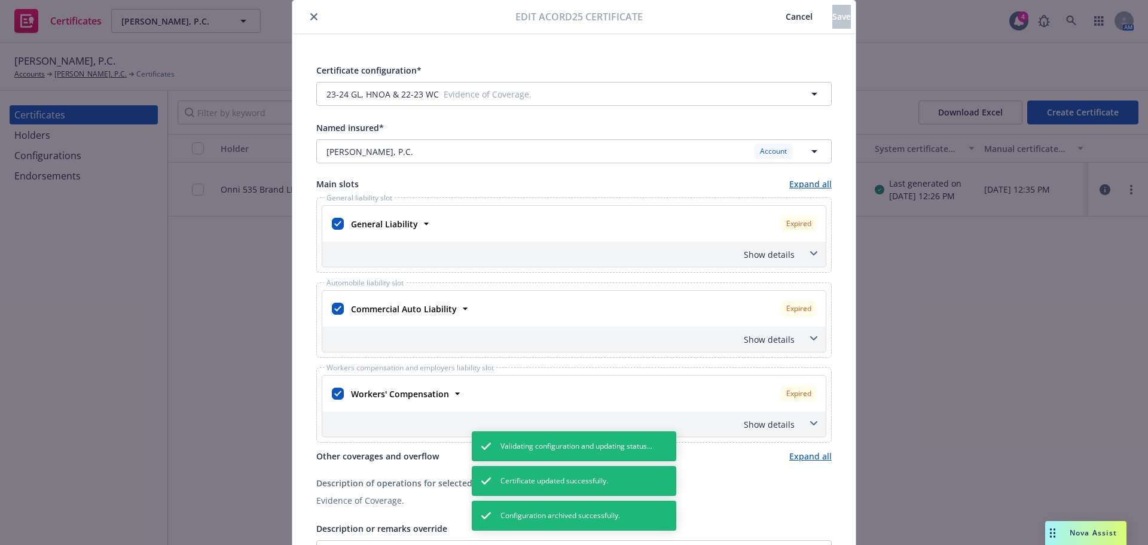
scroll to position [60, 0]
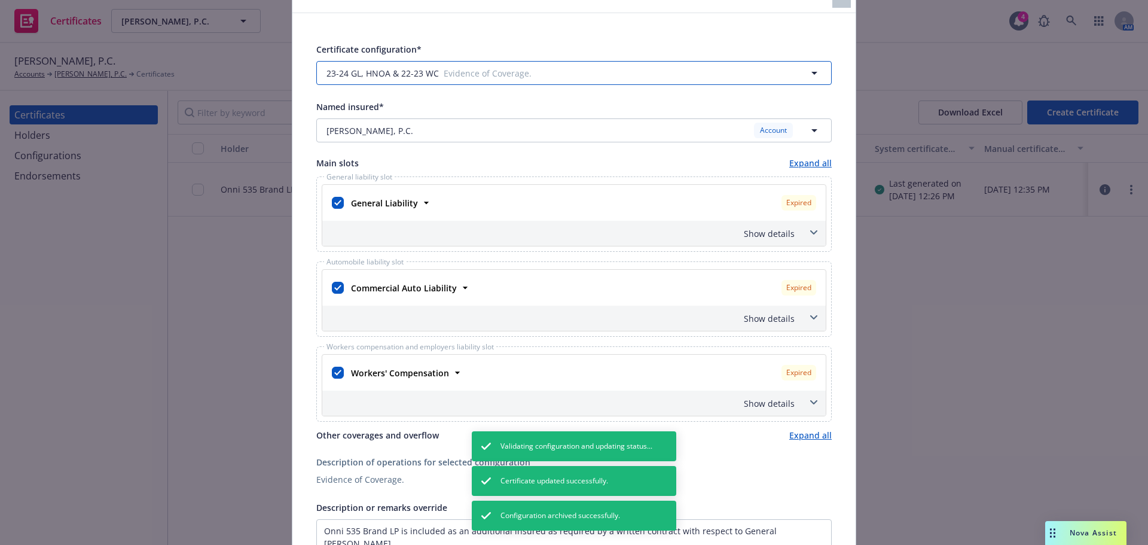
click at [432, 69] on span "23-24 GL, HNOA & 22-23 WC" at bounding box center [382, 73] width 112 height 13
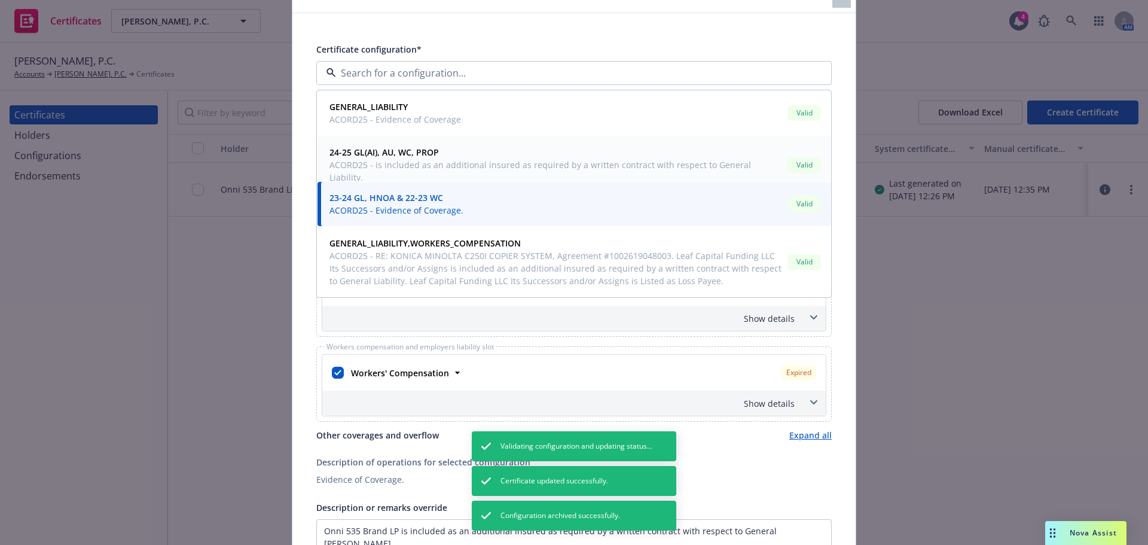
click at [427, 159] on span "ACORD25 - is included as an additional insured as required by a written contrac…" at bounding box center [555, 170] width 453 height 25
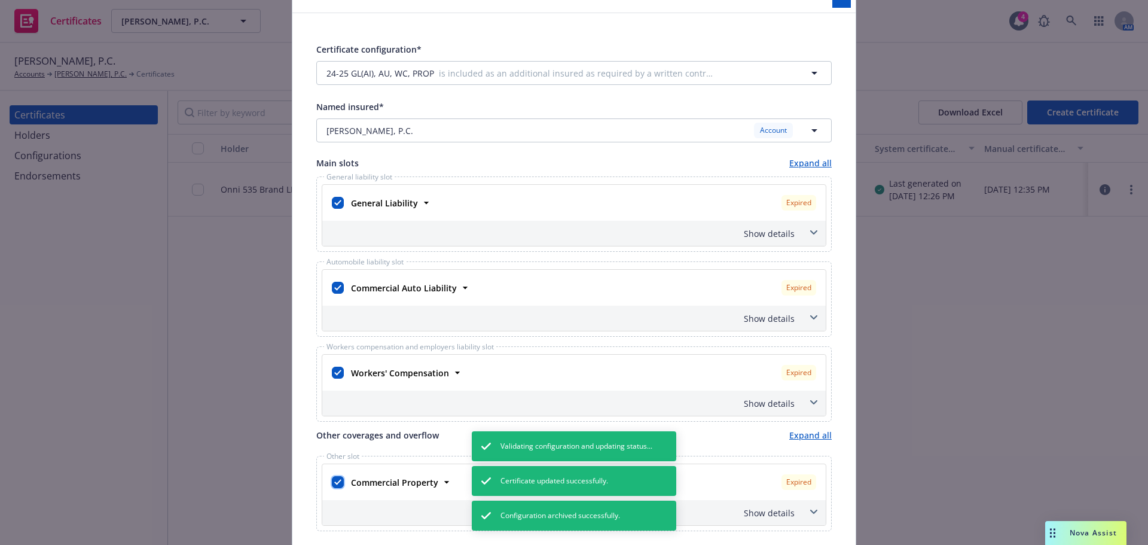
click at [336, 481] on input "checkbox" at bounding box center [338, 482] width 12 height 12
checkbox input "false"
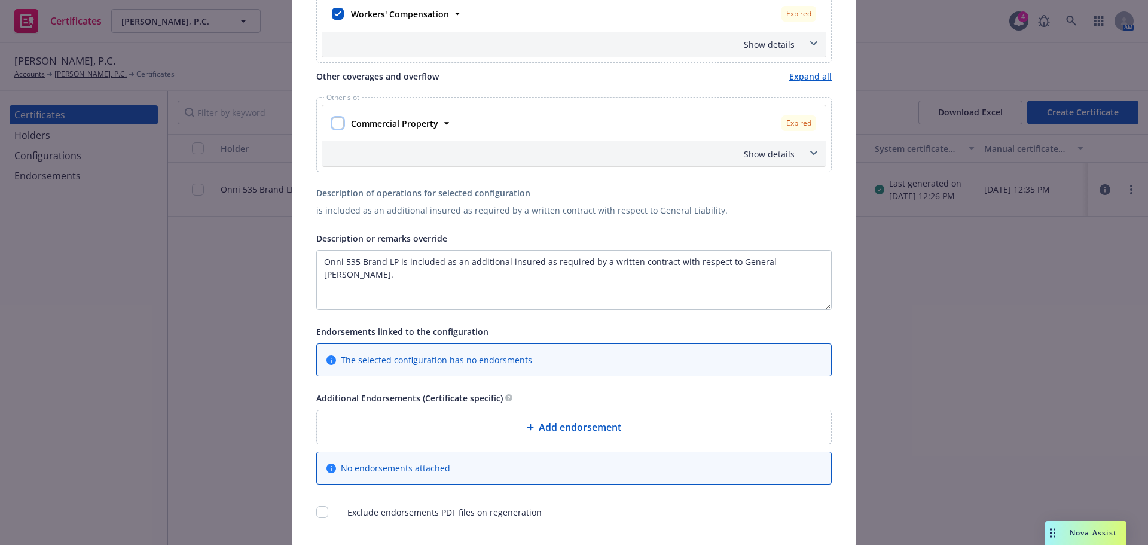
scroll to position [120, 0]
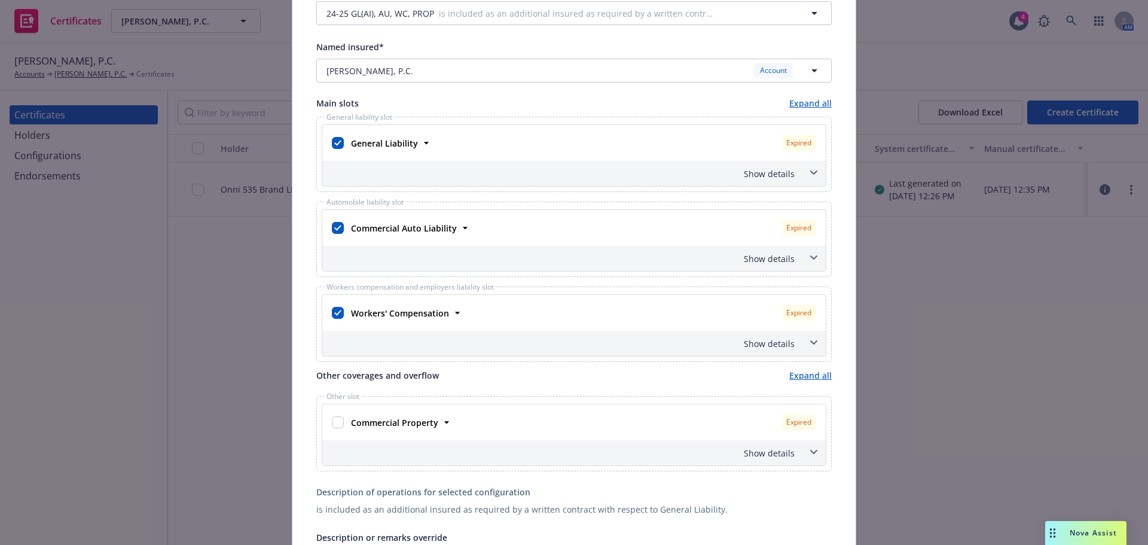
click at [767, 180] on div "Show details" at bounding box center [573, 173] width 503 height 25
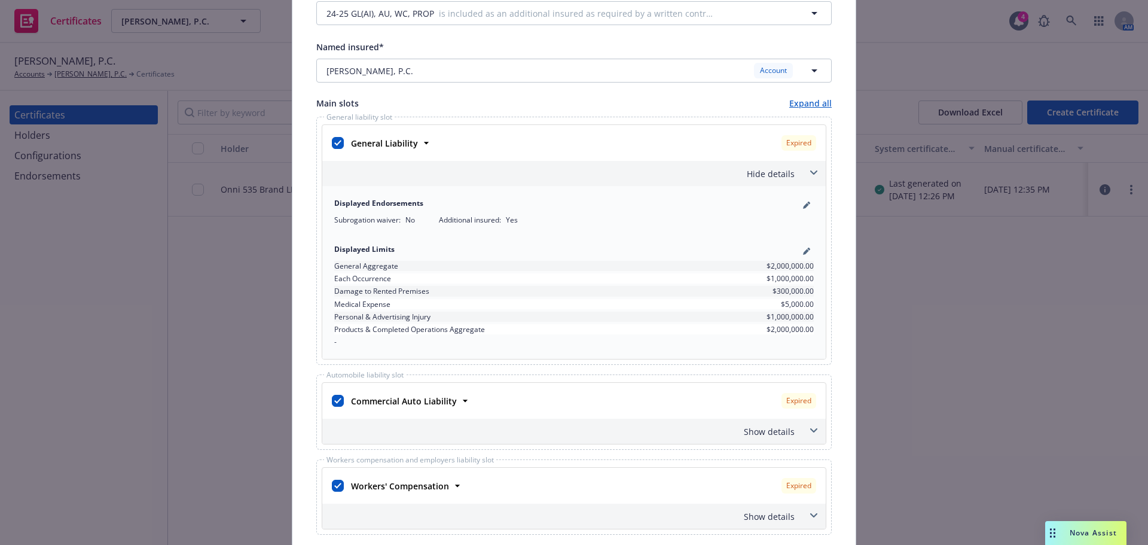
click at [767, 179] on div "Hide details" at bounding box center [560, 173] width 470 height 13
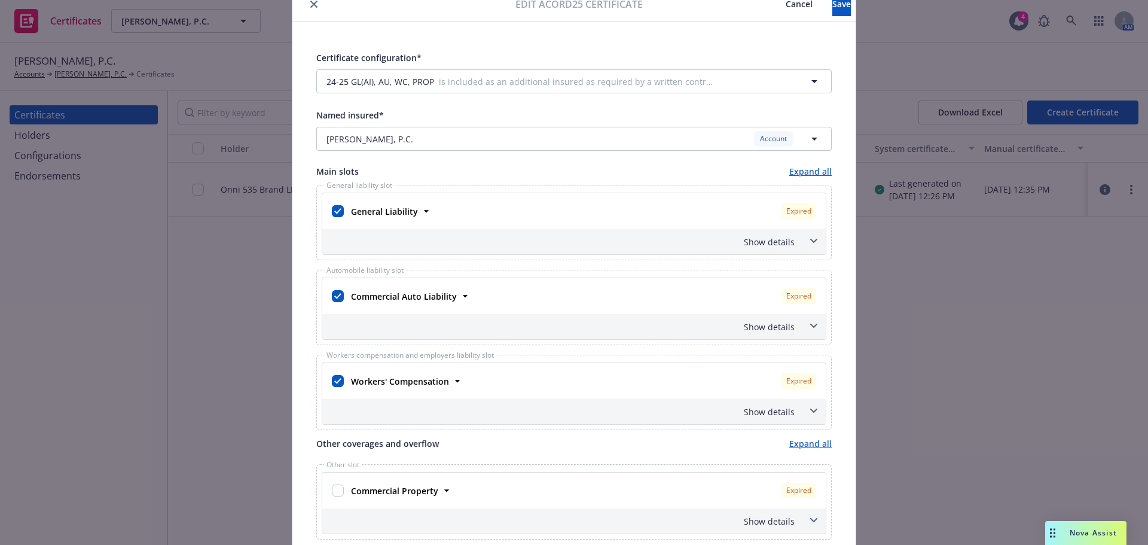
scroll to position [0, 0]
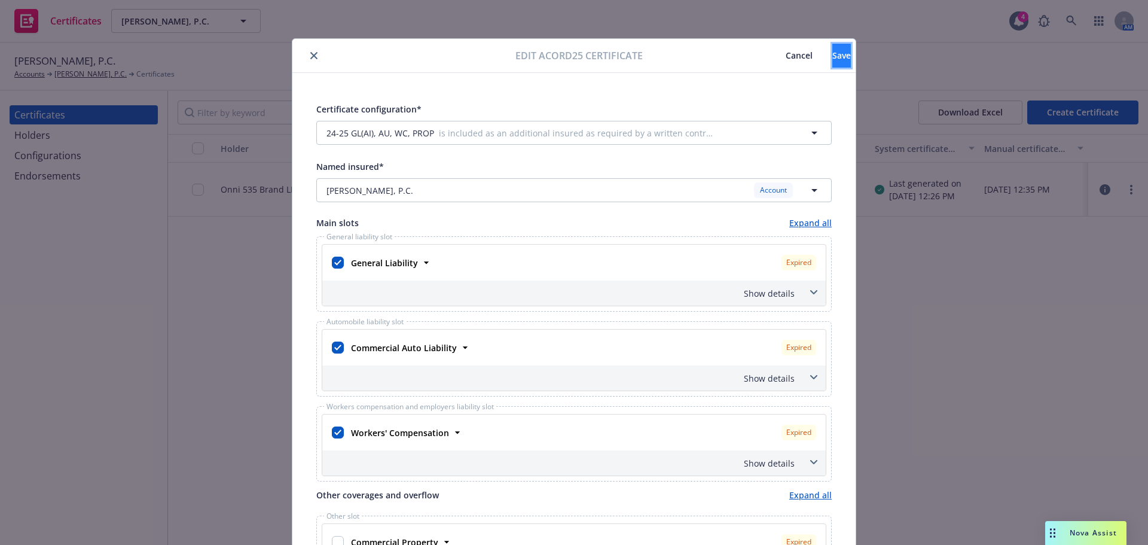
click at [832, 59] on span "Save" at bounding box center [841, 55] width 19 height 11
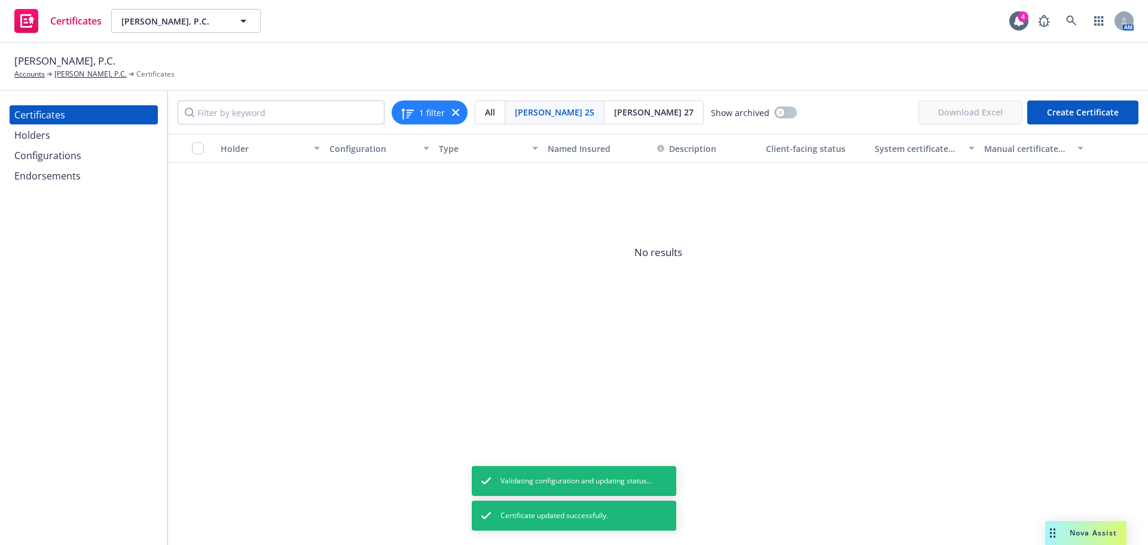
click at [106, 160] on div "Configurations" at bounding box center [83, 155] width 139 height 19
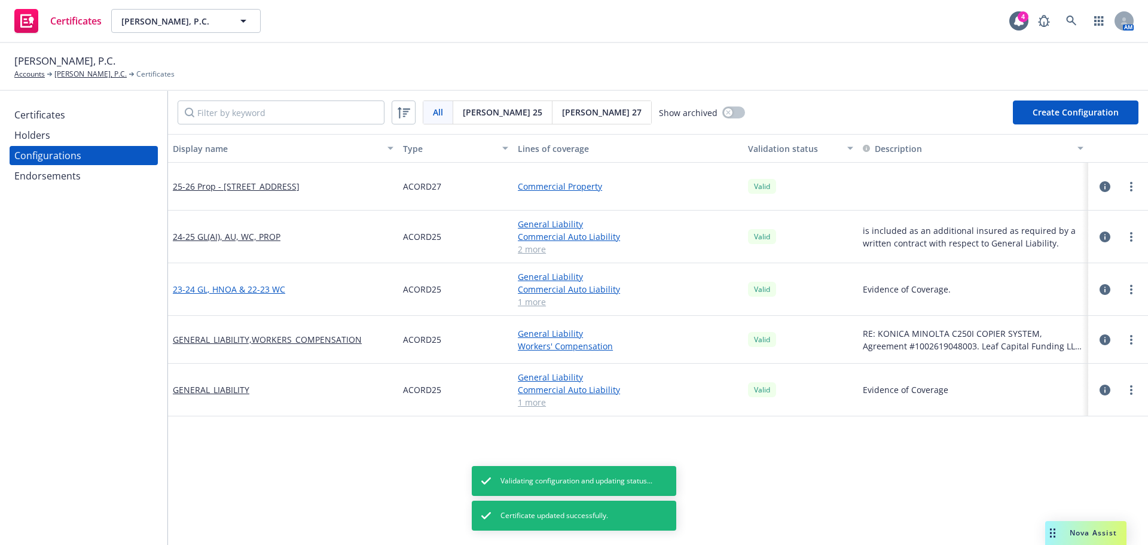
click at [233, 292] on link "23-24 GL, HNOA & 22-23 WC" at bounding box center [229, 289] width 112 height 13
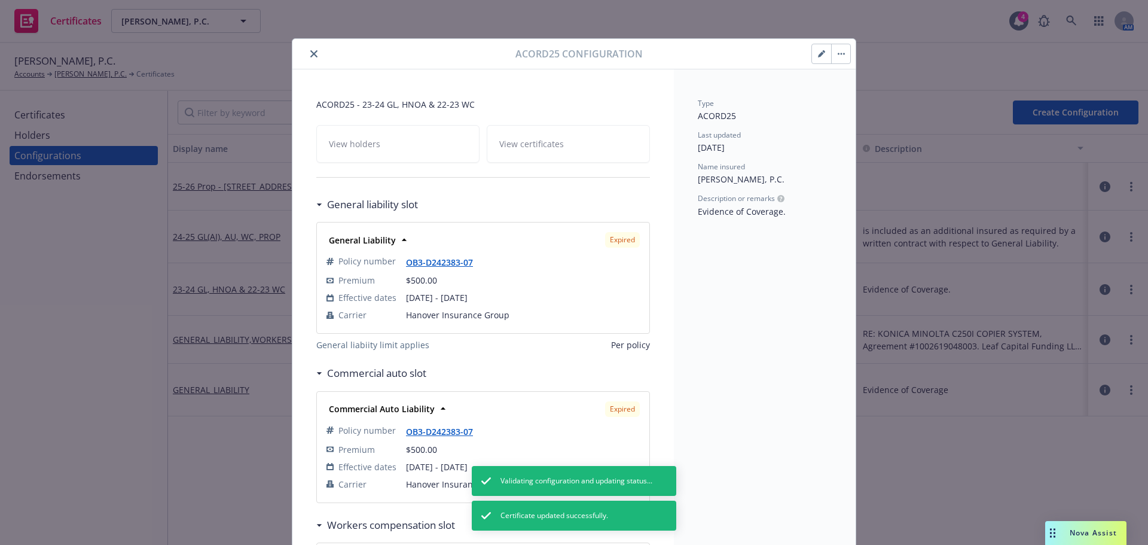
click at [840, 54] on icon "button" at bounding box center [841, 54] width 2 height 2
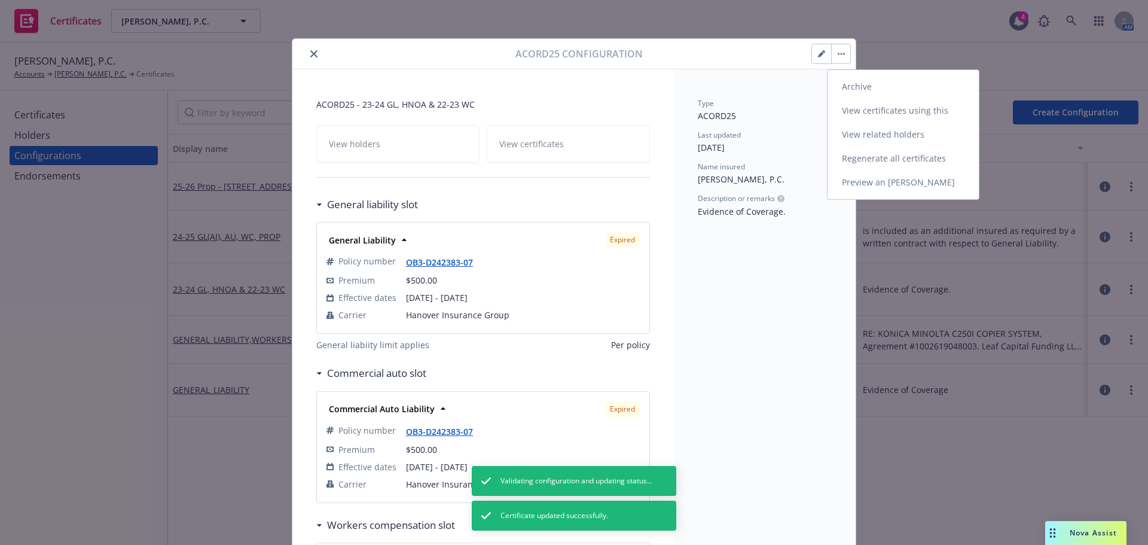
click at [837, 83] on link "Archive" at bounding box center [903, 87] width 151 height 24
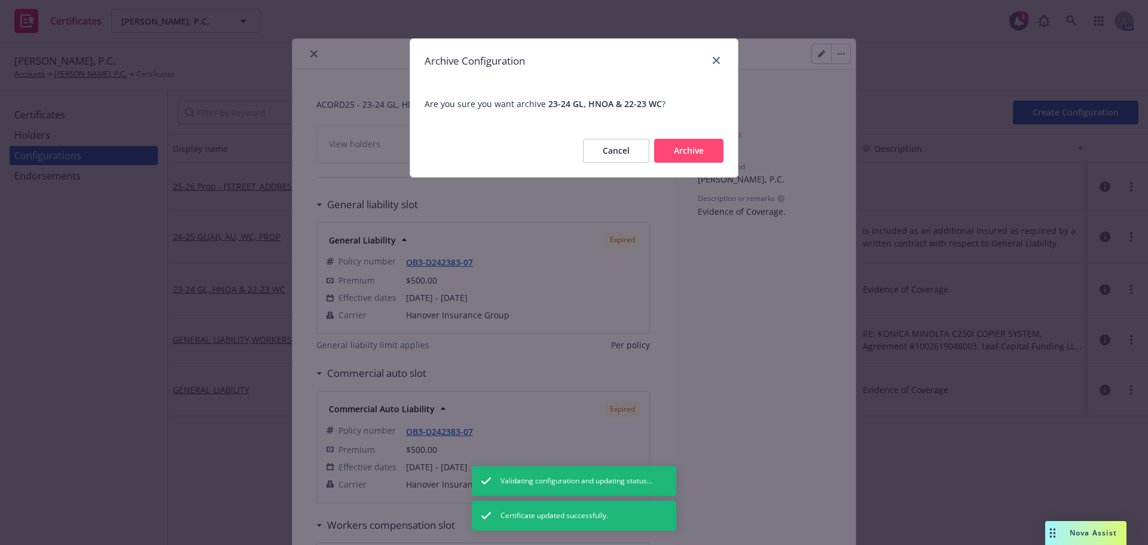
click at [694, 154] on button "Archive" at bounding box center [688, 151] width 69 height 24
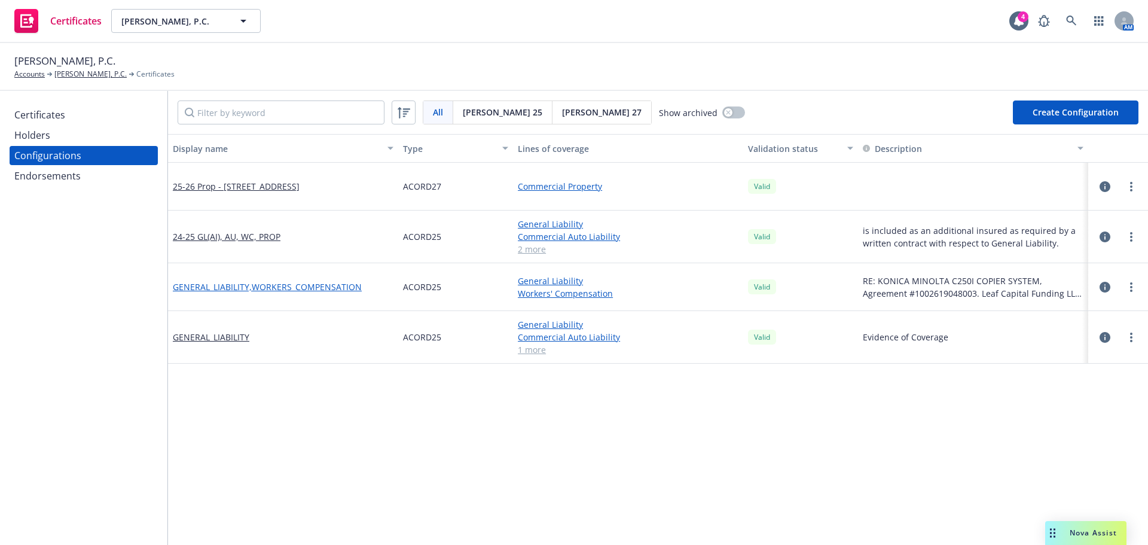
click at [296, 284] on link "GENERAL_LIABILITY,WORKERS_COMPENSATION" at bounding box center [267, 286] width 189 height 13
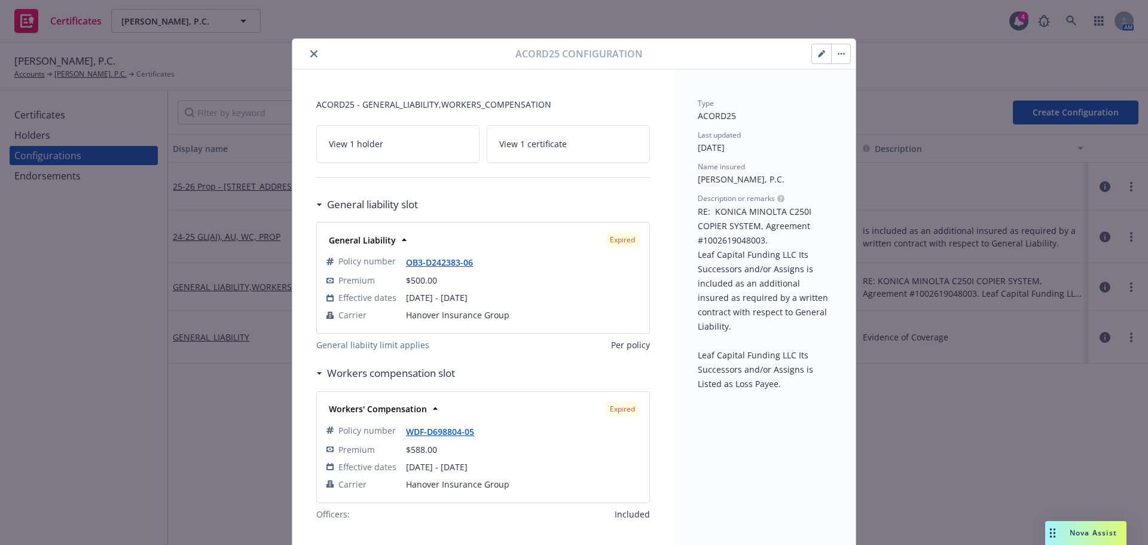
click at [585, 147] on link "View 1 certificate" at bounding box center [568, 144] width 163 height 38
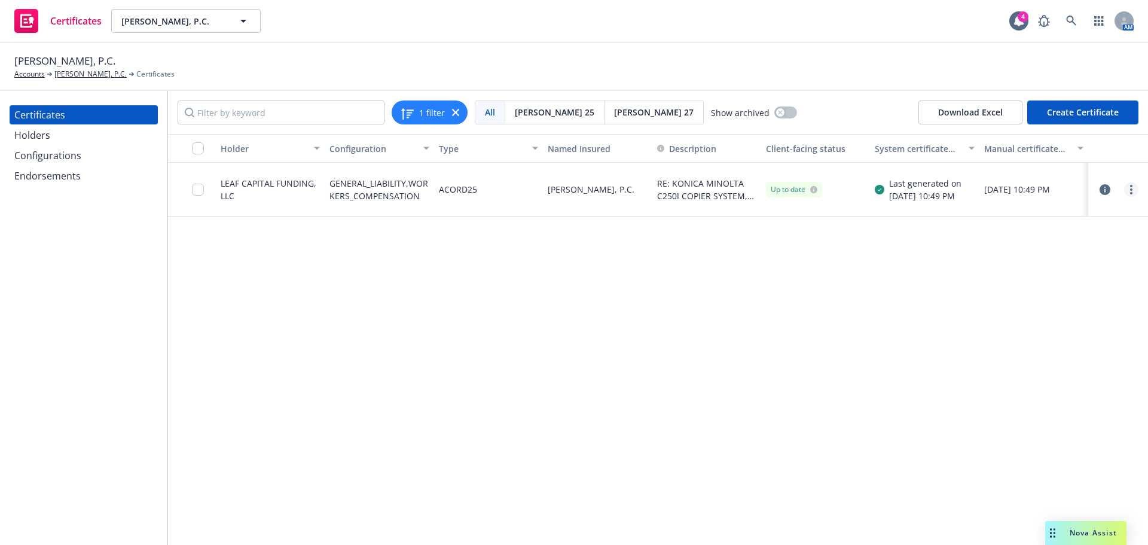
click at [1136, 185] on link "more" at bounding box center [1131, 189] width 14 height 14
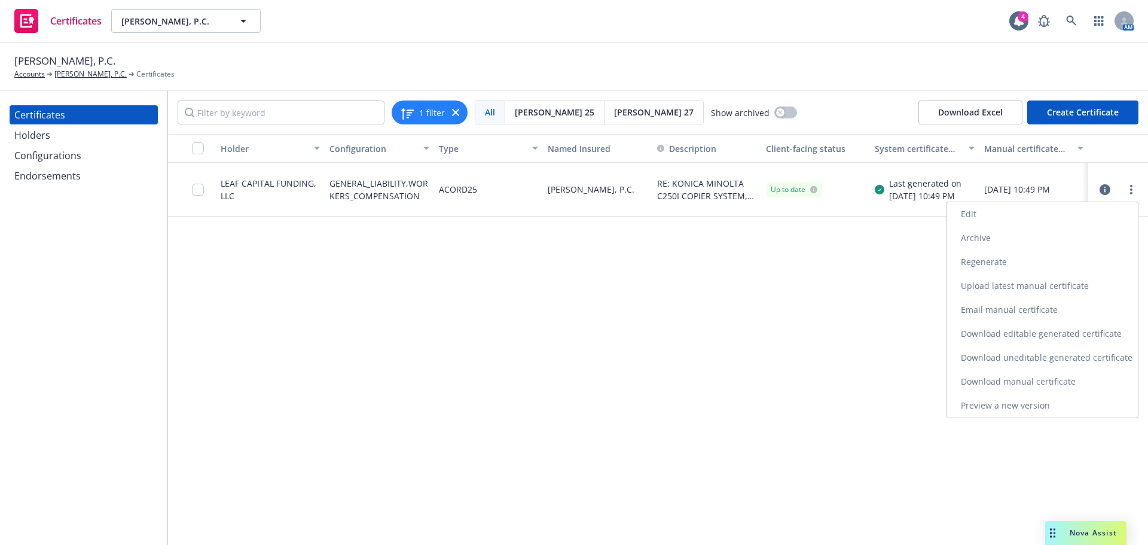
click at [1038, 211] on link "Edit" at bounding box center [1042, 214] width 191 height 24
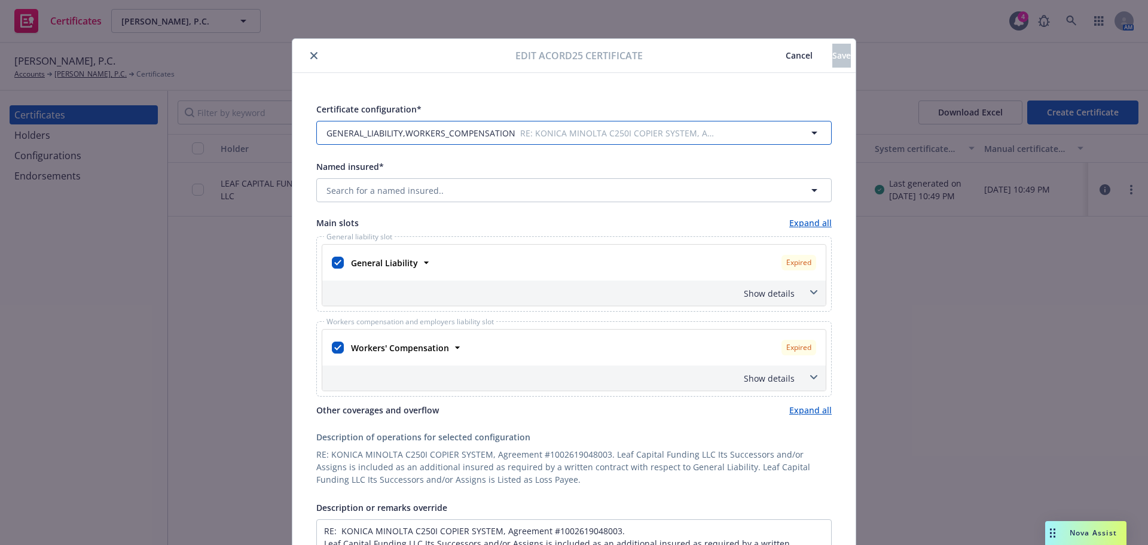
click at [451, 142] on button "GENERAL_LIABILITY,WORKERS_COMPENSATION RE: KONICA MINOLTA C250I COPIER SYSTEM, …" at bounding box center [573, 133] width 515 height 24
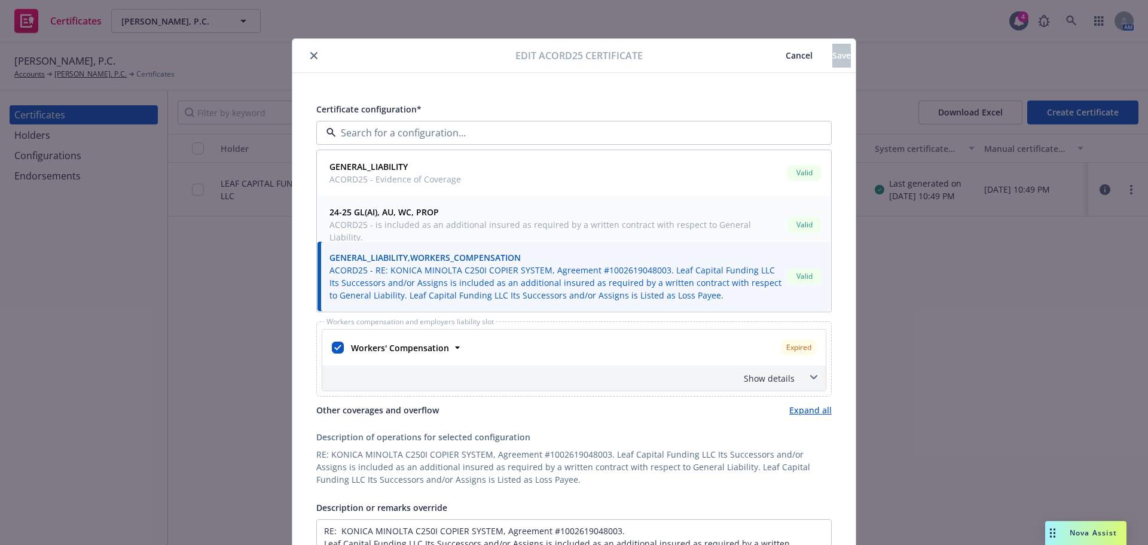
click at [433, 219] on span "ACORD25 - is included as an additional insured as required by a written contrac…" at bounding box center [555, 230] width 453 height 25
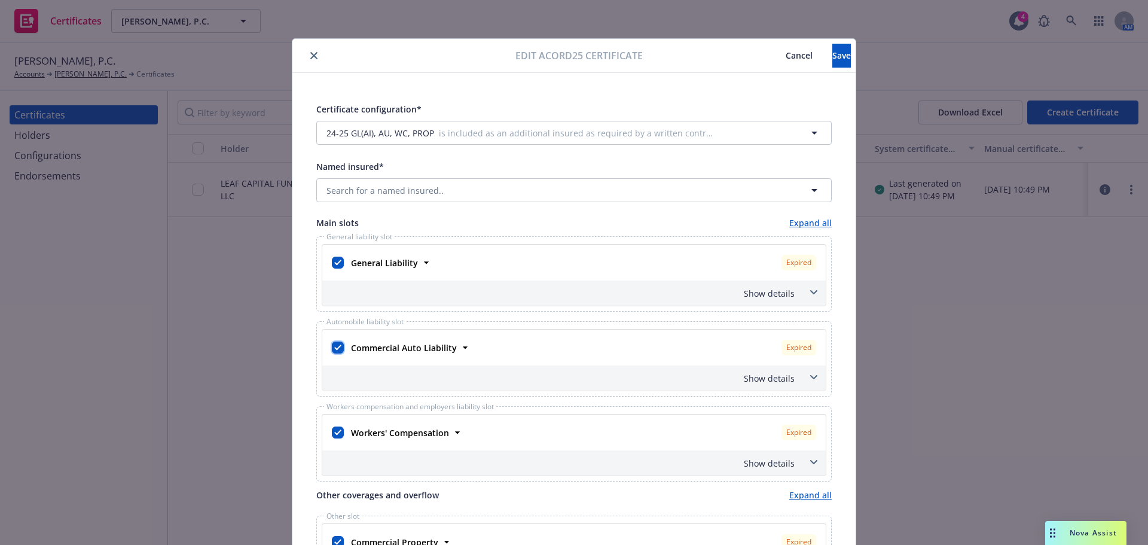
click at [332, 348] on input "checkbox" at bounding box center [338, 347] width 12 height 12
checkbox input "false"
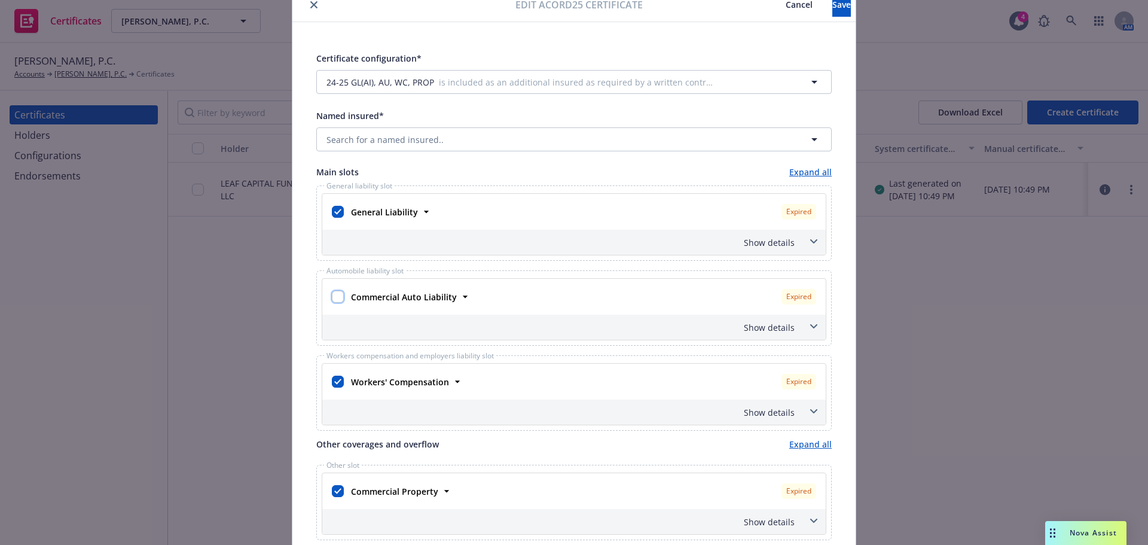
scroll to position [120, 0]
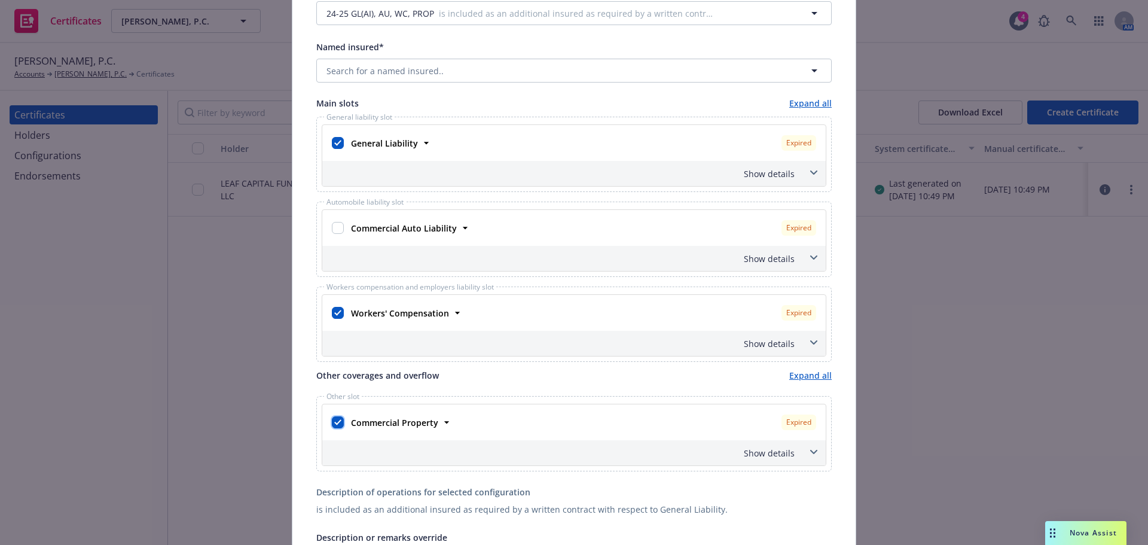
click at [332, 424] on input "checkbox" at bounding box center [338, 422] width 12 height 12
checkbox input "false"
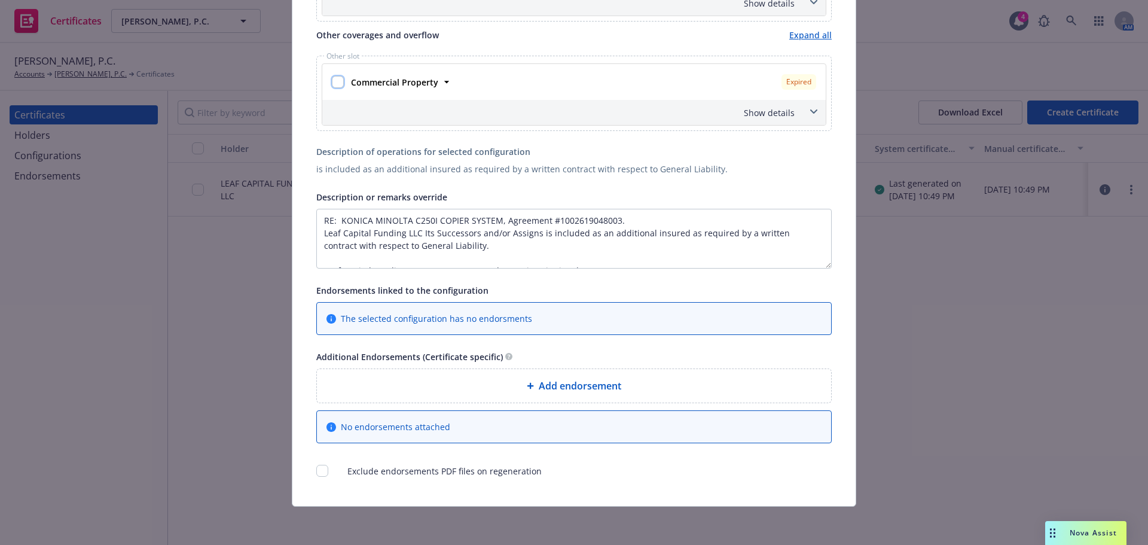
scroll to position [161, 0]
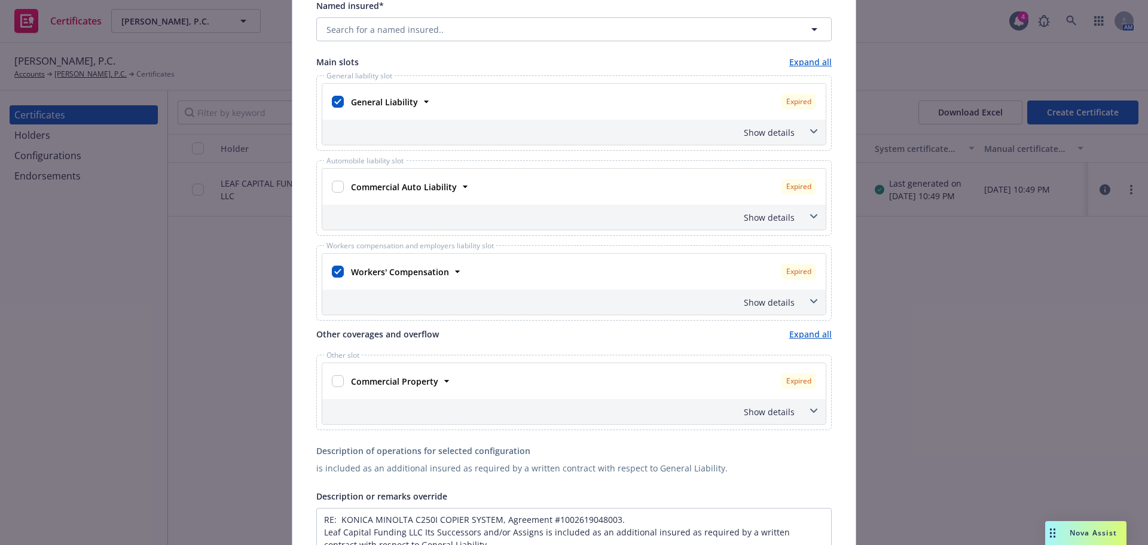
click at [767, 138] on div "Show details" at bounding box center [560, 132] width 470 height 13
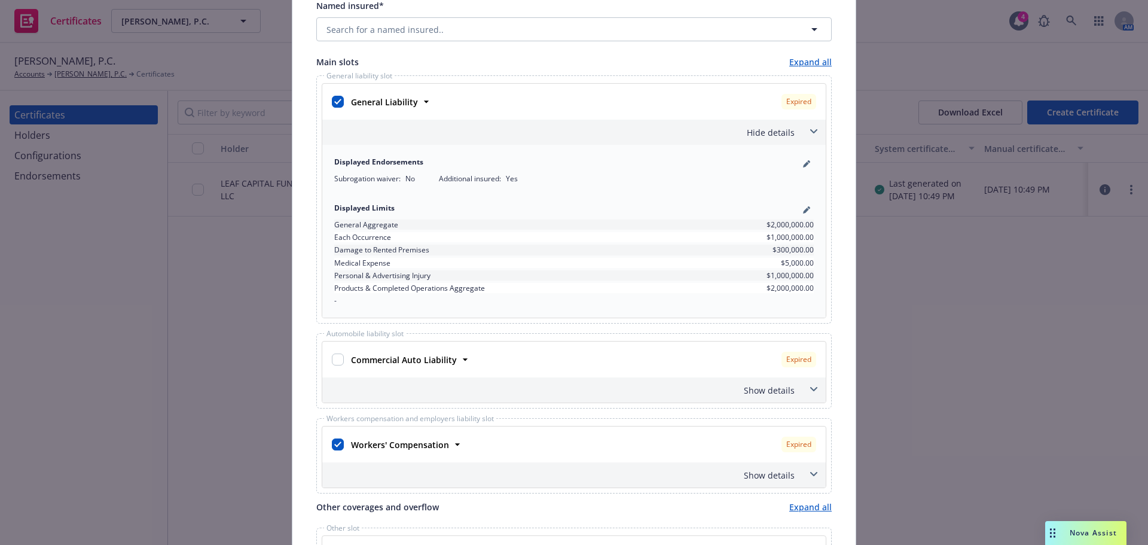
click at [782, 136] on div "Hide details" at bounding box center [560, 132] width 470 height 13
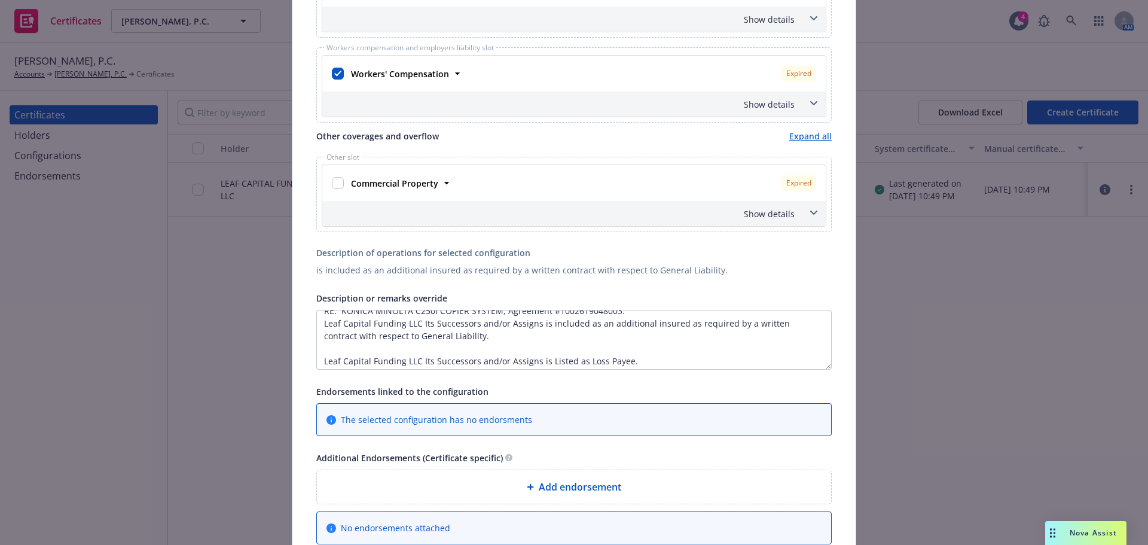
scroll to position [14, 0]
drag, startPoint x: 645, startPoint y: 362, endPoint x: 478, endPoint y: 335, distance: 169.7
click at [478, 335] on textarea "RE: KONICA MINOLTA C250I COPIER SYSTEM, Agreement #1002619048003. Leaf Capital …" at bounding box center [573, 340] width 515 height 60
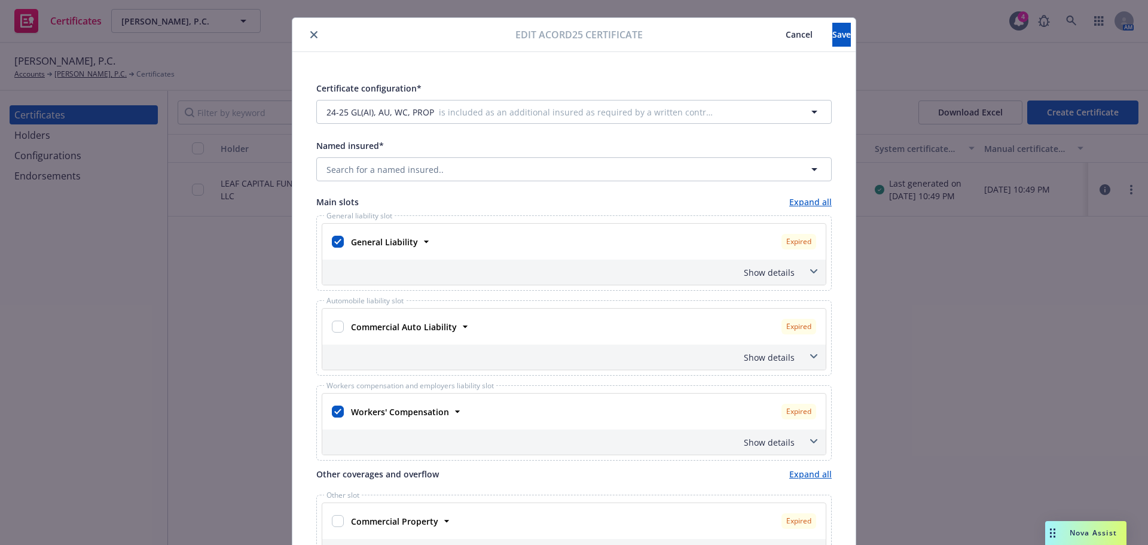
scroll to position [0, 0]
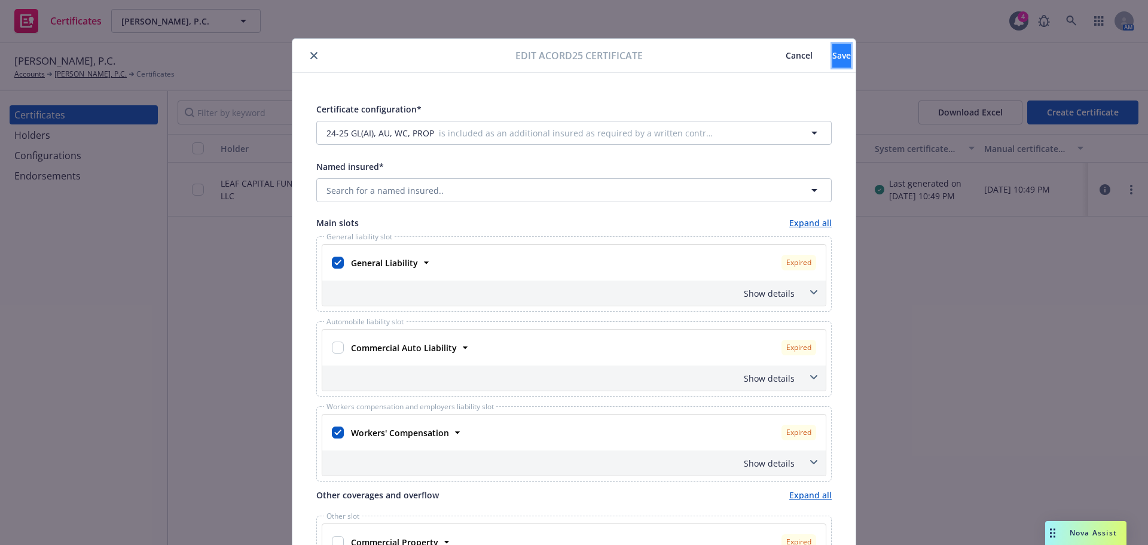
click at [832, 61] on button "Save" at bounding box center [841, 56] width 19 height 24
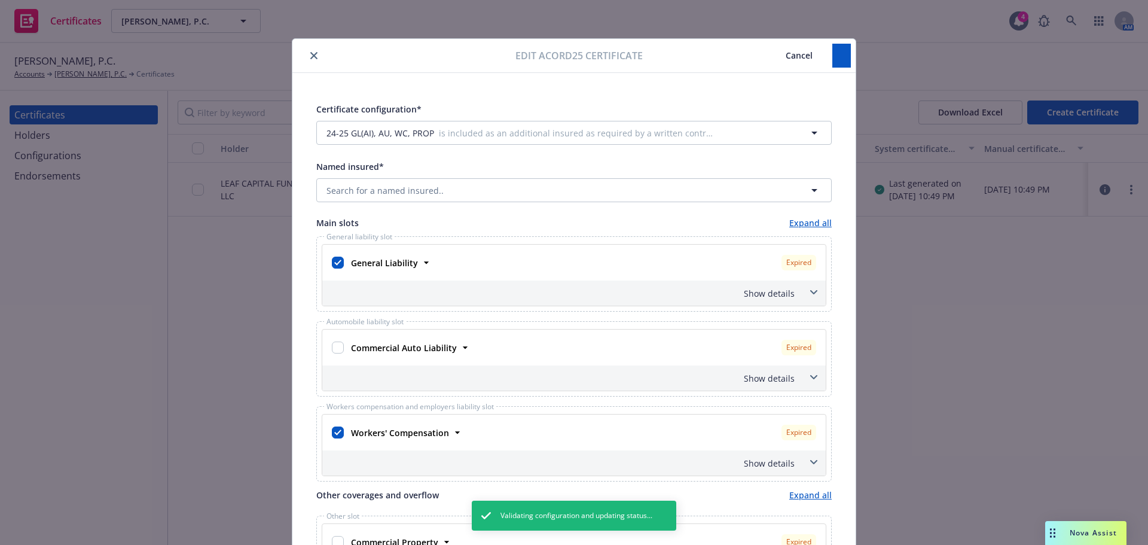
type textarea "RE: KONICA MINOLTA C250I COPIER SYSTEM, Agreement #1002619048003. Leaf Capital …"
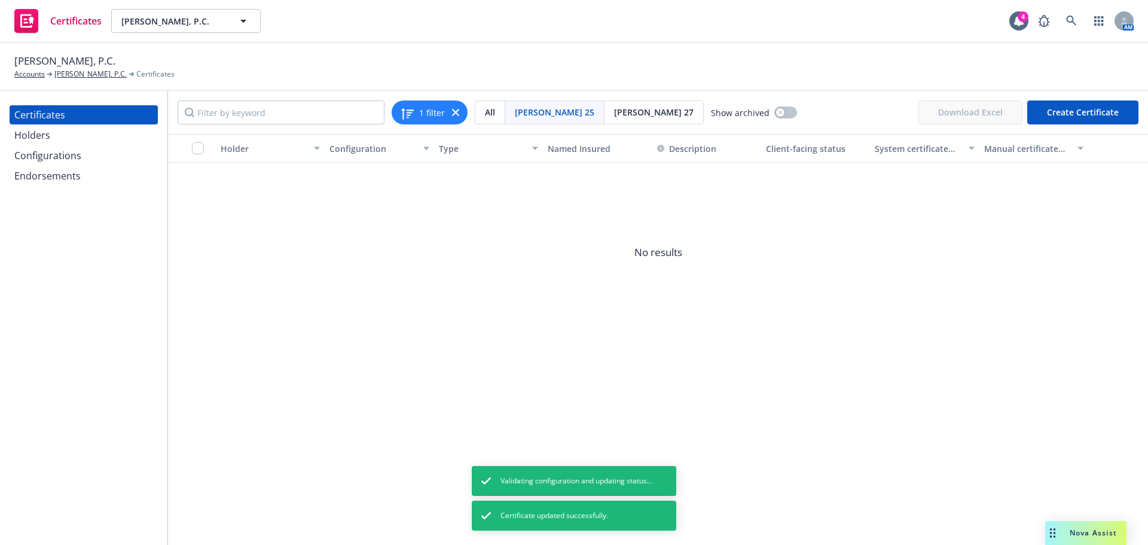
click at [38, 158] on div "Configurations" at bounding box center [47, 155] width 67 height 19
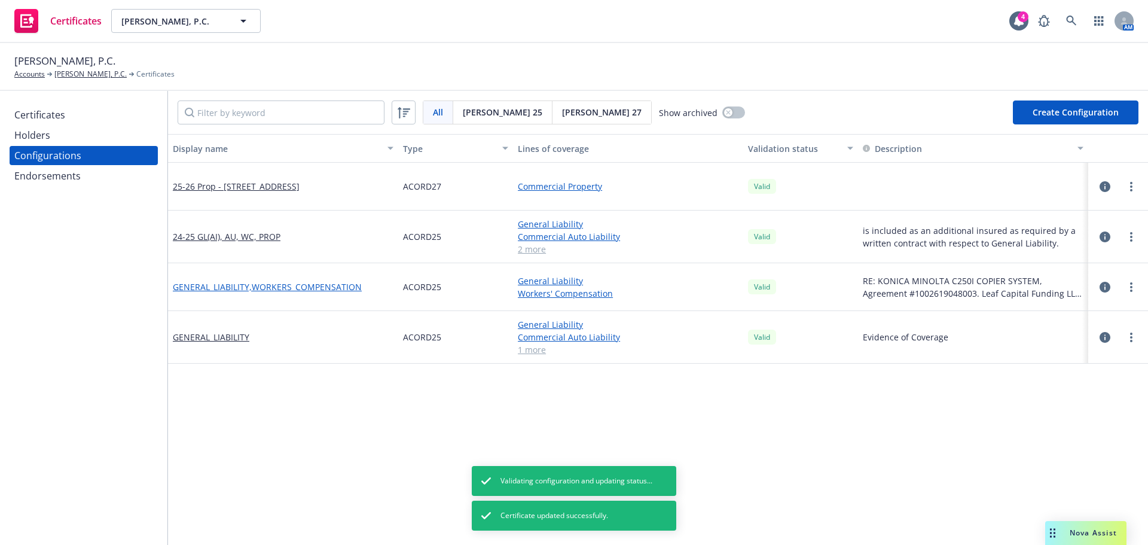
click at [236, 281] on link "GENERAL_LIABILITY,WORKERS_COMPENSATION" at bounding box center [267, 286] width 189 height 13
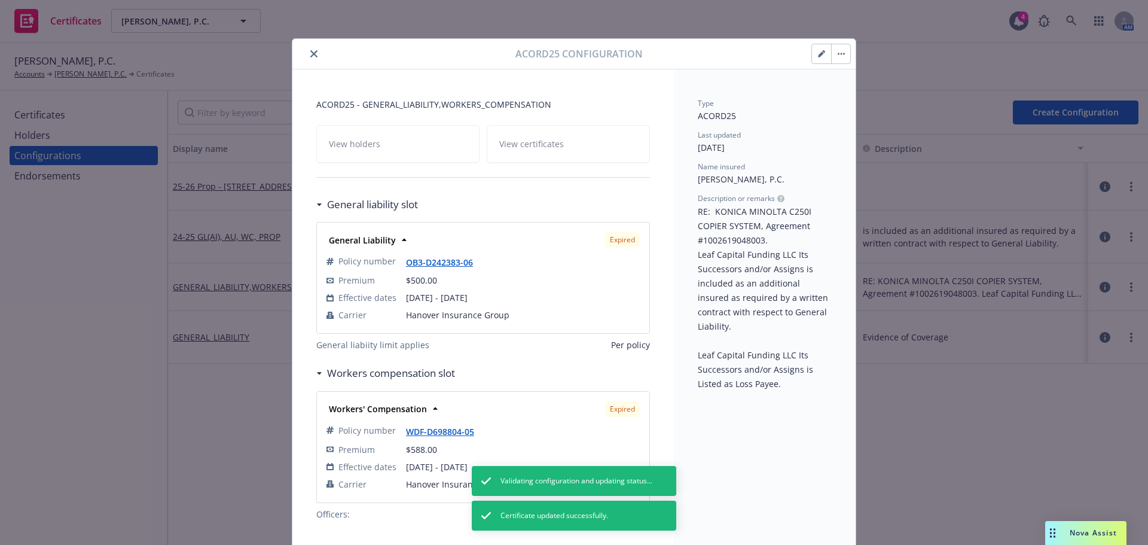
click at [838, 57] on button "button" at bounding box center [840, 53] width 19 height 19
click at [850, 86] on link "Archive" at bounding box center [903, 87] width 151 height 24
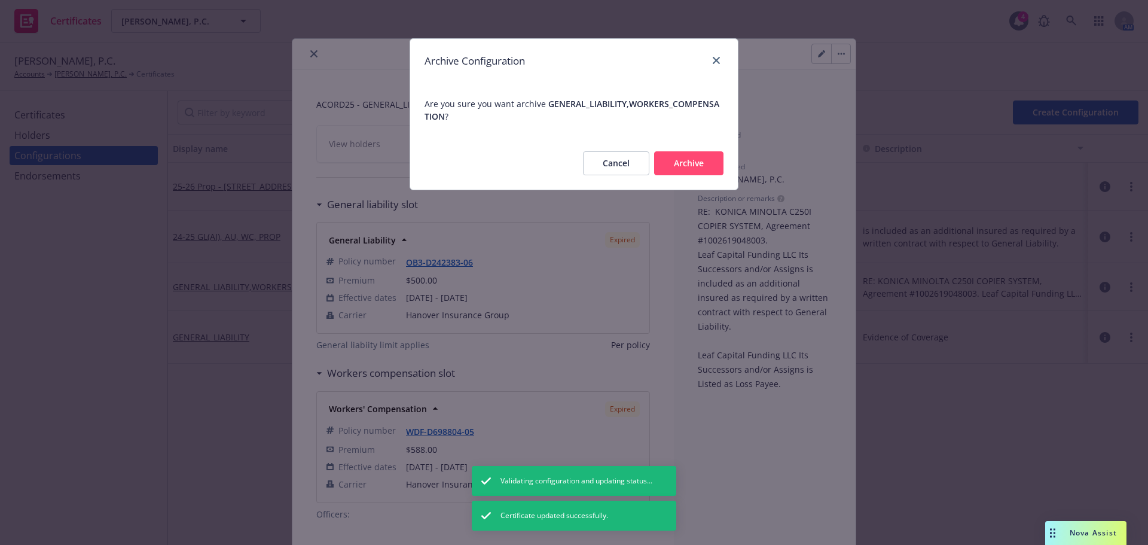
click at [686, 158] on button "Archive" at bounding box center [688, 163] width 69 height 24
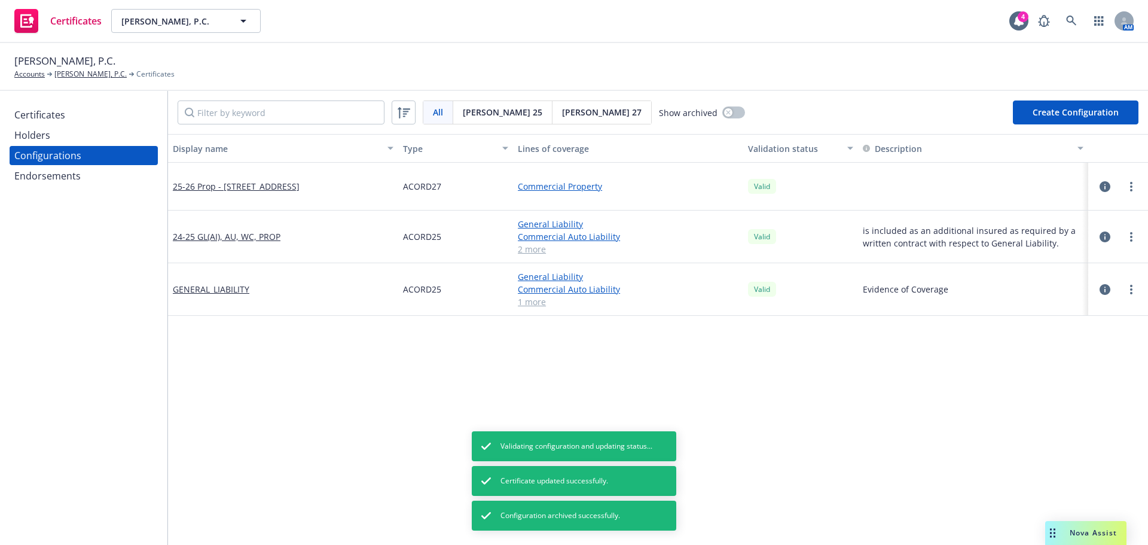
click at [562, 117] on span "[PERSON_NAME] 27" at bounding box center [602, 112] width 80 height 13
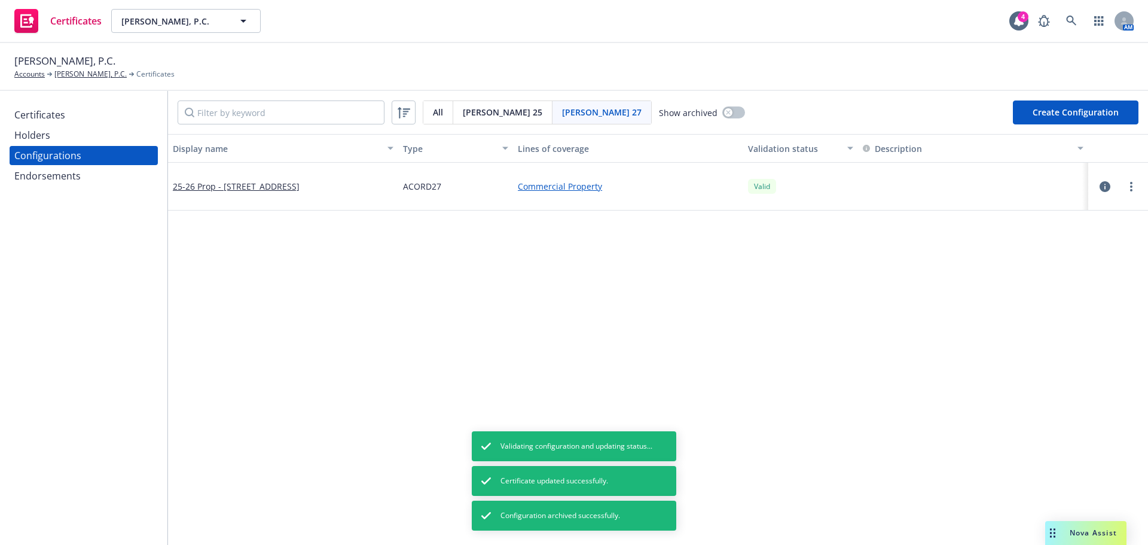
click at [495, 117] on span "[PERSON_NAME] 25" at bounding box center [503, 112] width 80 height 13
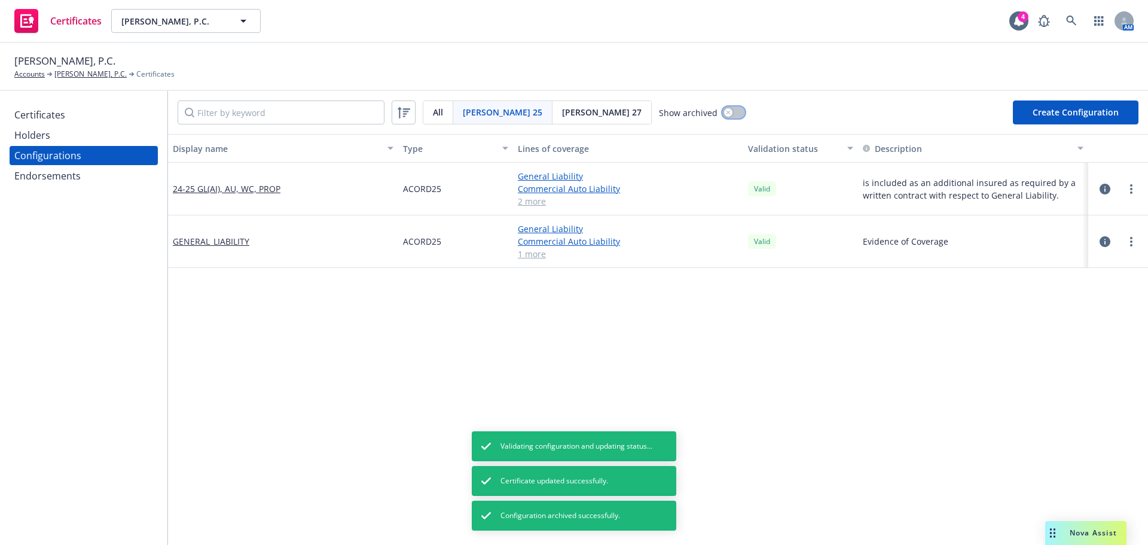
click at [722, 114] on button "button" at bounding box center [733, 112] width 23 height 12
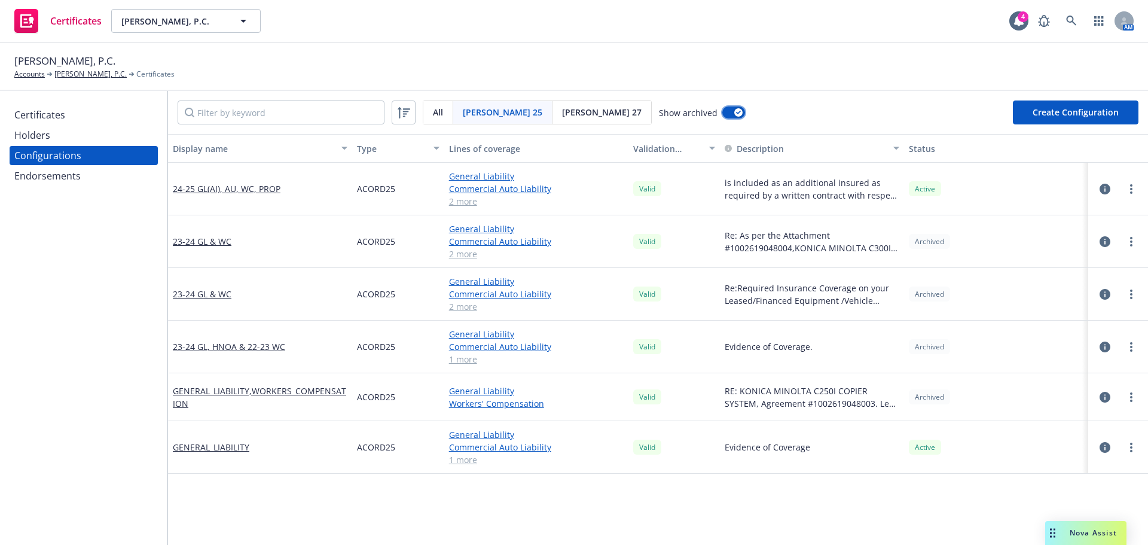
click at [722, 116] on button "button" at bounding box center [733, 112] width 23 height 12
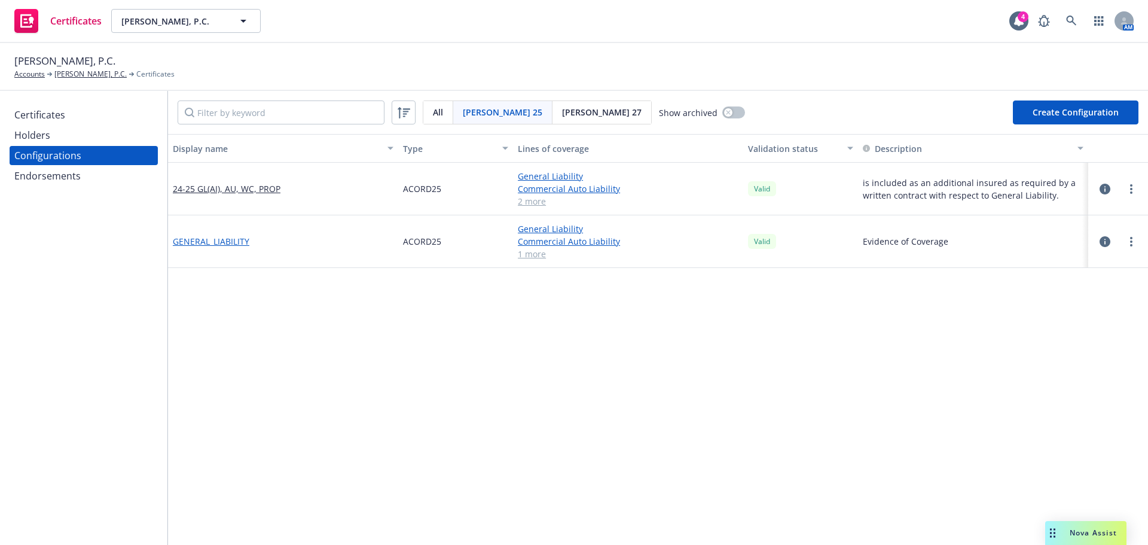
click at [237, 243] on link "GENERAL_LIABILITY" at bounding box center [211, 241] width 77 height 13
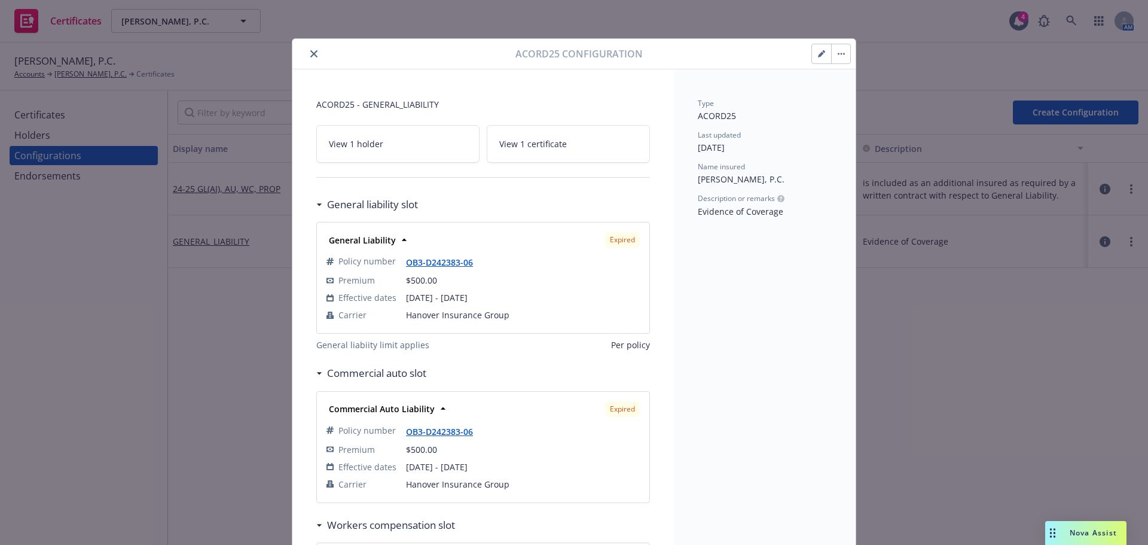
click at [575, 146] on link "View 1 certificate" at bounding box center [568, 144] width 163 height 38
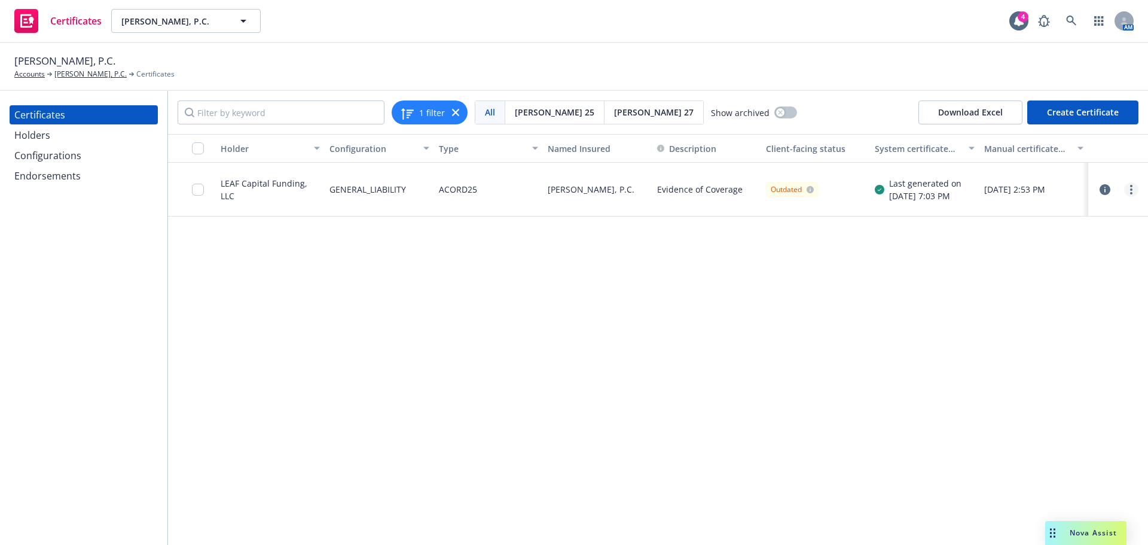
click at [1130, 184] on link "more" at bounding box center [1131, 189] width 14 height 14
click at [1071, 207] on link "Edit" at bounding box center [1042, 214] width 191 height 24
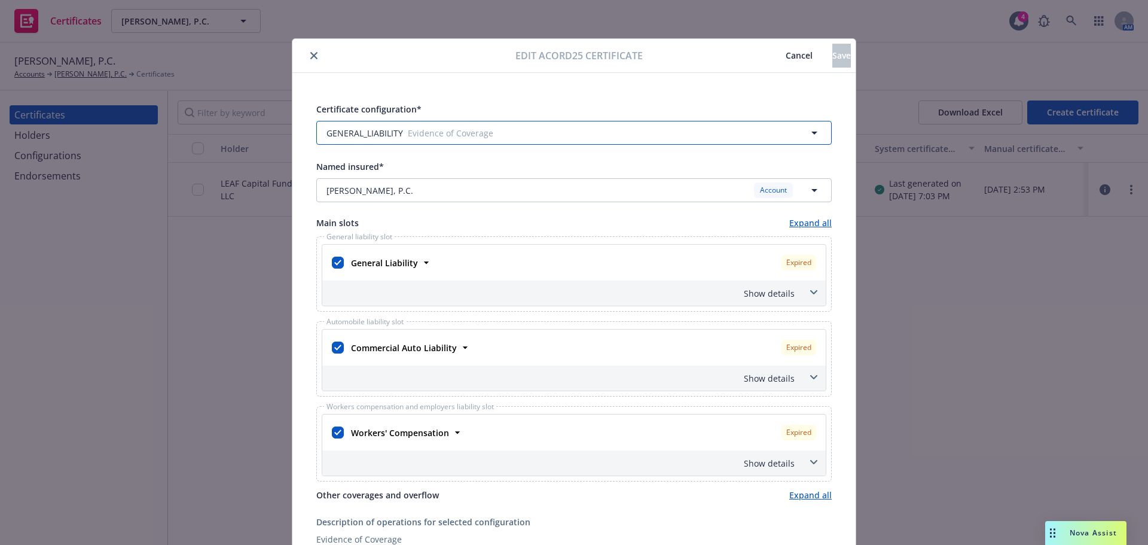
click at [496, 139] on span "Evidence of Coverage" at bounding box center [561, 133] width 307 height 13
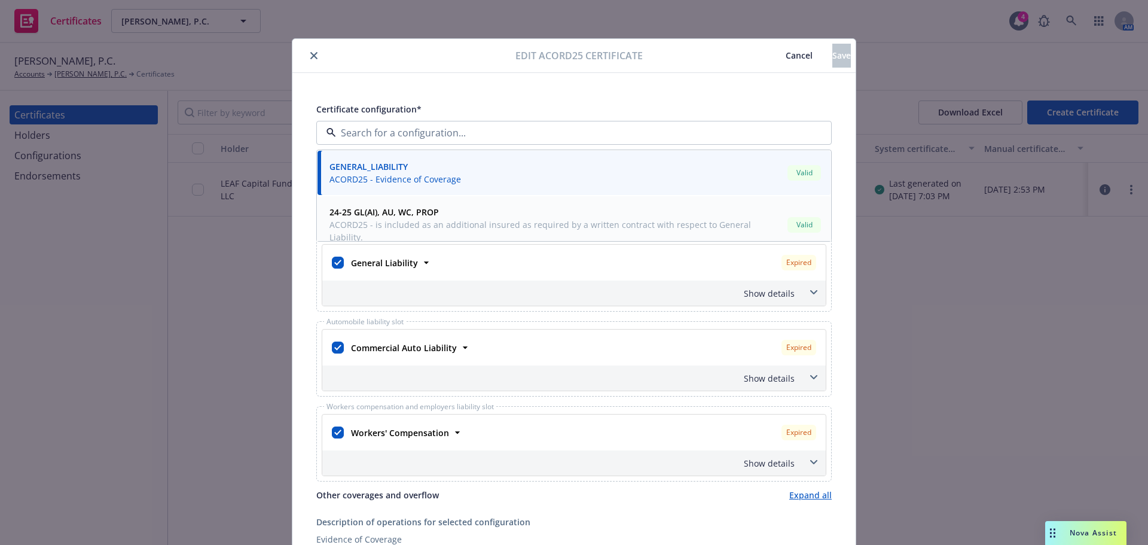
click at [442, 206] on span "24-25 GL(AI), AU, WC, PROP" at bounding box center [555, 212] width 453 height 13
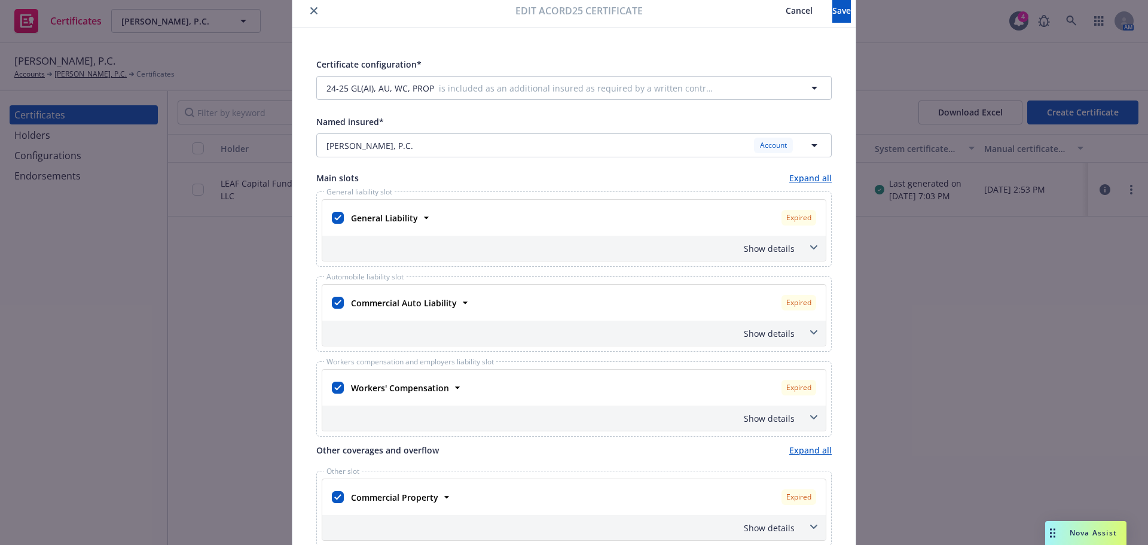
scroll to position [120, 0]
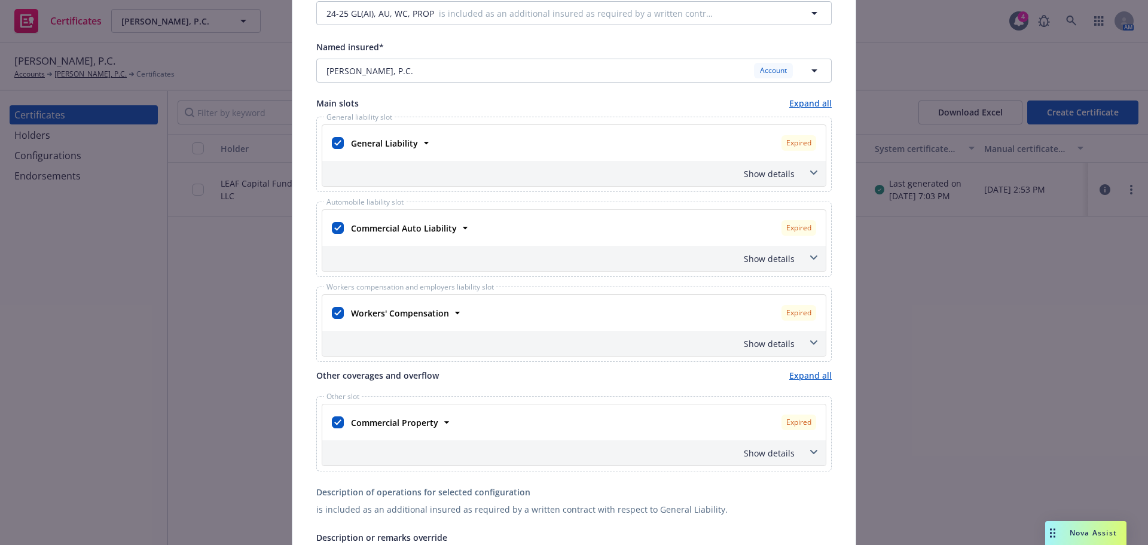
click at [341, 416] on div at bounding box center [337, 422] width 17 height 22
click at [335, 420] on input "checkbox" at bounding box center [338, 422] width 12 height 12
checkbox input "false"
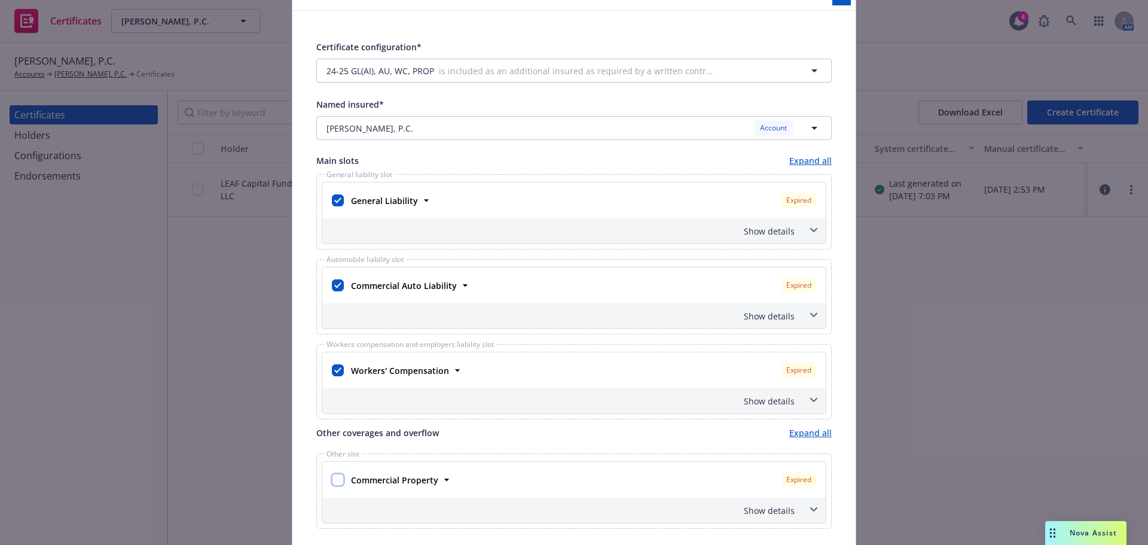
scroll to position [0, 0]
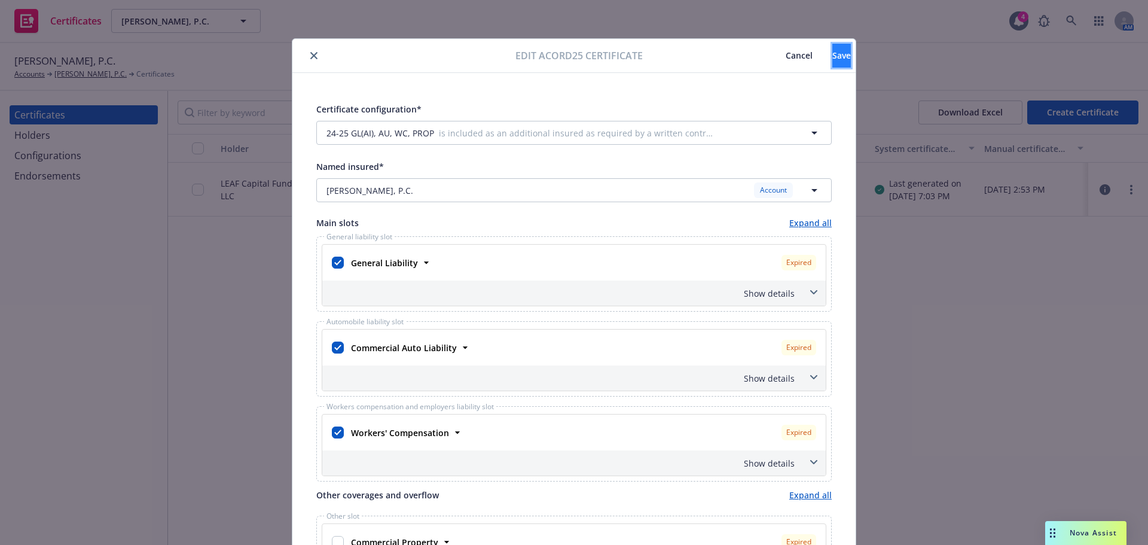
click at [834, 47] on button "Save" at bounding box center [841, 56] width 19 height 24
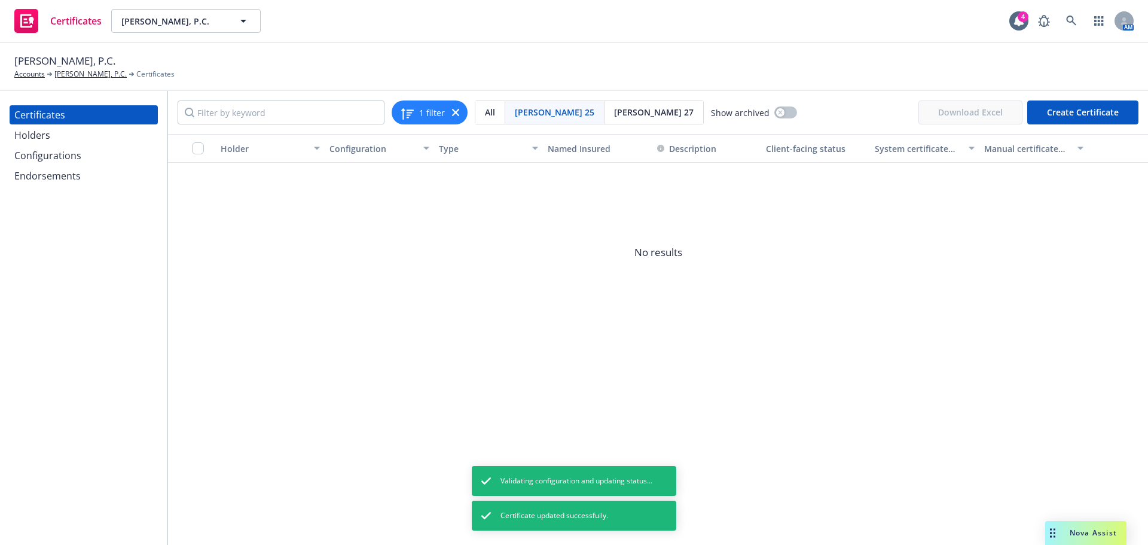
click at [59, 151] on div "Configurations" at bounding box center [47, 155] width 67 height 19
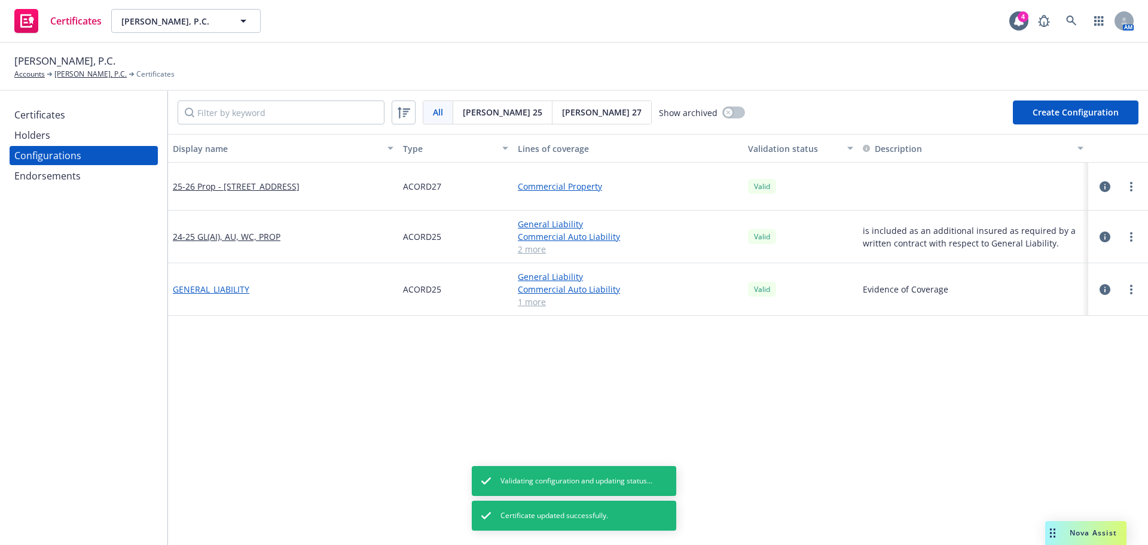
click at [238, 287] on link "GENERAL_LIABILITY" at bounding box center [211, 289] width 77 height 13
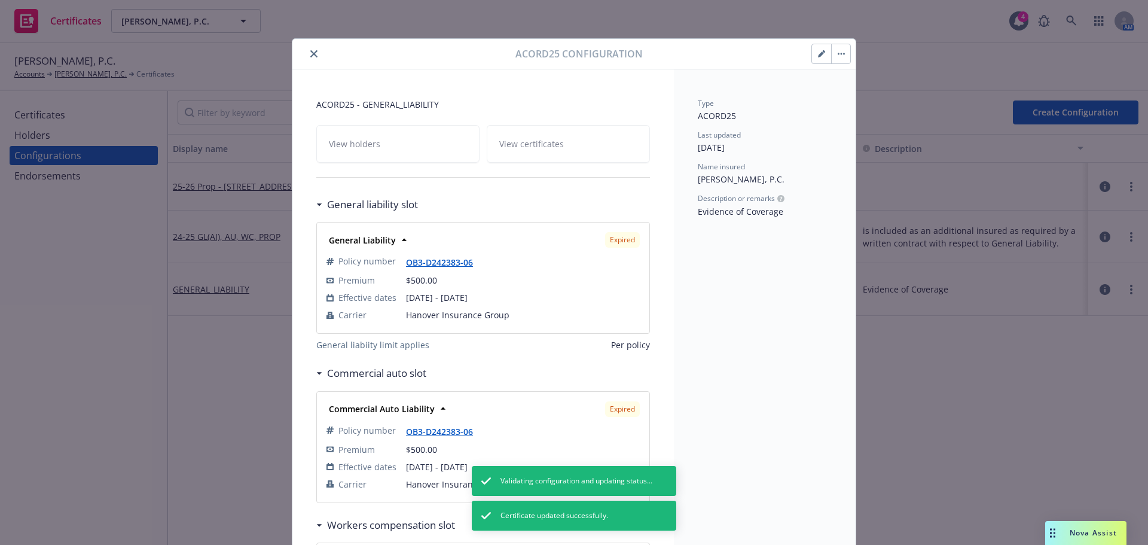
click at [837, 58] on button "button" at bounding box center [840, 53] width 19 height 19
click at [862, 93] on link "Archive" at bounding box center [903, 87] width 151 height 24
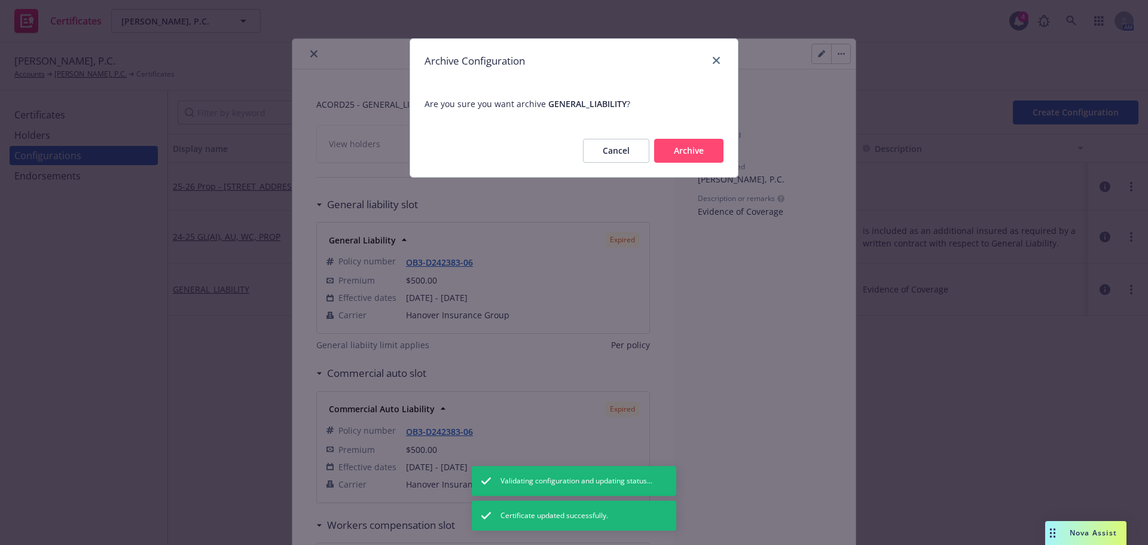
click at [701, 151] on button "Archive" at bounding box center [688, 151] width 69 height 24
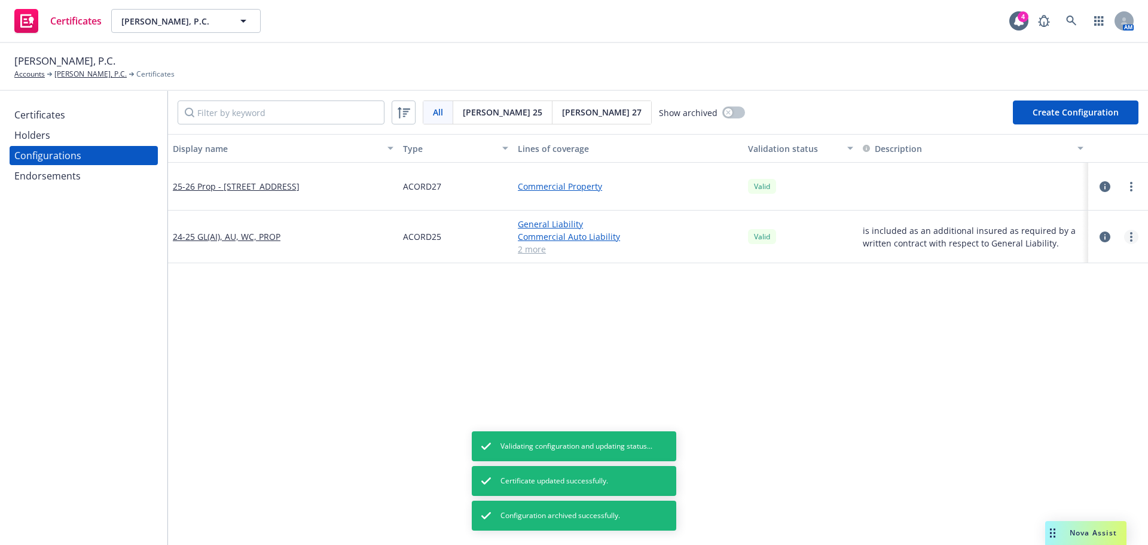
click at [1124, 239] on link "more" at bounding box center [1131, 237] width 14 height 14
click at [1024, 265] on link "Edit" at bounding box center [1063, 261] width 132 height 24
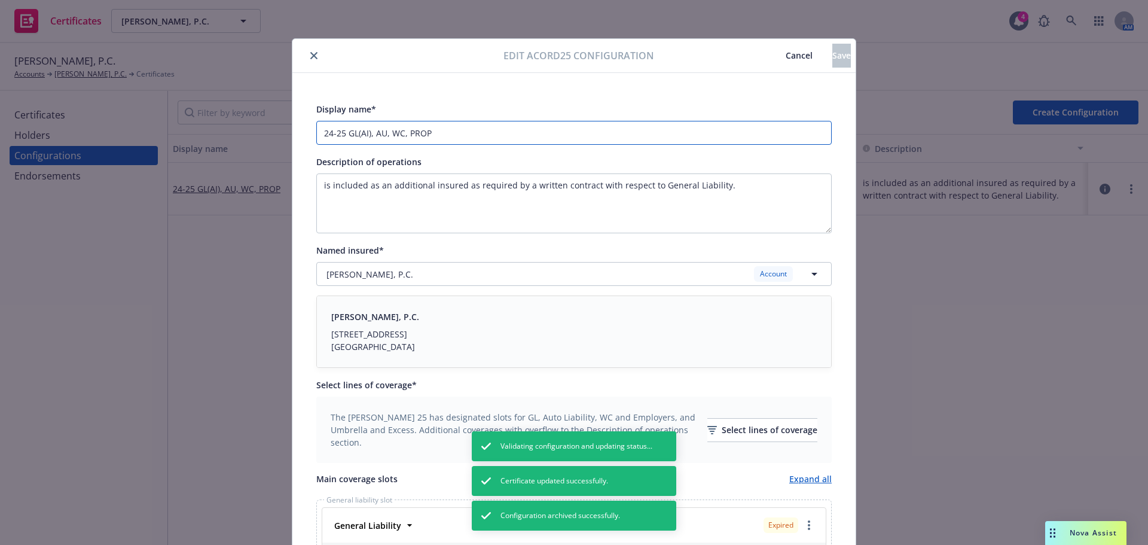
drag, startPoint x: 366, startPoint y: 135, endPoint x: 355, endPoint y: 135, distance: 10.8
click at [355, 135] on input "24-25 GL(AI), AU, WC, PROP" at bounding box center [573, 133] width 515 height 24
drag, startPoint x: 342, startPoint y: 136, endPoint x: 288, endPoint y: 136, distance: 53.8
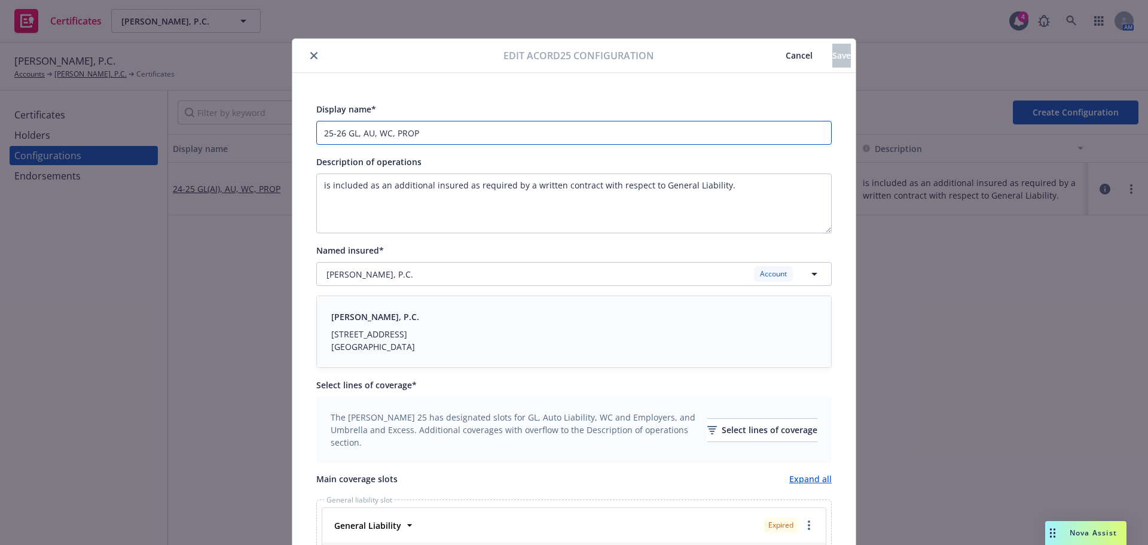
type input "25-26 GL, AU, WC, PROP"
click at [442, 196] on textarea "is included as an additional insured as required by a written contract with res…" at bounding box center [573, 203] width 515 height 60
paste textarea "Evidence of Coverage."
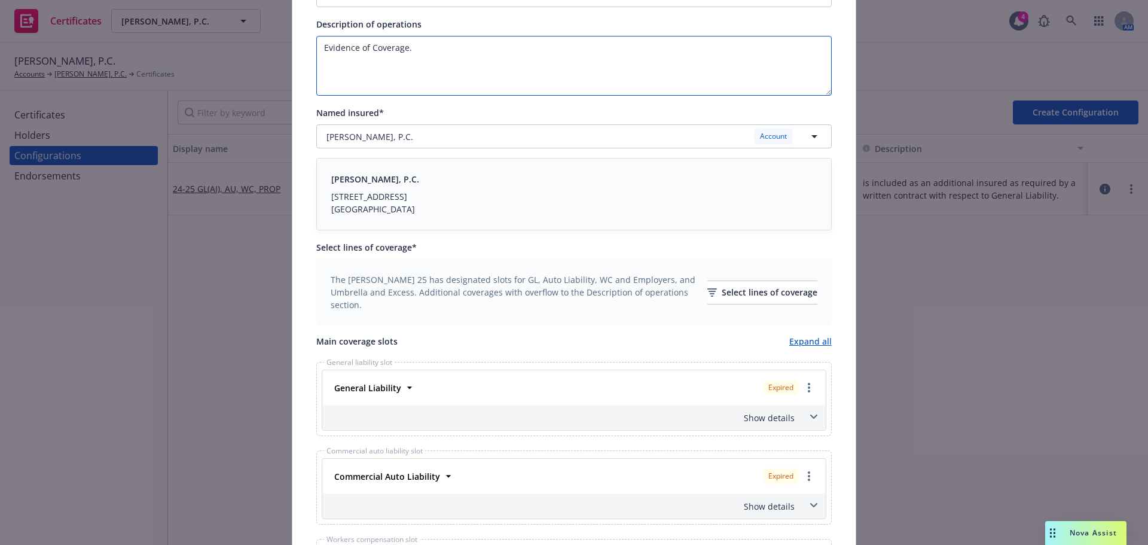
scroll to position [179, 0]
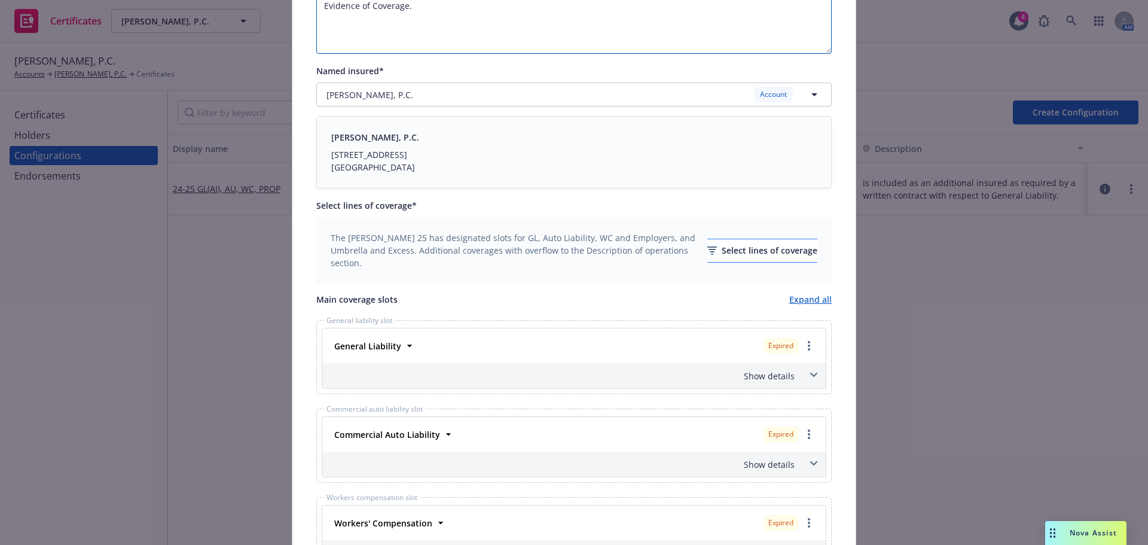
type textarea "Evidence of Coverage."
click at [710, 251] on icon "button" at bounding box center [712, 251] width 5 height 1
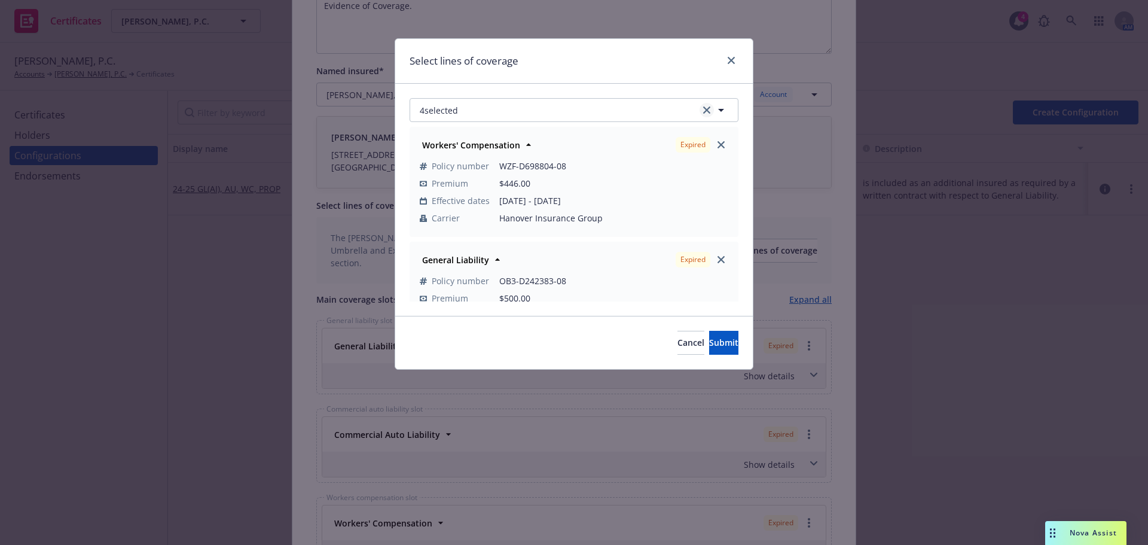
click at [706, 109] on icon "clear selection" at bounding box center [706, 109] width 7 height 7
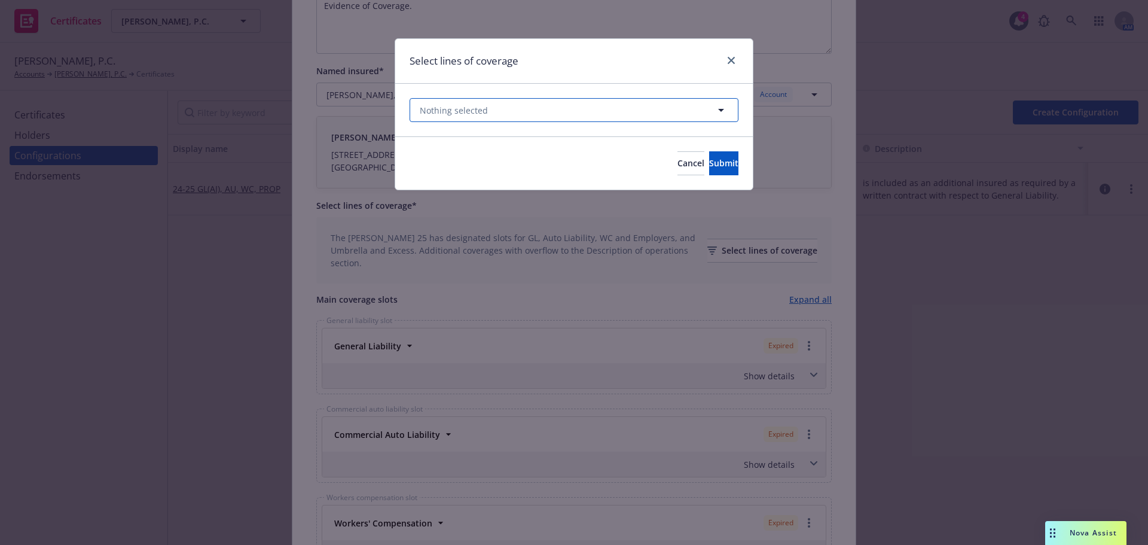
click at [580, 118] on button "Nothing selected" at bounding box center [574, 110] width 329 height 24
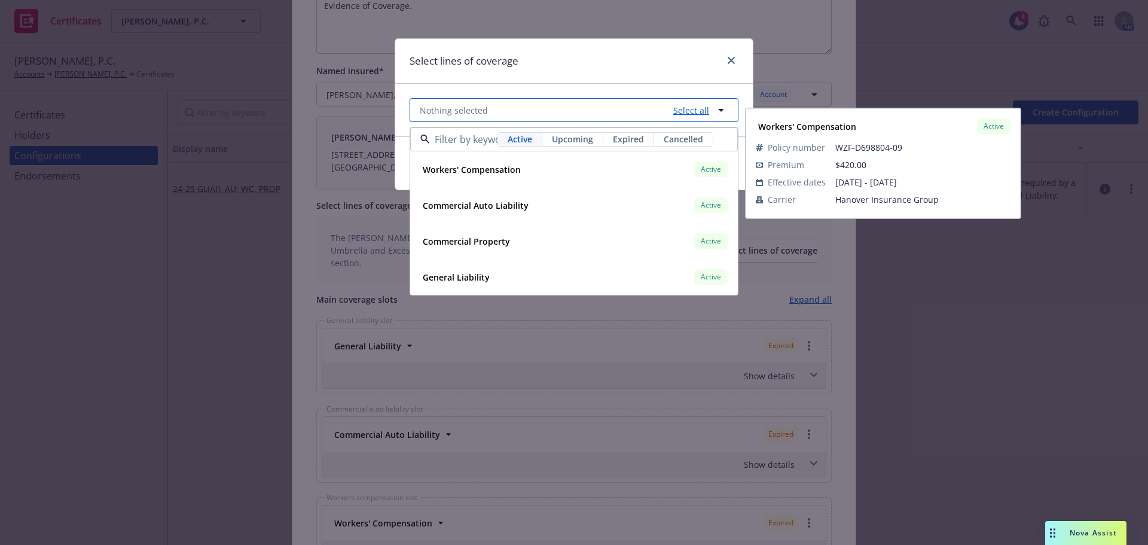
click at [700, 111] on link "Select all" at bounding box center [689, 110] width 41 height 13
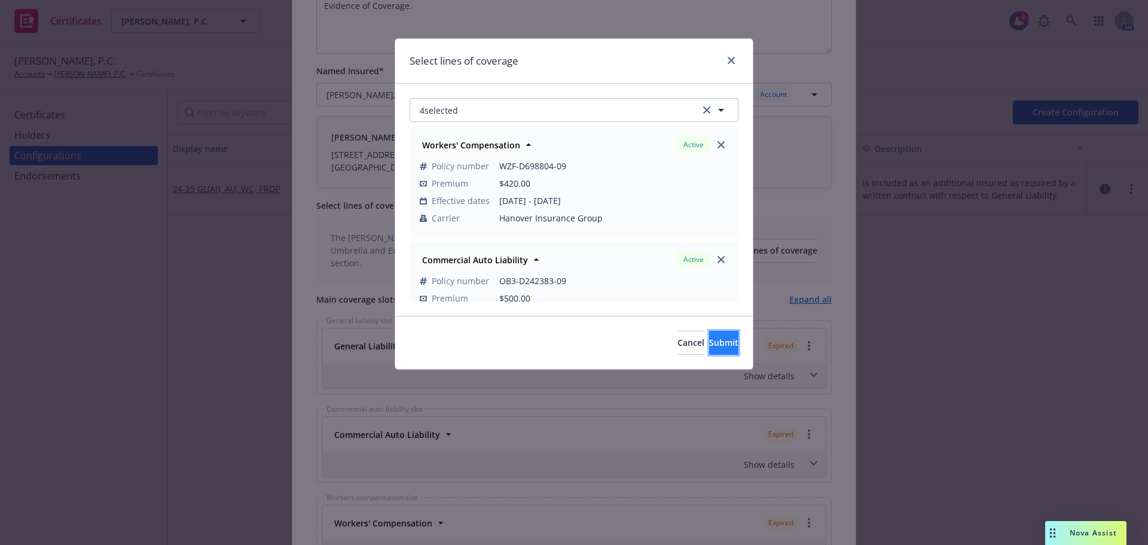
click at [710, 334] on button "Submit" at bounding box center [723, 343] width 29 height 24
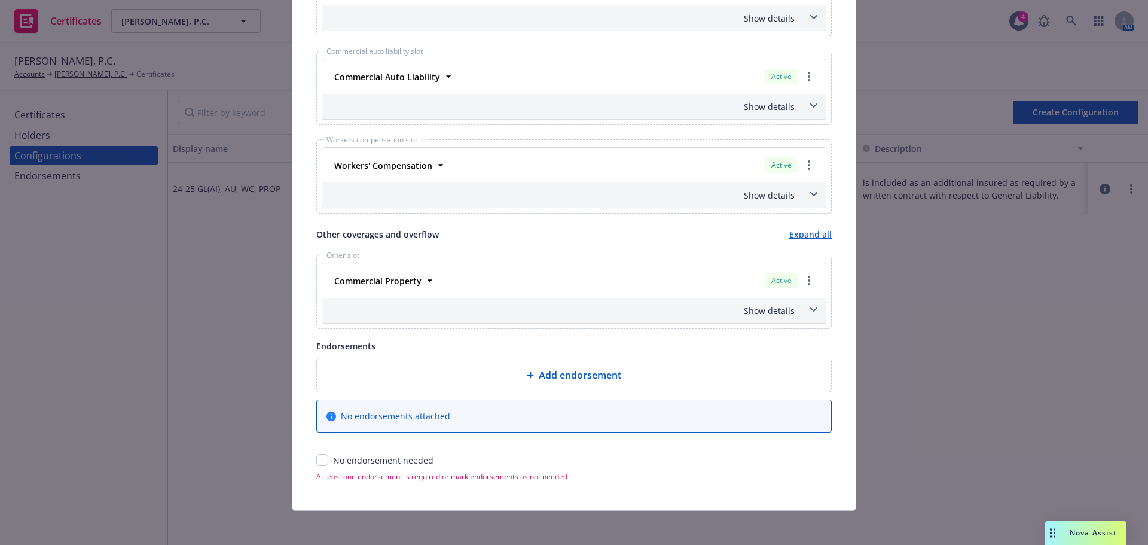
scroll to position [538, 0]
click at [793, 303] on div "Show details" at bounding box center [573, 309] width 503 height 25
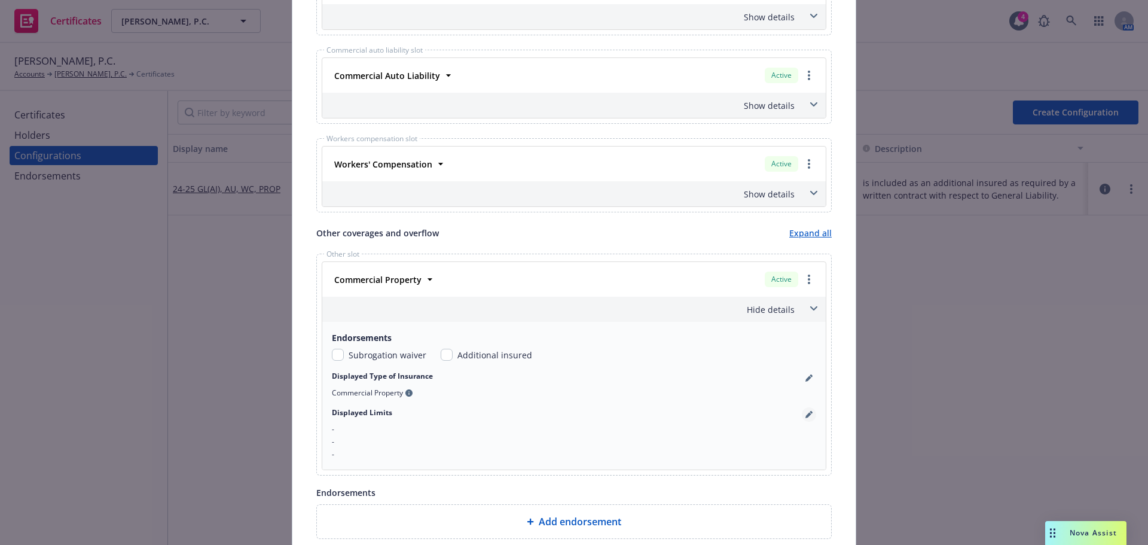
click at [805, 411] on icon "pencil" at bounding box center [808, 414] width 7 height 7
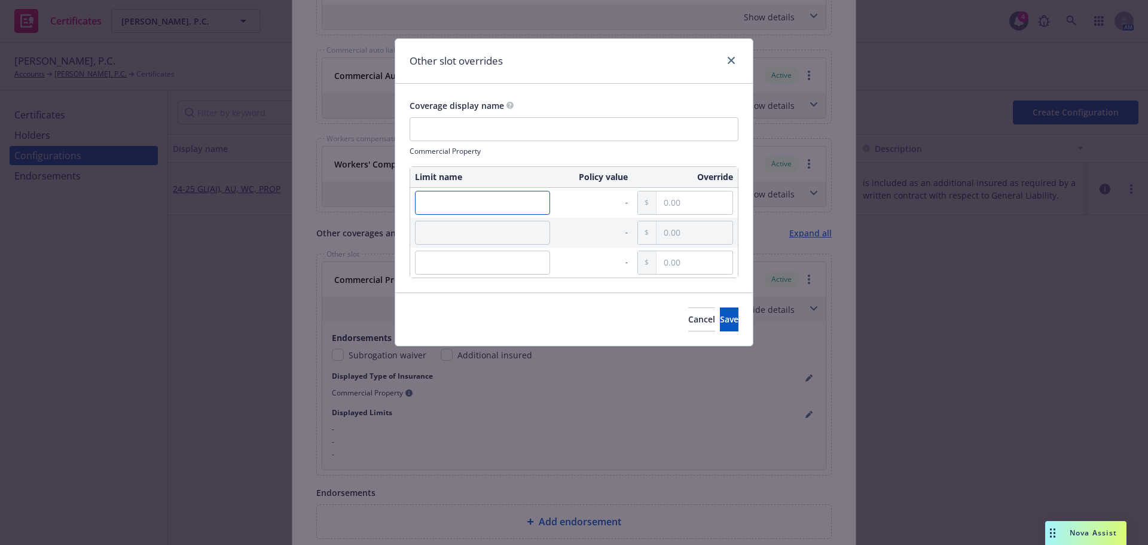
click at [466, 197] on input "text" at bounding box center [482, 203] width 135 height 24
paste input "Personal Property"
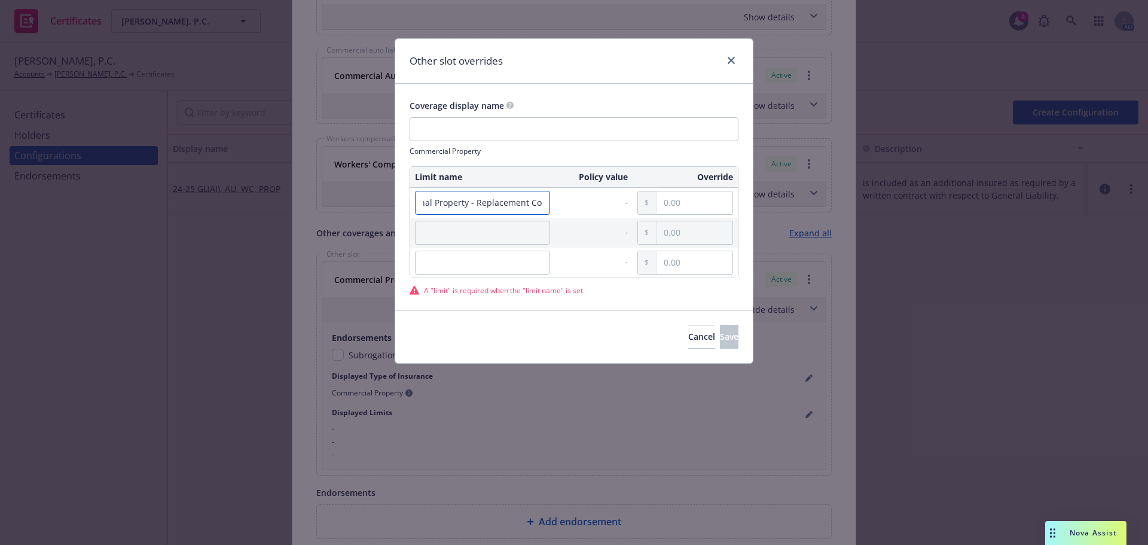
scroll to position [0, 28]
type input "Personal Property - Replacement Cost"
paste input "23,389.00"
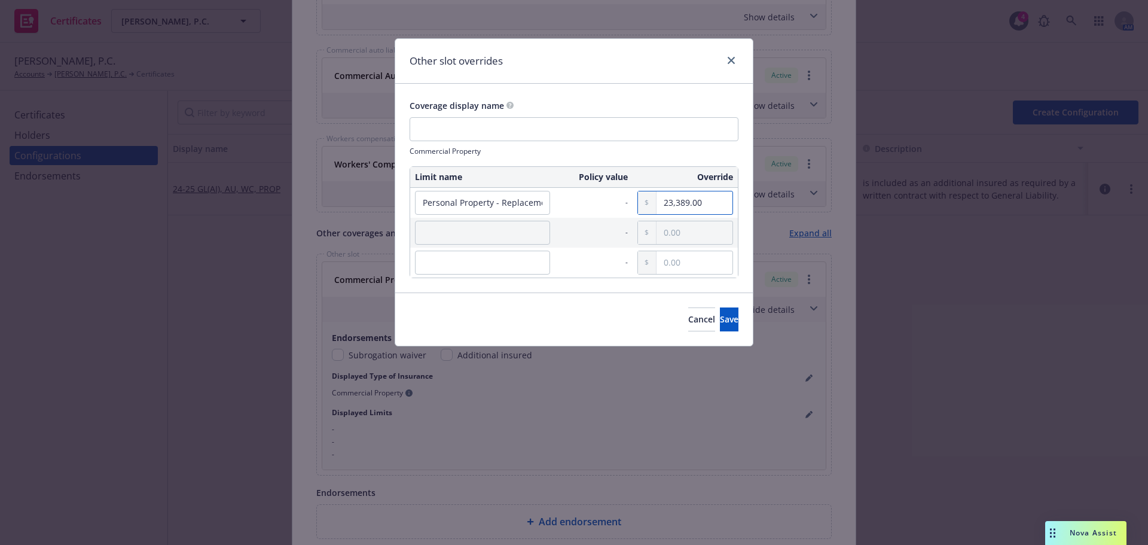
type input "23,389.00"
click at [690, 202] on input "23,389.00" at bounding box center [695, 202] width 76 height 23
click at [683, 232] on input "text" at bounding box center [695, 232] width 76 height 23
paste input "1,000.00"
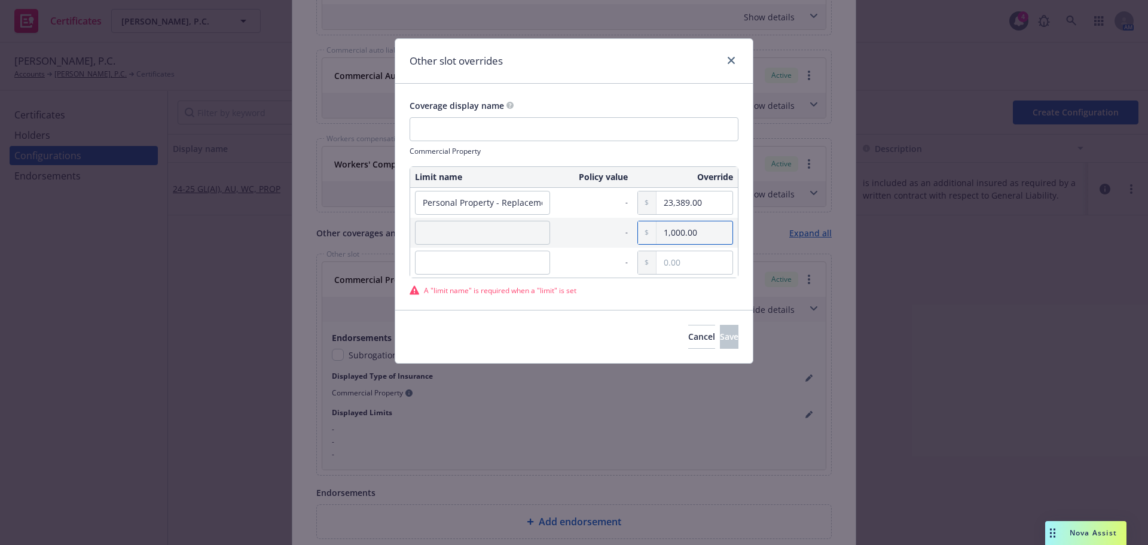
type input "1,000.00"
click at [468, 237] on input "text" at bounding box center [482, 233] width 135 height 24
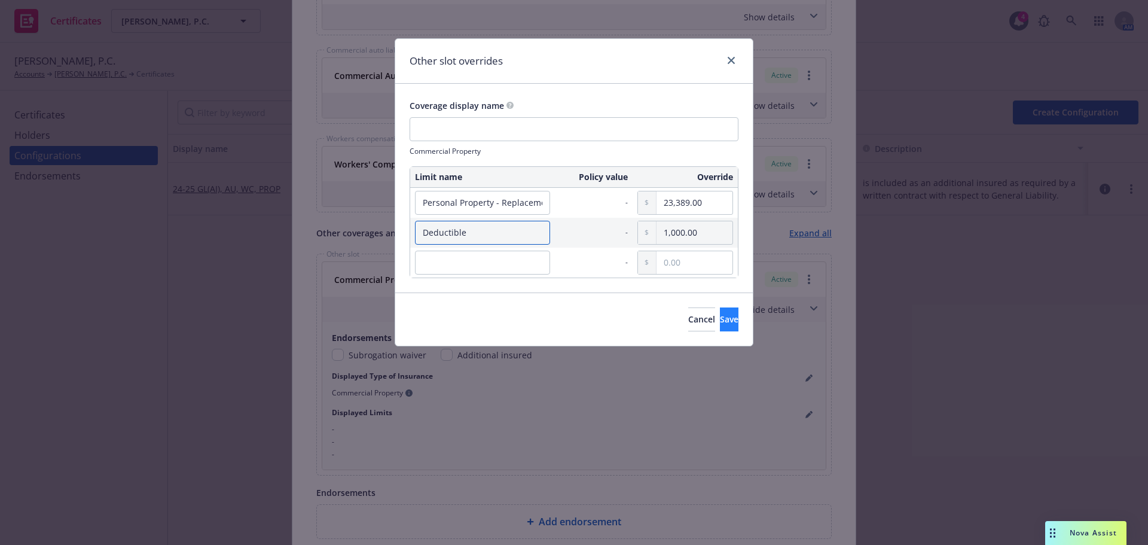
type input "Deductible"
click at [720, 328] on button "Save" at bounding box center [729, 319] width 19 height 24
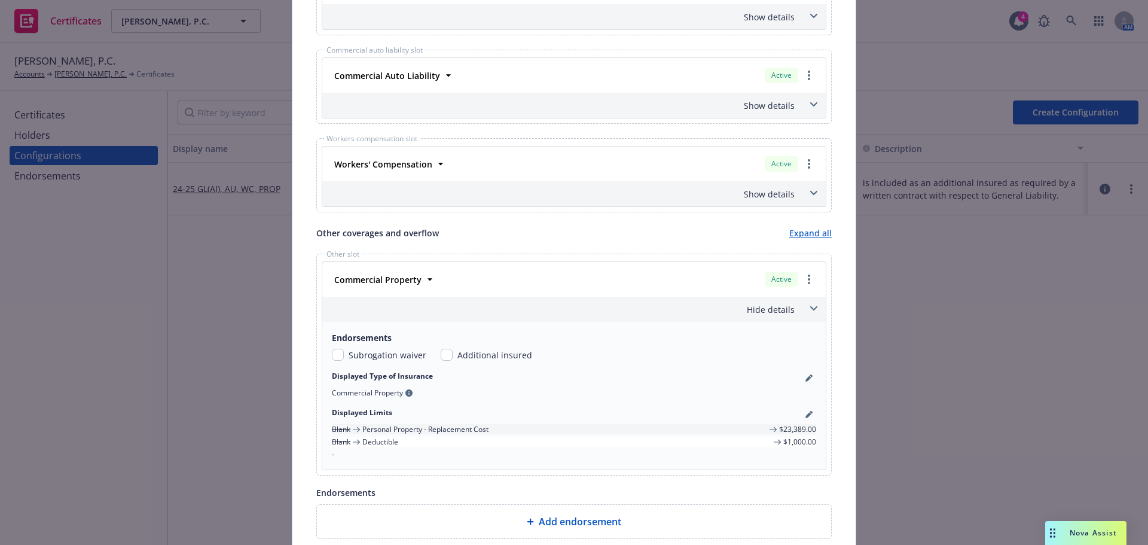
click at [765, 312] on div "Hide details" at bounding box center [560, 309] width 470 height 13
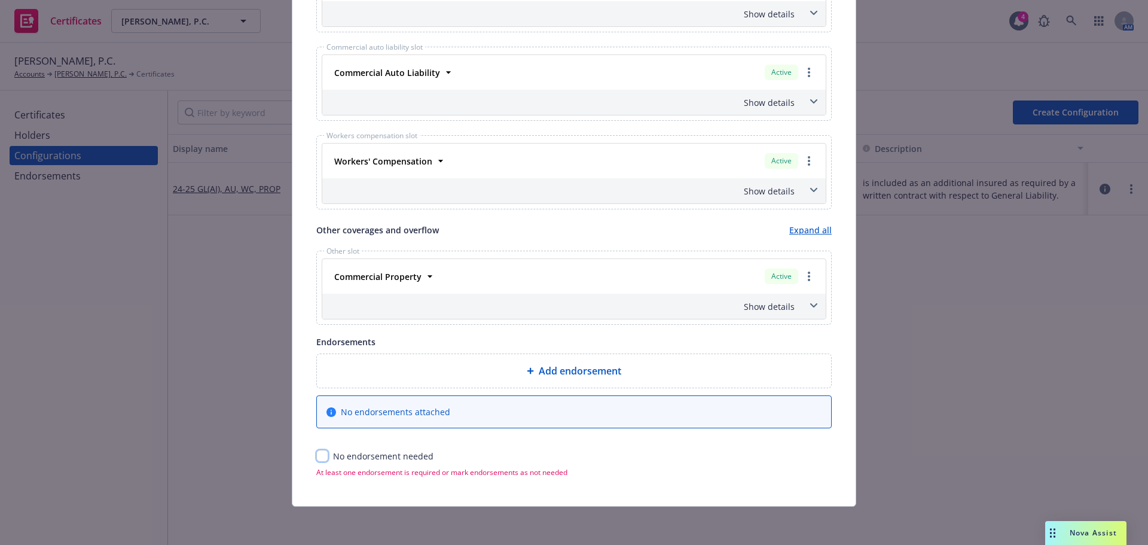
click at [319, 454] on input "checkbox" at bounding box center [322, 456] width 12 height 12
checkbox input "true"
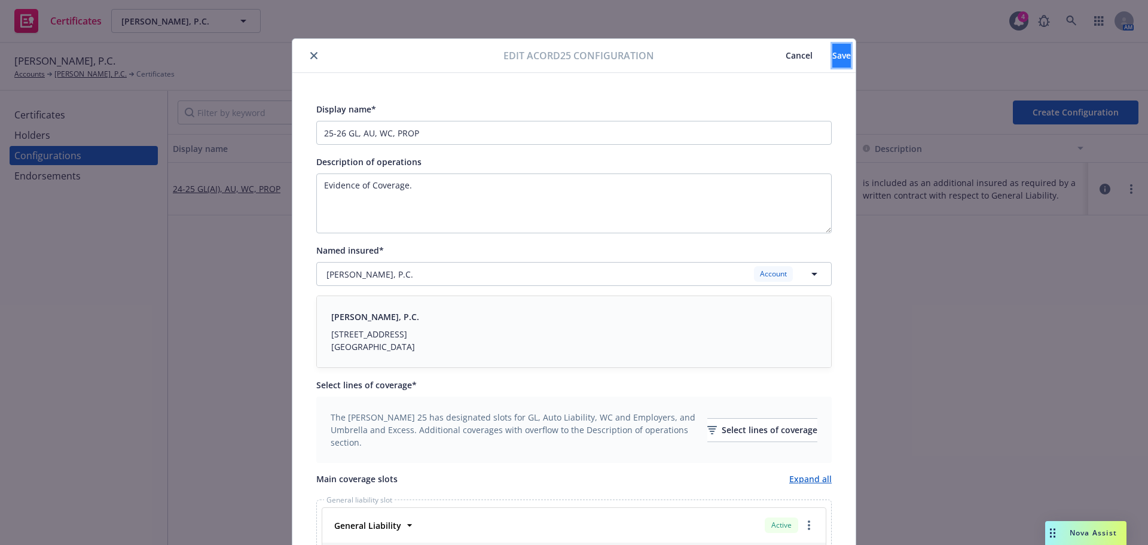
click at [832, 66] on button "Save" at bounding box center [841, 56] width 19 height 24
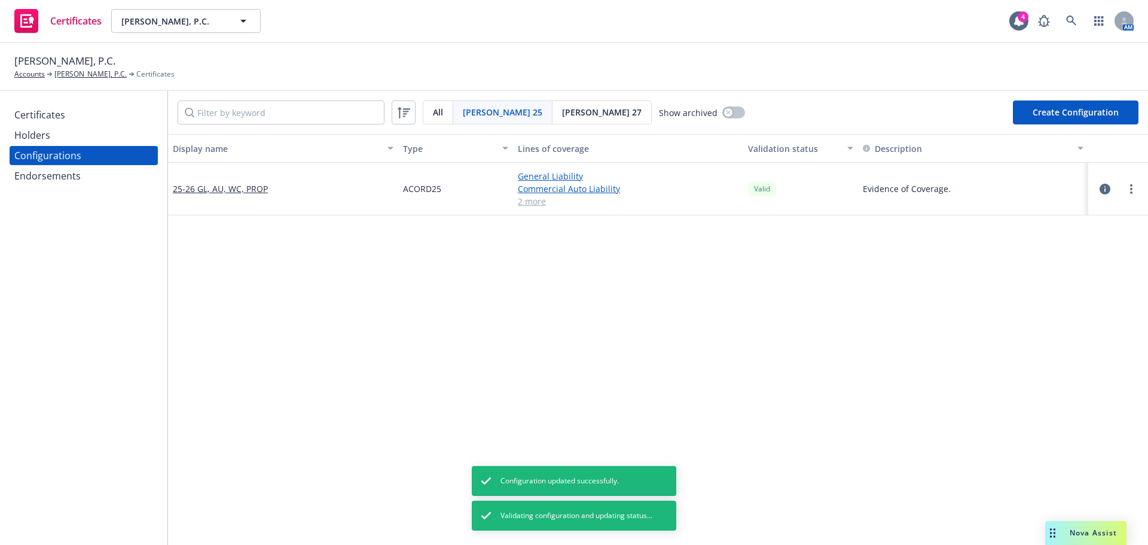
click at [57, 175] on div "Endorsements" at bounding box center [47, 175] width 66 height 19
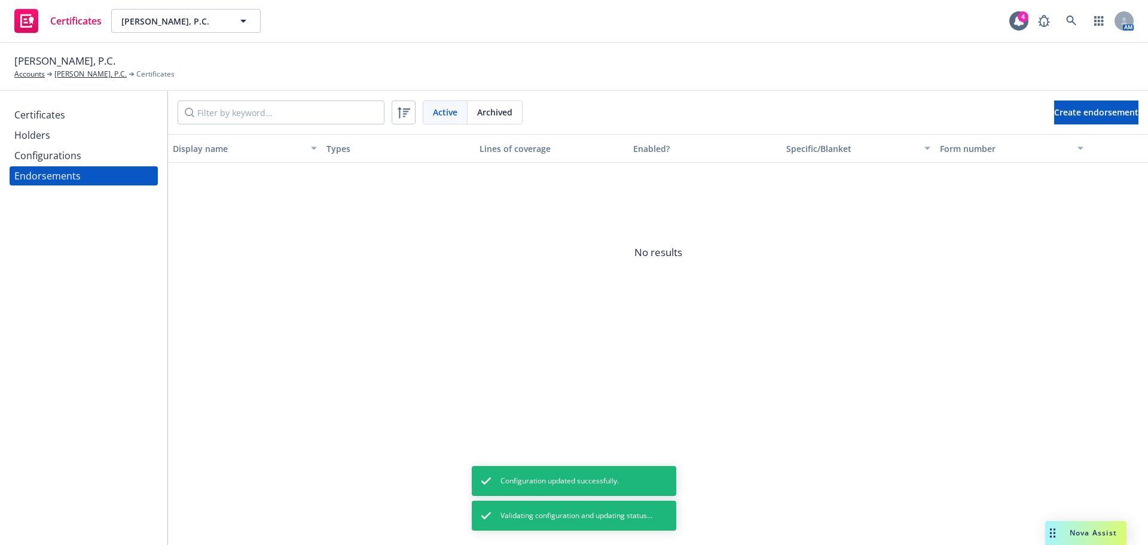
click at [59, 153] on div "Configurations" at bounding box center [47, 155] width 67 height 19
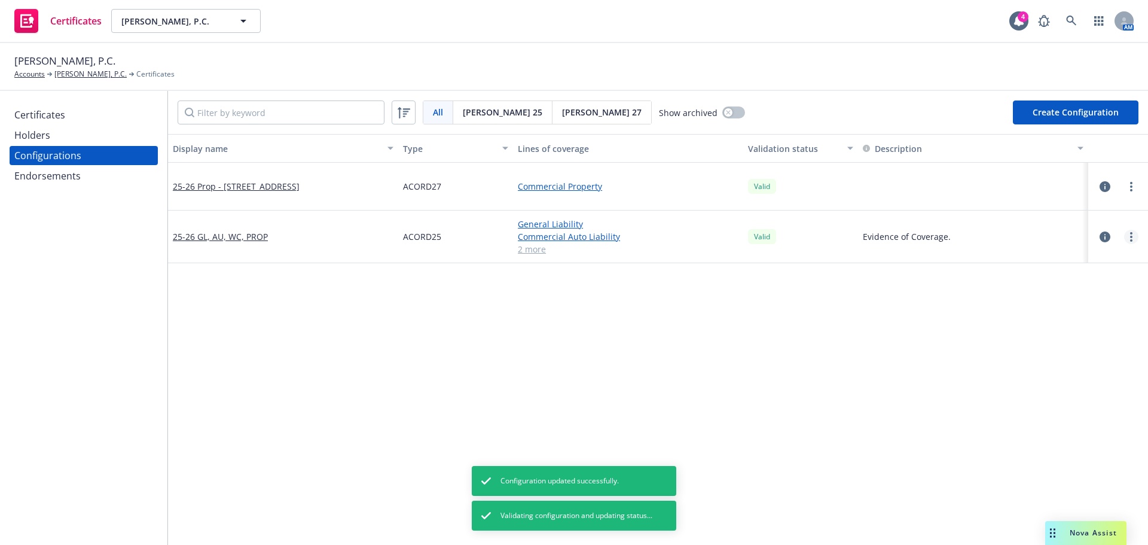
click at [1124, 238] on link "more" at bounding box center [1131, 237] width 14 height 14
click at [1086, 355] on link "Regenerate all certificates" at bounding box center [1063, 357] width 132 height 24
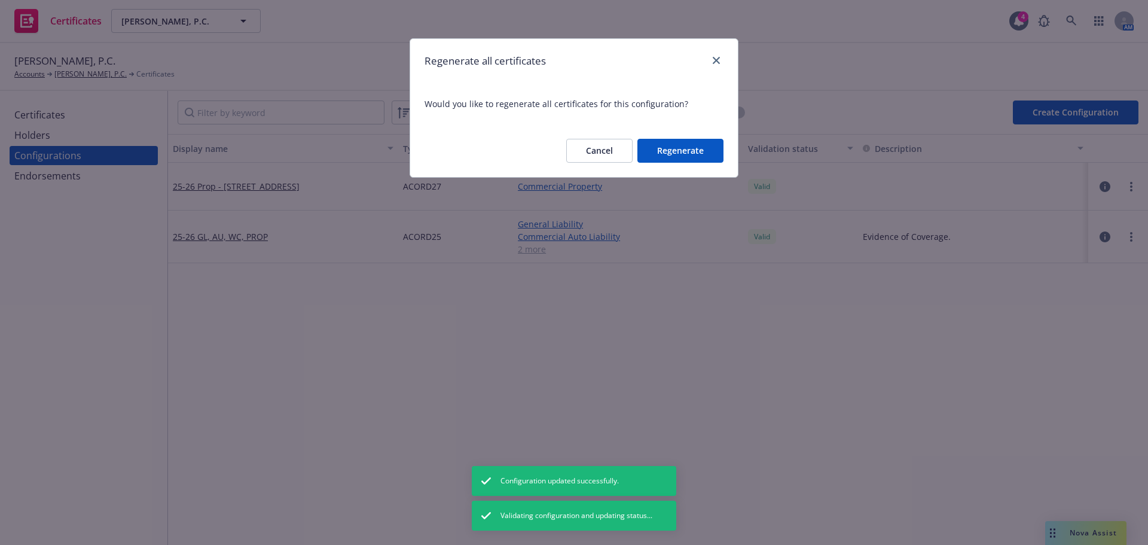
click at [661, 151] on button "Regenerate" at bounding box center [680, 151] width 86 height 24
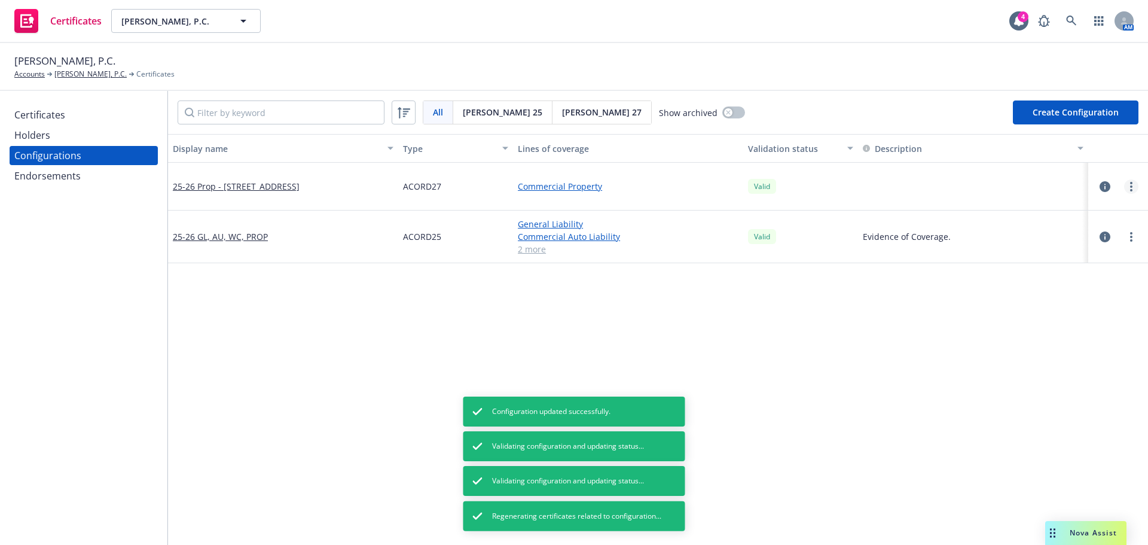
click at [1124, 188] on link "more" at bounding box center [1131, 186] width 14 height 14
click at [1124, 184] on link "more" at bounding box center [1131, 186] width 14 height 14
click at [1095, 303] on link "Regenerate all certificates" at bounding box center [1063, 307] width 132 height 24
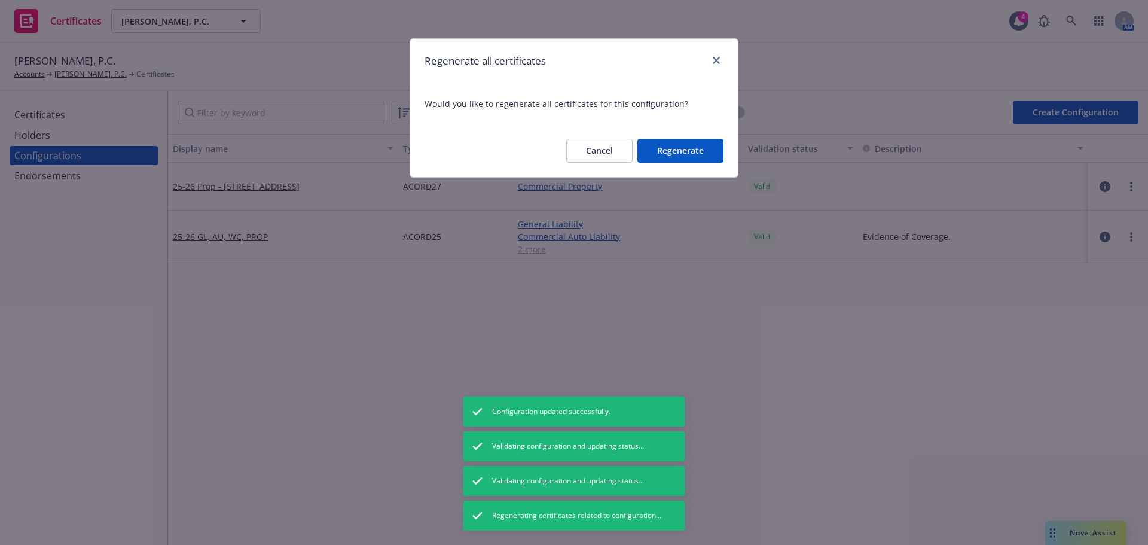
click at [639, 142] on button "Regenerate" at bounding box center [680, 151] width 86 height 24
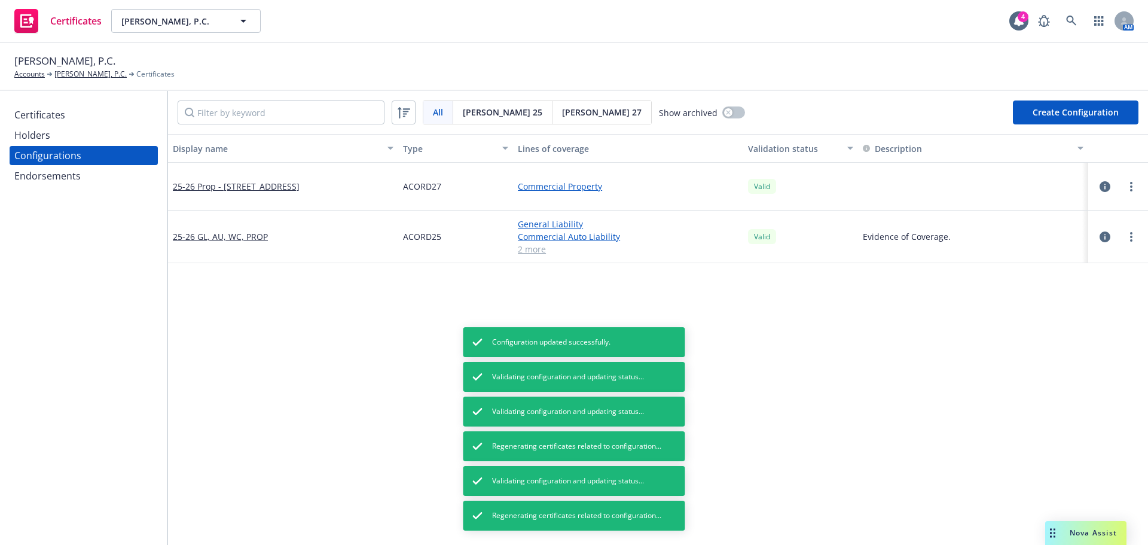
click at [77, 119] on div "Certificates" at bounding box center [83, 114] width 139 height 19
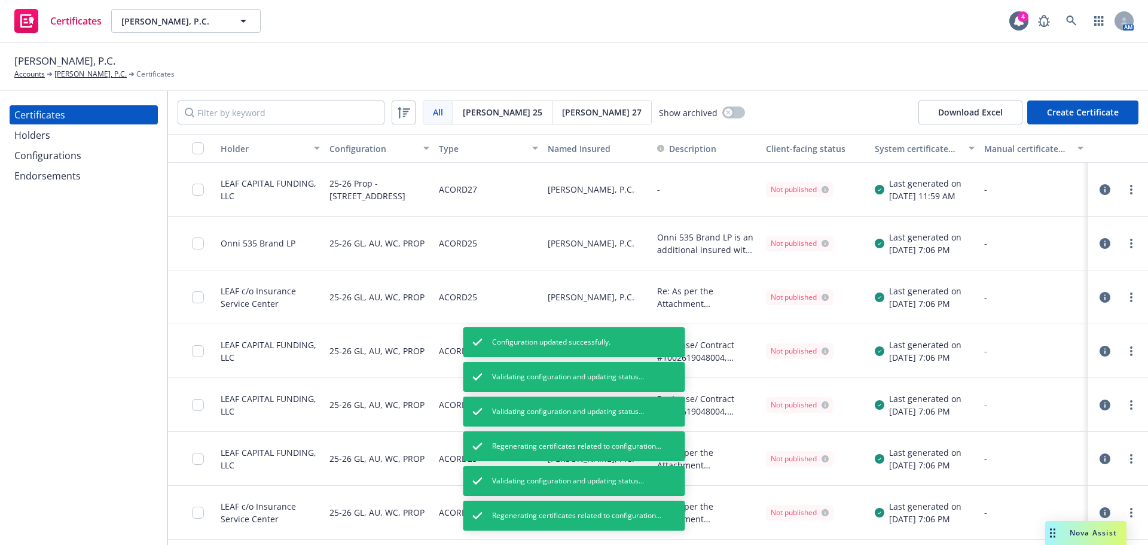
click at [886, 118] on div "All All Acord 25 Acord 27 Show archived Download Excel Create Certificate" at bounding box center [658, 112] width 980 height 43
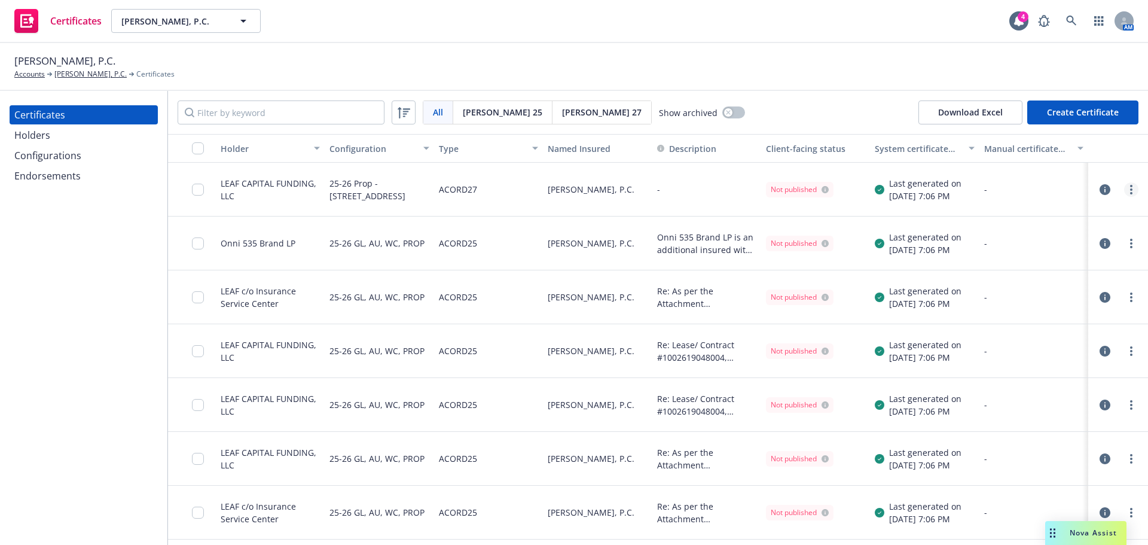
click at [1125, 189] on link "more" at bounding box center [1131, 189] width 14 height 14
click at [1007, 400] on link "Preview a new version" at bounding box center [1033, 405] width 191 height 24
click at [1125, 191] on link "more" at bounding box center [1131, 189] width 14 height 14
click at [1046, 358] on link "Download uneditable generated certificate" at bounding box center [1033, 358] width 191 height 24
click at [197, 146] on input "checkbox" at bounding box center [198, 148] width 12 height 12
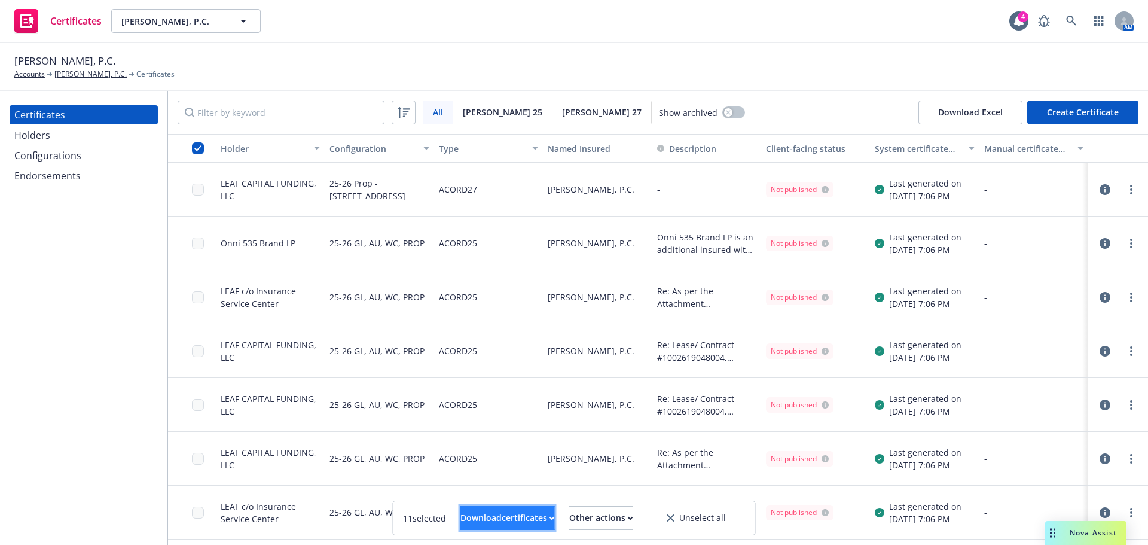
click at [520, 510] on div "Download certificates" at bounding box center [507, 517] width 94 height 23
click at [517, 489] on link "Download uneditable files" at bounding box center [446, 489] width 143 height 24
click at [200, 149] on input "checkbox" at bounding box center [198, 148] width 12 height 12
click at [633, 526] on div "Other actions" at bounding box center [601, 517] width 64 height 23
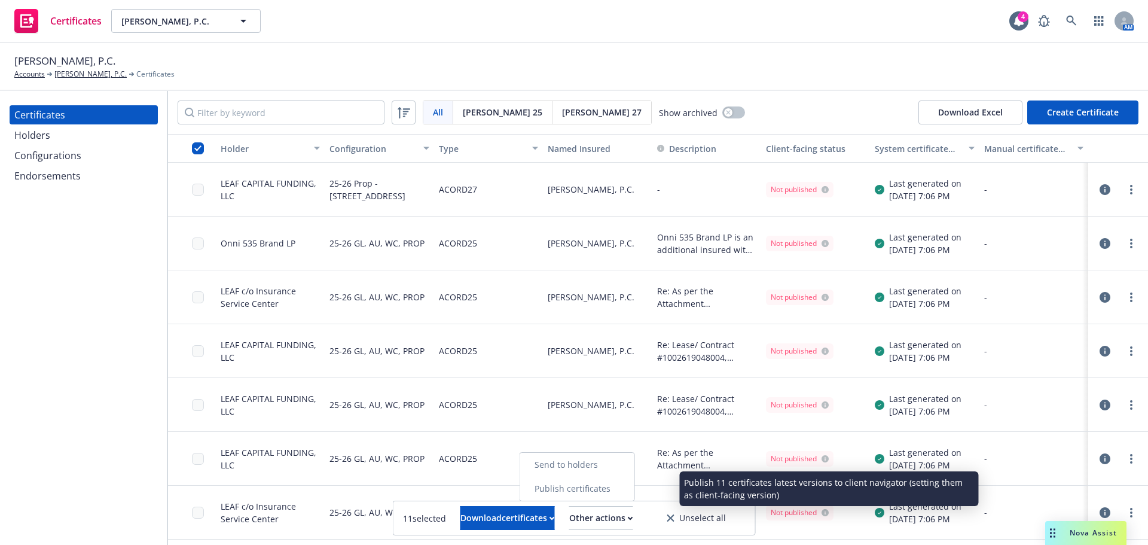
click at [634, 492] on link "Publish certificates" at bounding box center [577, 489] width 114 height 24
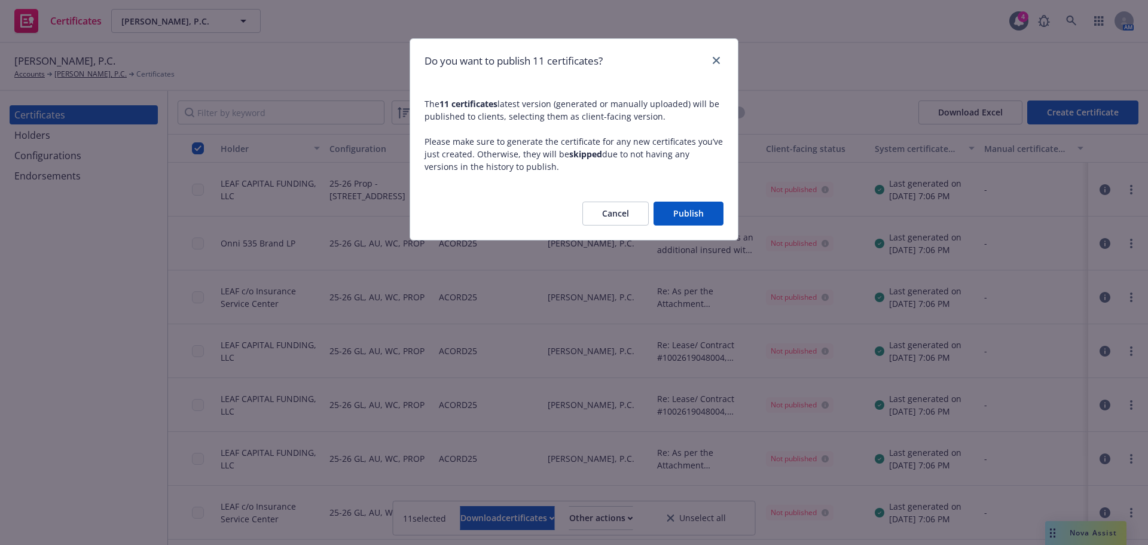
click at [679, 216] on button "Publish" at bounding box center [689, 214] width 70 height 24
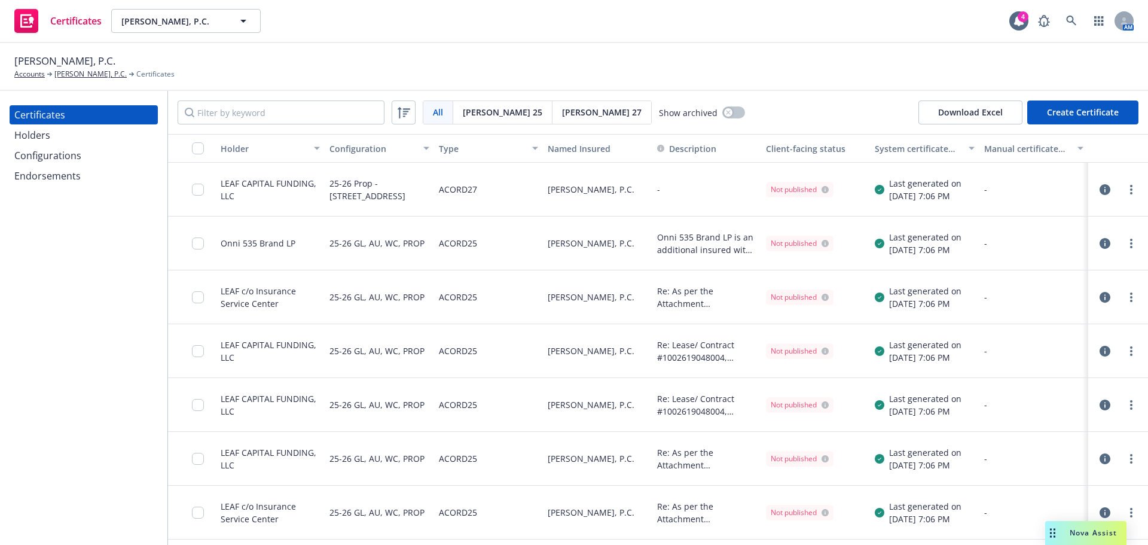
drag, startPoint x: 111, startPoint y: 58, endPoint x: 13, endPoint y: 57, distance: 98.1
click at [13, 57] on div "[PERSON_NAME], P.C. Accounts [PERSON_NAME], P.C. Certificates" at bounding box center [574, 67] width 1148 height 48
copy span "[PERSON_NAME], P.C."
drag, startPoint x: 203, startPoint y: 147, endPoint x: 214, endPoint y: 166, distance: 21.7
click at [202, 147] on input "checkbox" at bounding box center [198, 148] width 12 height 12
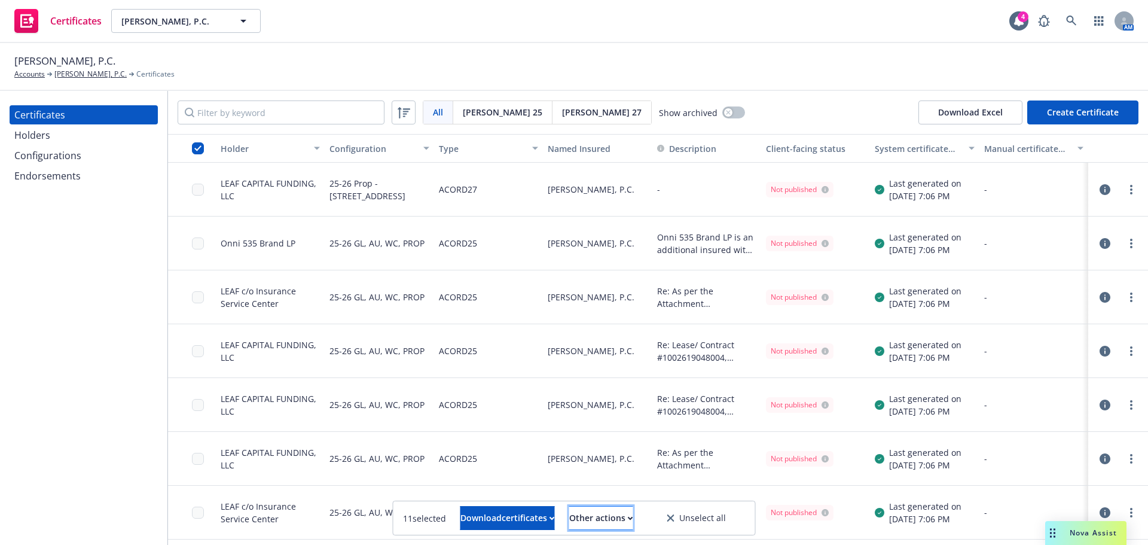
click at [620, 523] on div "Other actions" at bounding box center [601, 517] width 64 height 23
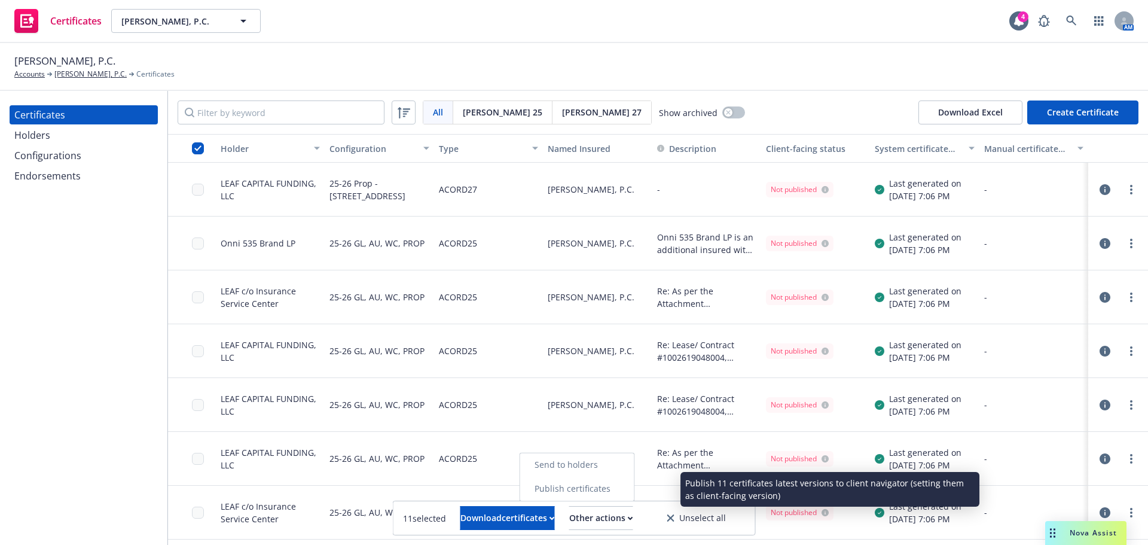
click at [606, 494] on link "Publish certificates" at bounding box center [577, 489] width 114 height 24
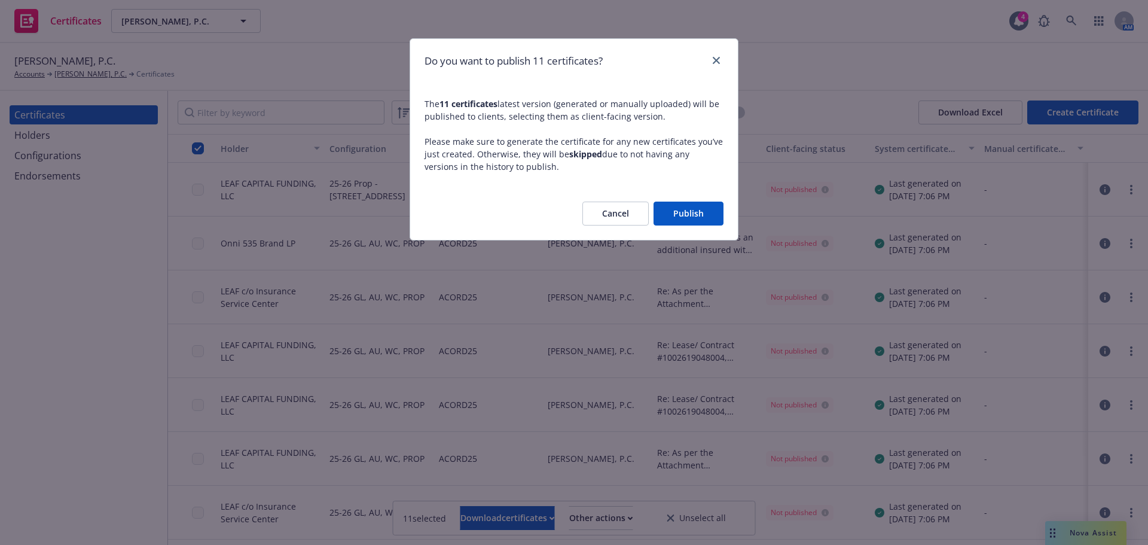
click at [692, 222] on button "Publish" at bounding box center [689, 214] width 70 height 24
